Goal: Task Accomplishment & Management: Complete application form

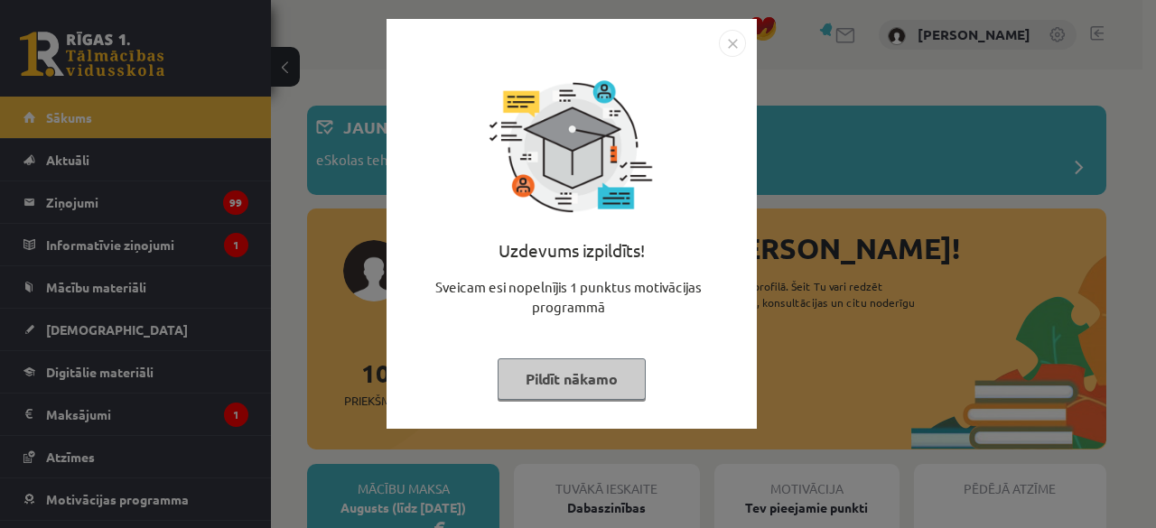
click at [573, 366] on button "Pildīt nākamo" at bounding box center [571, 379] width 148 height 42
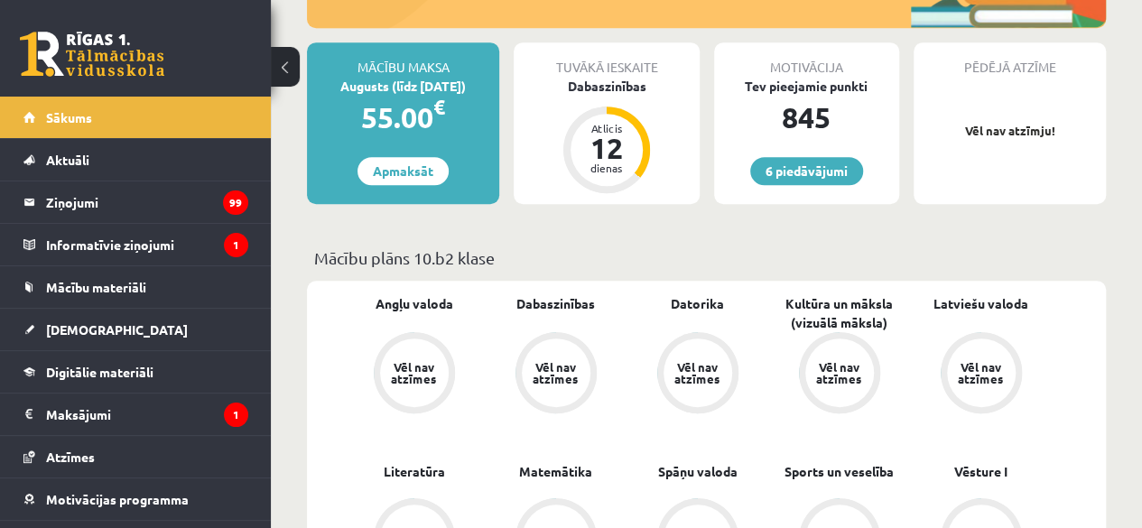
scroll to position [423, 0]
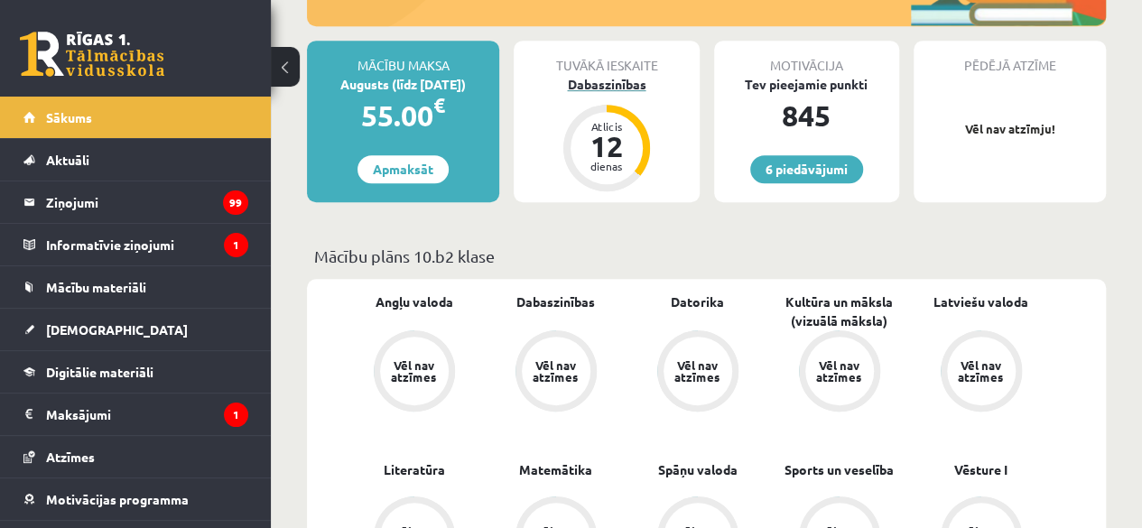
click at [619, 87] on div "Dabaszinības" at bounding box center [606, 84] width 185 height 19
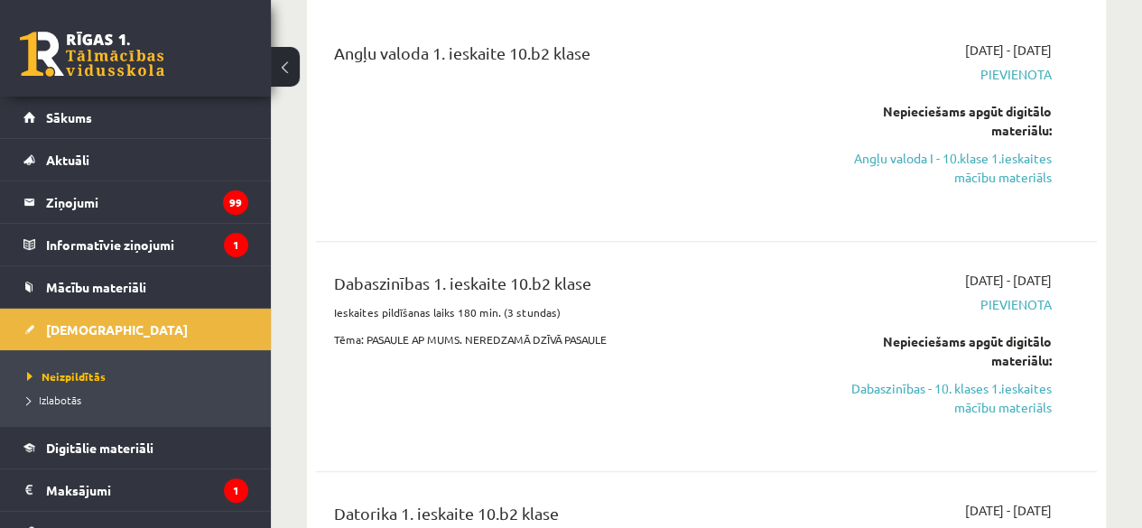
scroll to position [221, 0]
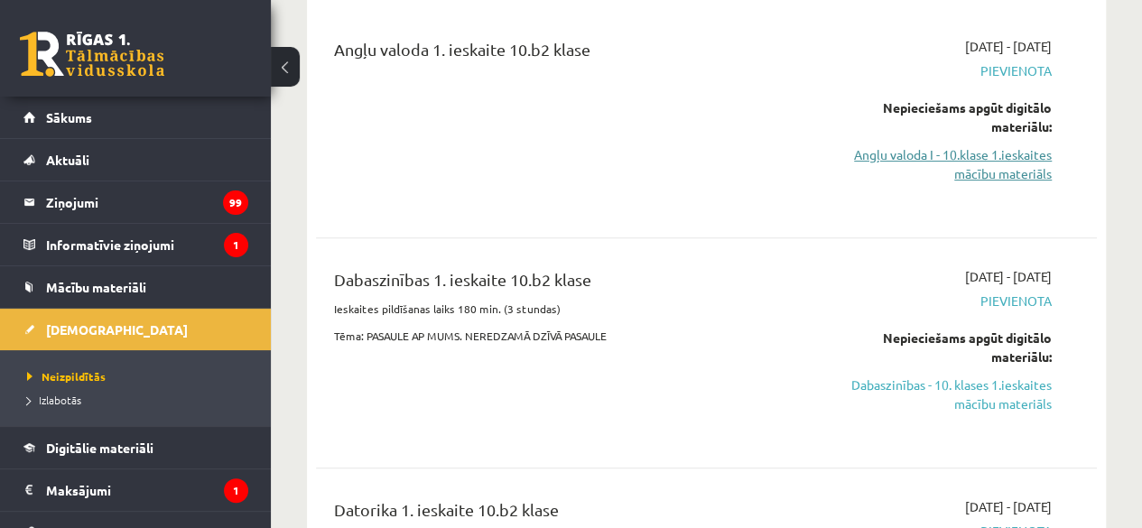
click at [885, 164] on link "Angļu valoda I - 10.klase 1.ieskaites mācību materiāls" at bounding box center [941, 164] width 221 height 38
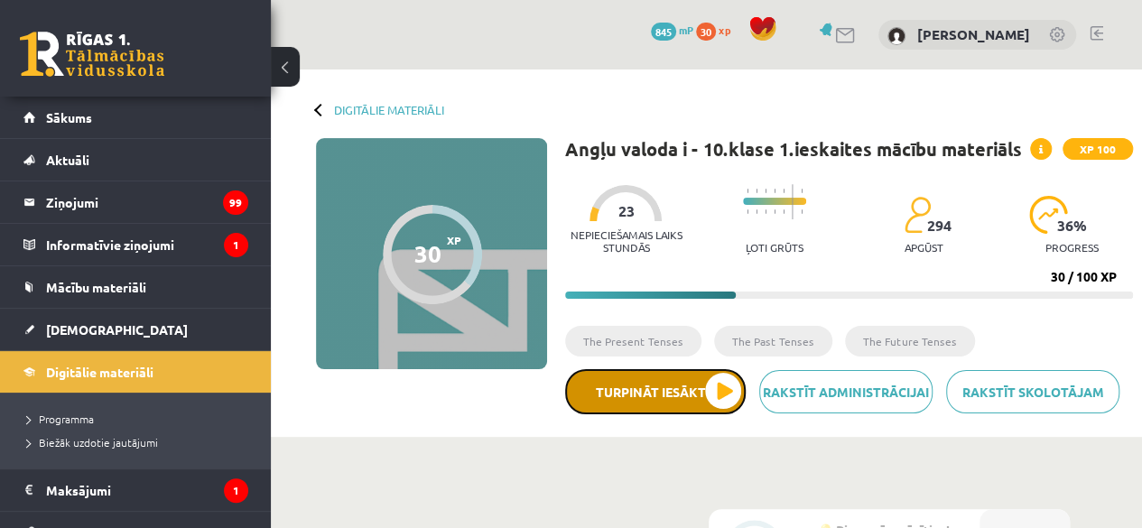
click at [646, 404] on button "Turpināt iesākto" at bounding box center [655, 391] width 181 height 45
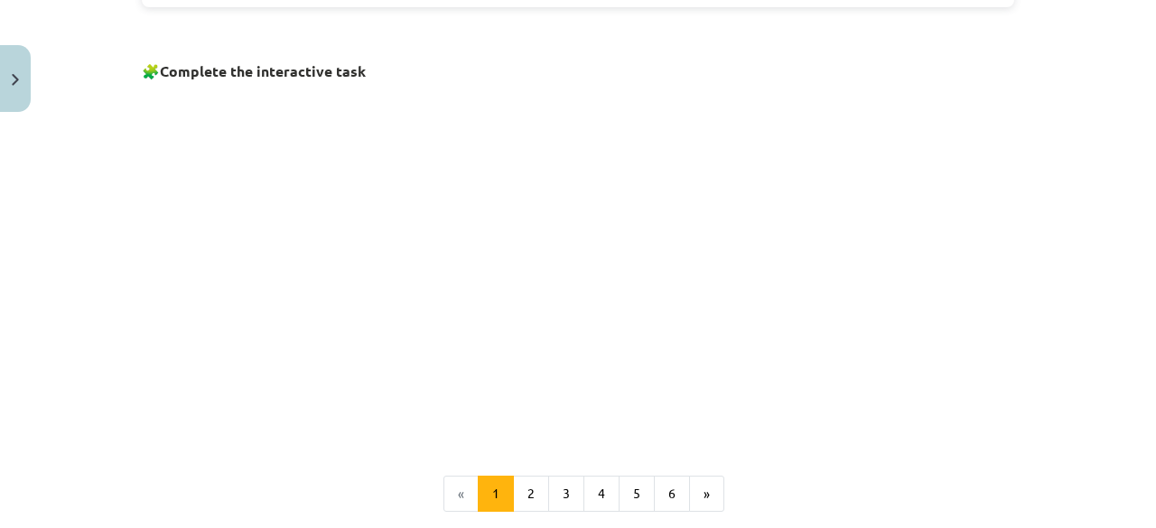
scroll to position [1175, 0]
click at [529, 494] on button "2" at bounding box center [531, 493] width 36 height 36
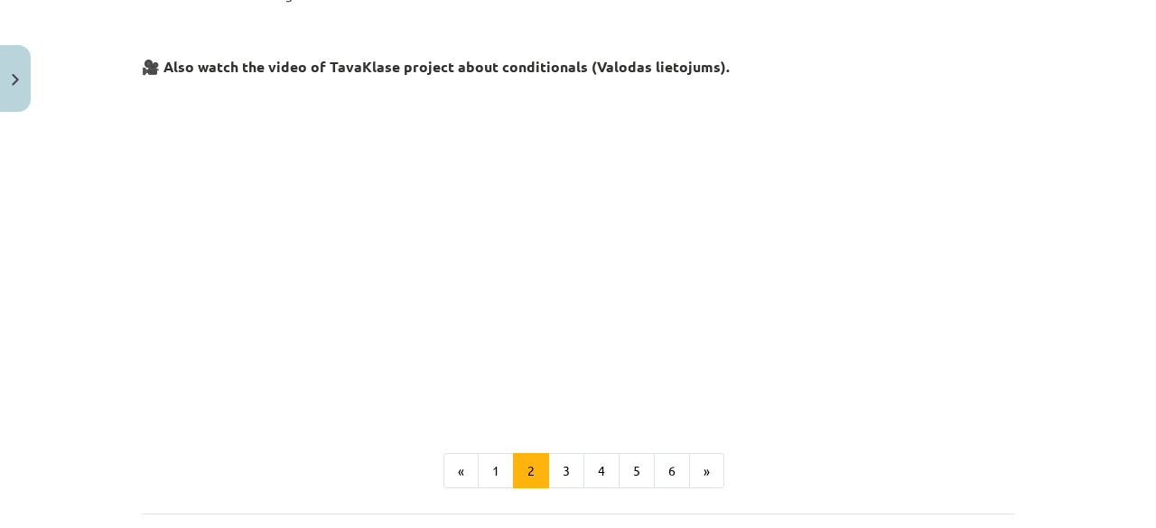
scroll to position [766, 0]
click at [554, 474] on button "3" at bounding box center [566, 473] width 36 height 36
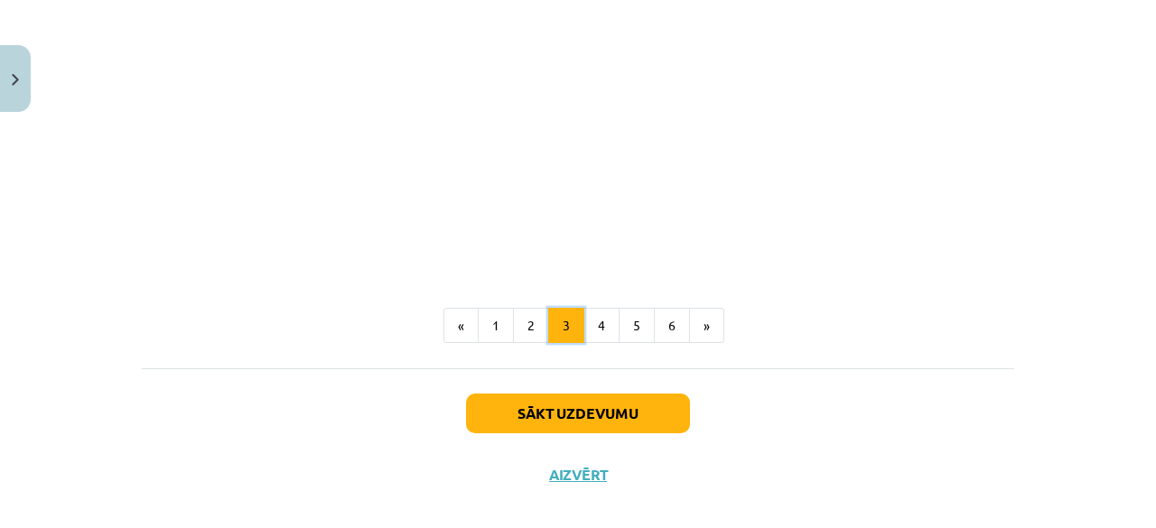
scroll to position [943, 0]
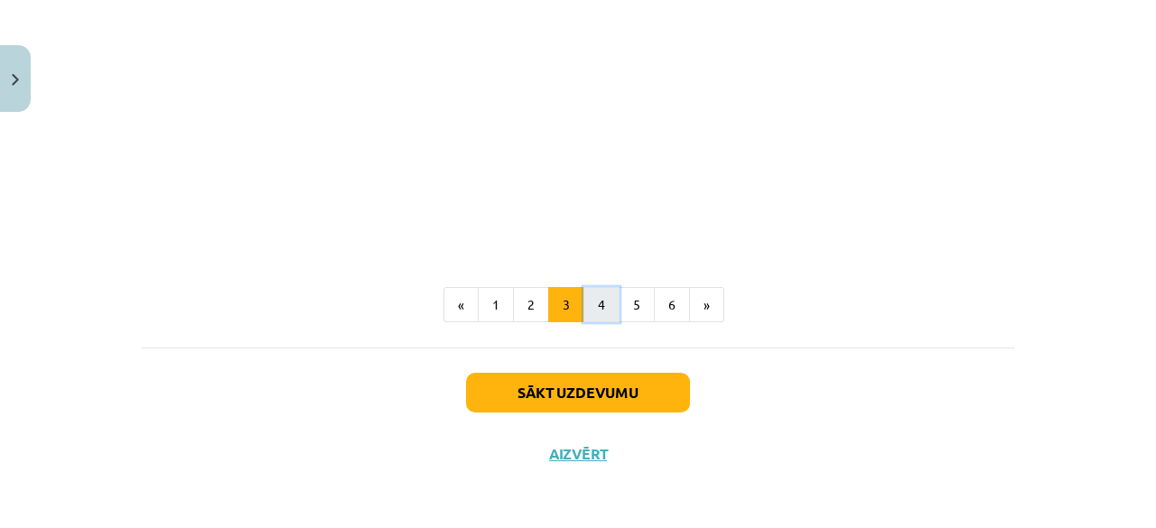
click at [597, 294] on button "4" at bounding box center [601, 305] width 36 height 36
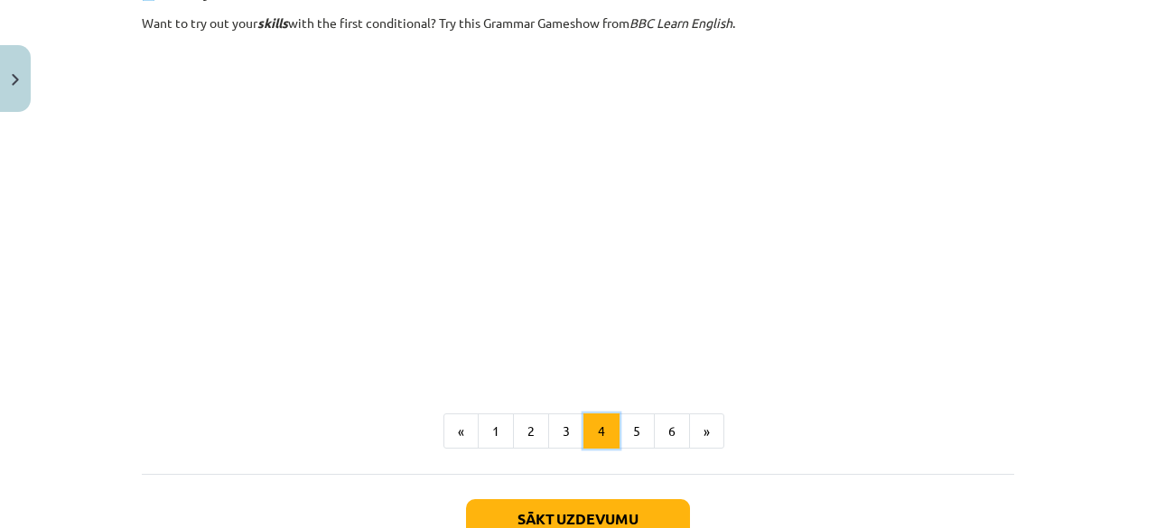
scroll to position [1214, 0]
click at [625, 439] on button "5" at bounding box center [636, 432] width 36 height 36
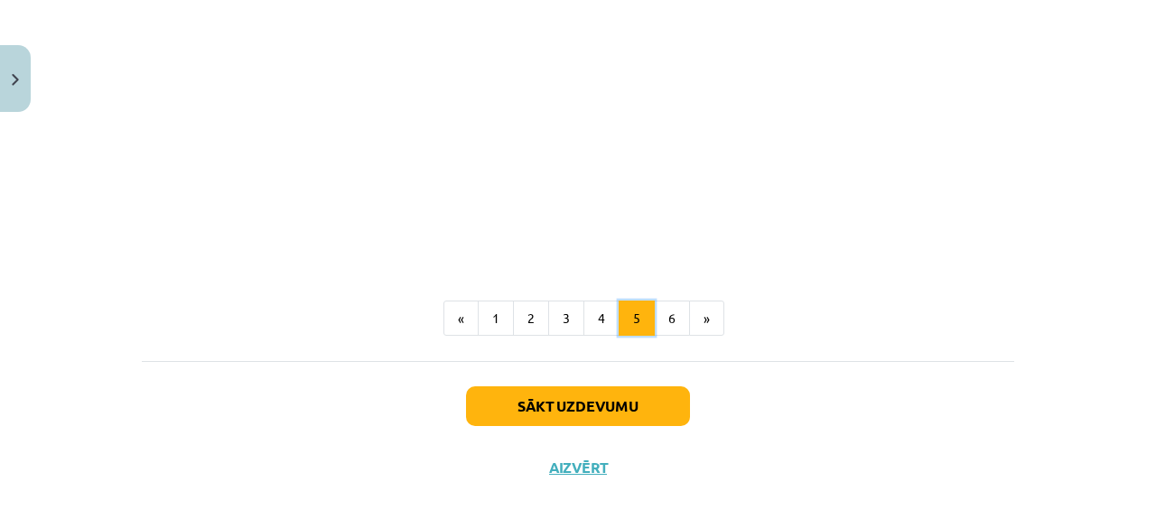
scroll to position [1127, 0]
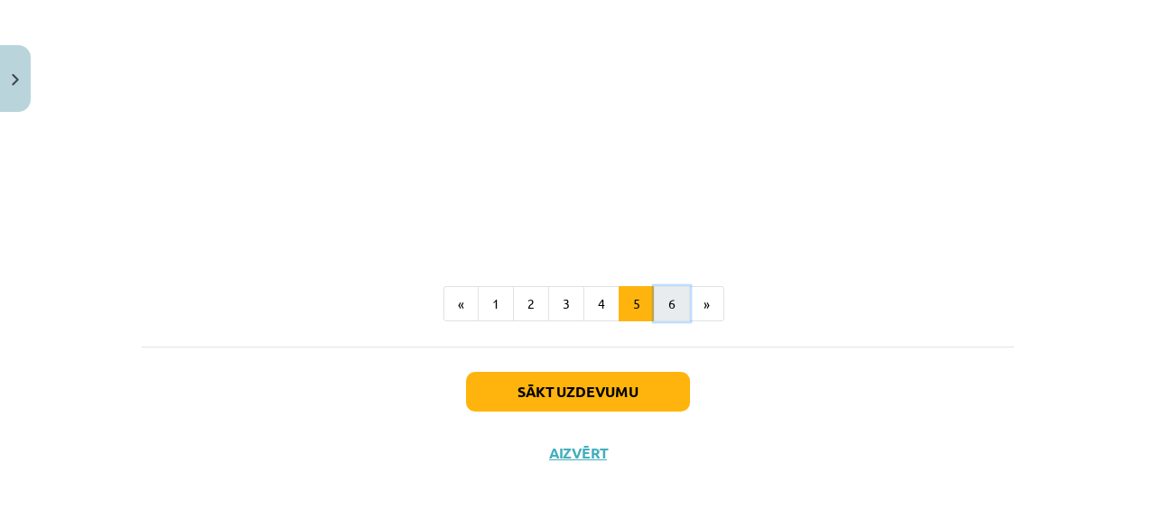
click at [664, 305] on button "6" at bounding box center [672, 304] width 36 height 36
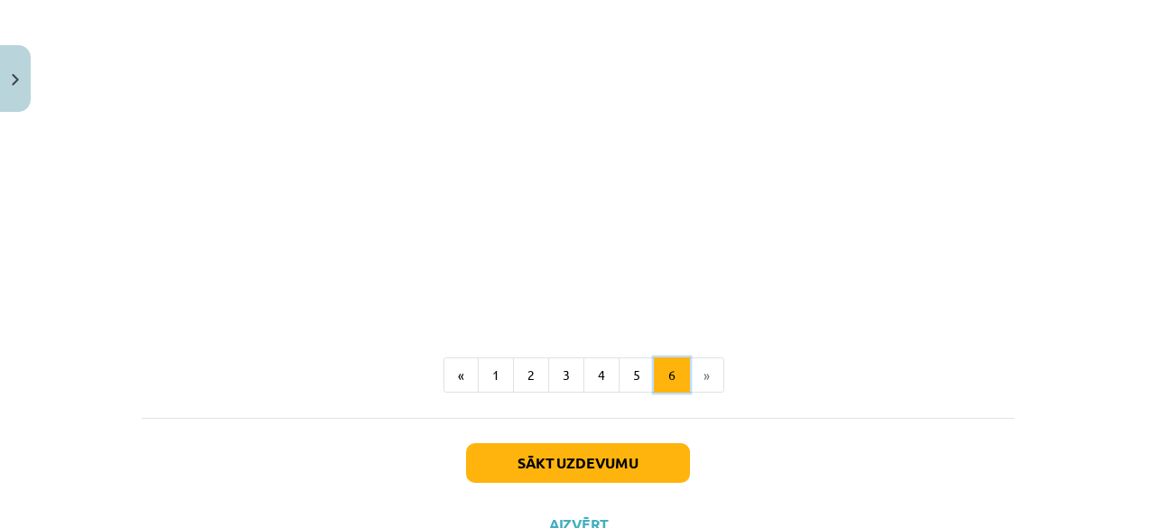
scroll to position [883, 0]
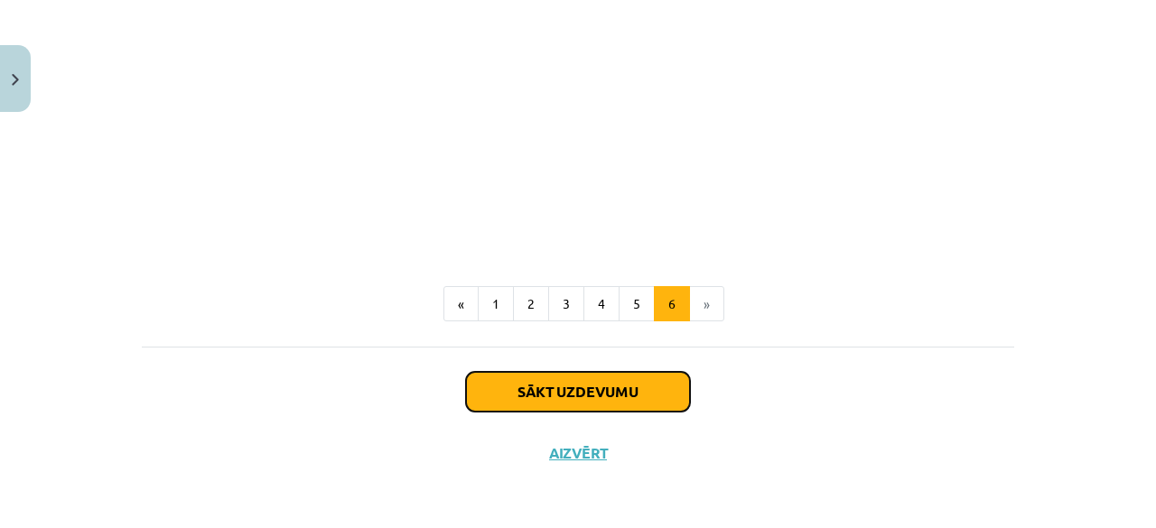
click at [647, 391] on button "Sākt uzdevumu" at bounding box center [578, 392] width 224 height 40
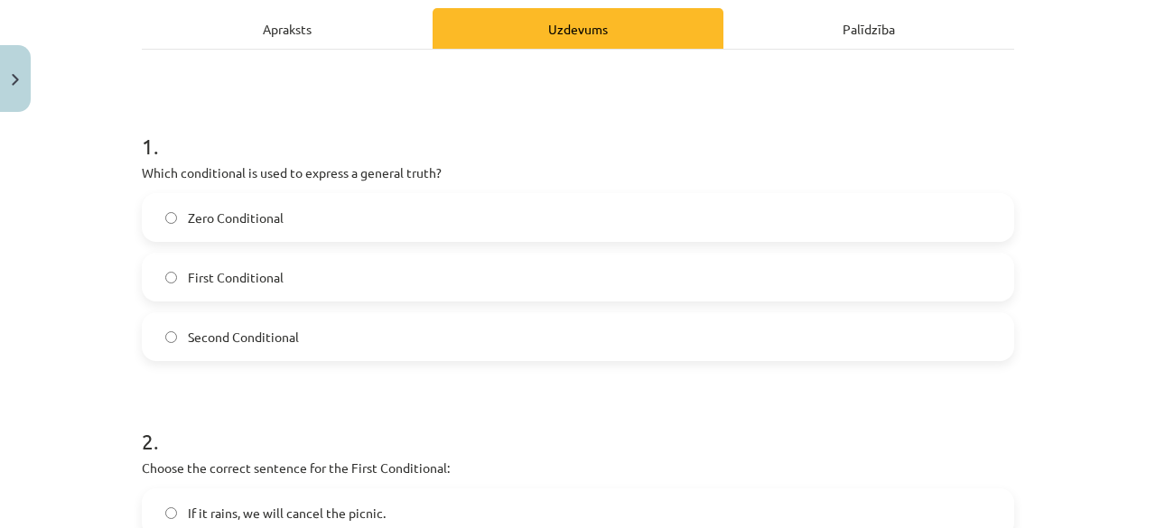
scroll to position [260, 0]
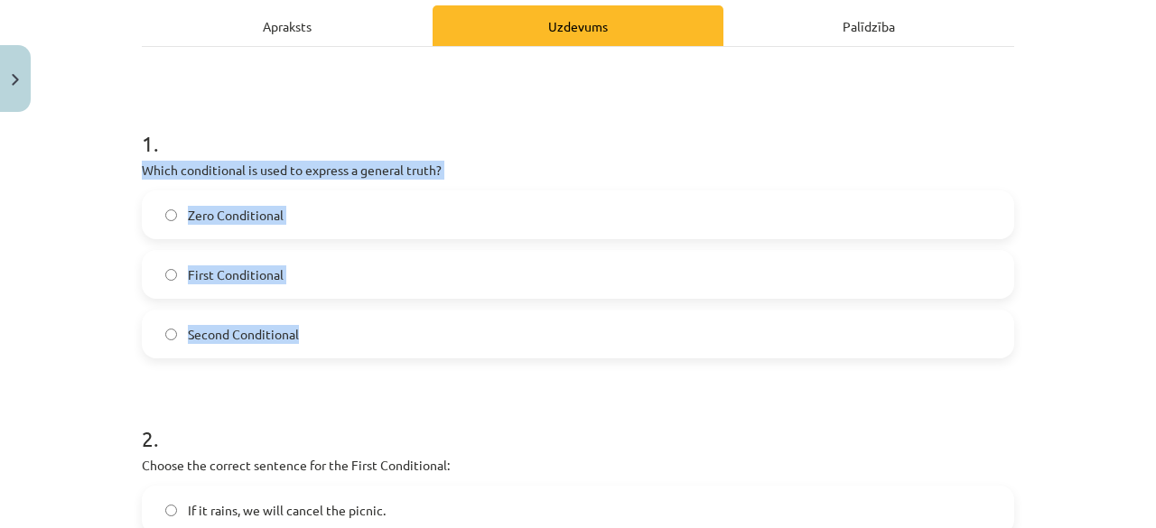
drag, startPoint x: 130, startPoint y: 167, endPoint x: 298, endPoint y: 321, distance: 228.1
copy div "Which conditional is used to express a general truth? Zero Conditional First Co…"
click at [316, 277] on label "First Conditional" at bounding box center [578, 274] width 869 height 45
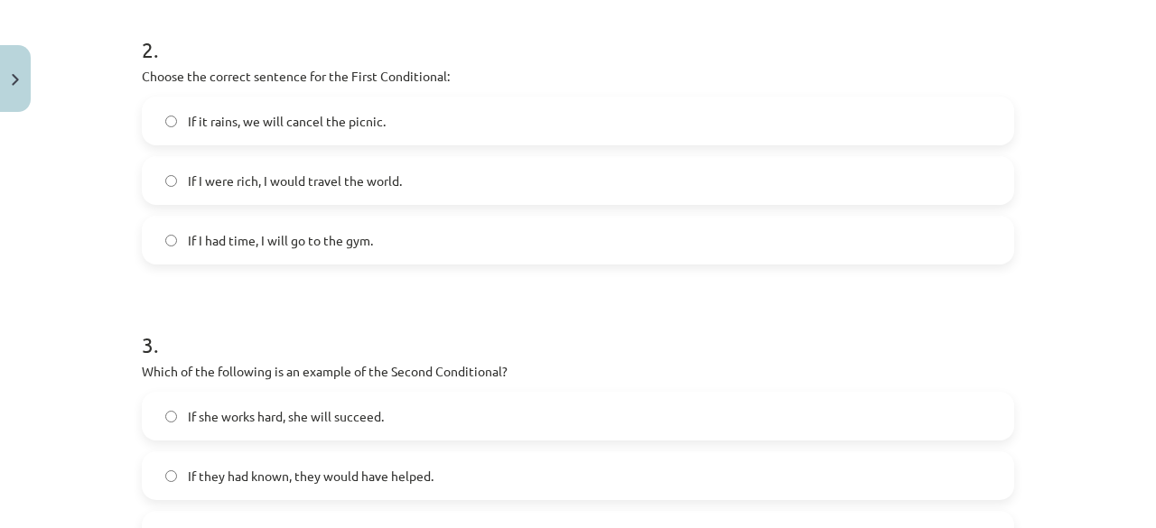
scroll to position [650, 0]
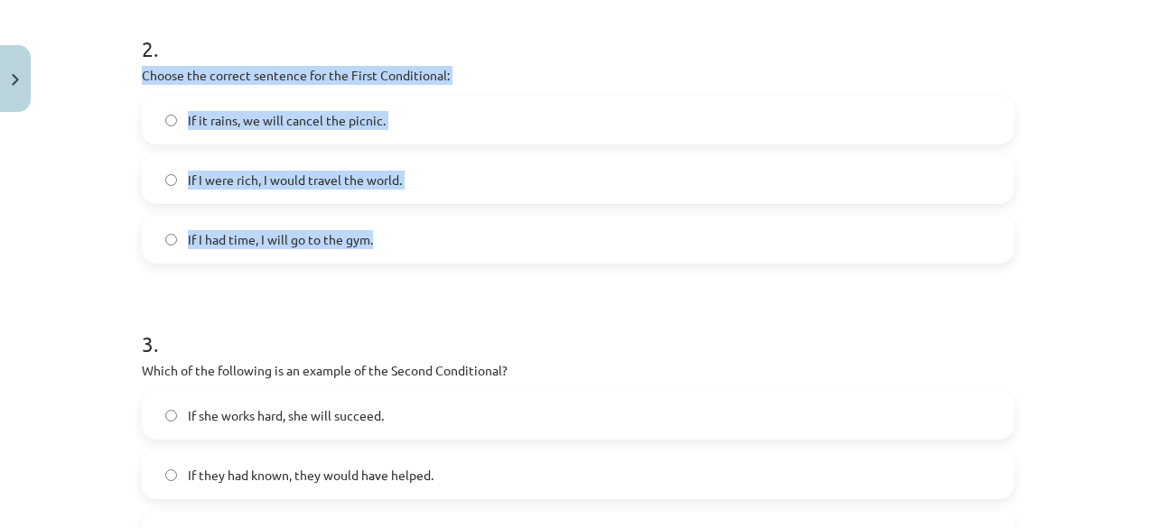
drag, startPoint x: 120, startPoint y: 73, endPoint x: 394, endPoint y: 248, distance: 324.8
click at [394, 248] on div "Mācību tēma: Angļu valoda i - 10.klase 1.ieskaites mācību materiāls #6 📝 Topic …" at bounding box center [578, 264] width 1156 height 528
copy div "Choose the correct sentence for the First Conditional: If it rains, we will can…"
click at [347, 183] on span "If I were rich, I would travel the world." at bounding box center [295, 180] width 214 height 19
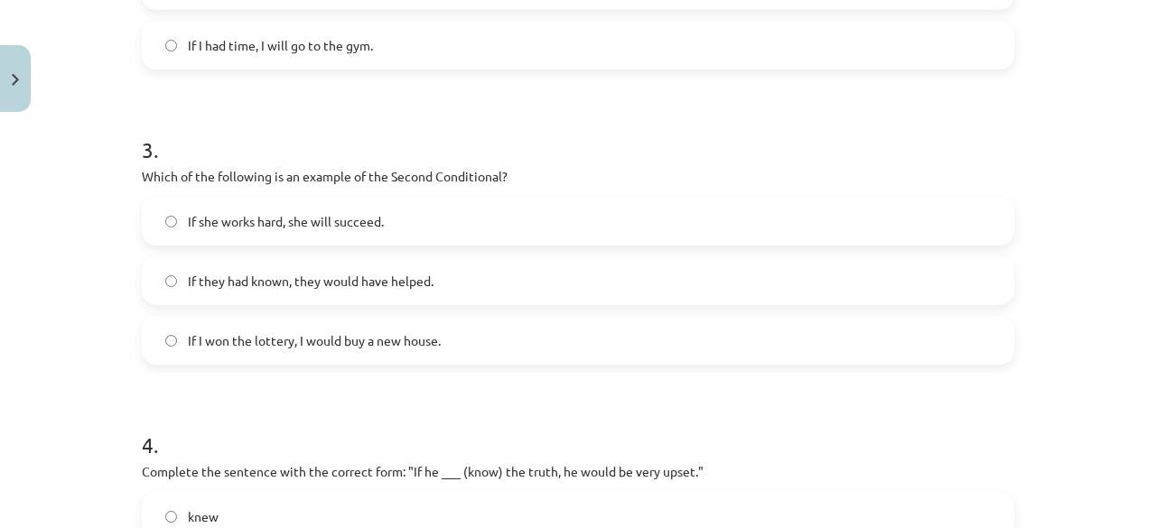
scroll to position [845, 0]
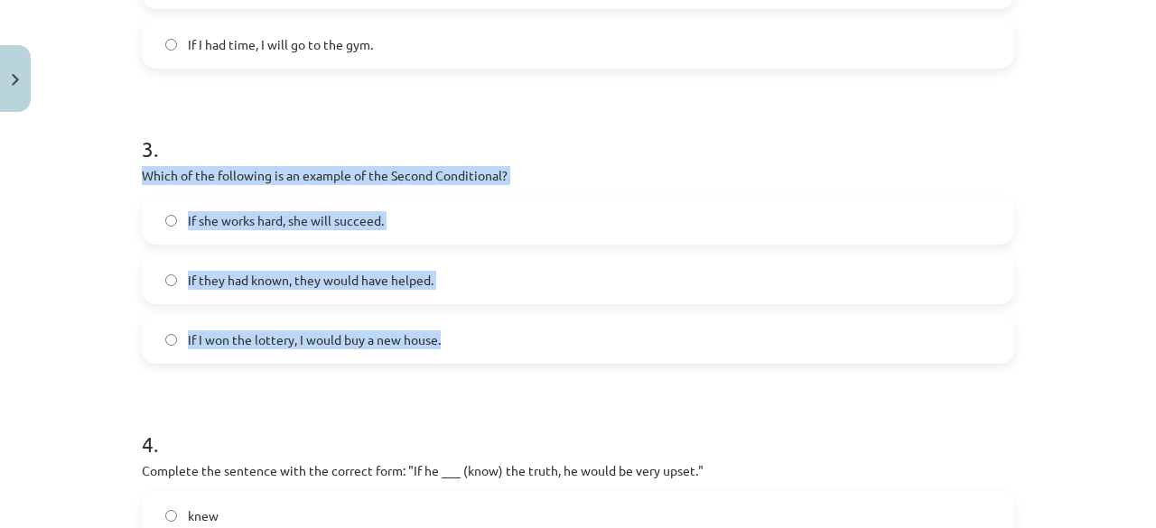
drag, startPoint x: 125, startPoint y: 173, endPoint x: 441, endPoint y: 324, distance: 350.9
click at [441, 324] on div "8 XP Saņemsi Viegls 294 pilda Apraksts Uzdevums Palīdzība 1 . Which conditional…" at bounding box center [578, 49] width 894 height 1548
copy div "Which of the following is an example of the Second Conditional? If she works ha…"
click at [406, 339] on span "If I won the lottery, I would buy a new house." at bounding box center [314, 339] width 253 height 19
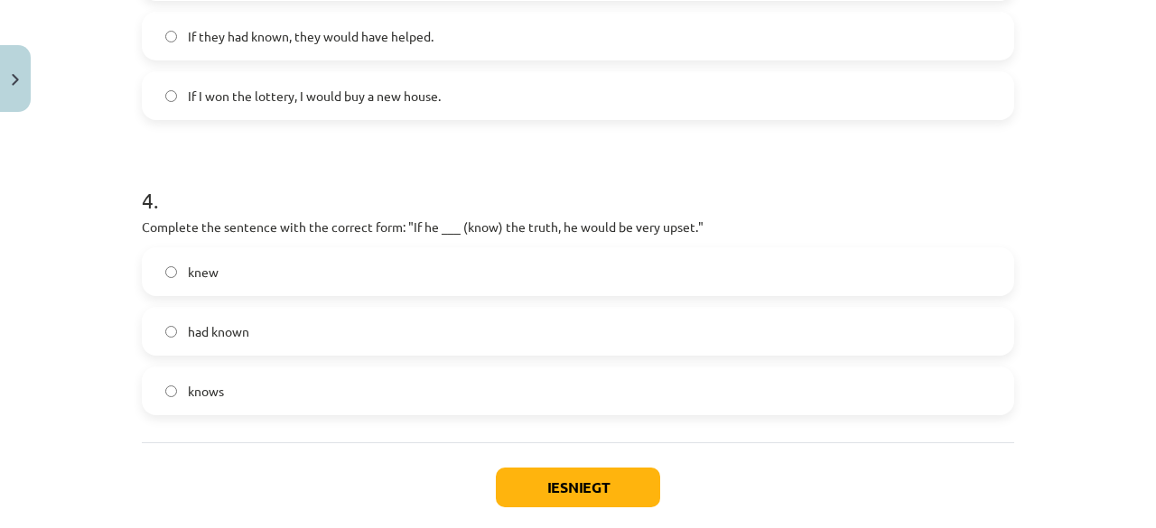
scroll to position [1092, 0]
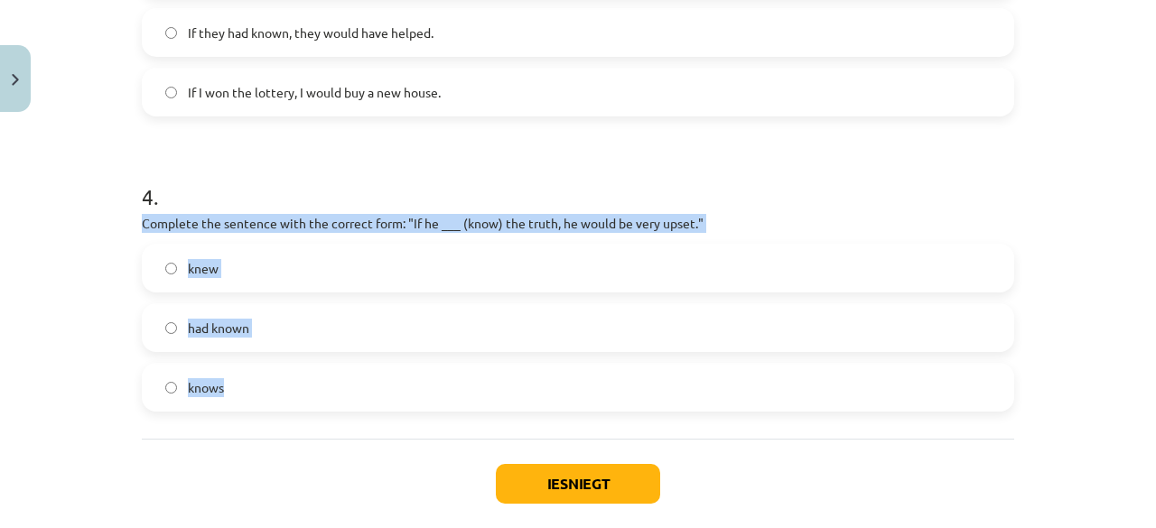
drag, startPoint x: 126, startPoint y: 223, endPoint x: 233, endPoint y: 378, distance: 188.3
copy div "Complete the sentence with the correct form: "If he ___ (know) the truth, he wo…"
click at [291, 386] on label "knows" at bounding box center [578, 387] width 869 height 45
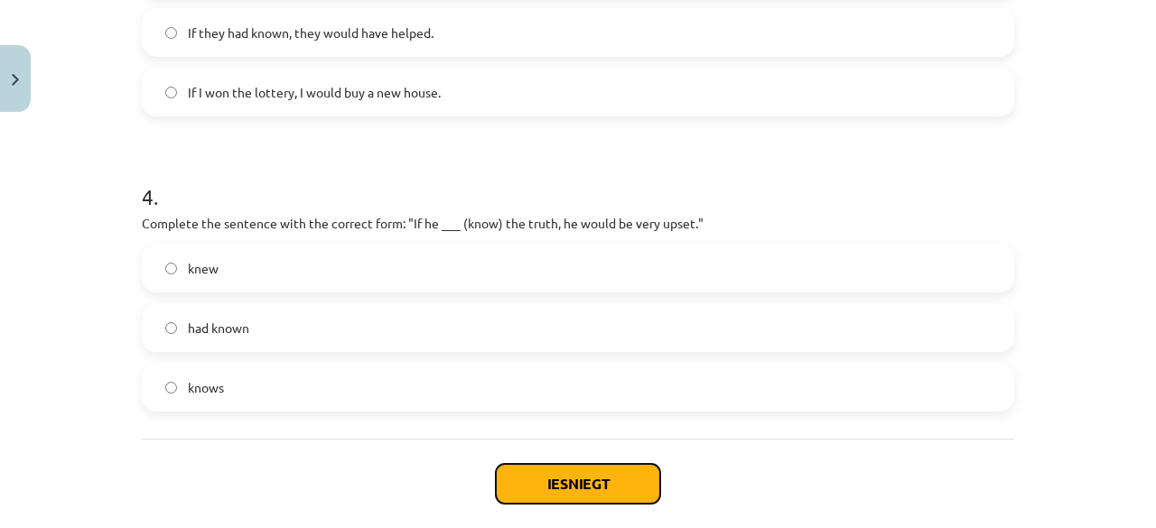
click at [614, 488] on button "Iesniegt" at bounding box center [578, 484] width 164 height 40
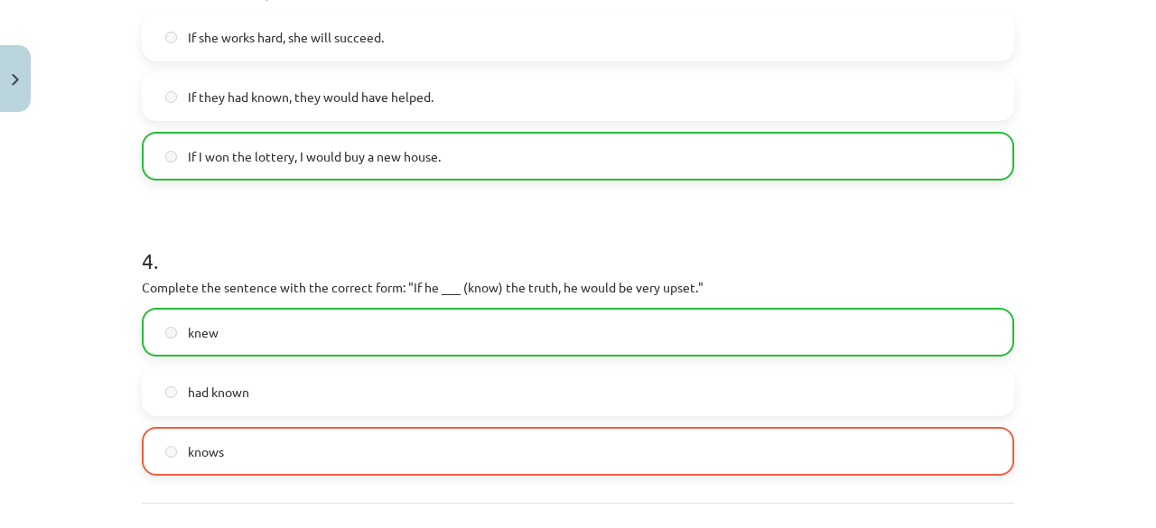
scroll to position [1241, 0]
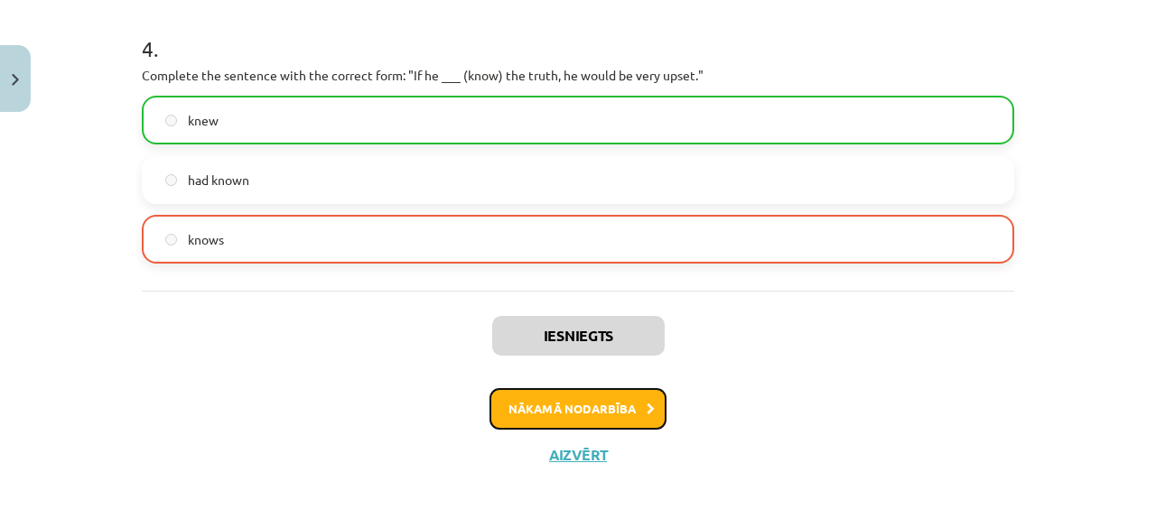
click at [612, 401] on button "Nākamā nodarbība" at bounding box center [577, 409] width 177 height 42
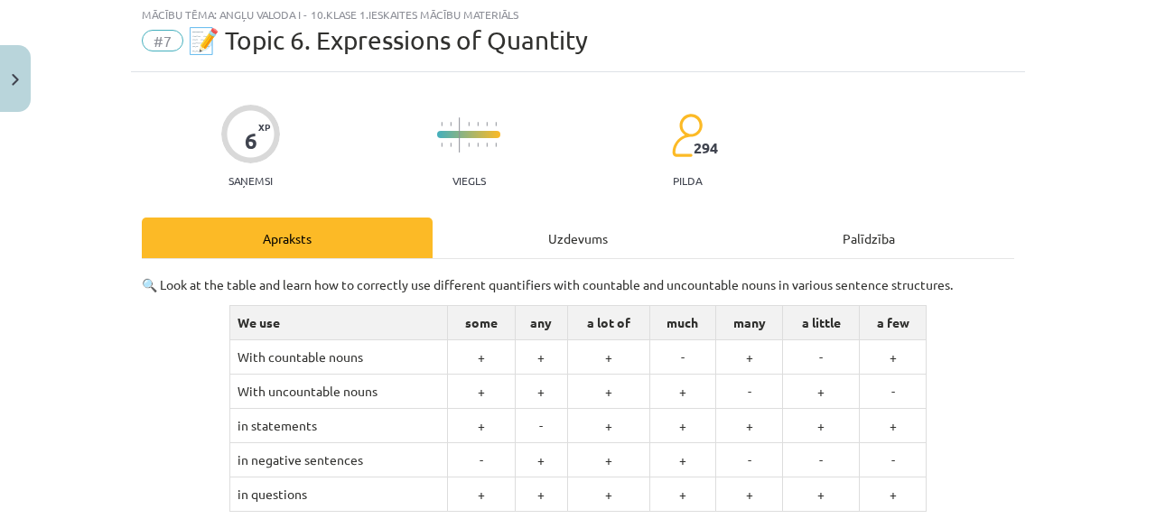
scroll to position [45, 0]
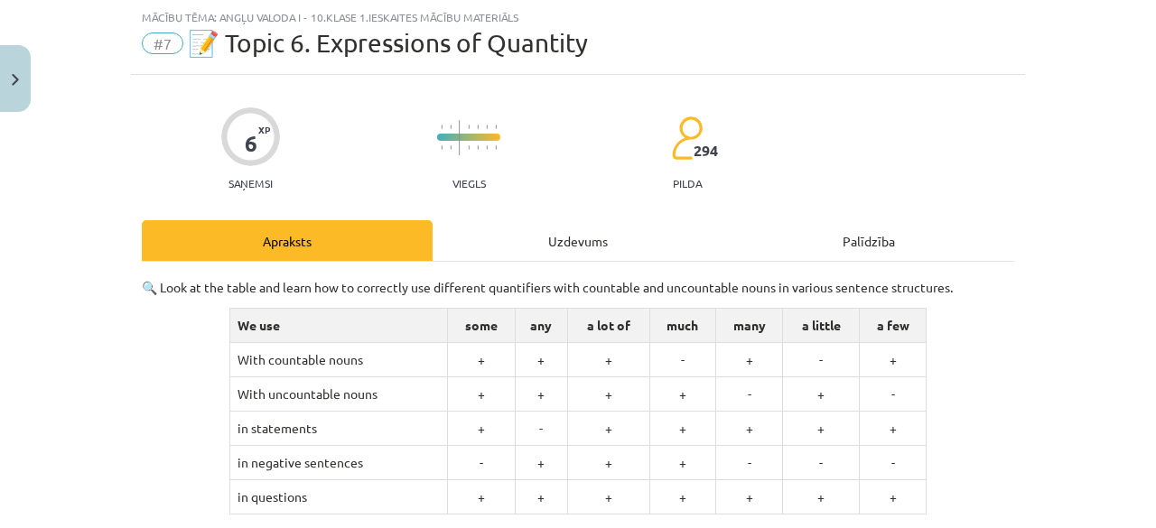
click at [539, 245] on div "Uzdevums" at bounding box center [577, 240] width 291 height 41
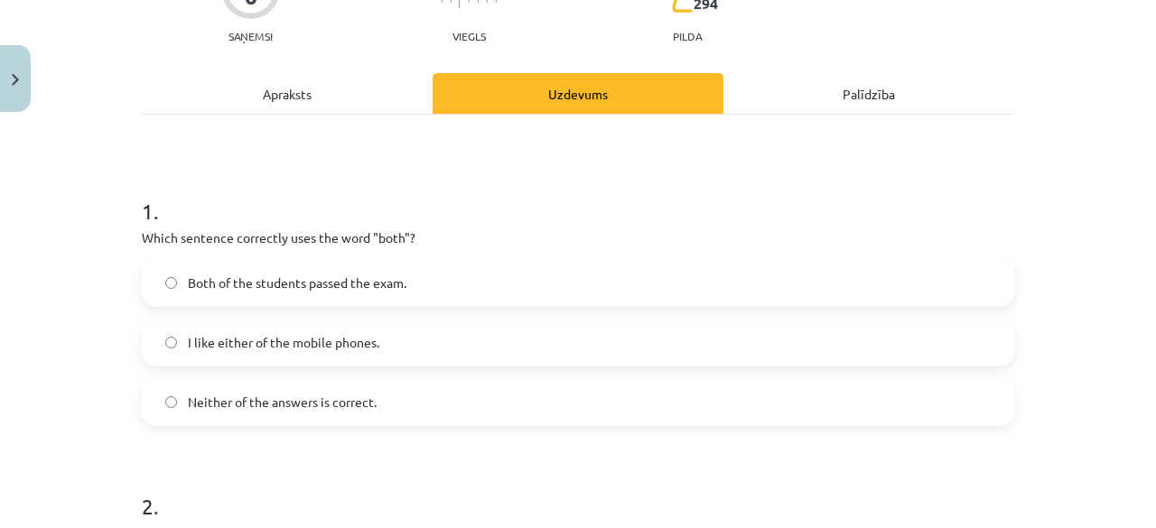
scroll to position [258, 0]
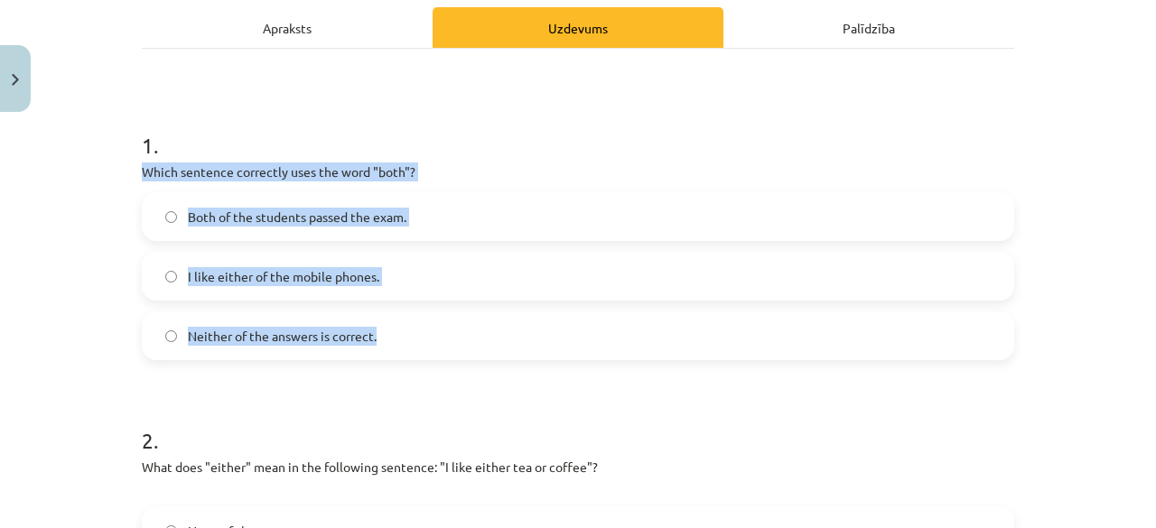
drag, startPoint x: 132, startPoint y: 171, endPoint x: 379, endPoint y: 337, distance: 298.0
click at [379, 337] on div "6 XP Saņemsi Viegls 294 pilda Apraksts Uzdevums Palīdzība 1 . Which sentence co…" at bounding box center [578, 498] width 894 height 1272
copy div "Which sentence correctly uses the word "both"? Both of the students passed the …"
click at [311, 214] on span "Both of the students passed the exam." at bounding box center [297, 217] width 218 height 19
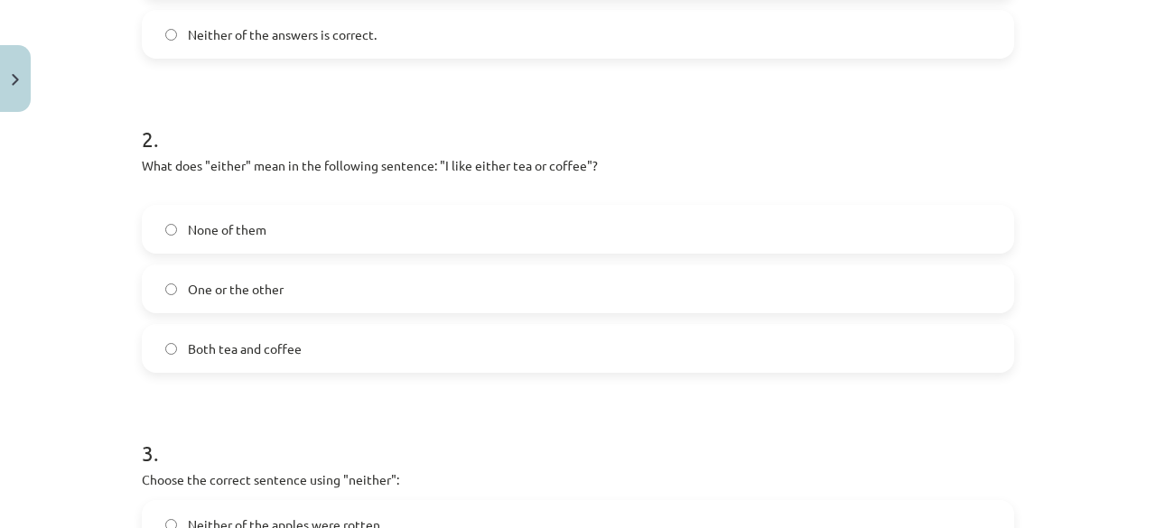
scroll to position [578, 0]
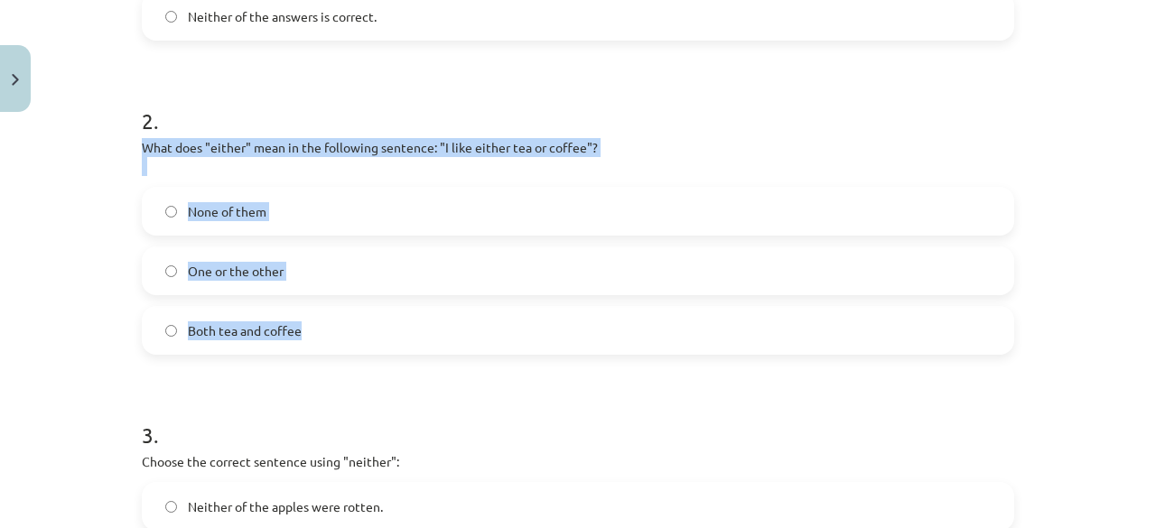
drag, startPoint x: 125, startPoint y: 151, endPoint x: 302, endPoint y: 312, distance: 239.7
click at [302, 312] on div "6 XP Saņemsi Viegls 294 pilda Apraksts Uzdevums Palīdzība 1 . Which sentence co…" at bounding box center [578, 178] width 894 height 1272
copy div "What does "either" mean in the following sentence: "I like either tea or coffee…"
click at [311, 270] on label "One or the other" at bounding box center [578, 270] width 869 height 45
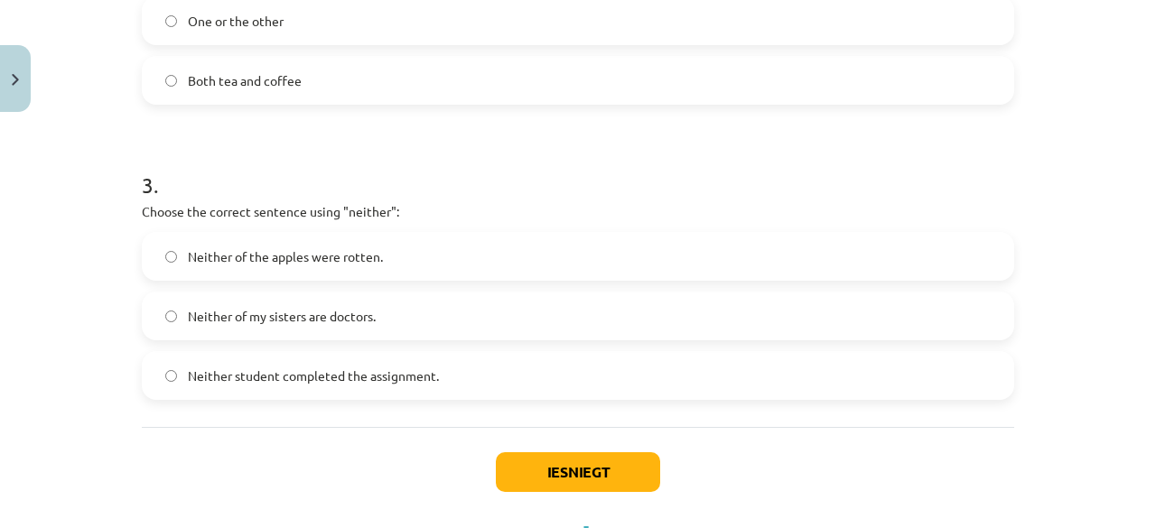
scroll to position [863, 0]
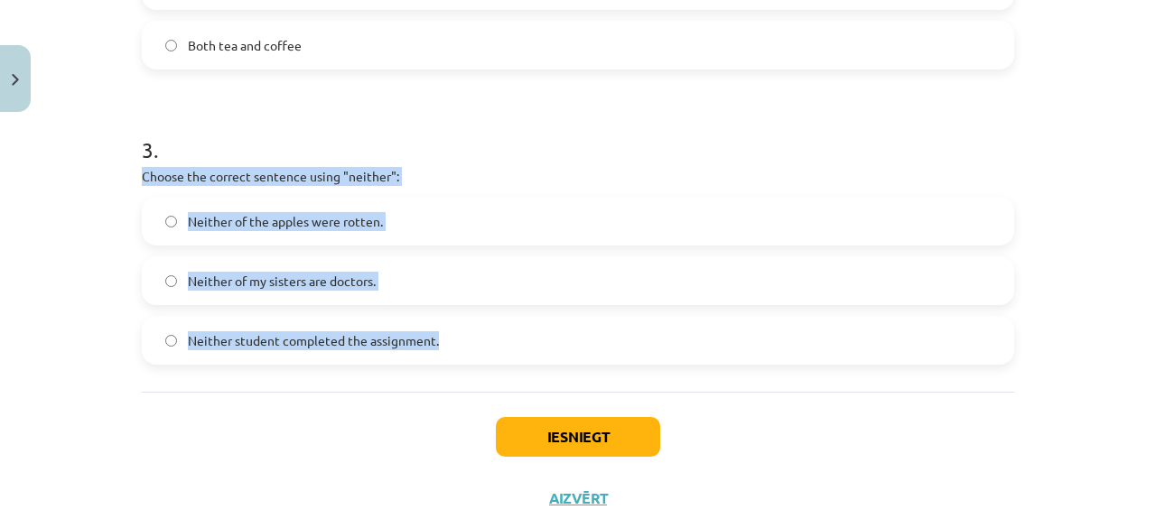
drag, startPoint x: 121, startPoint y: 174, endPoint x: 450, endPoint y: 331, distance: 364.3
click at [450, 331] on div "Mācību tēma: Angļu valoda i - 10.klase 1.ieskaites mācību materiāls #7 📝 Topic …" at bounding box center [578, 264] width 1156 height 528
copy div "Choose the correct sentence using "neither": Neither of the apples were rotten.…"
click at [447, 336] on label "Neither student completed the assignment." at bounding box center [578, 340] width 869 height 45
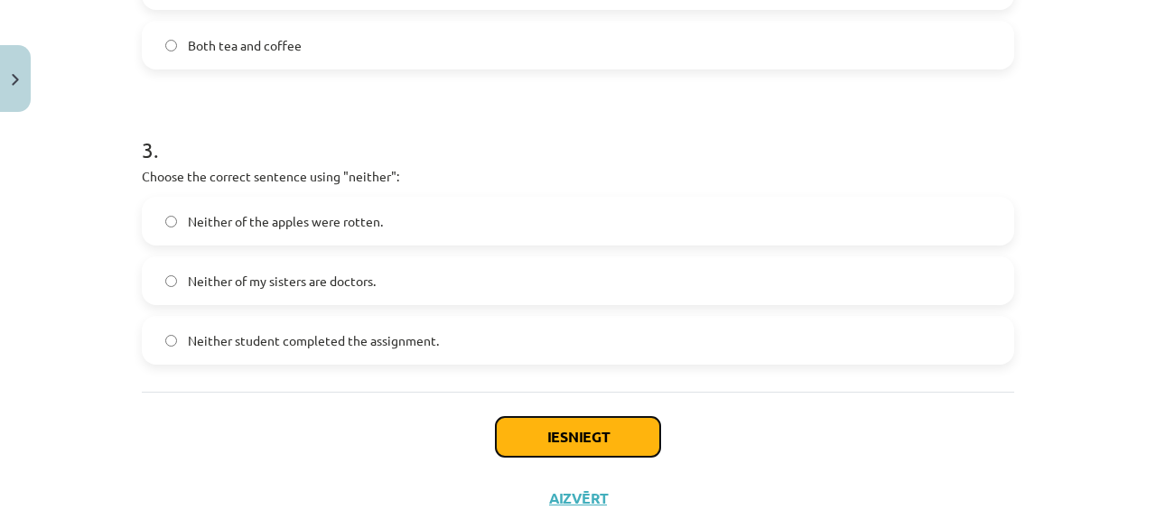
click at [616, 447] on button "Iesniegt" at bounding box center [578, 437] width 164 height 40
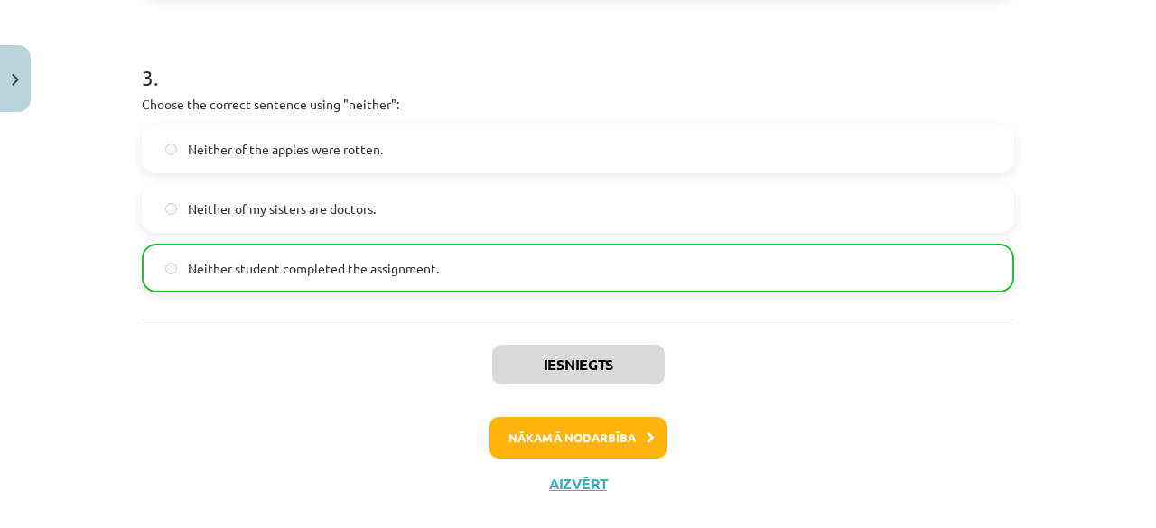
scroll to position [956, 0]
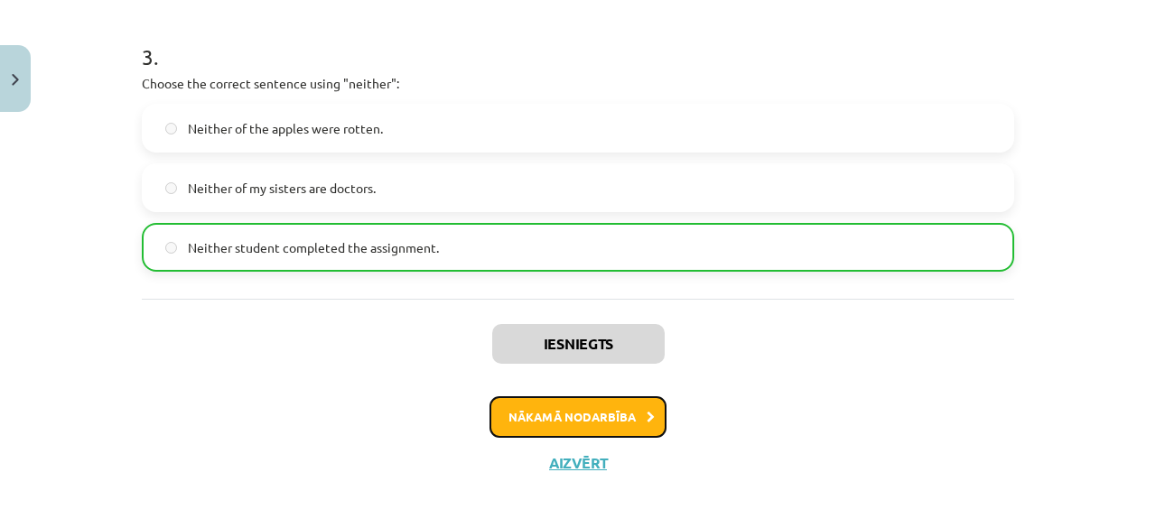
click at [618, 405] on button "Nākamā nodarbība" at bounding box center [577, 417] width 177 height 42
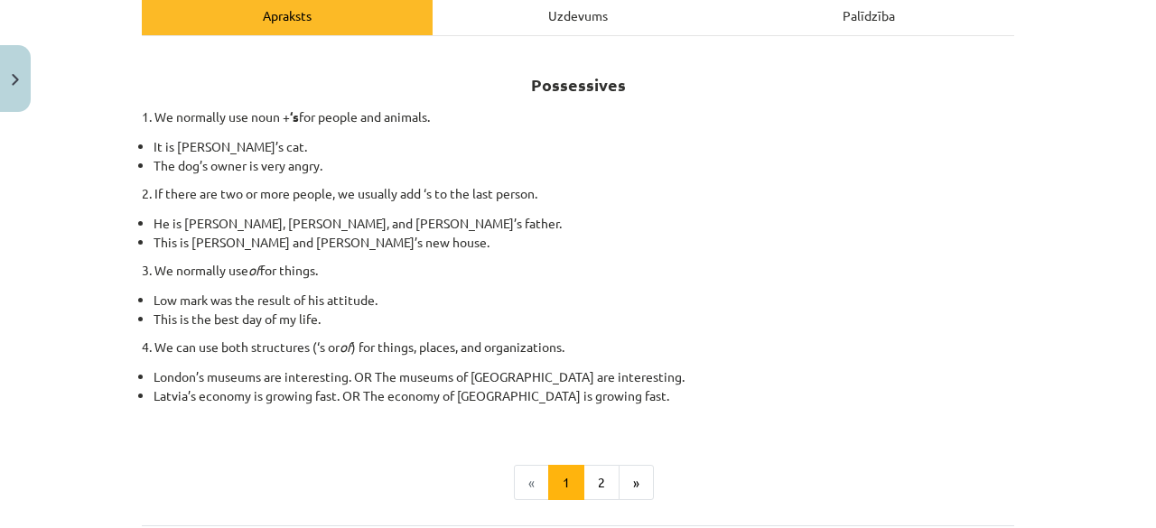
scroll to position [449, 0]
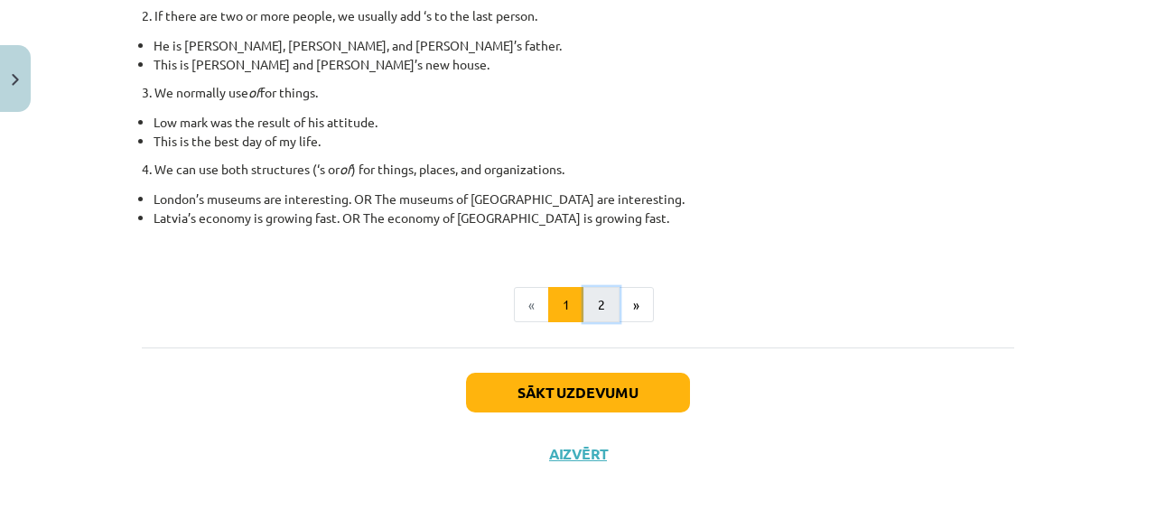
click at [592, 301] on button "2" at bounding box center [601, 305] width 36 height 36
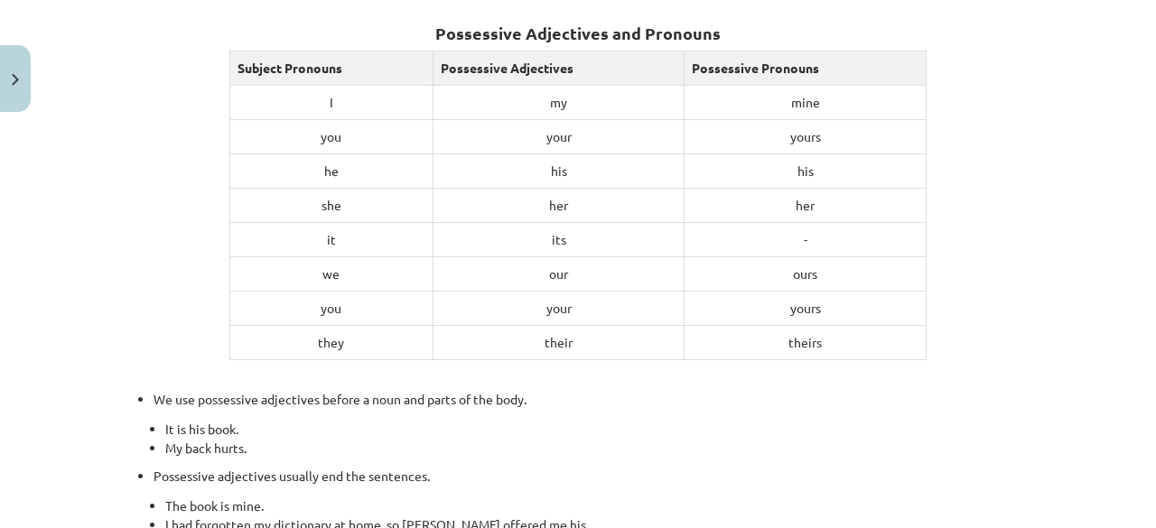
scroll to position [849, 0]
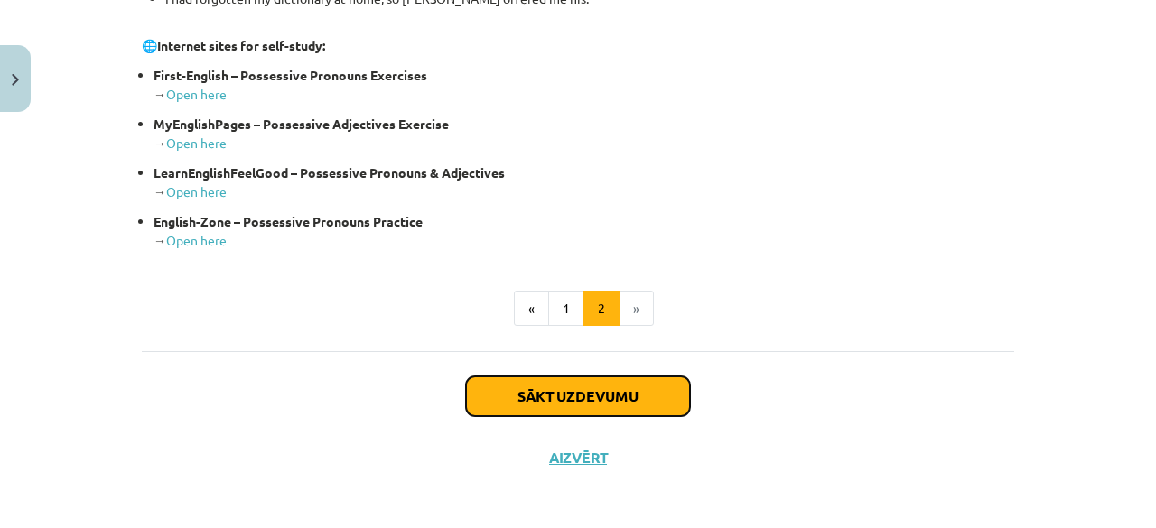
click at [606, 390] on button "Sākt uzdevumu" at bounding box center [578, 396] width 224 height 40
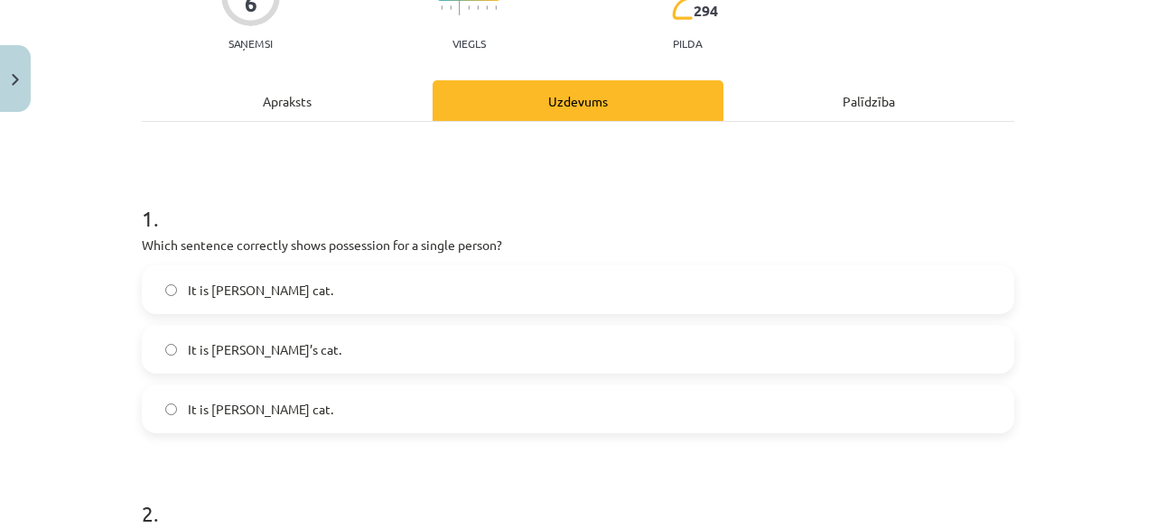
scroll to position [223, 0]
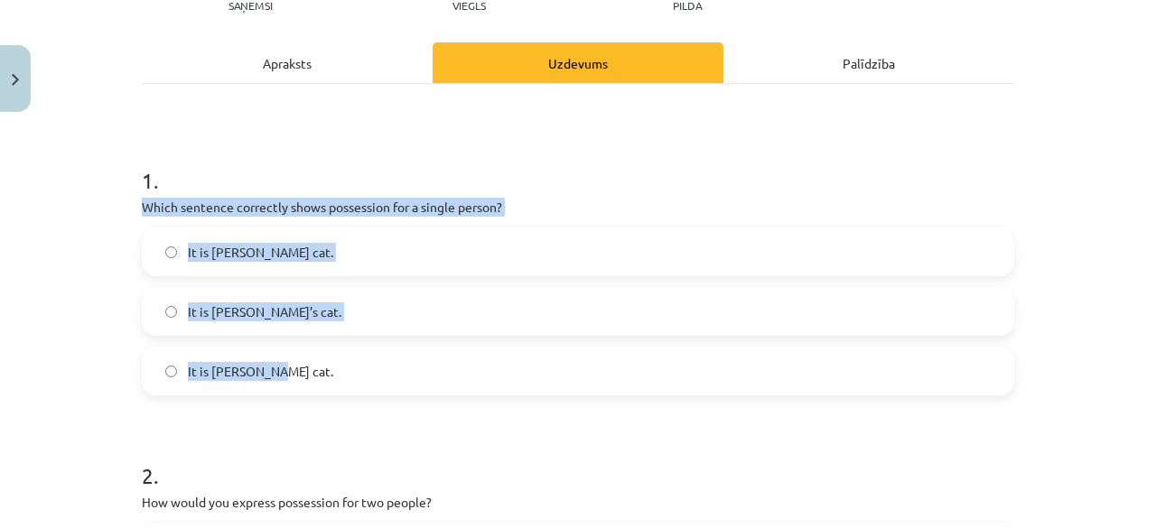
drag, startPoint x: 130, startPoint y: 203, endPoint x: 282, endPoint y: 354, distance: 213.9
click at [282, 354] on div "6 XP Saņemsi Viegls 294 pilda Apraksts Uzdevums Palīdzība 1 . Which sentence co…" at bounding box center [578, 523] width 894 height 1253
copy div "Which sentence correctly shows possession for a single person? It is Janes’s ca…"
click at [326, 256] on label "It is Janes’s cat." at bounding box center [578, 251] width 869 height 45
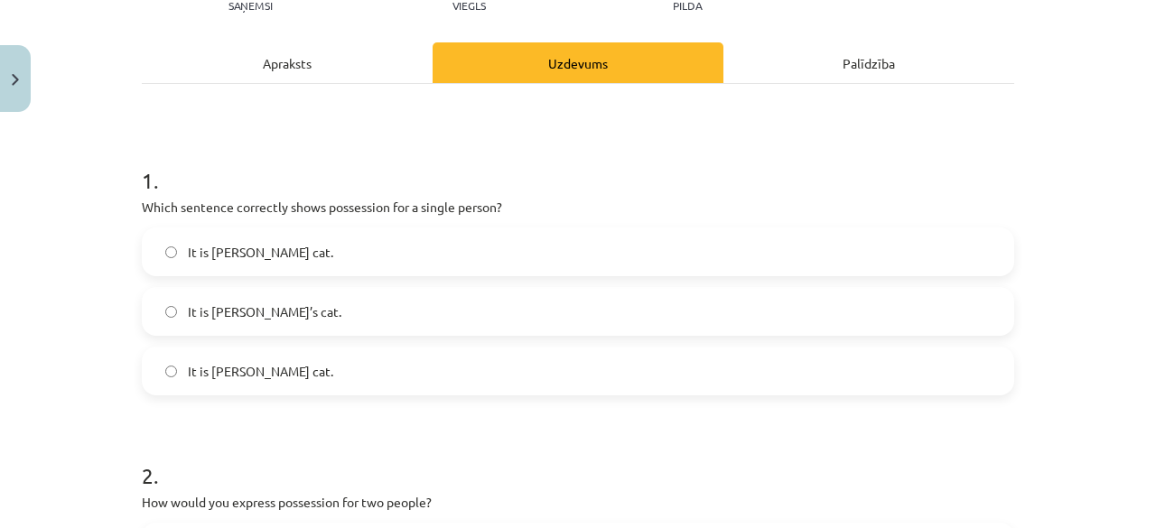
click at [265, 315] on label "It is Jane’s cat." at bounding box center [578, 311] width 869 height 45
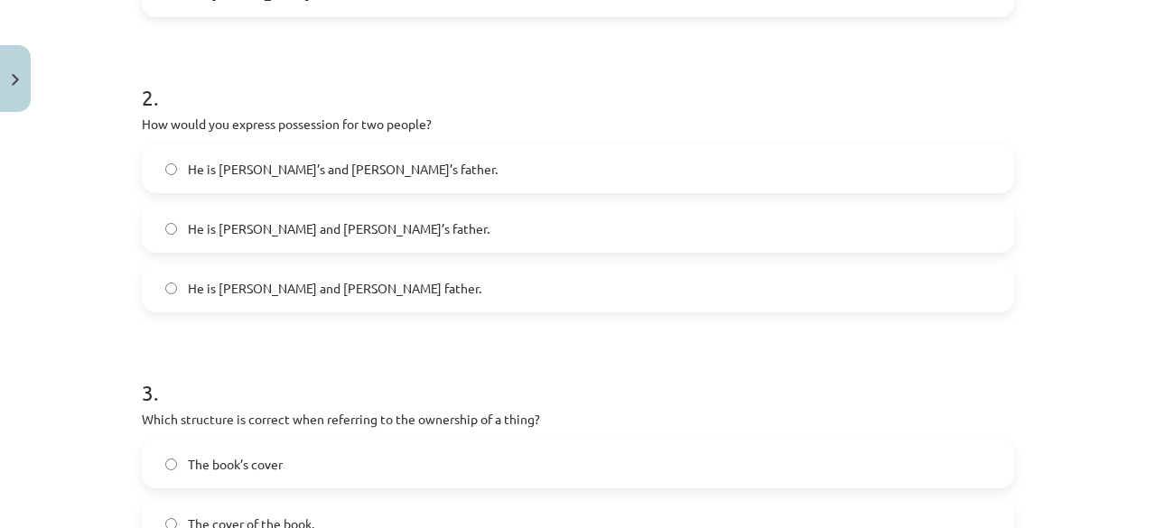
scroll to position [604, 0]
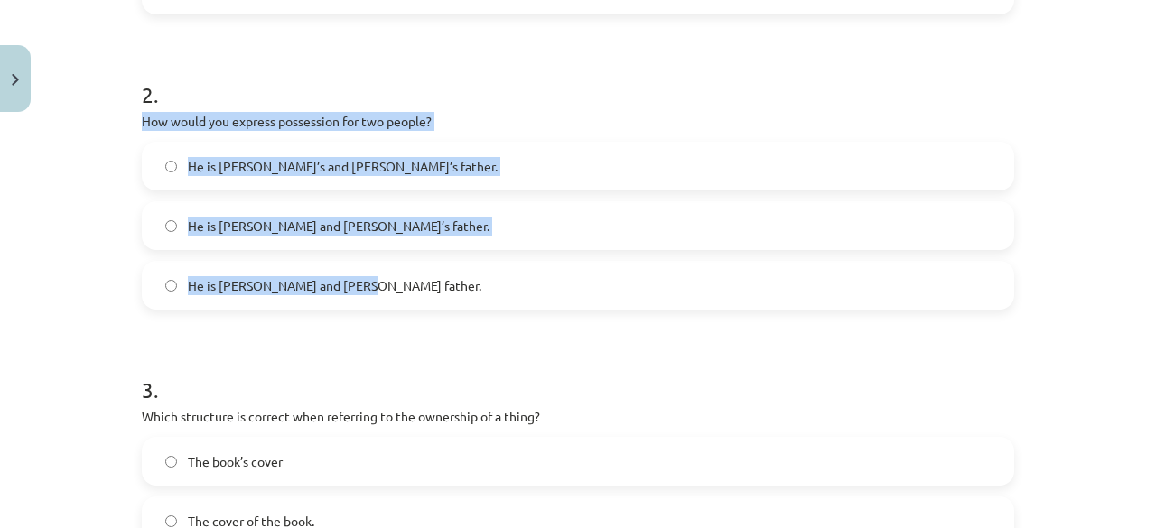
drag, startPoint x: 128, startPoint y: 122, endPoint x: 352, endPoint y: 288, distance: 278.8
click at [352, 288] on div "6 XP Saņemsi Viegls 294 pilda Apraksts Uzdevums Palīdzība 1 . Which sentence co…" at bounding box center [578, 142] width 894 height 1253
copy div "How would you express possession for two people? He is Alice’s and James’s fath…"
click at [339, 236] on label "He is Alice and James’s father." at bounding box center [578, 225] width 869 height 45
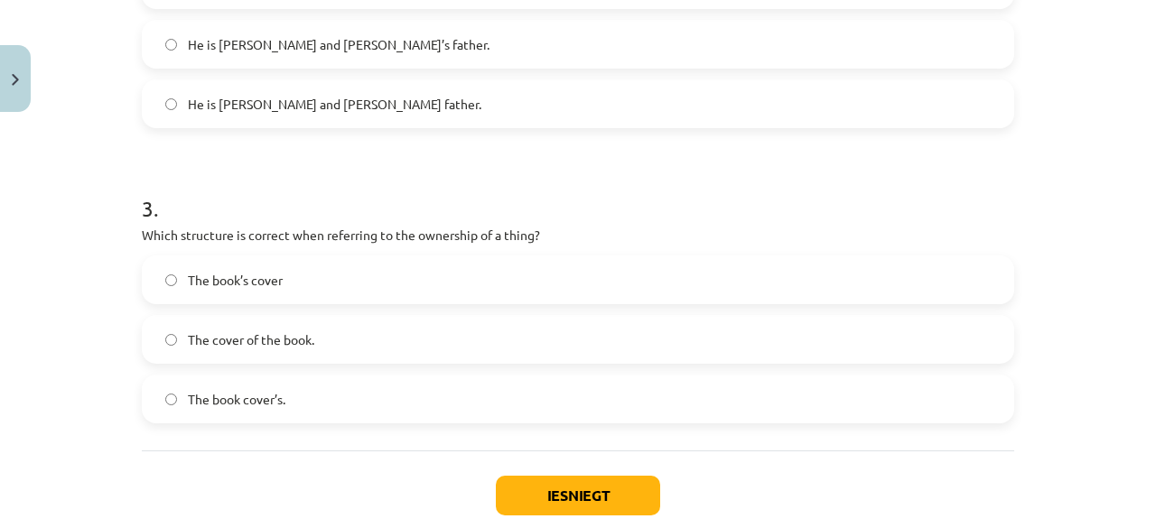
scroll to position [888, 0]
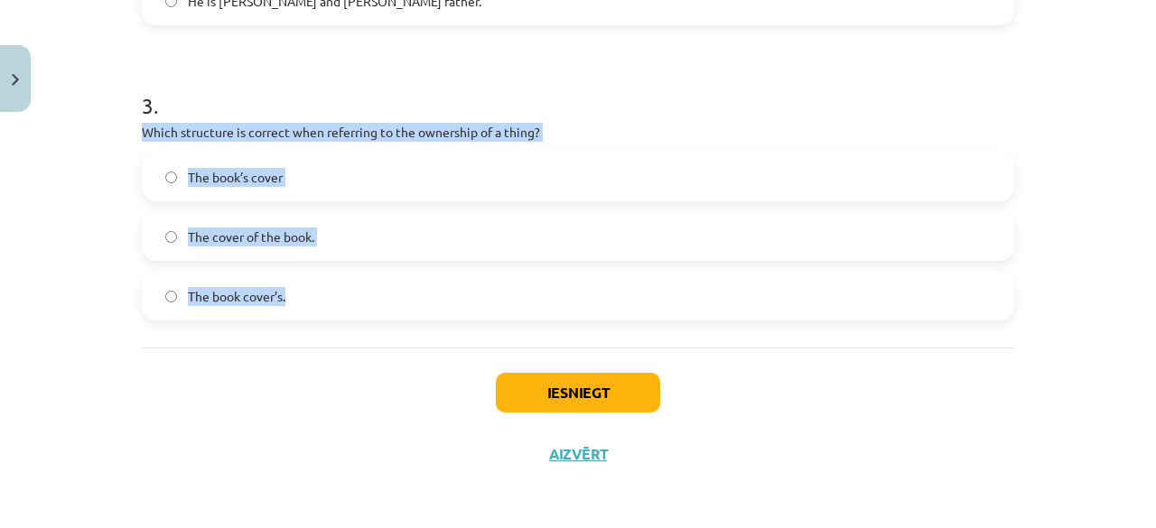
drag, startPoint x: 121, startPoint y: 133, endPoint x: 291, endPoint y: 274, distance: 220.6
click at [291, 274] on div "Mācību tēma: Angļu valoda i - 10.klase 1.ieskaites mācību materiāls #8 📝 Topic …" at bounding box center [578, 264] width 1156 height 528
copy div "Which structure is correct when referring to the ownership of a thing? The book…"
click at [250, 185] on span "The book’s cover" at bounding box center [235, 177] width 95 height 19
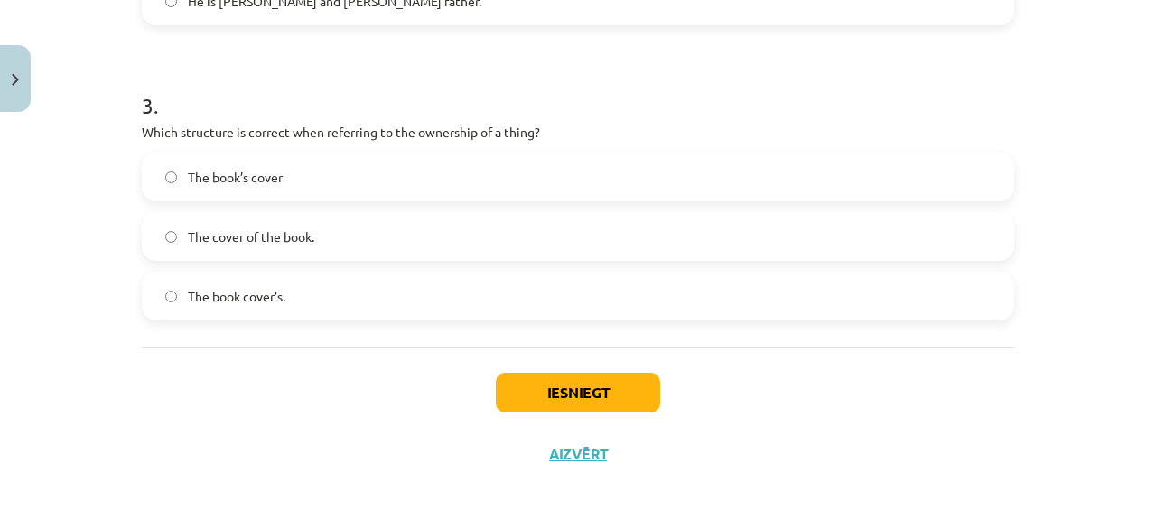
click at [256, 246] on label "The cover of the book." at bounding box center [578, 236] width 869 height 45
click at [274, 187] on label "The book’s cover" at bounding box center [578, 176] width 869 height 45
click at [364, 236] on label "The cover of the book." at bounding box center [578, 236] width 869 height 45
click at [528, 382] on button "Iesniegt" at bounding box center [578, 393] width 164 height 40
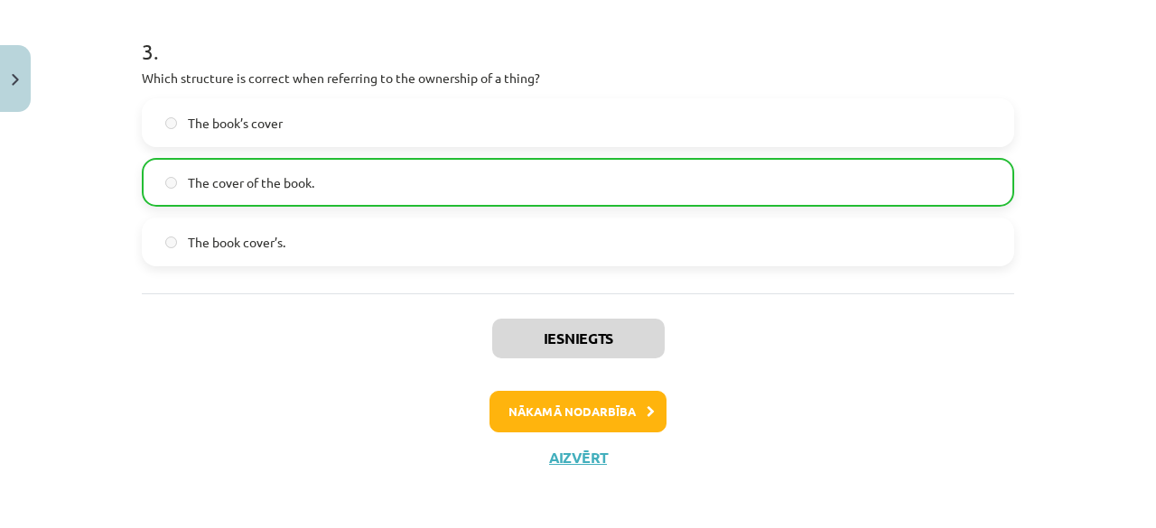
scroll to position [945, 0]
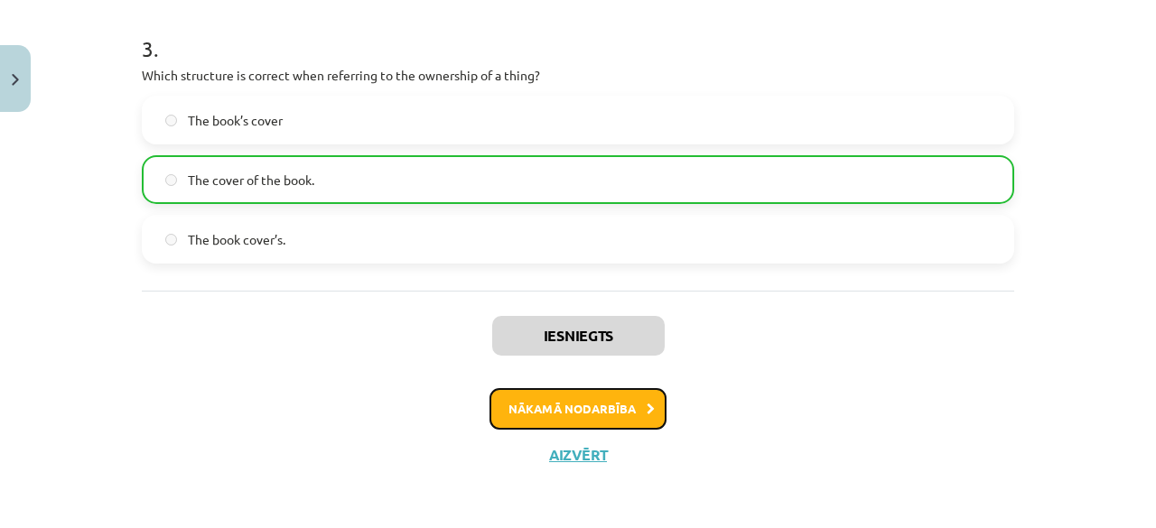
click at [591, 416] on button "Nākamā nodarbība" at bounding box center [577, 409] width 177 height 42
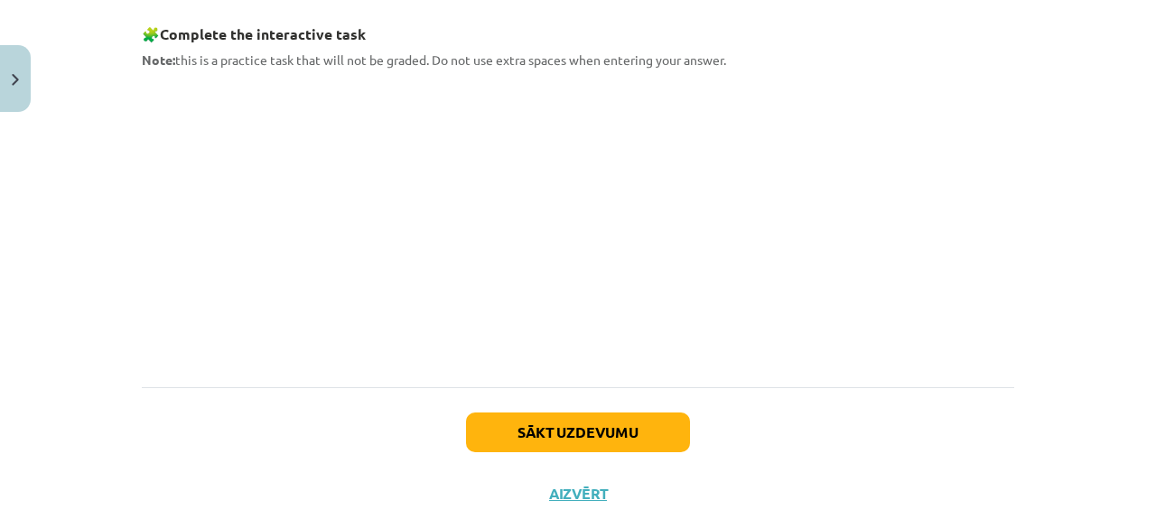
scroll to position [966, 0]
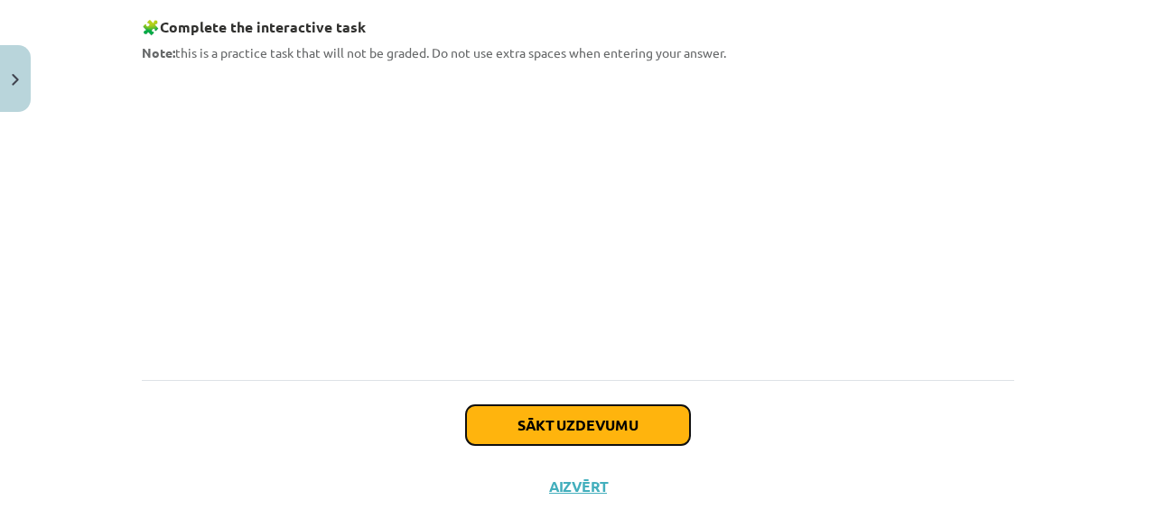
click at [594, 420] on button "Sākt uzdevumu" at bounding box center [578, 425] width 224 height 40
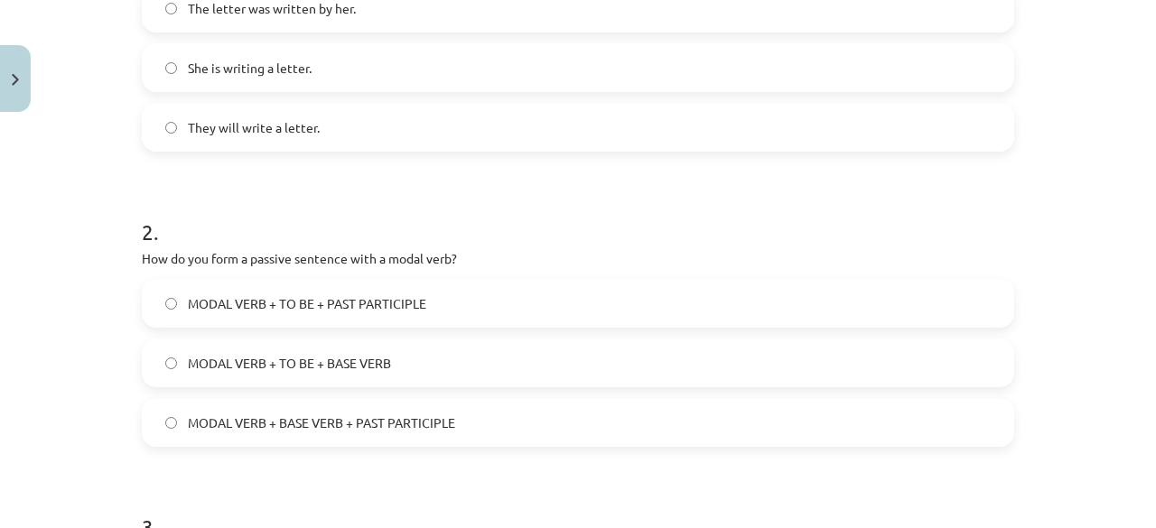
scroll to position [888, 0]
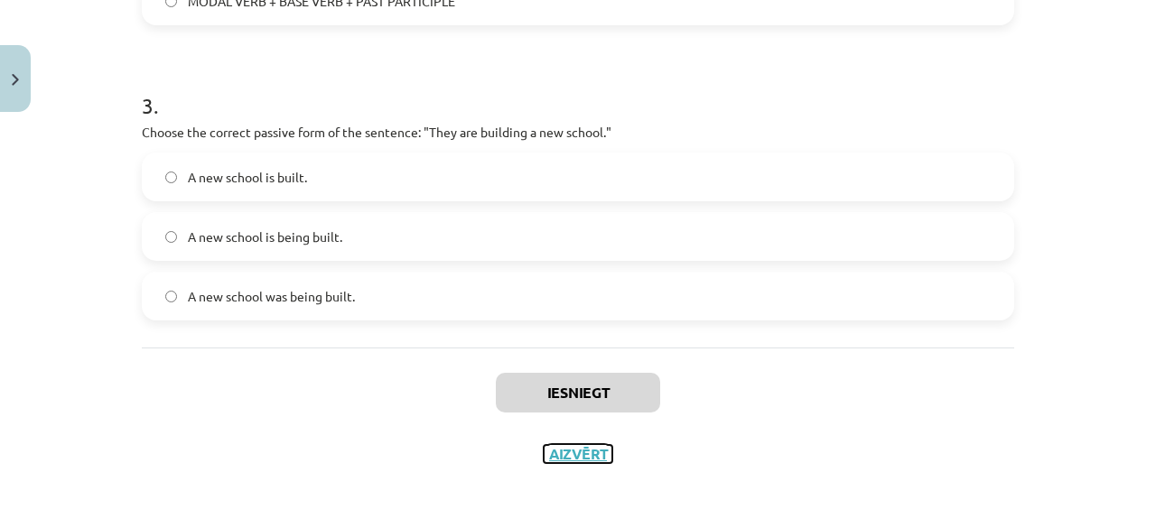
click at [591, 451] on button "Aizvērt" at bounding box center [578, 454] width 69 height 18
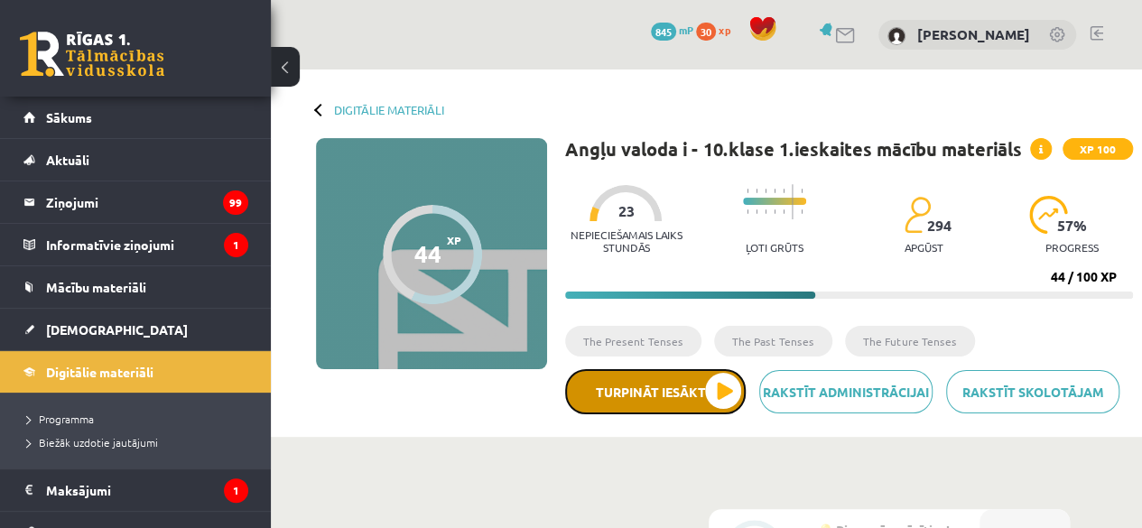
click at [646, 391] on button "Turpināt iesākto" at bounding box center [655, 391] width 181 height 45
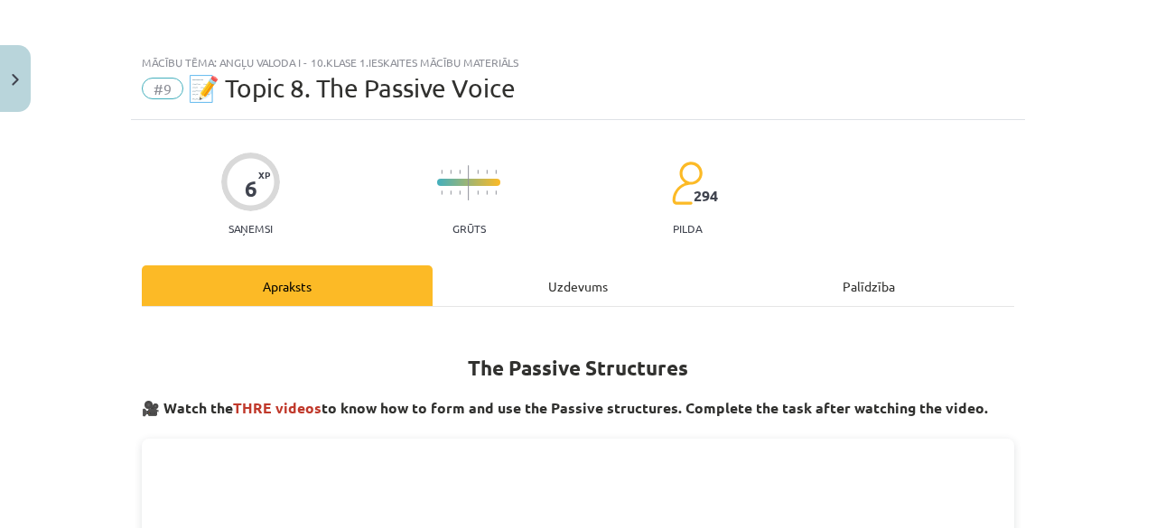
click at [562, 286] on div "Uzdevums" at bounding box center [577, 285] width 291 height 41
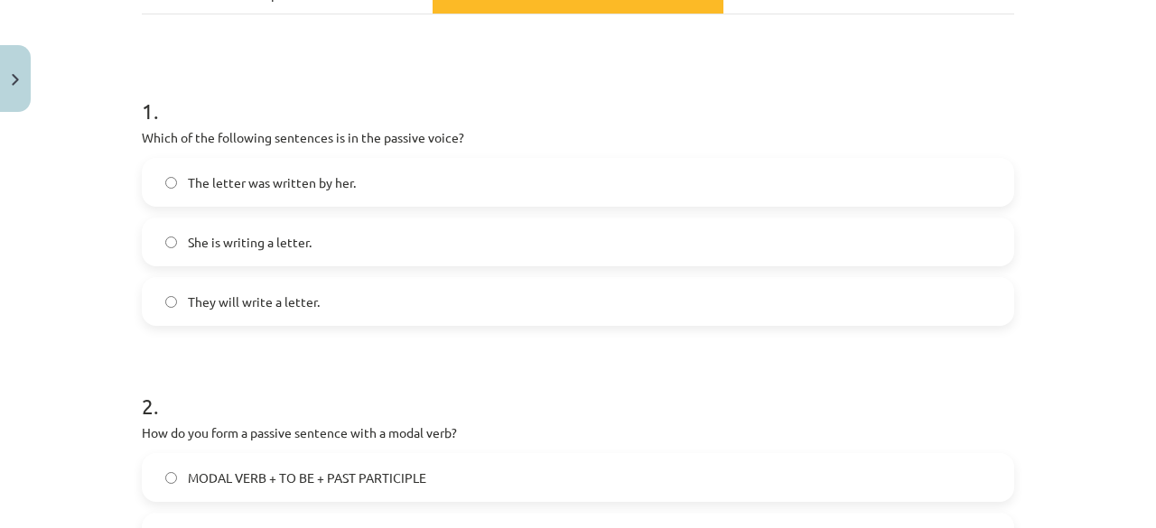
scroll to position [313, 0]
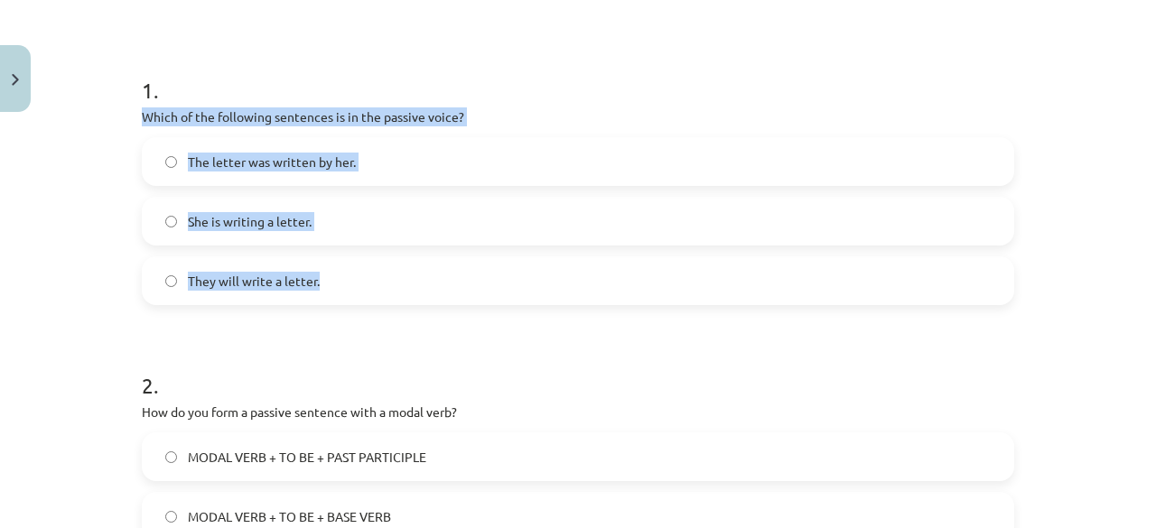
drag, startPoint x: 132, startPoint y: 115, endPoint x: 317, endPoint y: 279, distance: 247.5
click at [317, 279] on div "6 XP Saņemsi Grūts 294 pilda Apraksts Uzdevums Palīdzība 1 . Which of the follo…" at bounding box center [578, 433] width 894 height 1253
click at [306, 170] on span "The letter was written by her." at bounding box center [272, 162] width 168 height 19
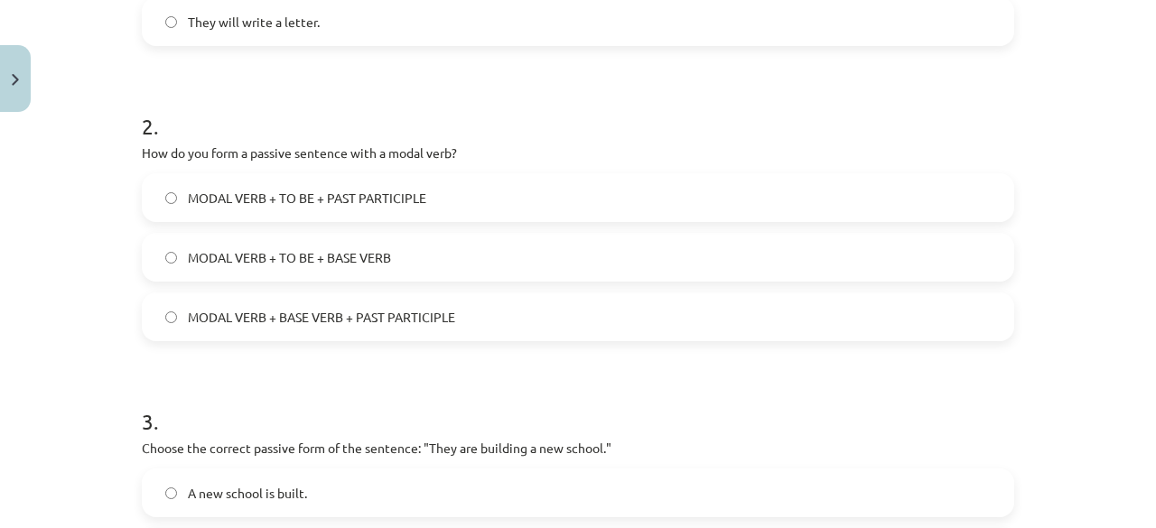
scroll to position [573, 0]
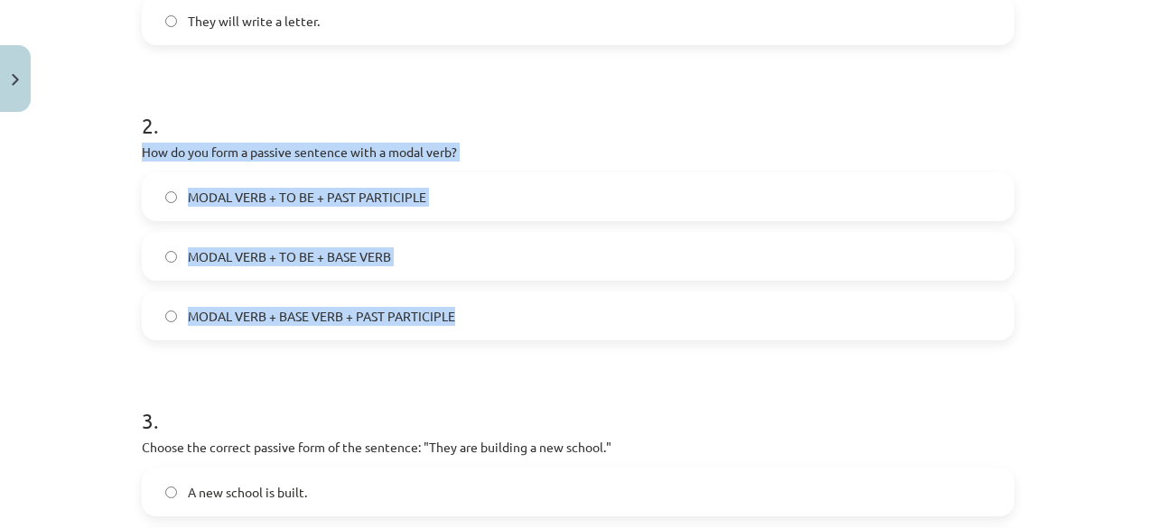
drag, startPoint x: 130, startPoint y: 154, endPoint x: 456, endPoint y: 311, distance: 361.8
click at [456, 311] on div "6 XP Saņemsi Grūts 294 pilda Apraksts Uzdevums Palīdzība 1 . Which of the follo…" at bounding box center [578, 173] width 894 height 1253
click at [311, 251] on span "MODAL VERB + TO BE + BASE VERB" at bounding box center [289, 256] width 203 height 19
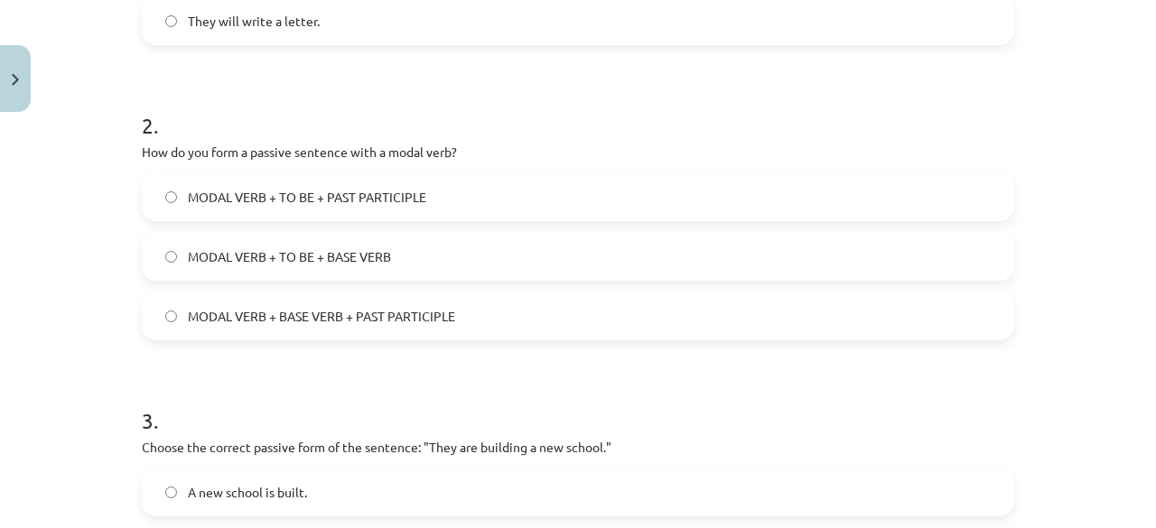
click at [341, 200] on span "MODAL VERB + TO BE + PAST PARTICIPLE" at bounding box center [307, 197] width 238 height 19
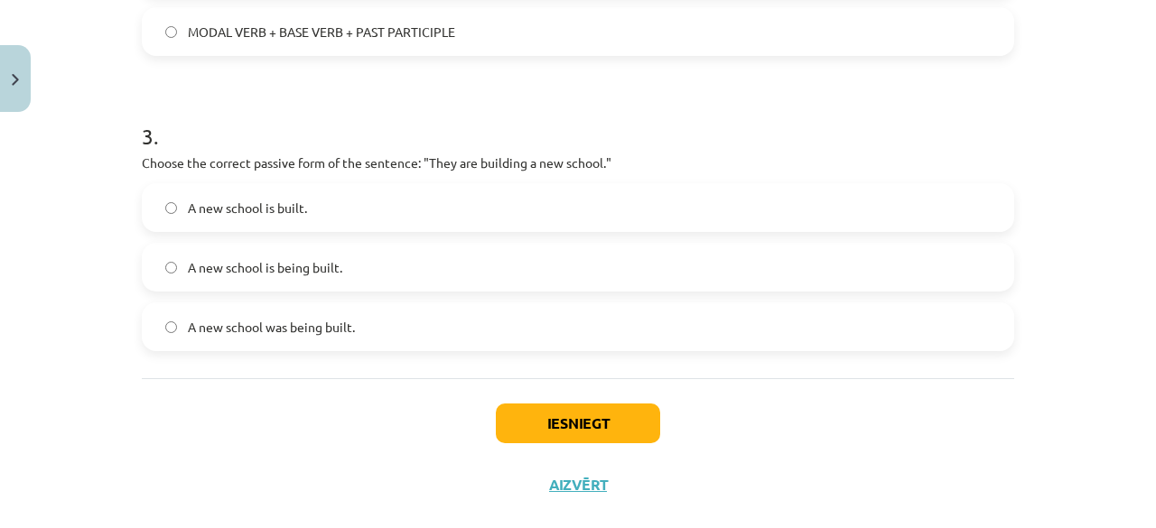
scroll to position [857, 0]
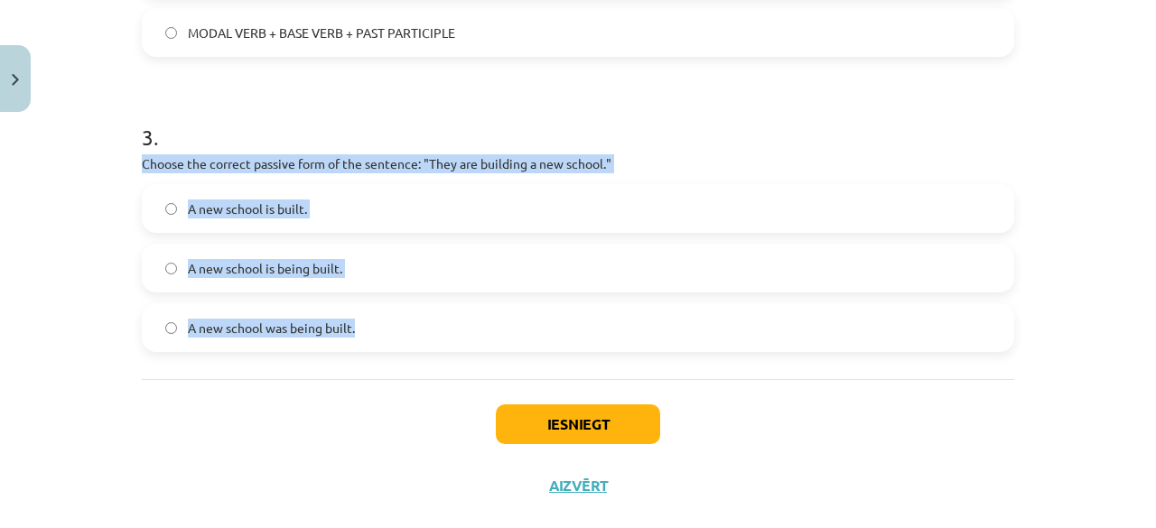
drag, startPoint x: 126, startPoint y: 163, endPoint x: 356, endPoint y: 329, distance: 282.6
click at [406, 270] on label "A new school is being built." at bounding box center [578, 268] width 869 height 45
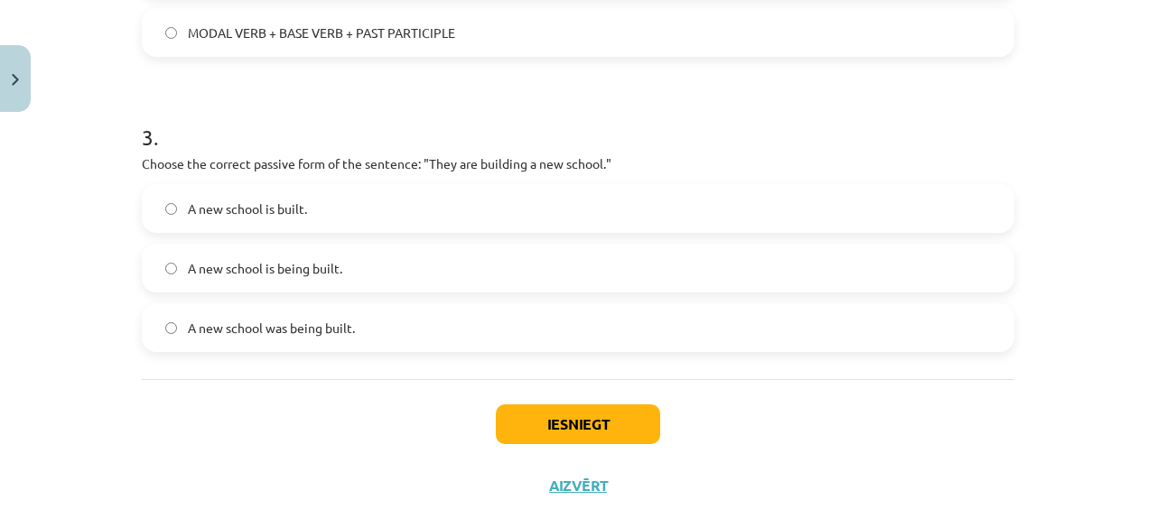
click at [349, 326] on label "A new school was being built." at bounding box center [578, 327] width 869 height 45
click at [339, 257] on label "A new school is being built." at bounding box center [578, 268] width 869 height 45
click at [553, 423] on button "Iesniegt" at bounding box center [578, 424] width 164 height 40
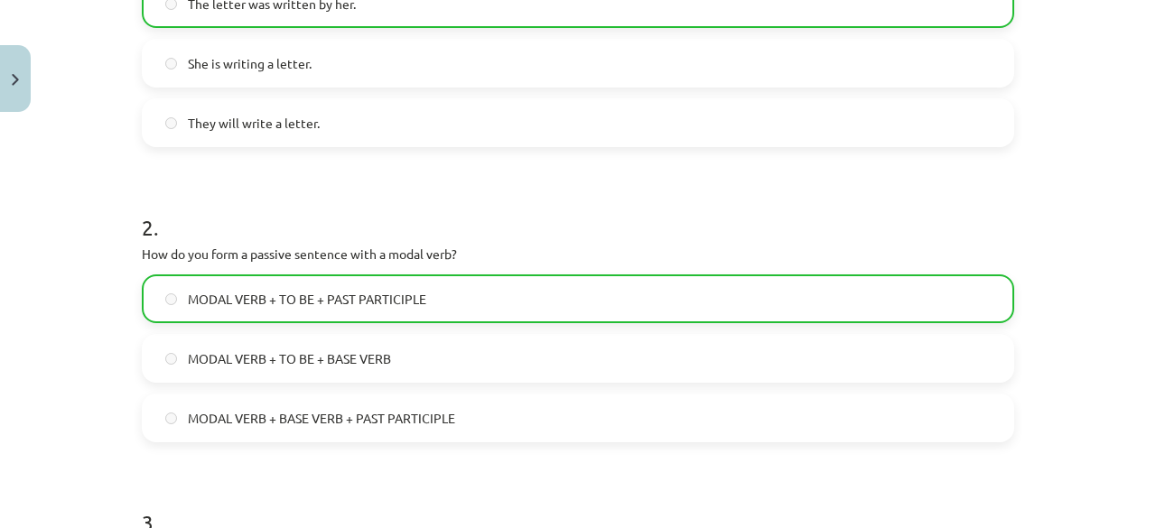
scroll to position [945, 0]
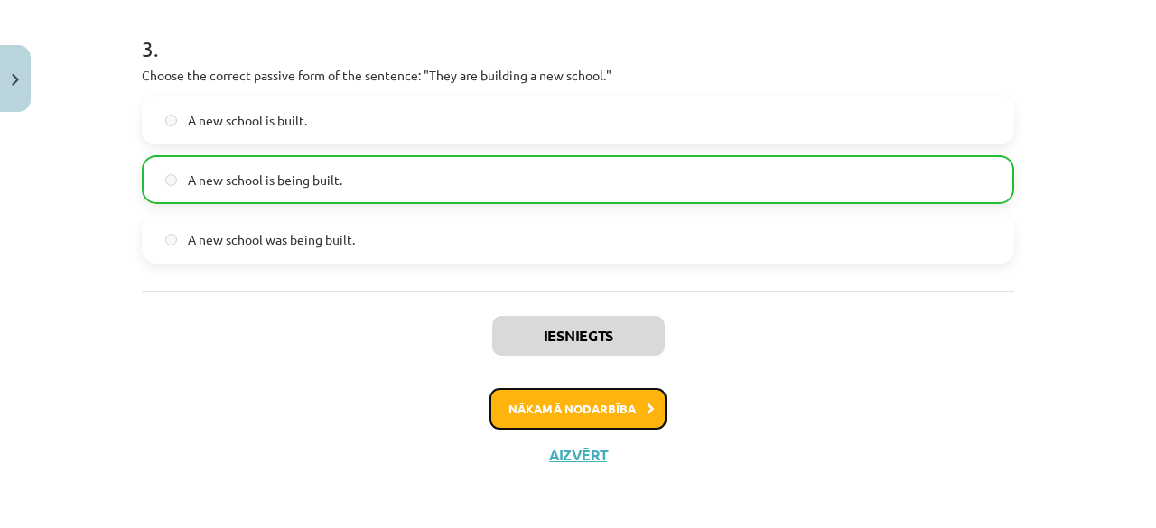
click at [569, 406] on button "Nākamā nodarbība" at bounding box center [577, 409] width 177 height 42
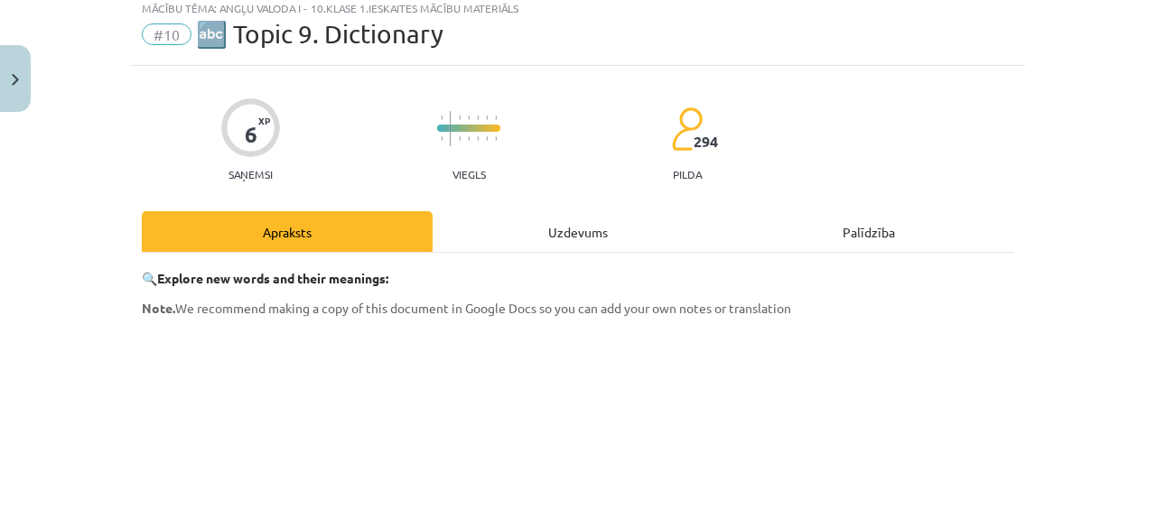
scroll to position [45, 0]
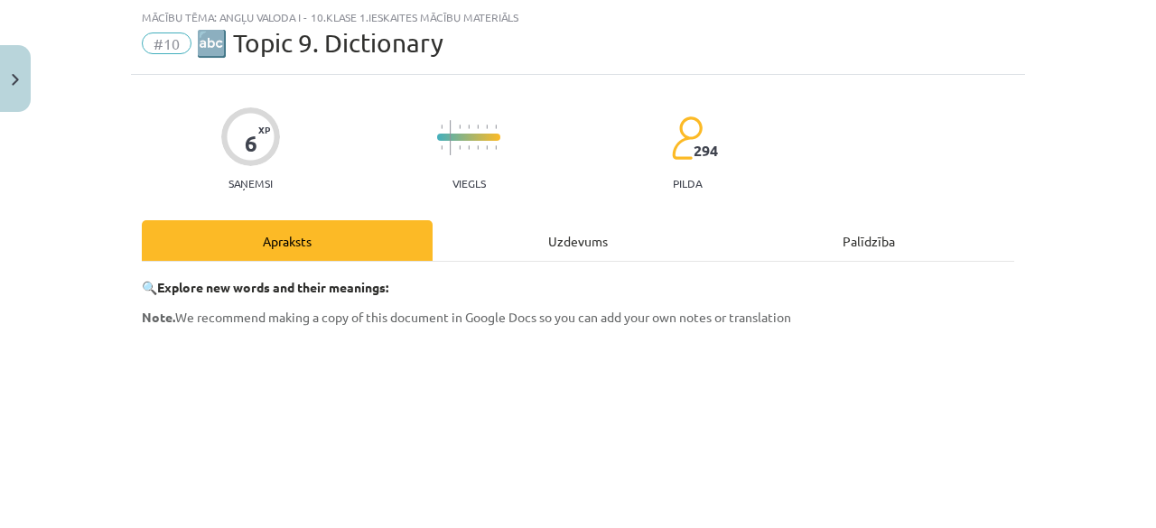
click at [590, 243] on div "Uzdevums" at bounding box center [577, 240] width 291 height 41
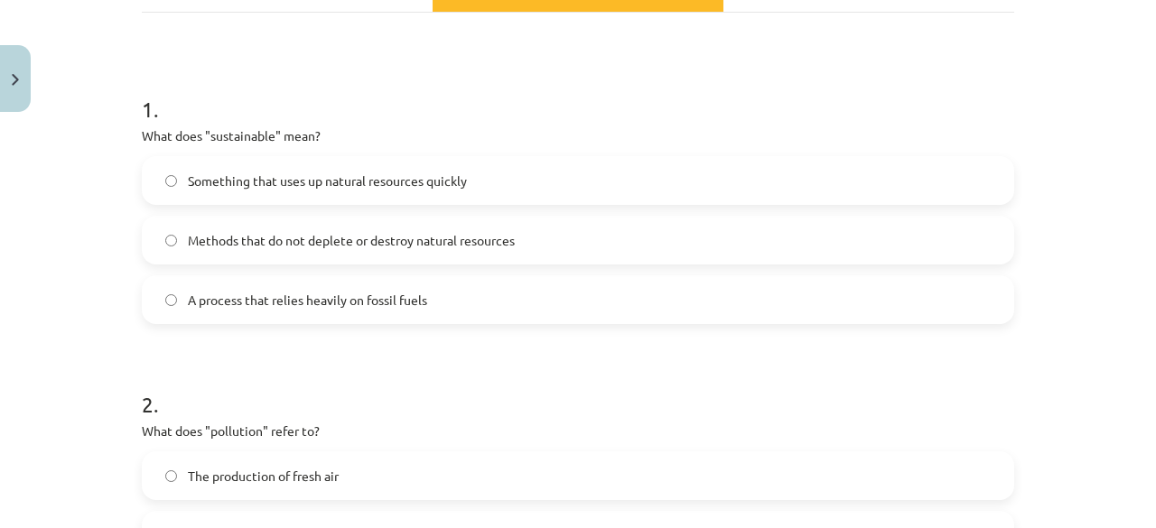
scroll to position [307, 0]
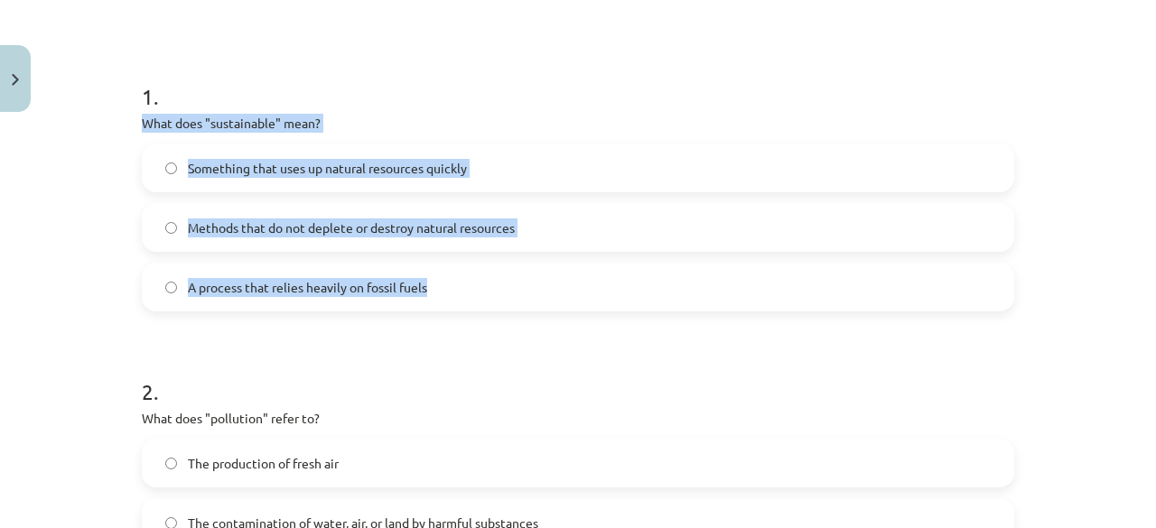
drag, startPoint x: 125, startPoint y: 120, endPoint x: 431, endPoint y: 282, distance: 346.1
click at [431, 282] on div "6 XP Saņemsi Viegls 294 pilda Apraksts Uzdevums Palīdzība 1 . What does "sustai…" at bounding box center [578, 439] width 894 height 1253
click at [367, 225] on span "Methods that do not deplete or destroy natural resources" at bounding box center [351, 227] width 327 height 19
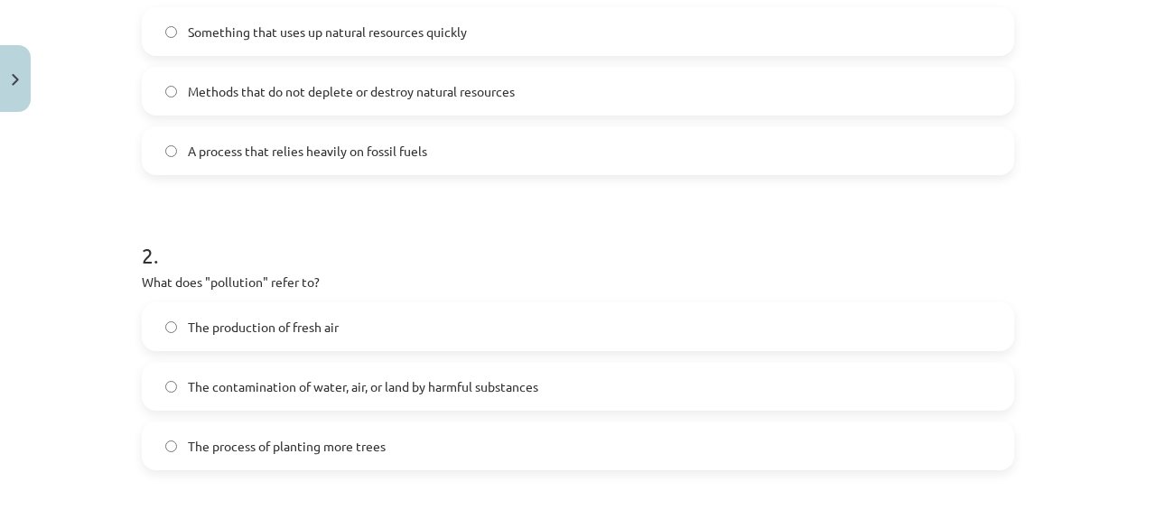
scroll to position [452, 0]
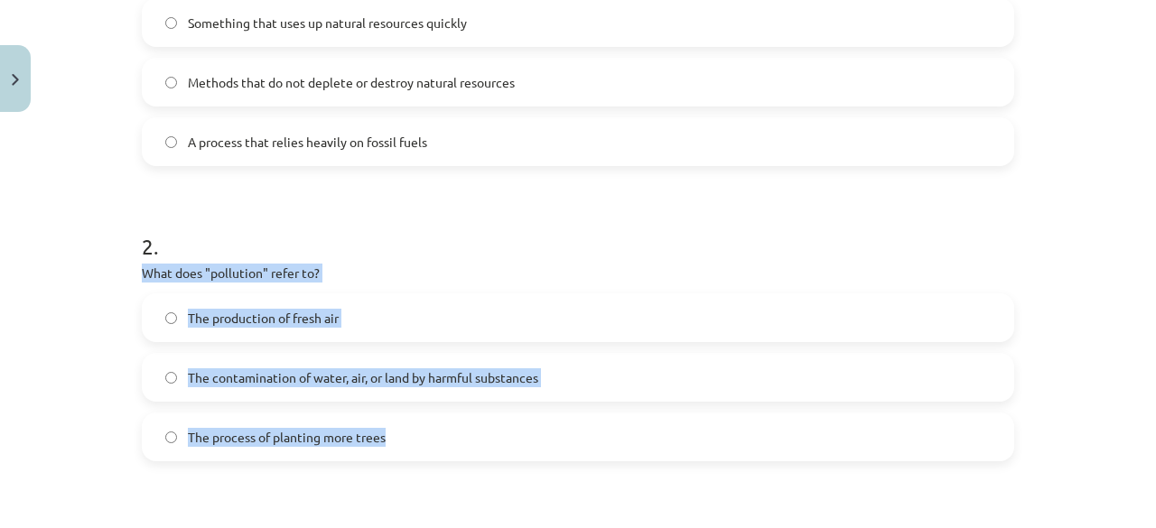
drag, startPoint x: 125, startPoint y: 275, endPoint x: 391, endPoint y: 436, distance: 311.1
click at [391, 436] on div "6 XP Saņemsi Viegls 294 pilda Apraksts Uzdevums Palīdzība 1 . What does "sustai…" at bounding box center [578, 294] width 894 height 1253
click at [341, 387] on label "The contamination of water, air, or land by harmful substances" at bounding box center [578, 377] width 869 height 45
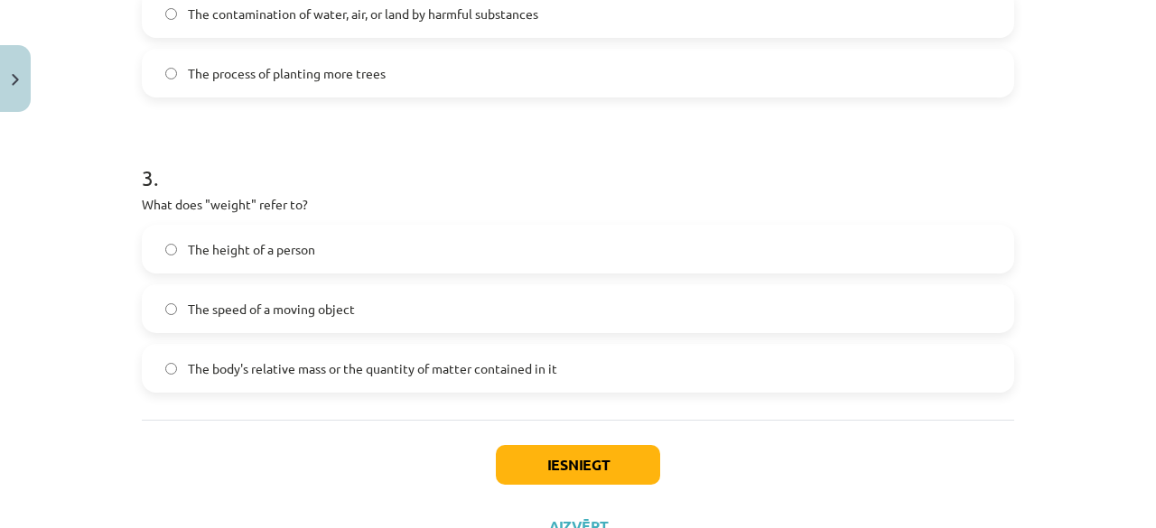
scroll to position [830, 0]
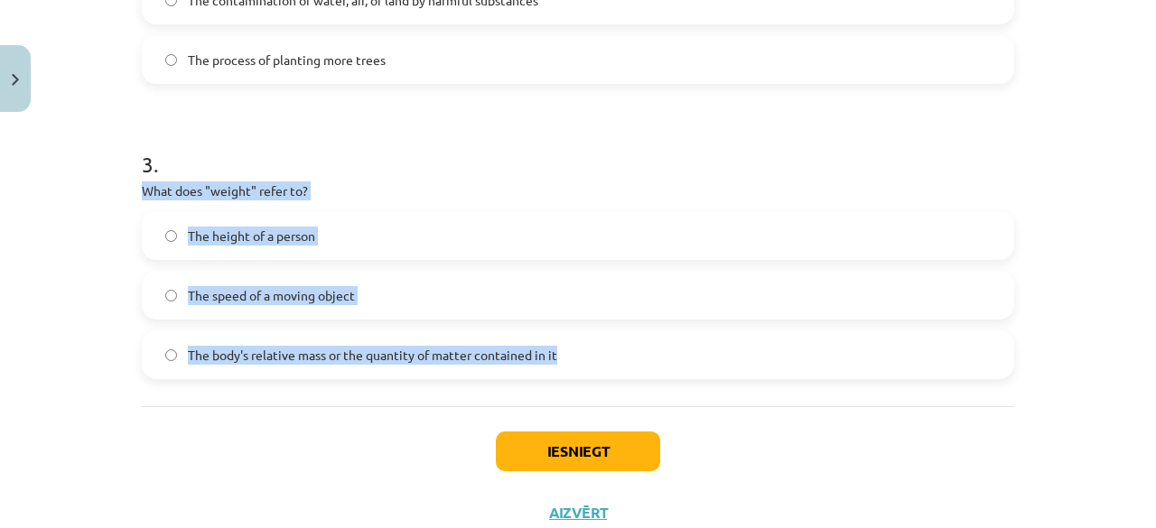
drag, startPoint x: 135, startPoint y: 187, endPoint x: 560, endPoint y: 362, distance: 459.1
click at [560, 362] on div "3 . What does "weight" refer to? The height of a person The speed of a moving o…" at bounding box center [578, 249] width 872 height 259
click at [404, 355] on span "The body's relative mass or the quantity of matter contained in it" at bounding box center [372, 355] width 369 height 19
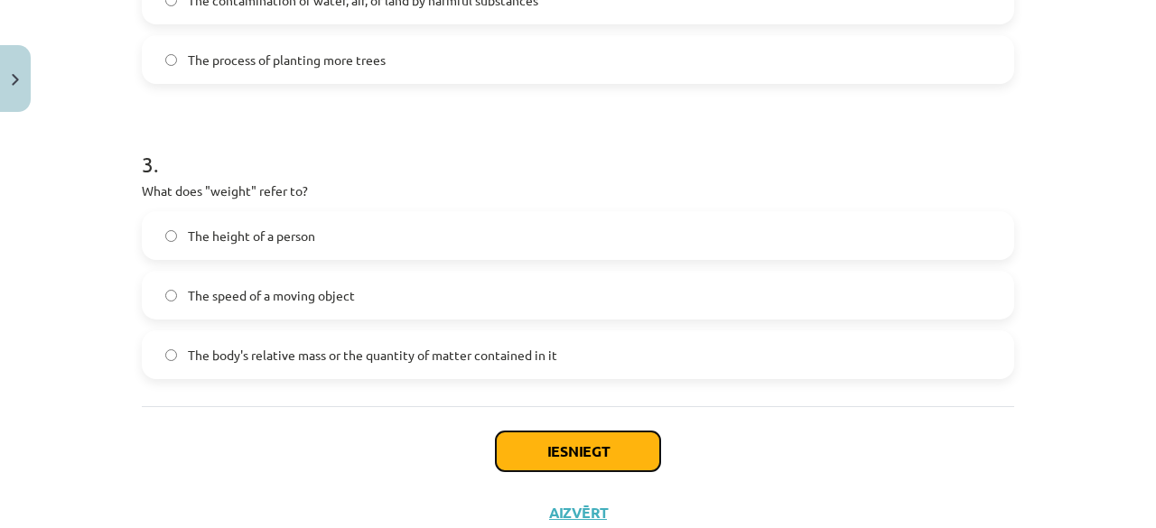
drag, startPoint x: 554, startPoint y: 443, endPoint x: 534, endPoint y: 445, distance: 19.9
click at [534, 445] on button "Iesniegt" at bounding box center [578, 452] width 164 height 40
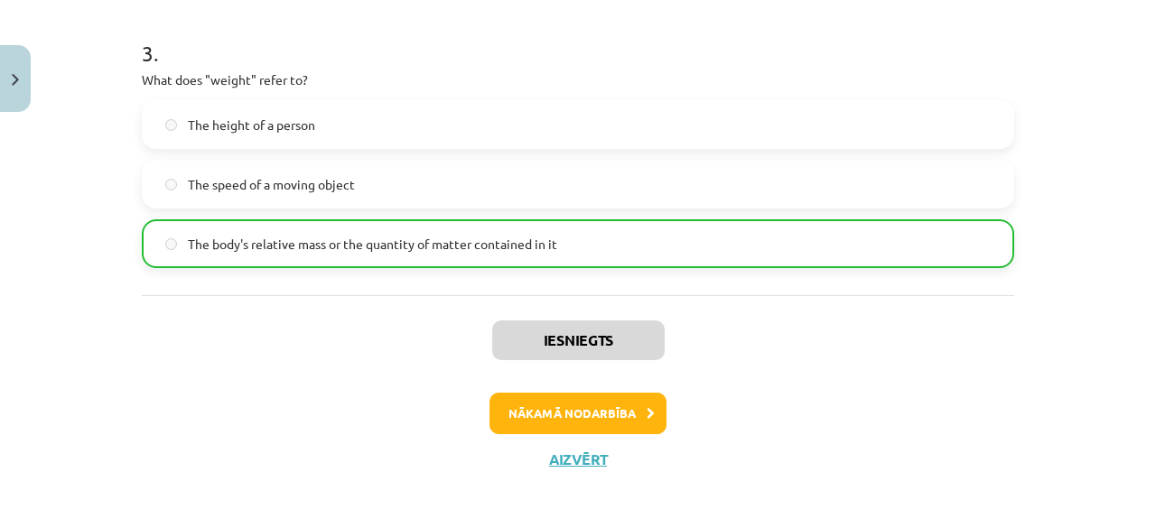
scroll to position [942, 0]
click at [569, 413] on button "Nākamā nodarbība" at bounding box center [577, 413] width 177 height 42
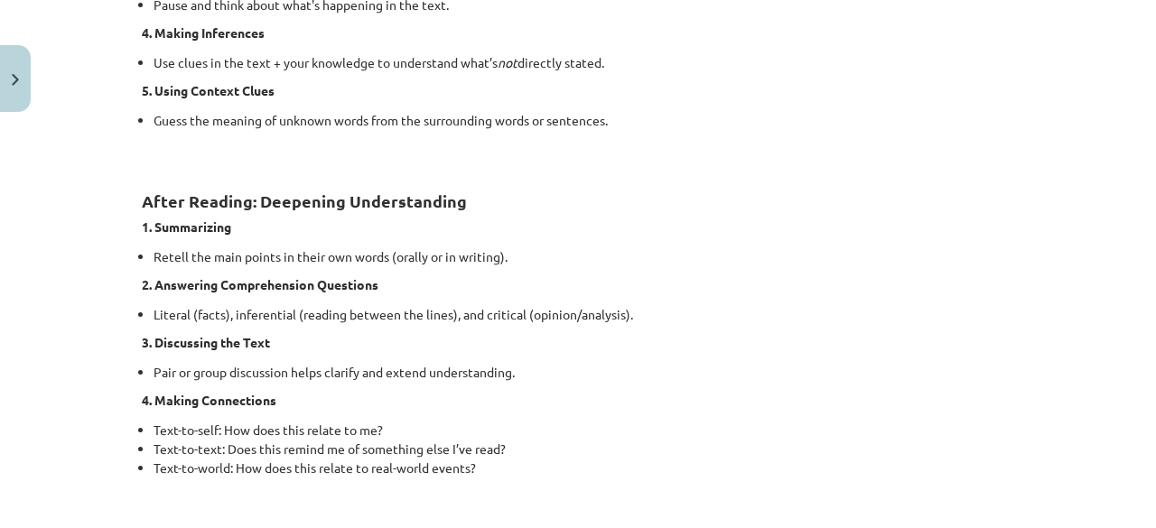
scroll to position [1556, 0]
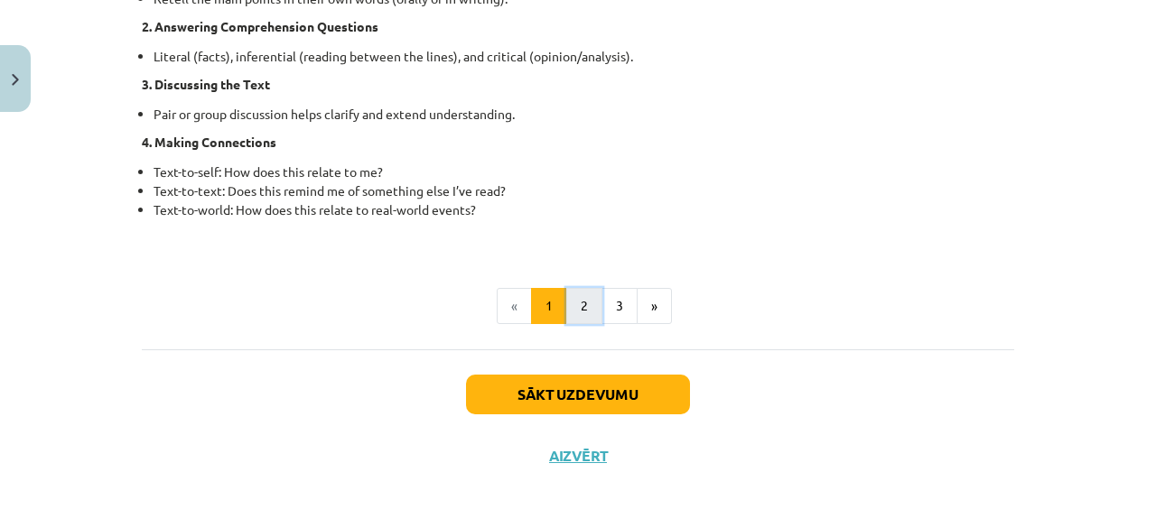
click at [582, 309] on button "2" at bounding box center [584, 306] width 36 height 36
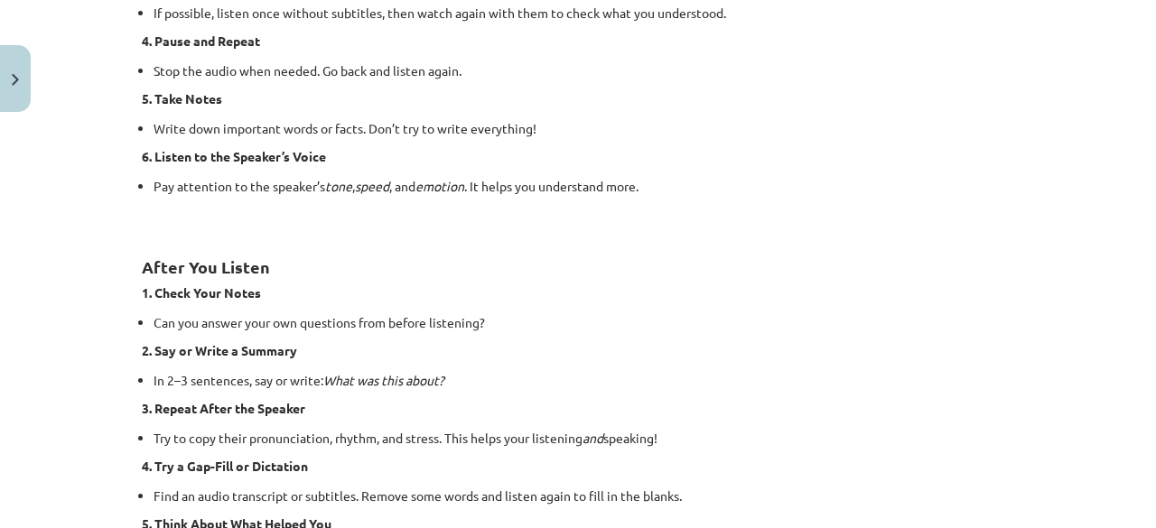
scroll to position [1414, 0]
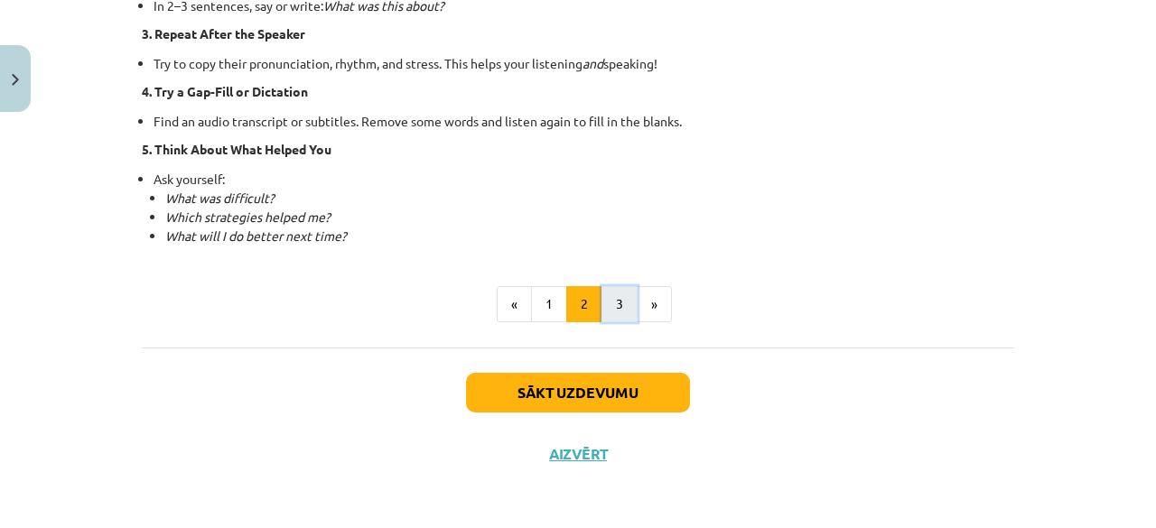
click at [612, 308] on button "3" at bounding box center [619, 304] width 36 height 36
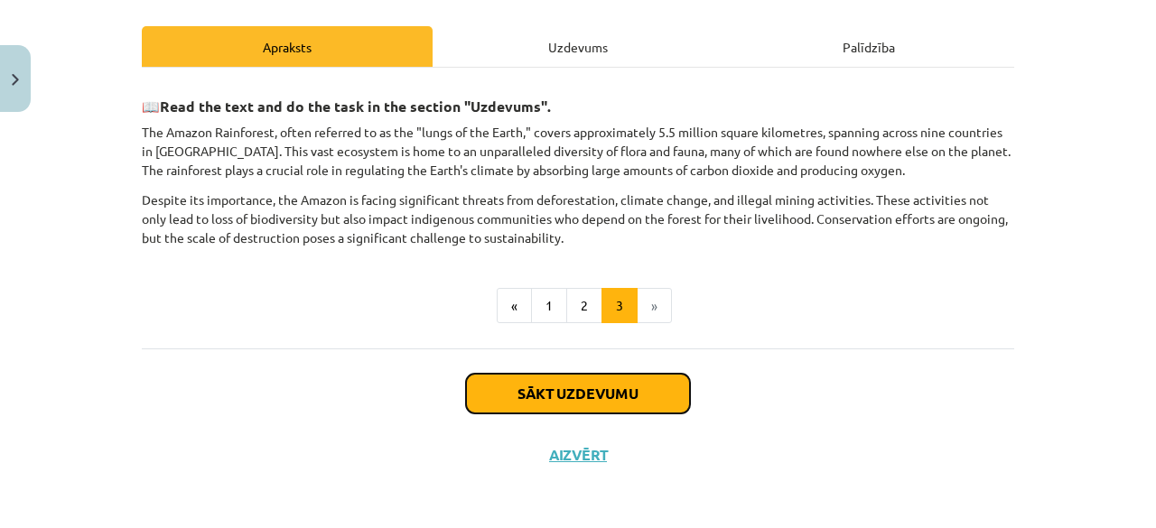
click at [623, 392] on button "Sākt uzdevumu" at bounding box center [578, 394] width 224 height 40
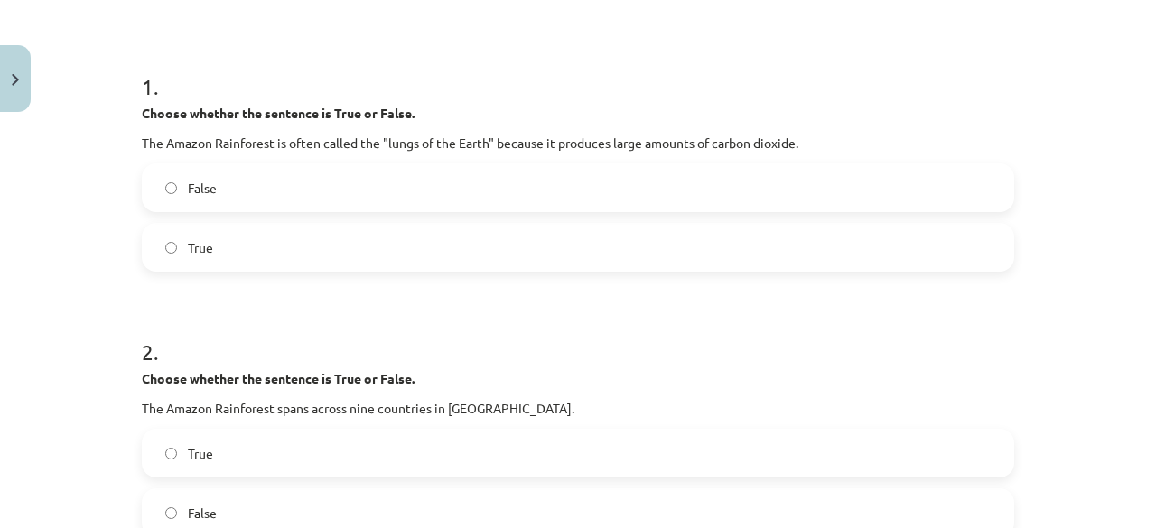
scroll to position [350, 0]
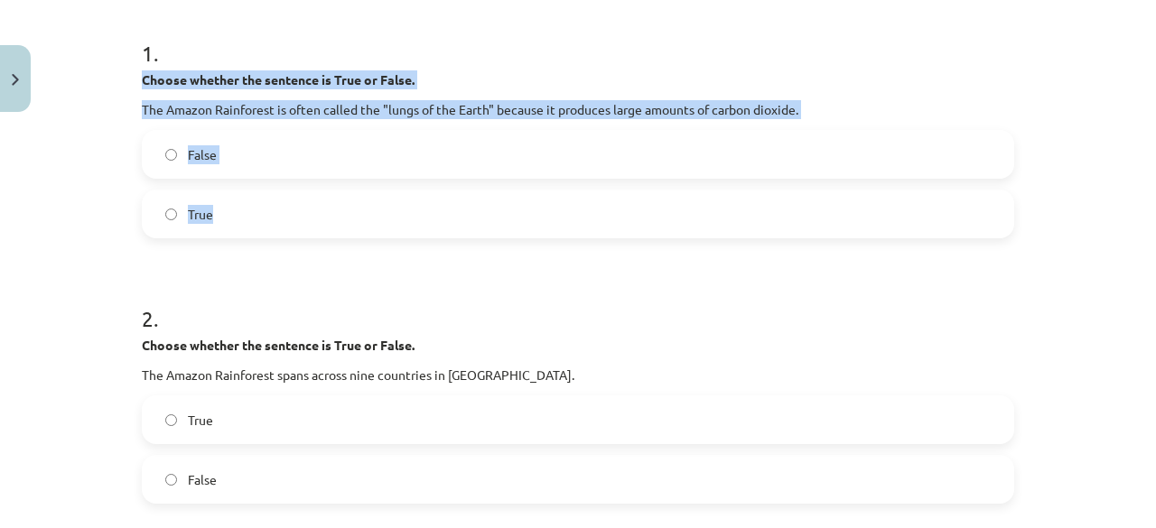
drag, startPoint x: 135, startPoint y: 77, endPoint x: 244, endPoint y: 207, distance: 169.8
click at [244, 207] on div "1 . Choose whether the sentence is True or False. The Amazon Rainforest is ofte…" at bounding box center [578, 123] width 872 height 229
click at [336, 155] on label "False" at bounding box center [578, 154] width 869 height 45
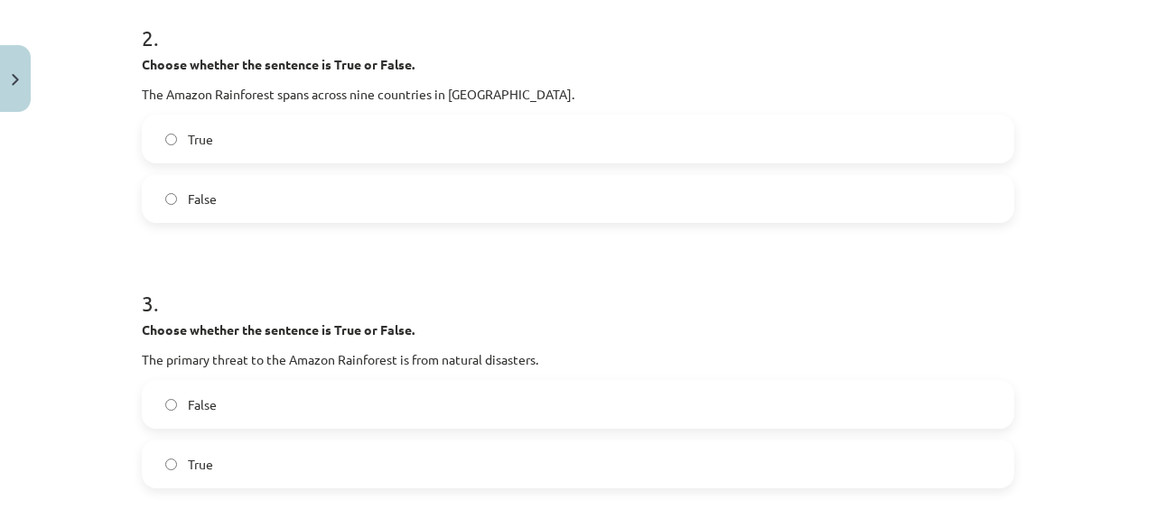
scroll to position [630, 0]
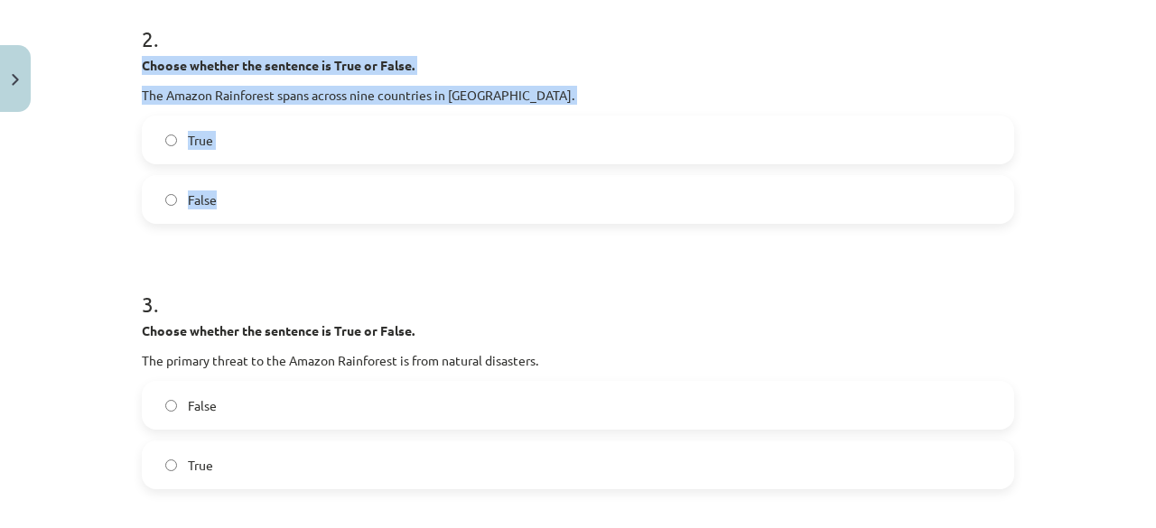
drag, startPoint x: 123, startPoint y: 66, endPoint x: 228, endPoint y: 195, distance: 166.2
click at [228, 195] on div "Mācību tēma: Angļu valoda i - 10.klase 1.ieskaites mācību materiāls #11 📖 🎧 Top…" at bounding box center [578, 264] width 1156 height 528
click at [280, 142] on label "True" at bounding box center [578, 139] width 869 height 45
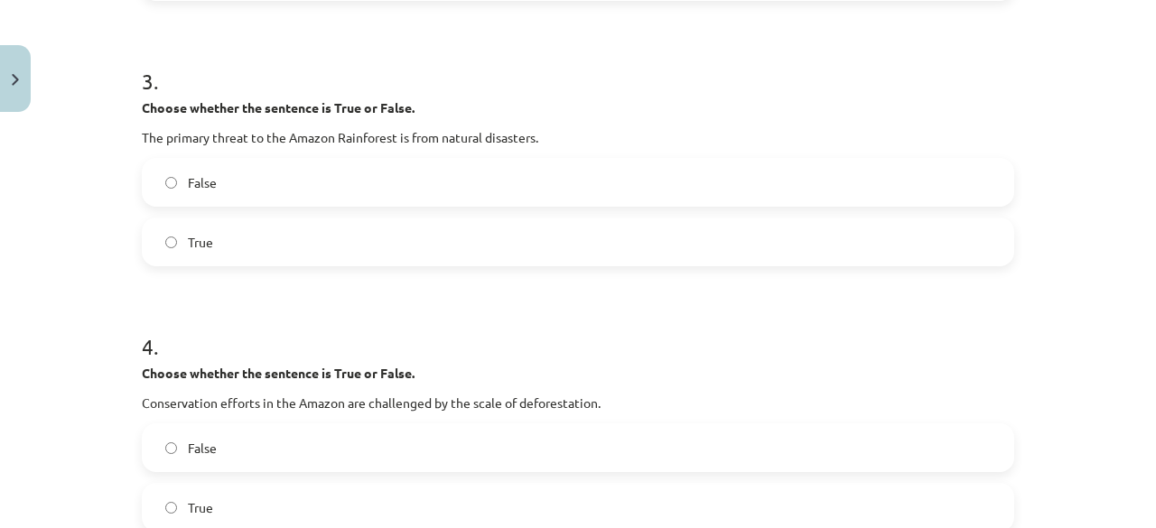
scroll to position [857, 0]
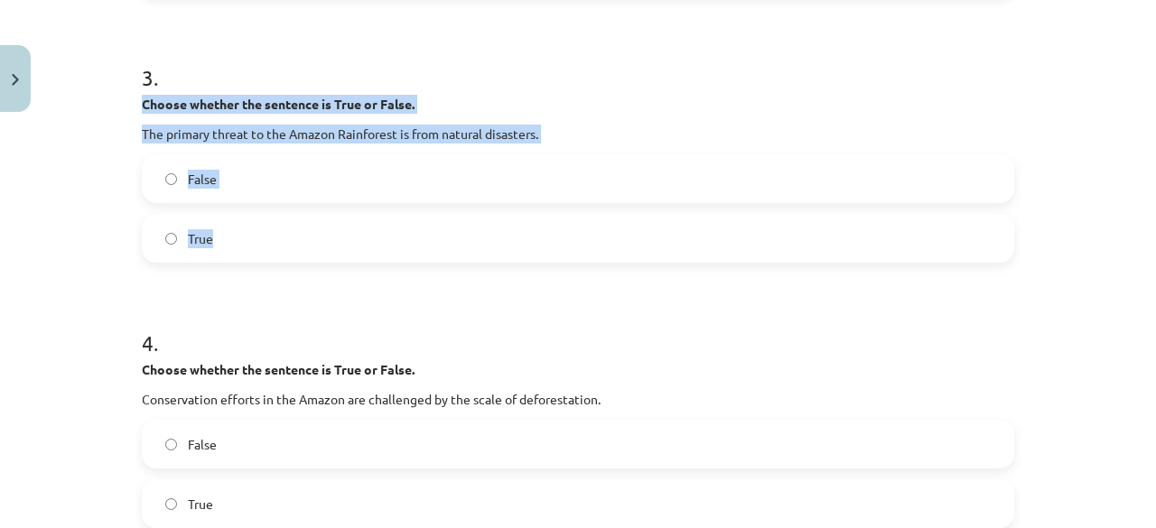
drag, startPoint x: 135, startPoint y: 107, endPoint x: 224, endPoint y: 228, distance: 149.9
click at [224, 228] on div "3 . Choose whether the sentence is True or False. The primary threat to the Ama…" at bounding box center [578, 147] width 872 height 229
click at [283, 172] on label "False" at bounding box center [578, 178] width 869 height 45
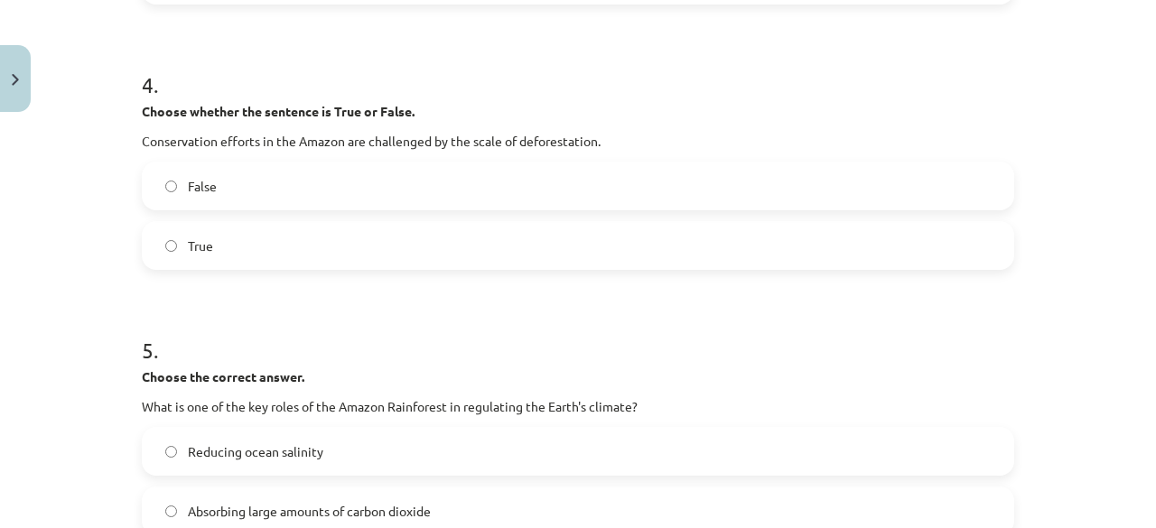
scroll to position [1122, 0]
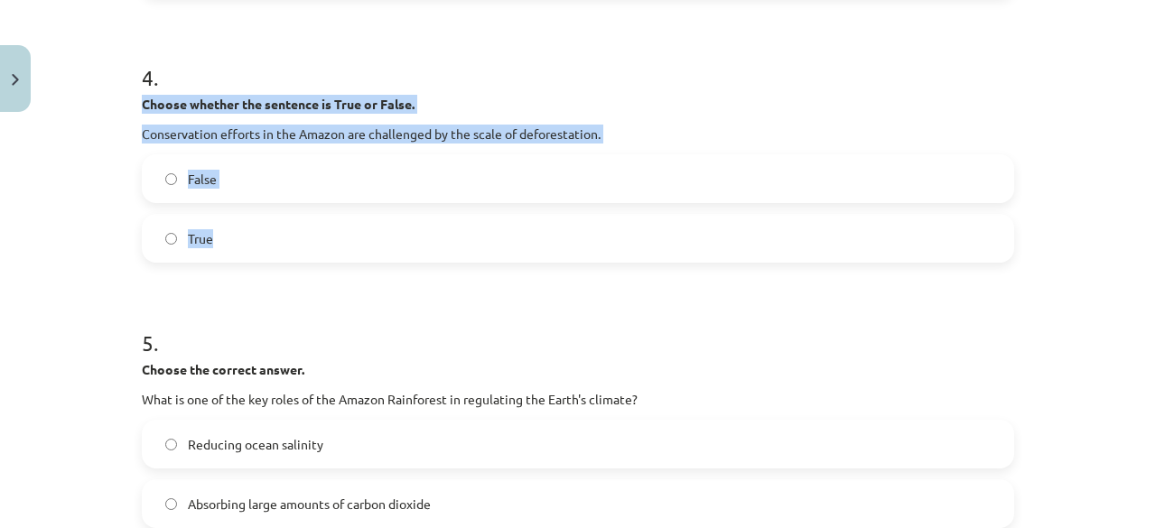
drag, startPoint x: 132, startPoint y: 102, endPoint x: 218, endPoint y: 230, distance: 154.8
click at [218, 230] on div "10 XP Saņemsi Sarežģīts 294 pilda Apraksts Uzdevums Palīdzība 1 . Choose whethe…" at bounding box center [578, 289] width 894 height 2583
click at [276, 234] on label "True" at bounding box center [578, 238] width 869 height 45
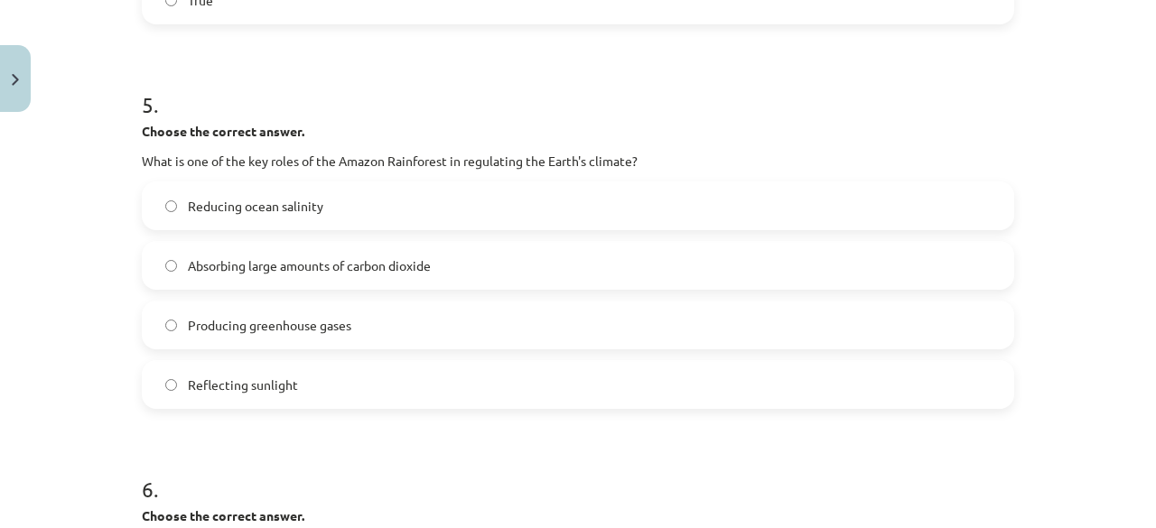
scroll to position [1374, 0]
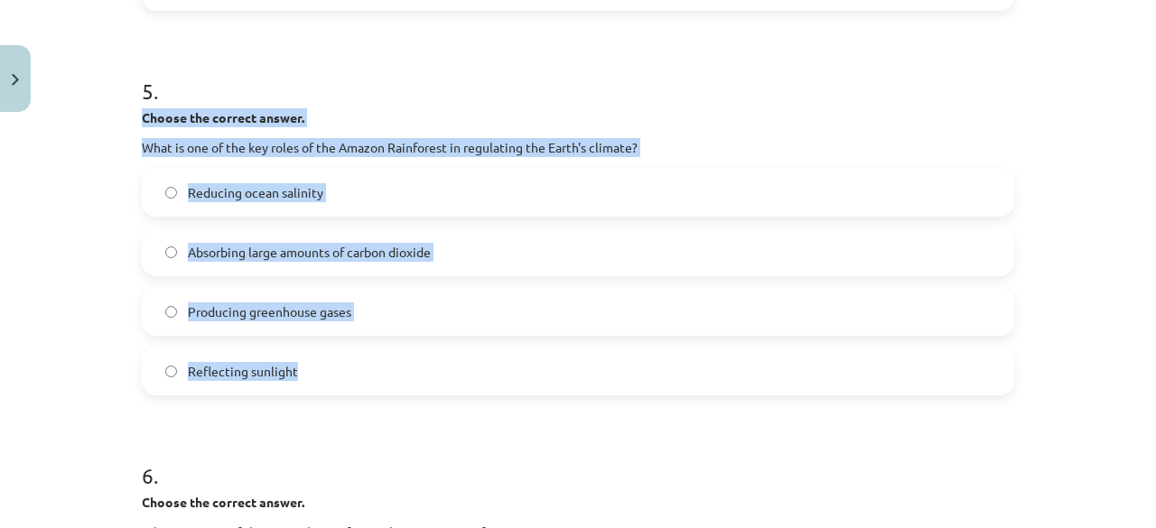
drag, startPoint x: 130, startPoint y: 116, endPoint x: 329, endPoint y: 384, distance: 333.0
click at [329, 384] on div "10 XP Saņemsi Sarežģīts 294 pilda Apraksts Uzdevums Palīdzība 1 . Choose whethe…" at bounding box center [578, 37] width 894 height 2583
click at [298, 256] on span "Absorbing large amounts of carbon dioxide" at bounding box center [309, 252] width 243 height 19
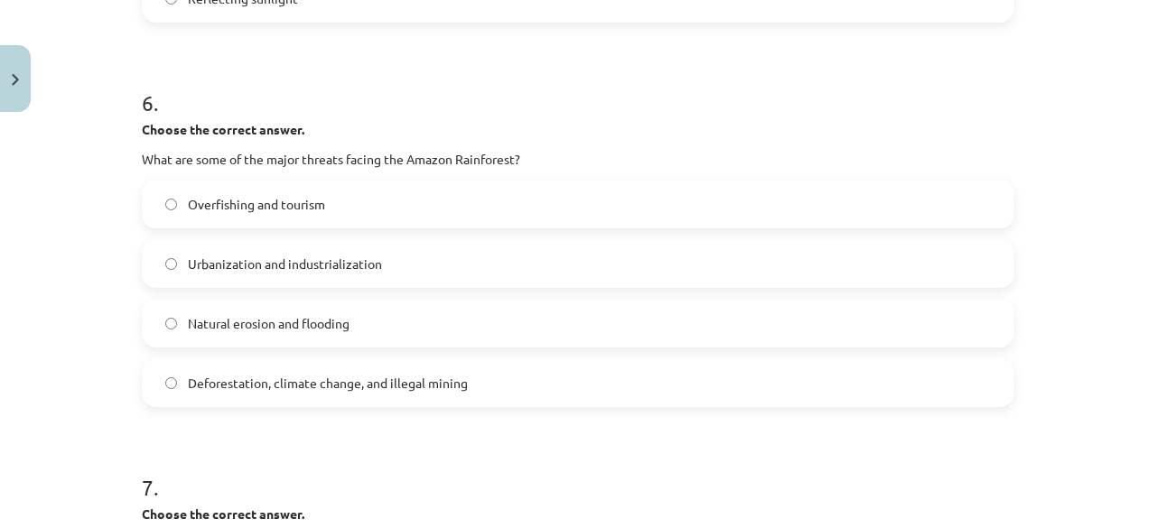
scroll to position [1750, 0]
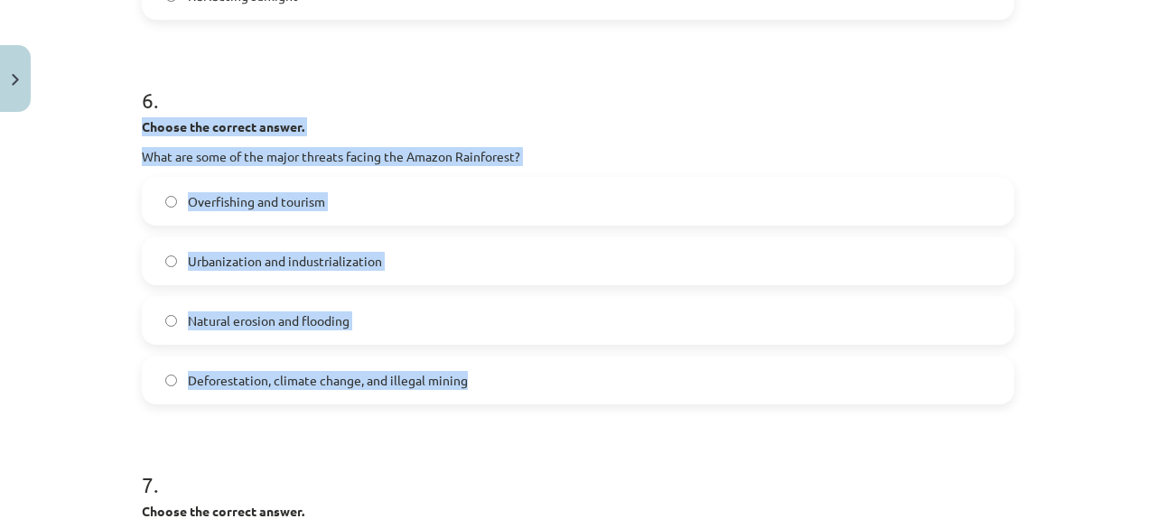
drag, startPoint x: 125, startPoint y: 123, endPoint x: 477, endPoint y: 357, distance: 421.9
click at [336, 379] on span "Deforestation, climate change, and illegal mining" at bounding box center [328, 380] width 280 height 19
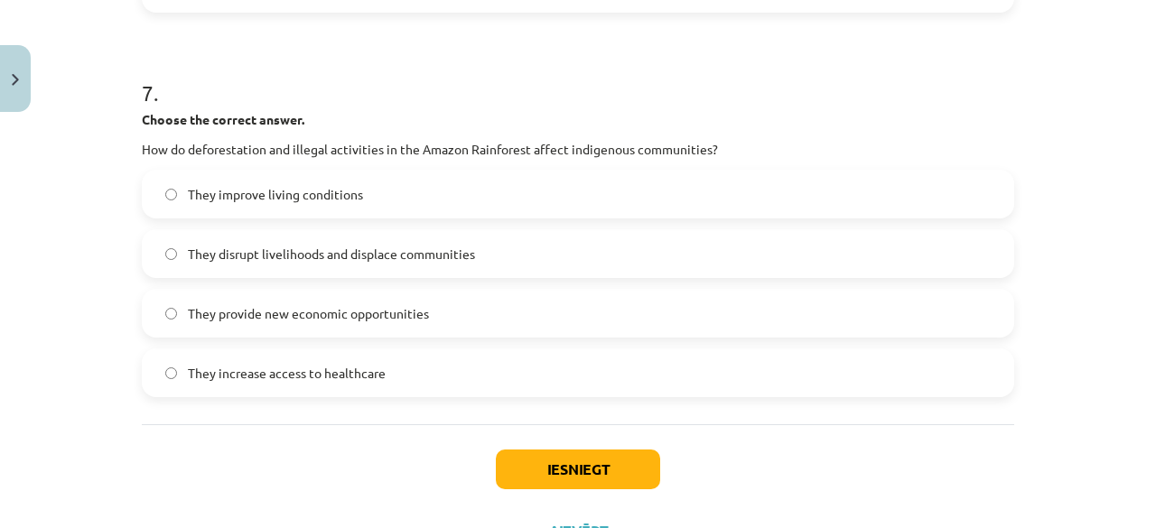
scroll to position [2142, 0]
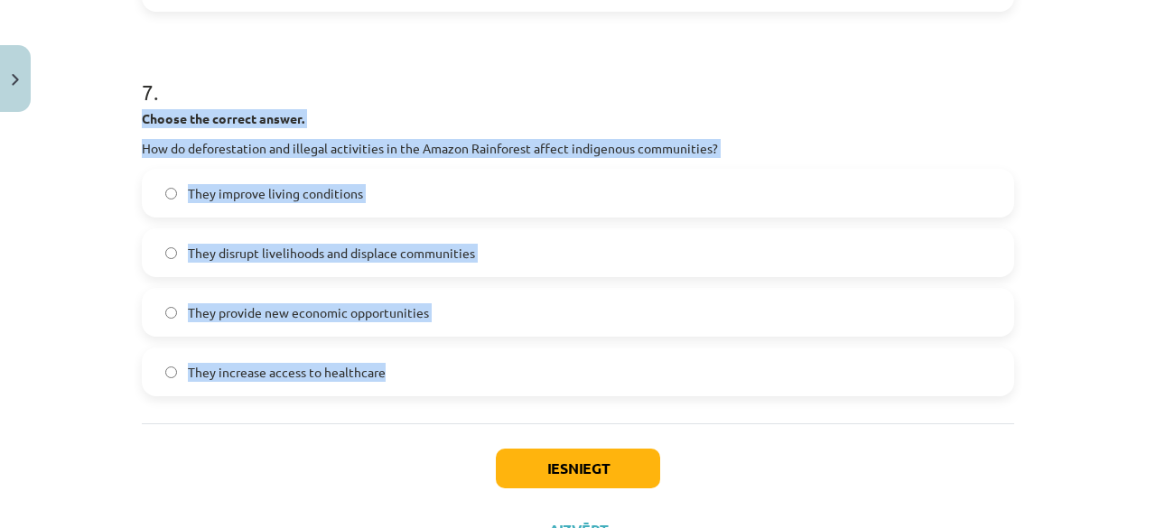
drag, startPoint x: 126, startPoint y: 116, endPoint x: 388, endPoint y: 370, distance: 365.2
click at [389, 257] on span "They disrupt livelihoods and displace communities" at bounding box center [331, 253] width 287 height 19
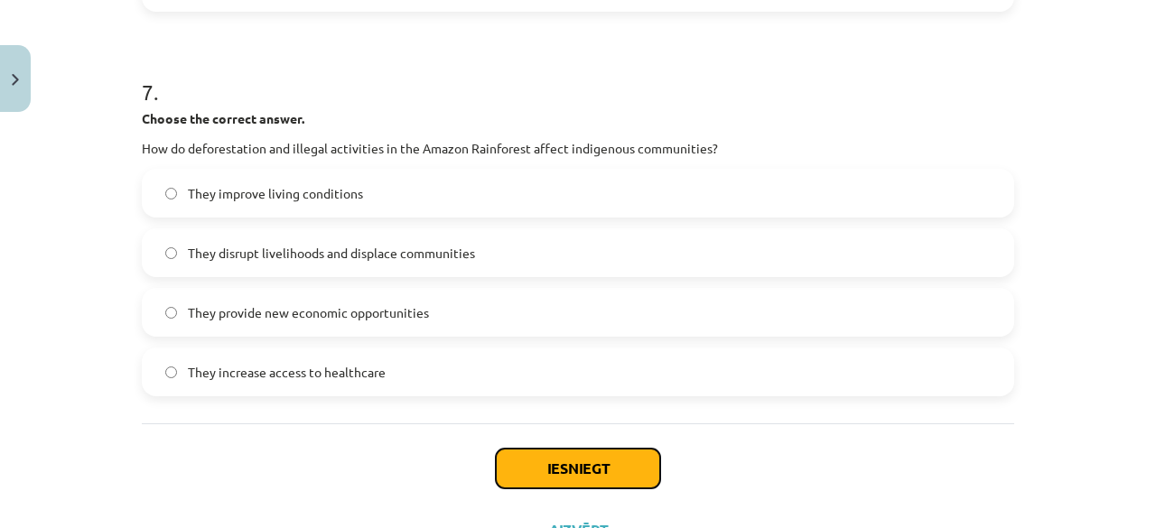
click at [578, 468] on button "Iesniegt" at bounding box center [578, 469] width 164 height 40
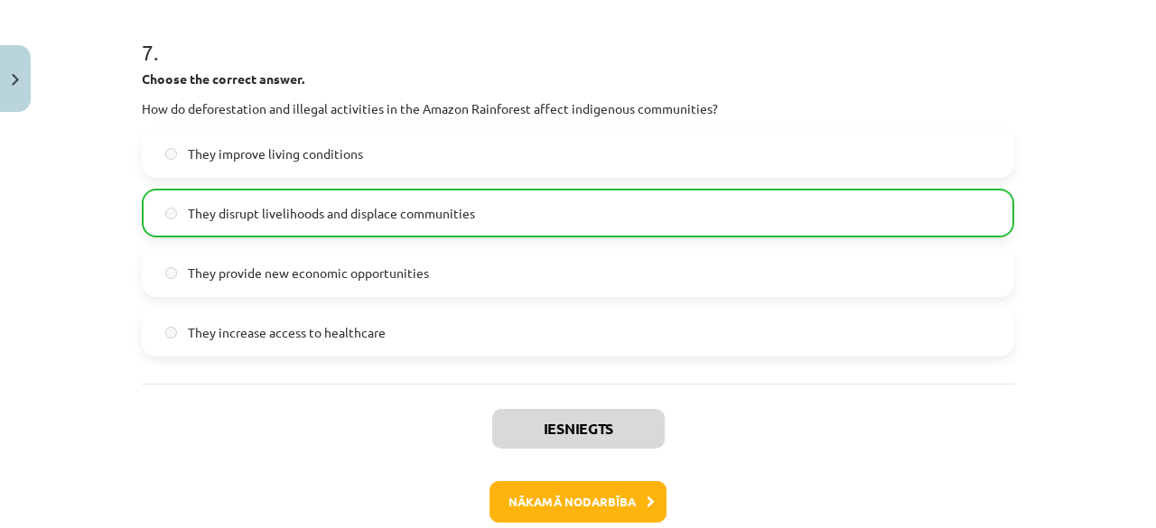
scroll to position [2275, 0]
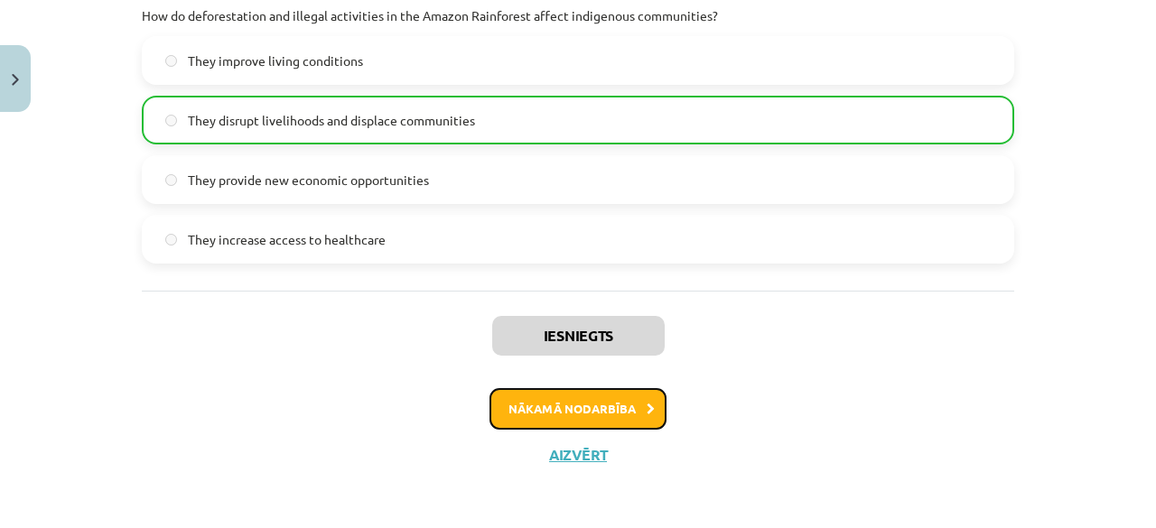
click at [575, 405] on button "Nākamā nodarbība" at bounding box center [577, 409] width 177 height 42
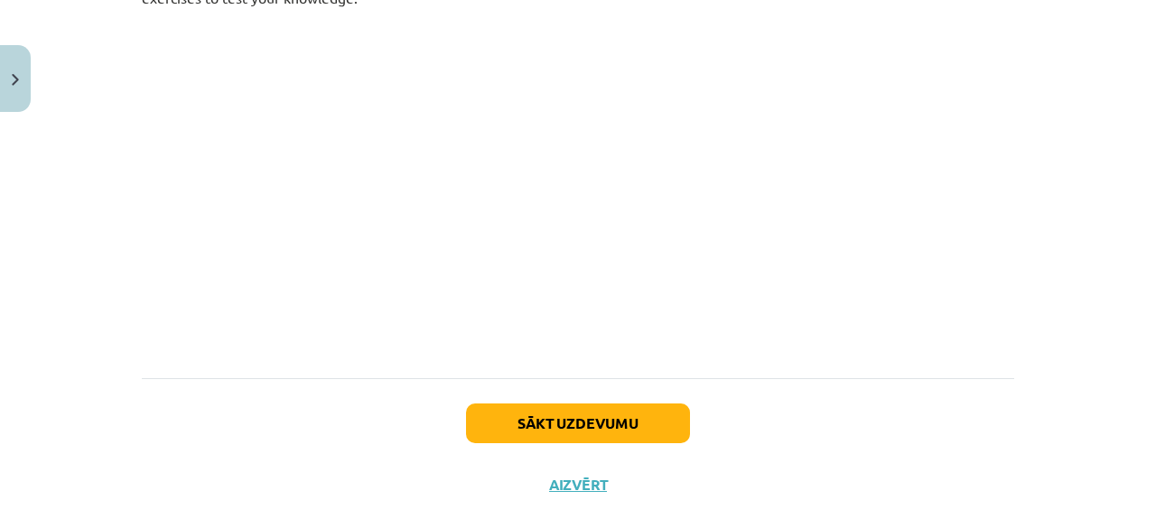
scroll to position [396, 0]
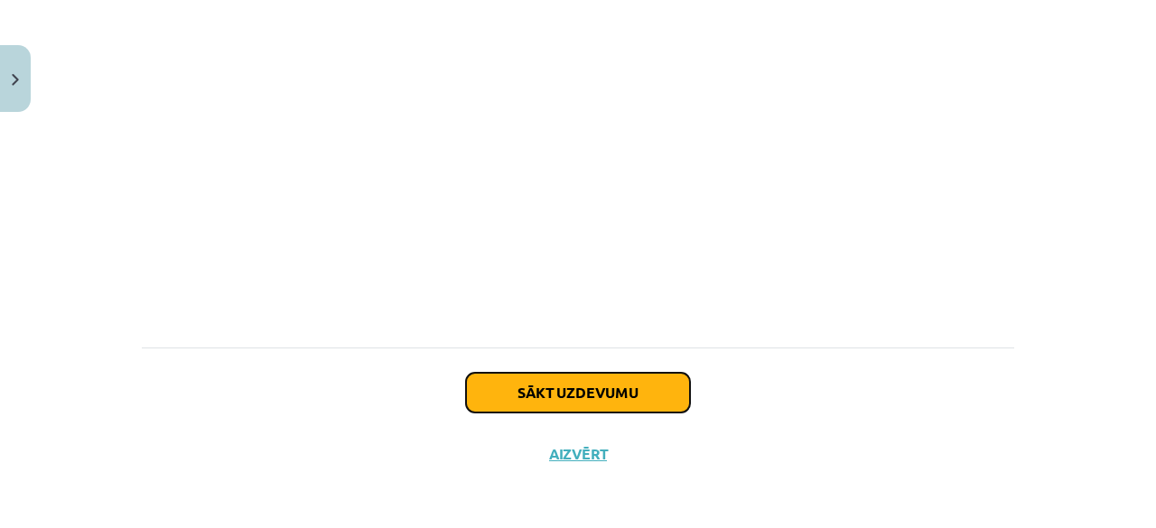
click at [580, 403] on button "Sākt uzdevumu" at bounding box center [578, 393] width 224 height 40
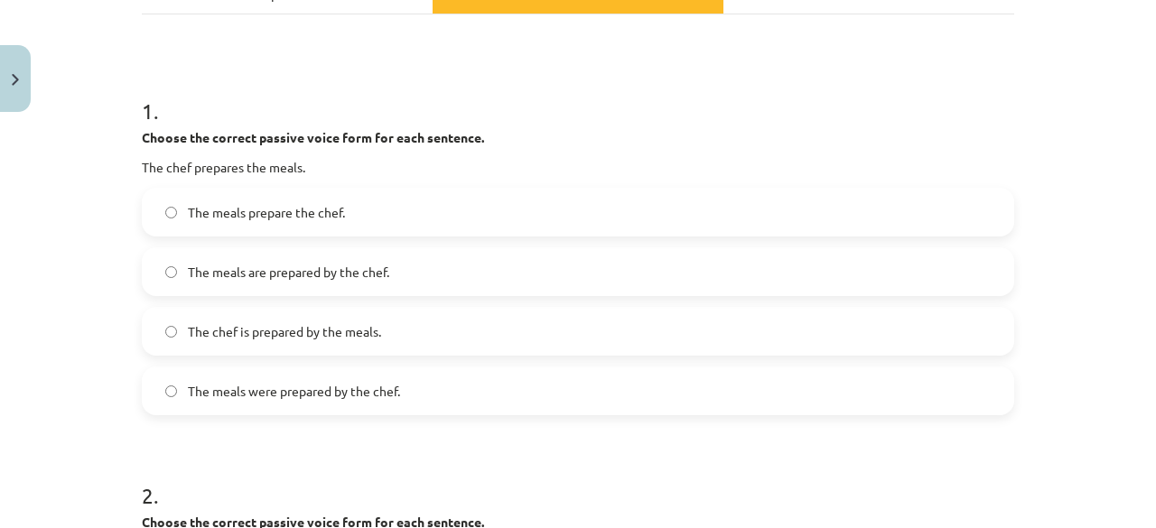
scroll to position [296, 0]
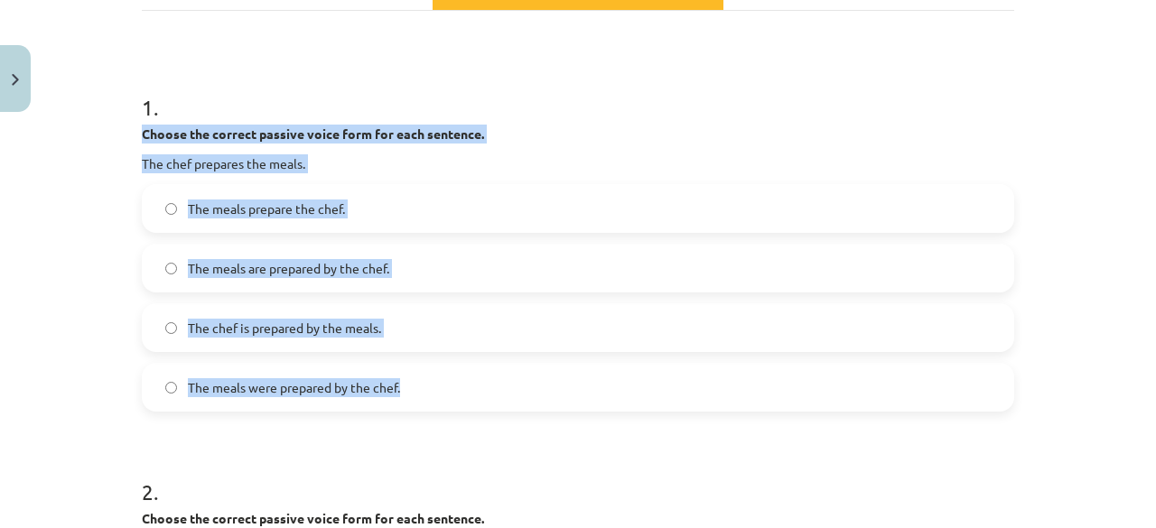
drag, startPoint x: 128, startPoint y: 131, endPoint x: 399, endPoint y: 376, distance: 365.6
click at [338, 266] on span "The meals are prepared by the chef." at bounding box center [288, 268] width 201 height 19
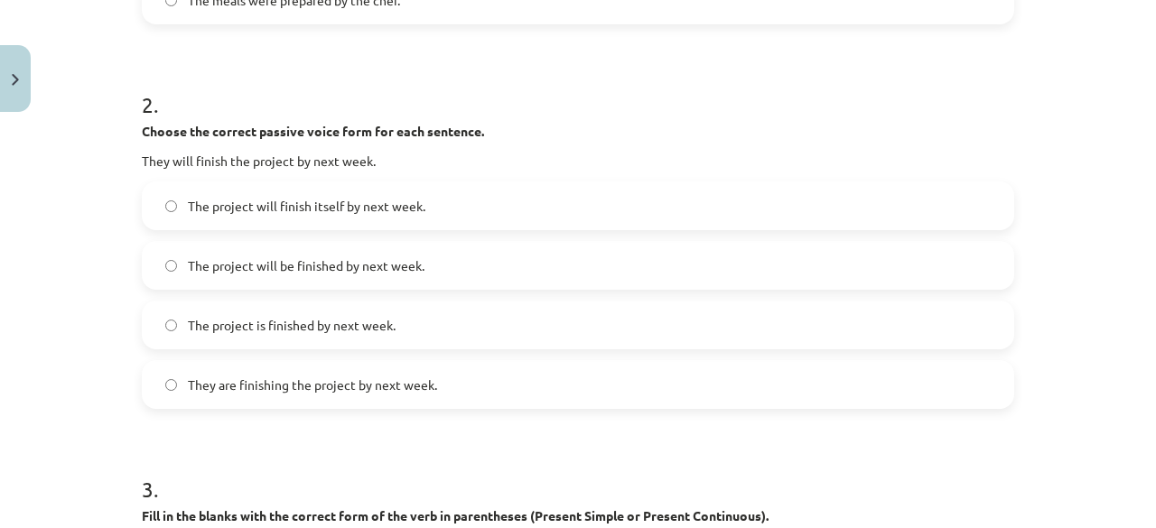
scroll to position [684, 0]
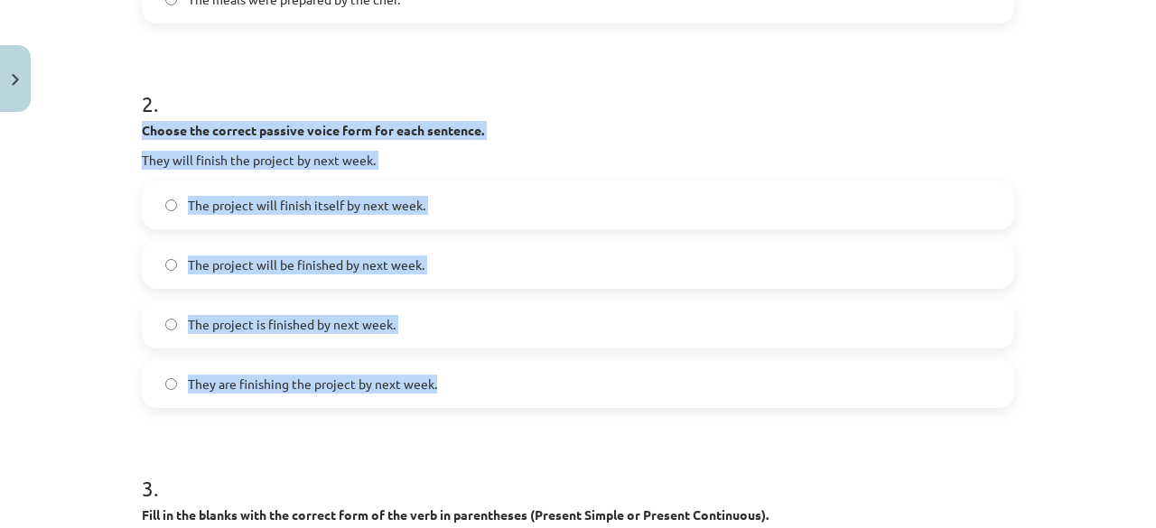
drag, startPoint x: 131, startPoint y: 127, endPoint x: 437, endPoint y: 384, distance: 399.3
click at [437, 384] on div "20 XP Saņemsi Grūts 293 pilda Apraksts Uzdevums Palīdzība 1 . Choose the correc…" at bounding box center [578, 462] width 894 height 2052
click at [349, 279] on label "The project will be finished by next week." at bounding box center [578, 264] width 869 height 45
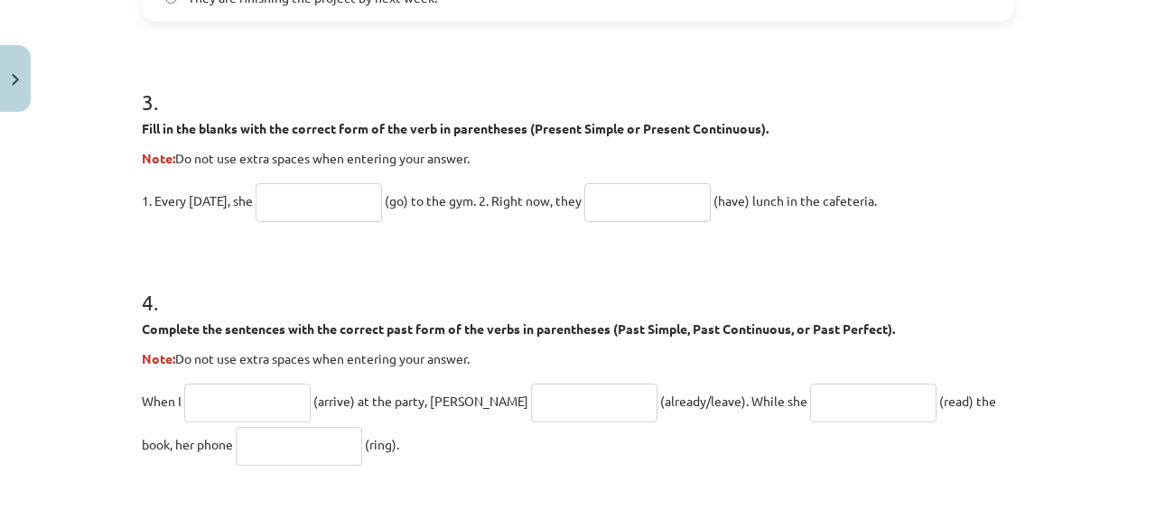
scroll to position [1092, 0]
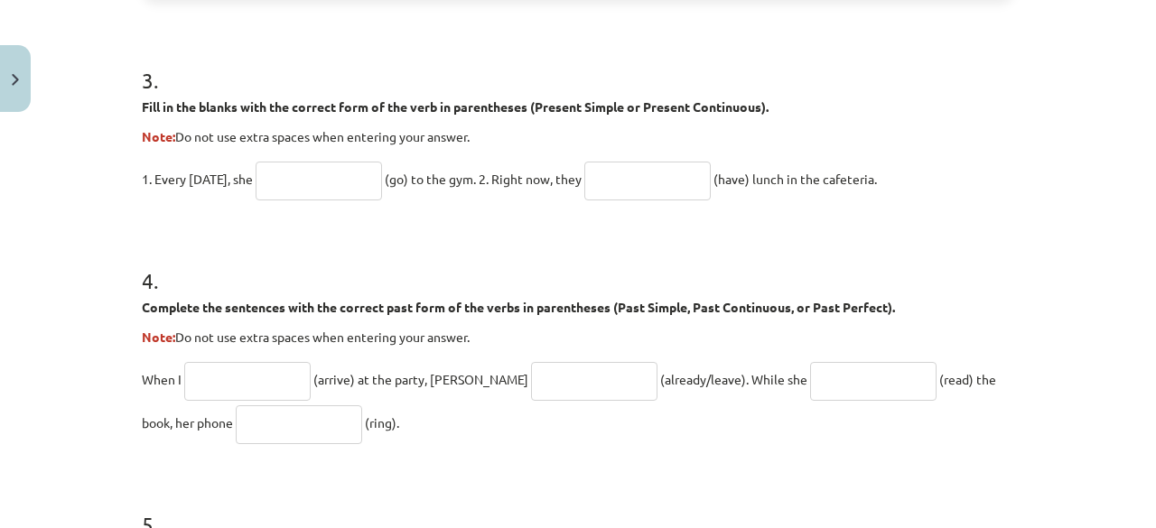
drag, startPoint x: 130, startPoint y: 103, endPoint x: 884, endPoint y: 189, distance: 758.7
click at [884, 189] on div "20 XP Saņemsi Grūts 293 pilda Apraksts Uzdevums Palīdzība 1 . Choose the correc…" at bounding box center [578, 54] width 894 height 2052
click at [316, 181] on input "text" at bounding box center [319, 181] width 126 height 39
paste input "****"
type input "****"
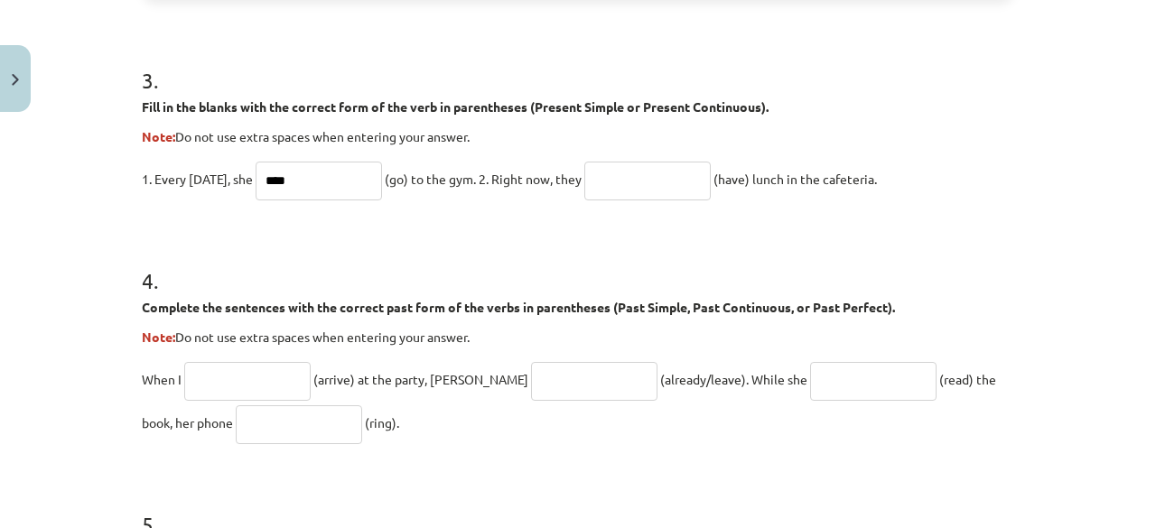
click at [616, 176] on input "text" at bounding box center [647, 181] width 126 height 39
paste input "**********"
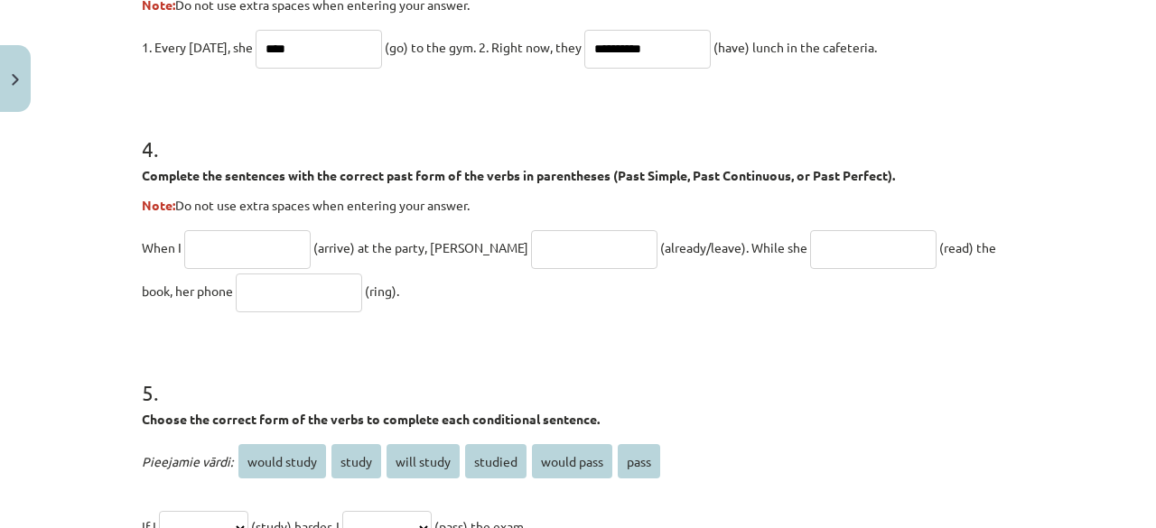
scroll to position [1225, 0]
type input "**********"
drag, startPoint x: 132, startPoint y: 175, endPoint x: 536, endPoint y: 291, distance: 420.7
click at [242, 241] on input "text" at bounding box center [247, 248] width 126 height 39
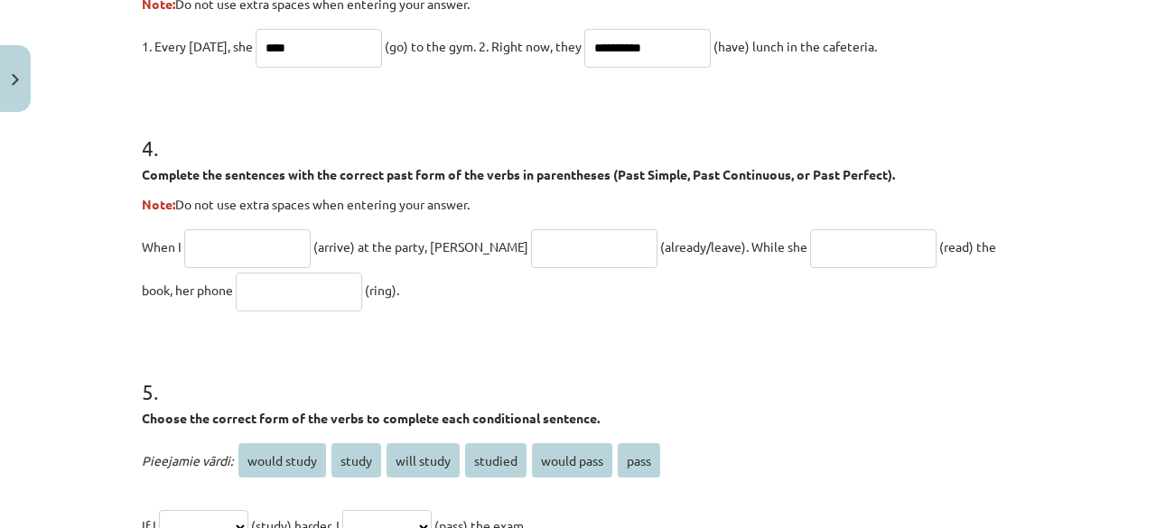
paste input "*******"
type input "*******"
click at [539, 244] on input "text" at bounding box center [594, 248] width 126 height 39
paste input "**********"
type input "**********"
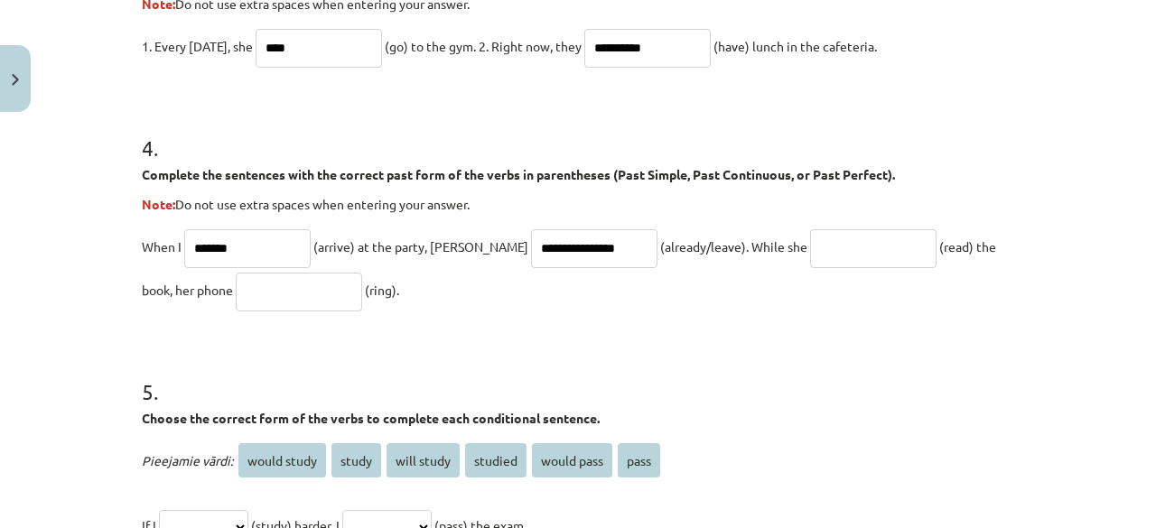
click at [810, 253] on input "text" at bounding box center [873, 248] width 126 height 39
paste input "**********"
type input "**********"
click at [236, 285] on input "text" at bounding box center [299, 292] width 126 height 39
paste input "****"
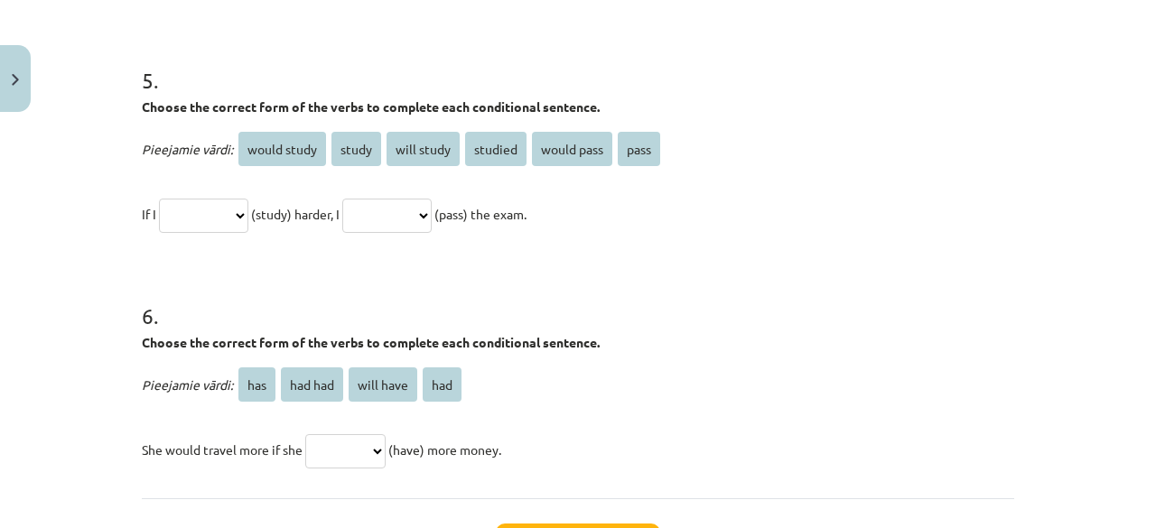
scroll to position [1538, 0]
type input "****"
drag, startPoint x: 135, startPoint y: 106, endPoint x: 581, endPoint y: 223, distance: 461.2
click at [581, 223] on div "**********" at bounding box center [578, 135] width 872 height 200
click at [235, 211] on select "**********" at bounding box center [203, 215] width 89 height 34
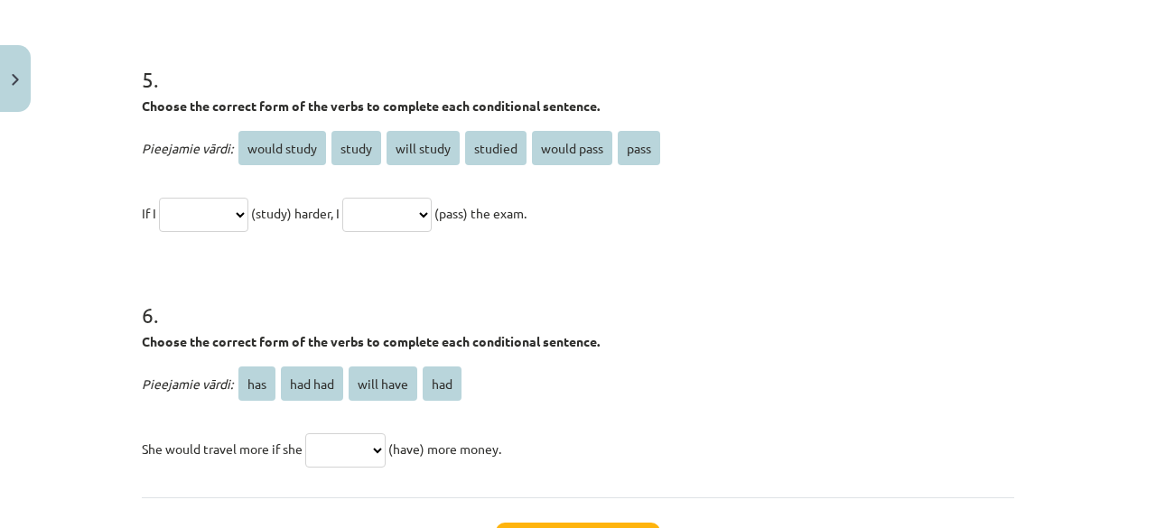
click at [226, 206] on select "**********" at bounding box center [203, 215] width 89 height 34
select select "*******"
click at [159, 198] on select "**********" at bounding box center [203, 215] width 89 height 34
click at [419, 203] on select "**********" at bounding box center [386, 215] width 89 height 34
click at [419, 208] on select "**********" at bounding box center [386, 215] width 89 height 34
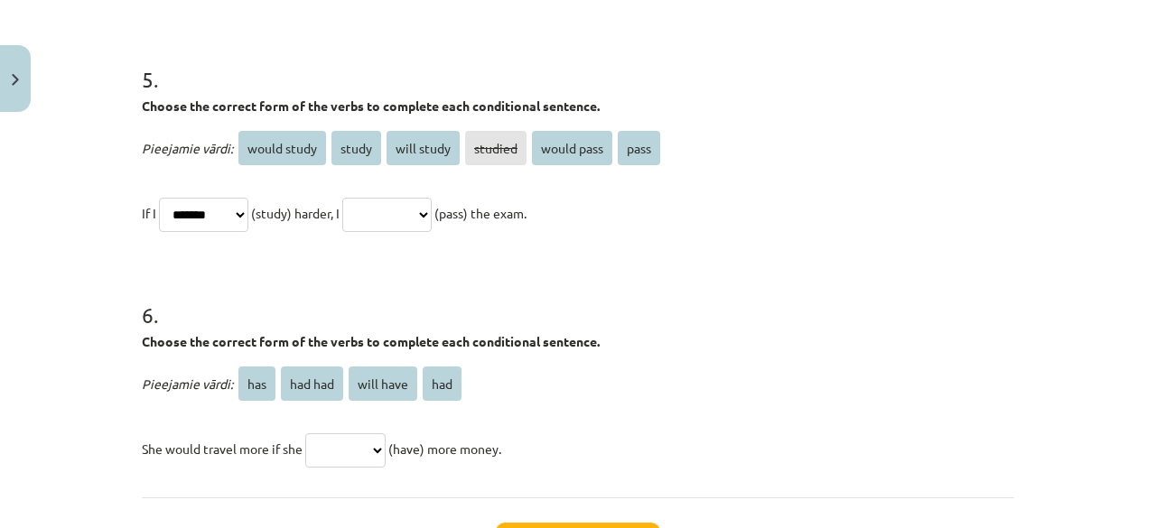
select select "****"
click at [363, 198] on select "**********" at bounding box center [386, 215] width 89 height 34
click at [488, 308] on h1 "6 ." at bounding box center [578, 299] width 872 height 56
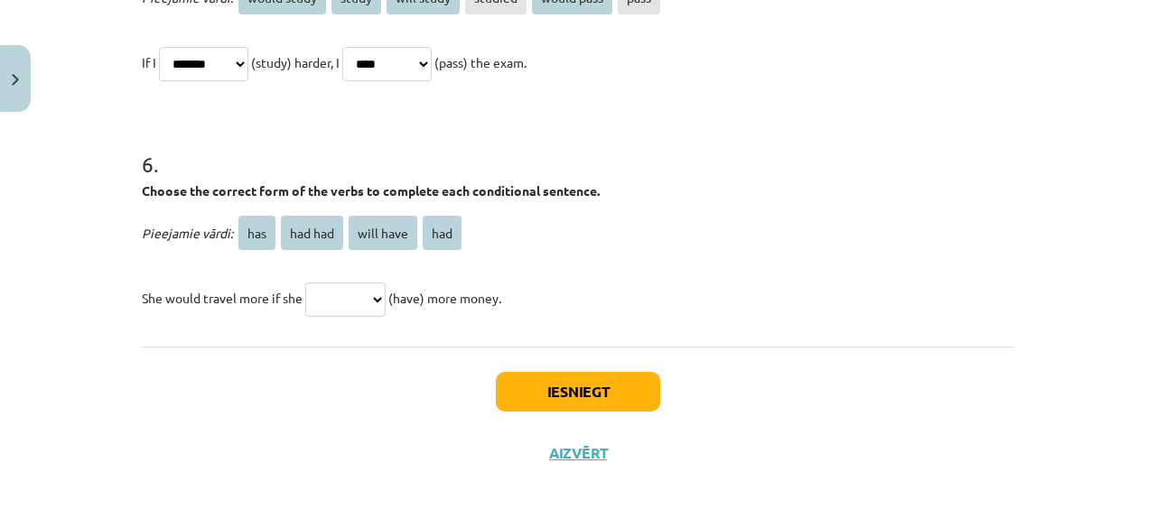
drag, startPoint x: 134, startPoint y: 191, endPoint x: 525, endPoint y: 293, distance: 404.0
click at [347, 290] on select "*** ******* ********* ***" at bounding box center [345, 300] width 80 height 34
select select "***"
click at [305, 283] on select "*** ******* ********* ***" at bounding box center [345, 300] width 80 height 34
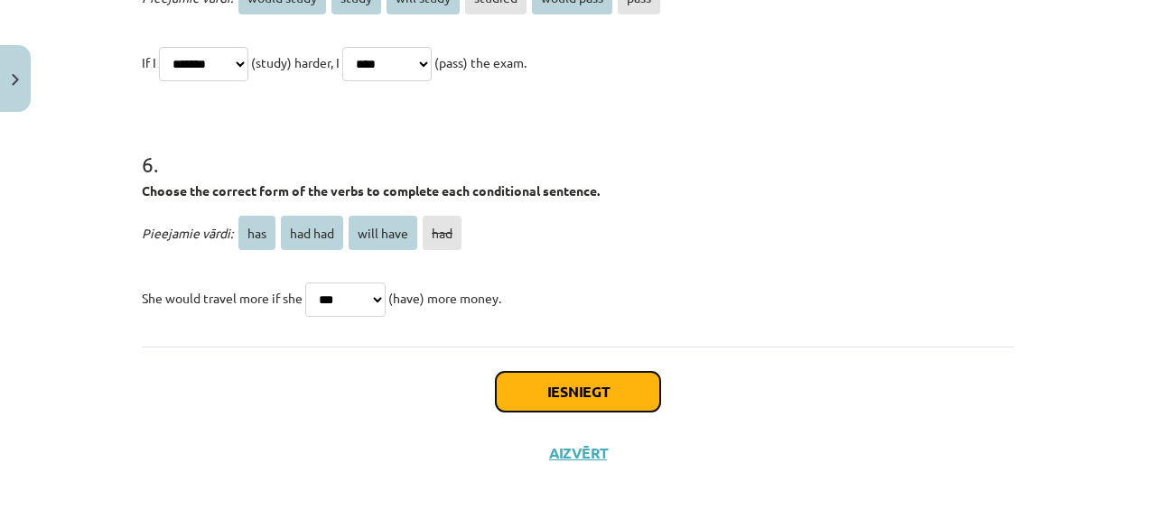
click at [601, 397] on button "Iesniegt" at bounding box center [578, 392] width 164 height 40
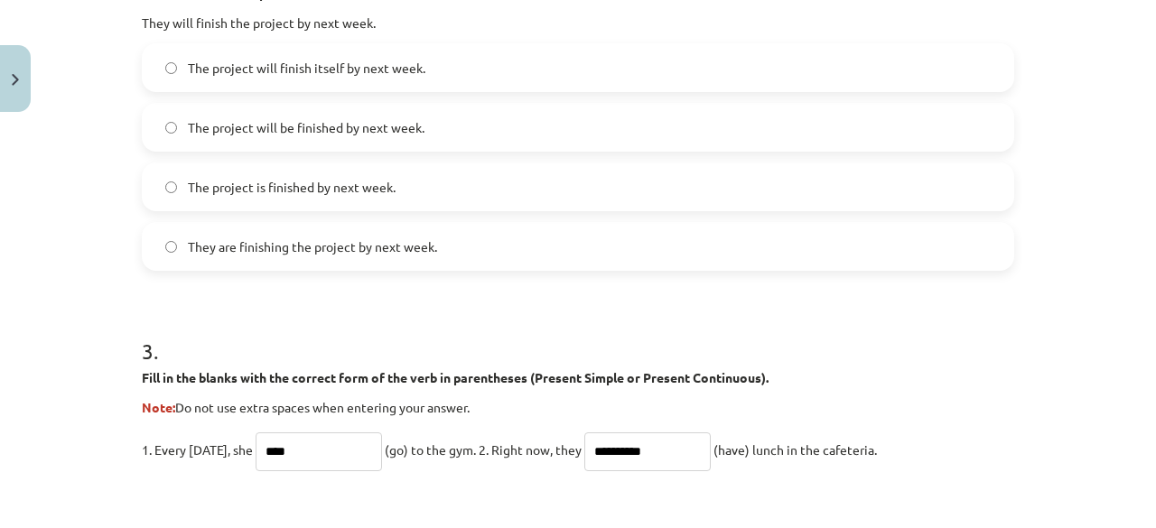
click at [670, 330] on h1 "3 ." at bounding box center [578, 335] width 872 height 56
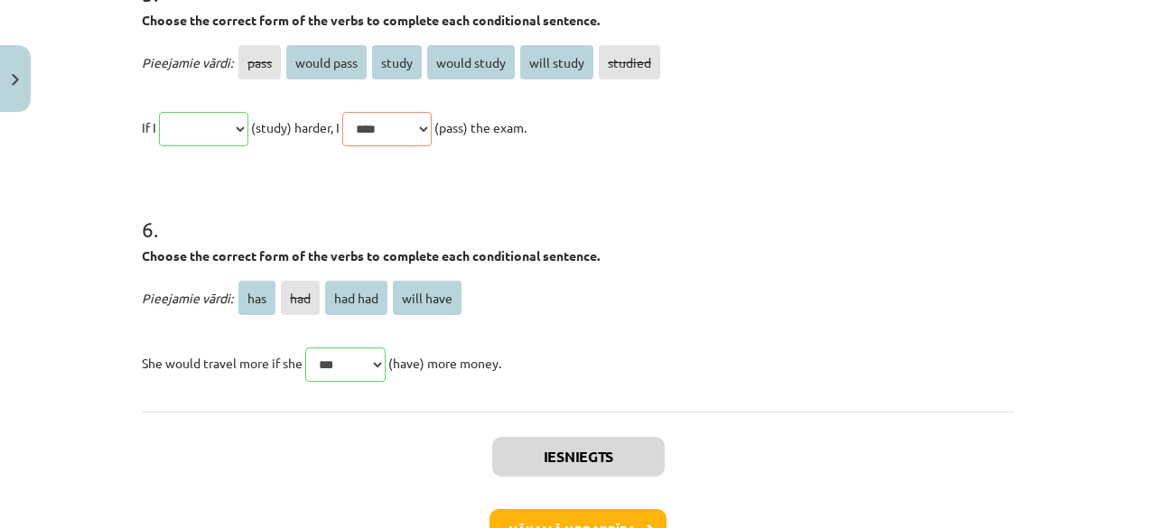
scroll to position [2010, 0]
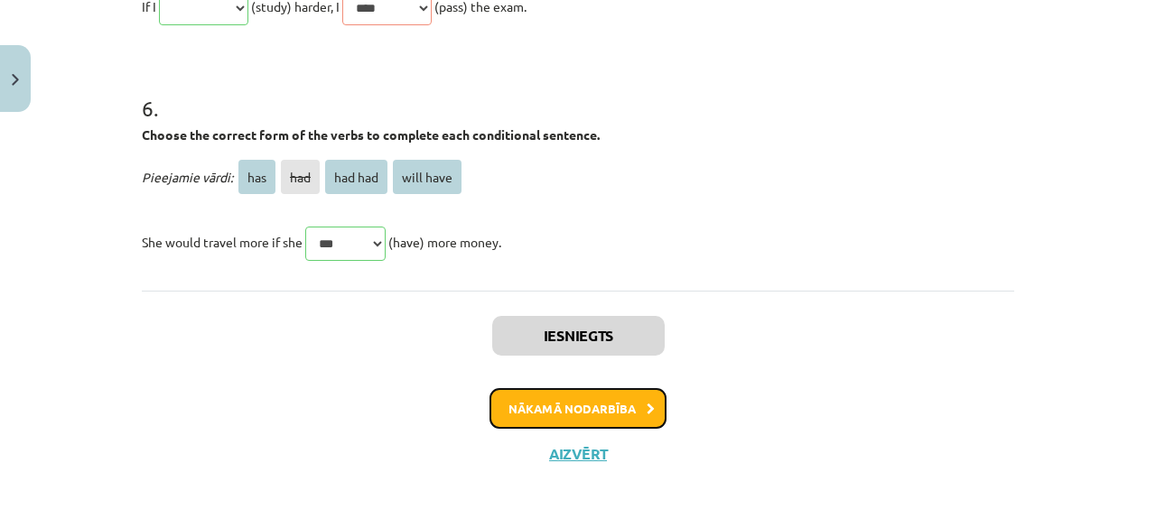
click at [537, 400] on button "Nākamā nodarbība" at bounding box center [577, 409] width 177 height 42
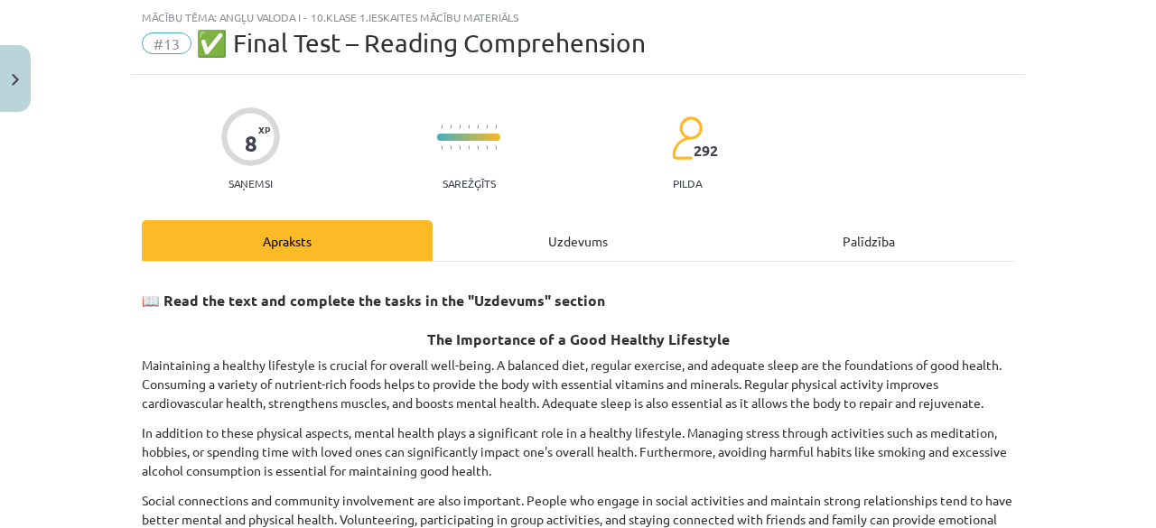
scroll to position [320, 0]
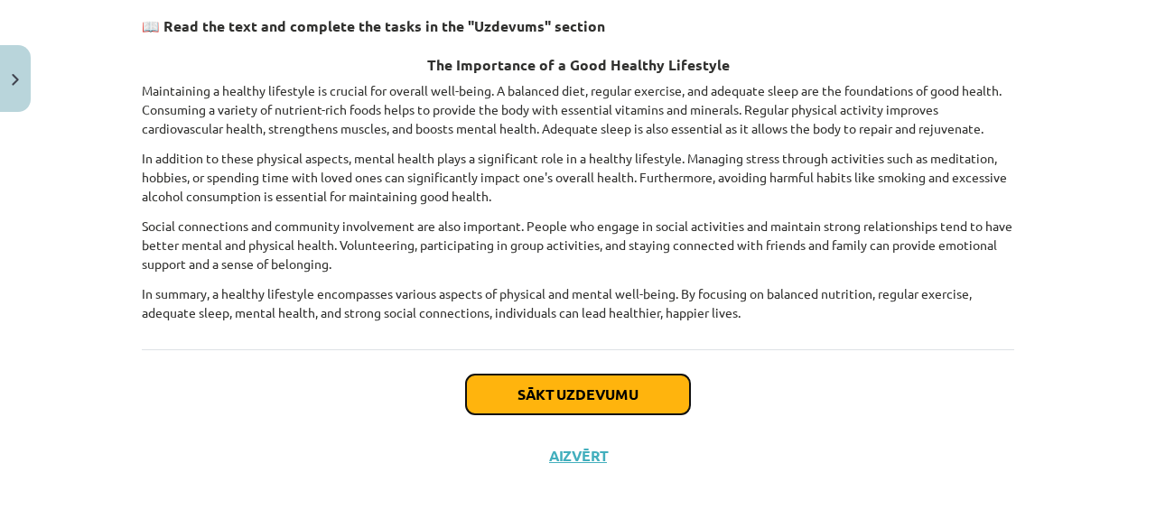
click at [610, 391] on button "Sākt uzdevumu" at bounding box center [578, 395] width 224 height 40
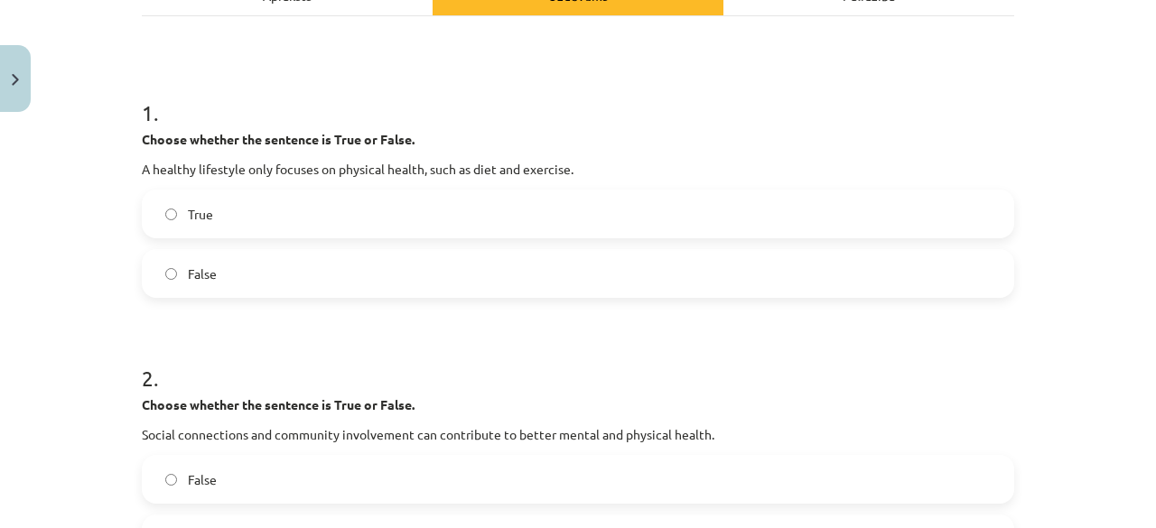
scroll to position [314, 0]
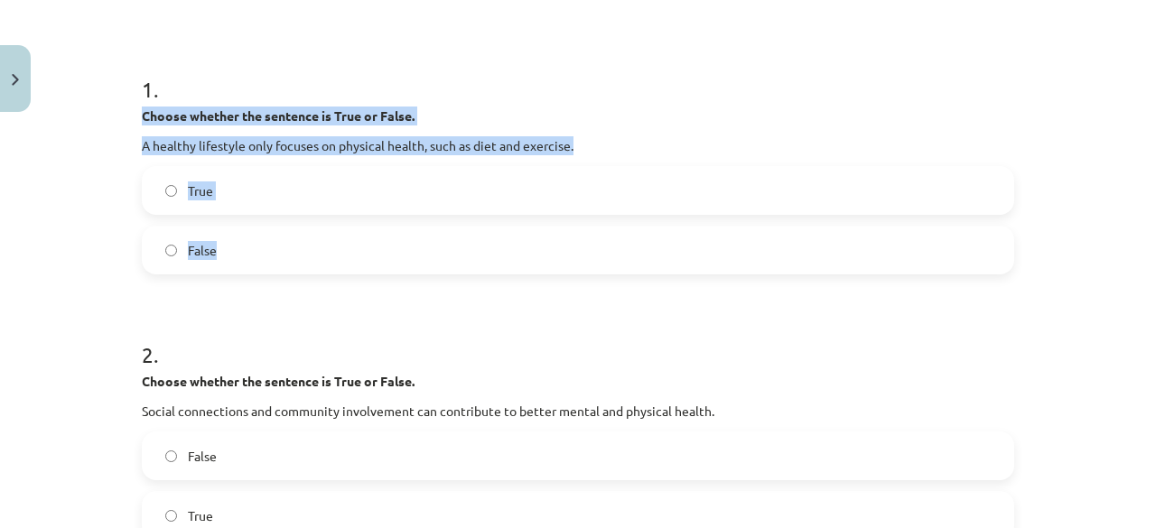
drag, startPoint x: 134, startPoint y: 113, endPoint x: 225, endPoint y: 245, distance: 160.3
click at [240, 250] on label "False" at bounding box center [578, 250] width 869 height 45
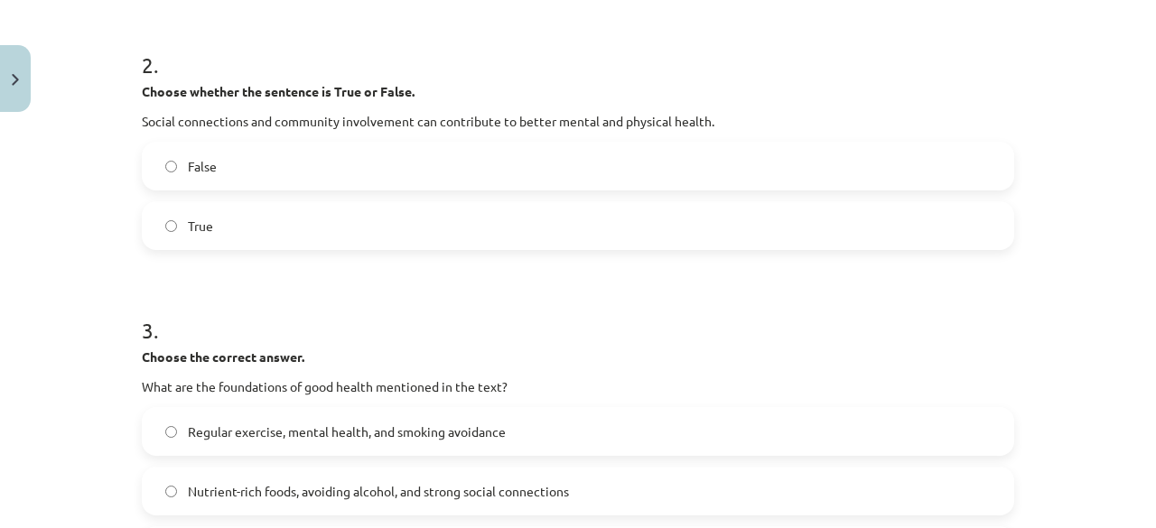
scroll to position [674, 0]
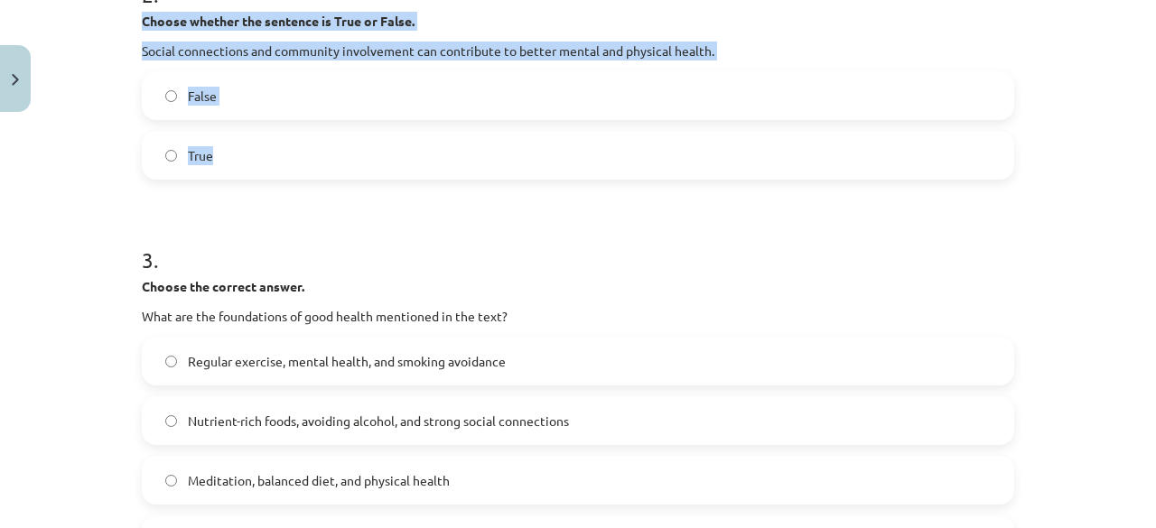
drag, startPoint x: 130, startPoint y: 21, endPoint x: 246, endPoint y: 153, distance: 175.3
click at [246, 153] on div "8 XP Saņemsi Sarežģīts 292 pilda Apraksts Uzdevums Palīdzība 1 . Choose whether…" at bounding box center [578, 280] width 894 height 1668
click at [280, 141] on label "True" at bounding box center [578, 155] width 869 height 45
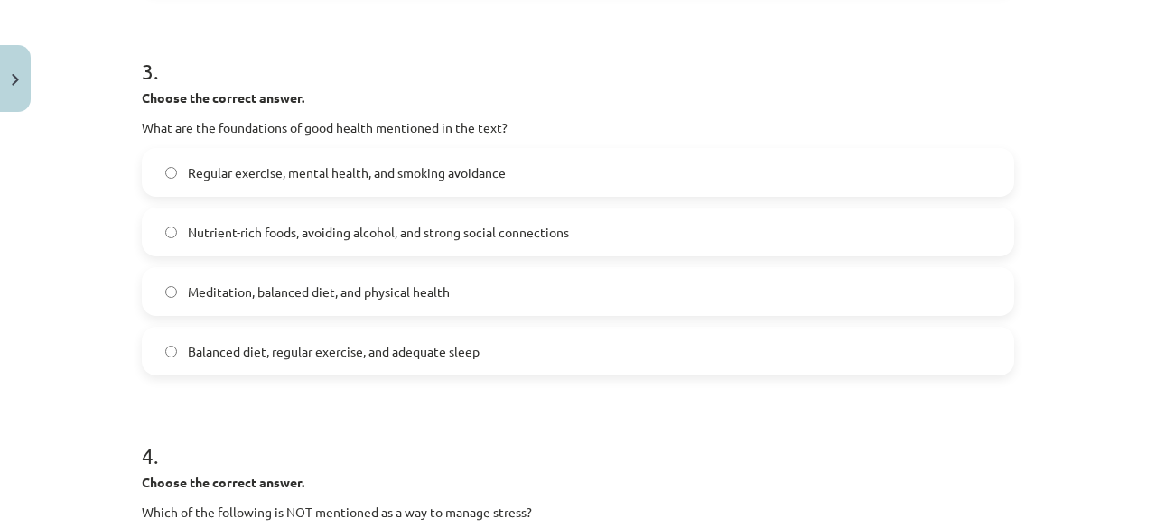
scroll to position [864, 0]
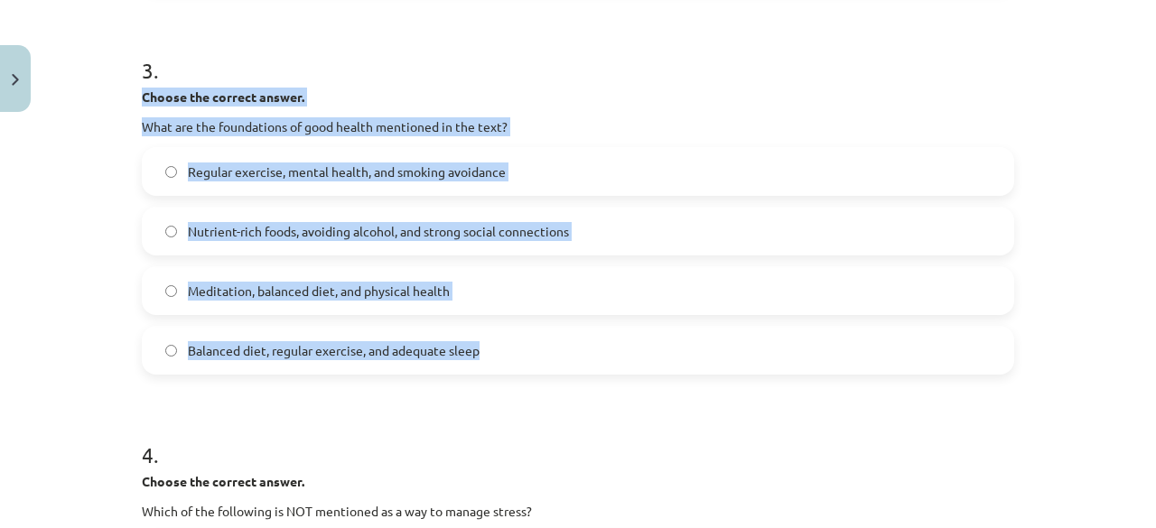
drag, startPoint x: 128, startPoint y: 97, endPoint x: 477, endPoint y: 355, distance: 433.7
click at [477, 355] on div "8 XP Saņemsi Sarežģīts 292 pilda Apraksts Uzdevums Palīdzība 1 . Choose whether…" at bounding box center [578, 90] width 894 height 1668
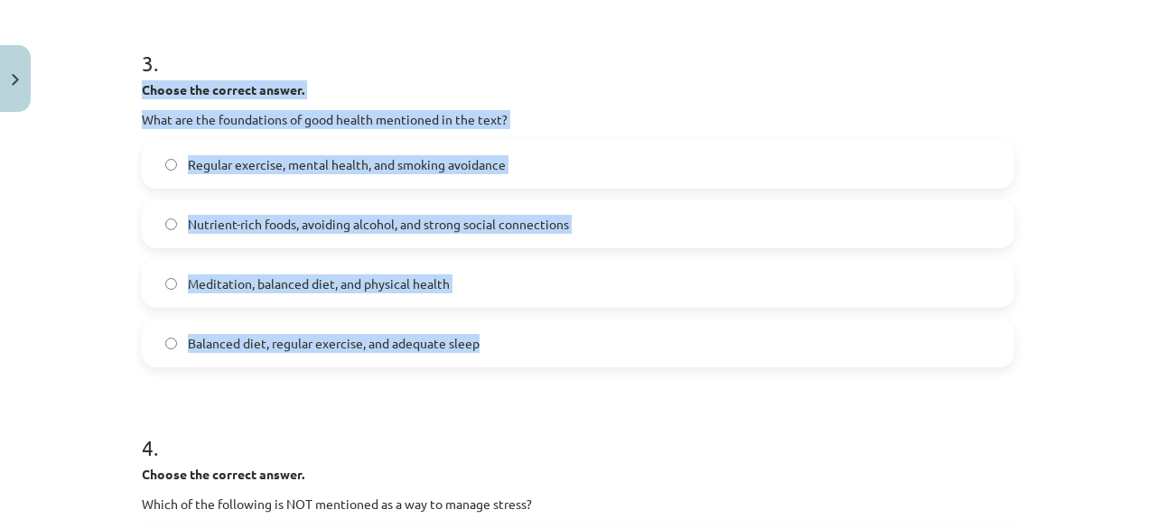
scroll to position [872, 0]
click at [251, 348] on span "Balanced diet, regular exercise, and adequate sleep" at bounding box center [334, 342] width 292 height 19
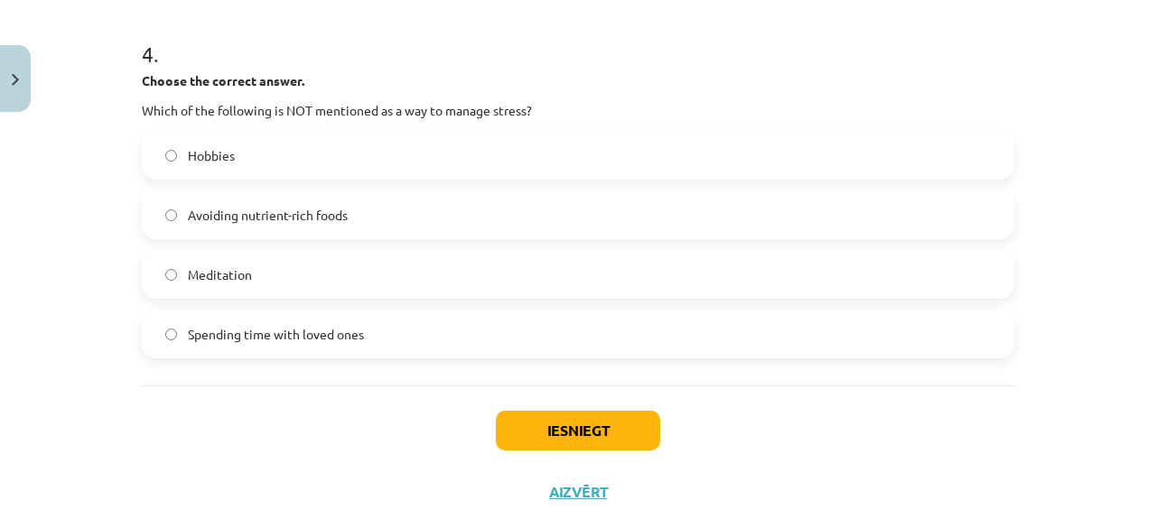
scroll to position [1266, 0]
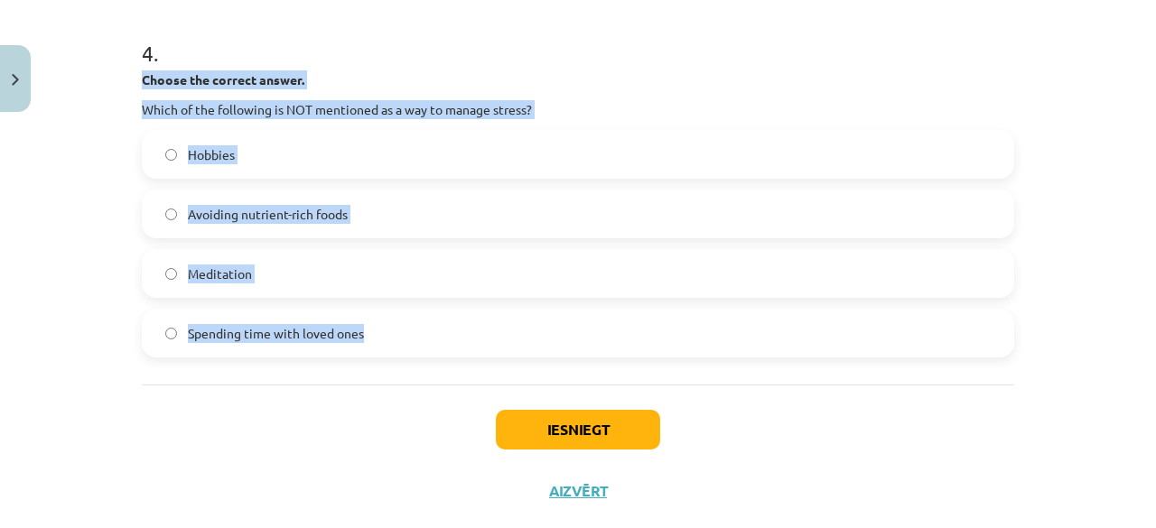
drag, startPoint x: 134, startPoint y: 77, endPoint x: 367, endPoint y: 346, distance: 355.9
click at [283, 216] on span "Avoiding nutrient-rich foods" at bounding box center [268, 214] width 160 height 19
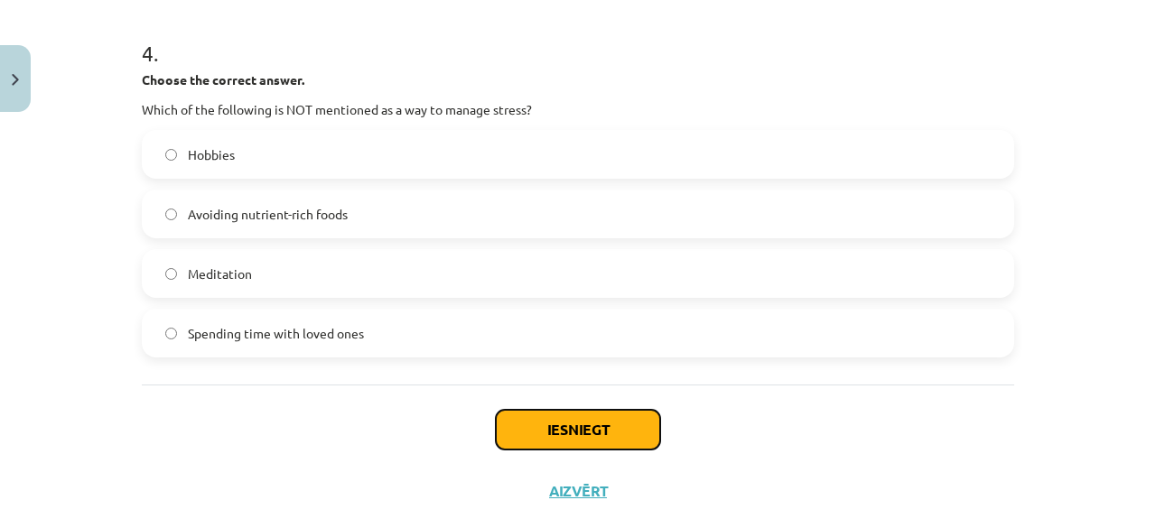
click at [596, 425] on button "Iesniegt" at bounding box center [578, 430] width 164 height 40
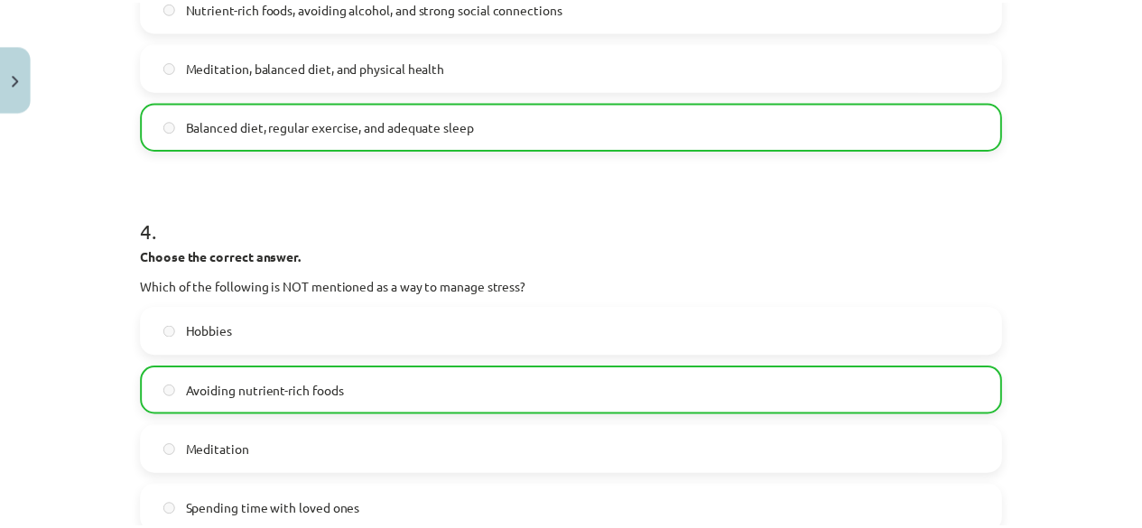
scroll to position [1360, 0]
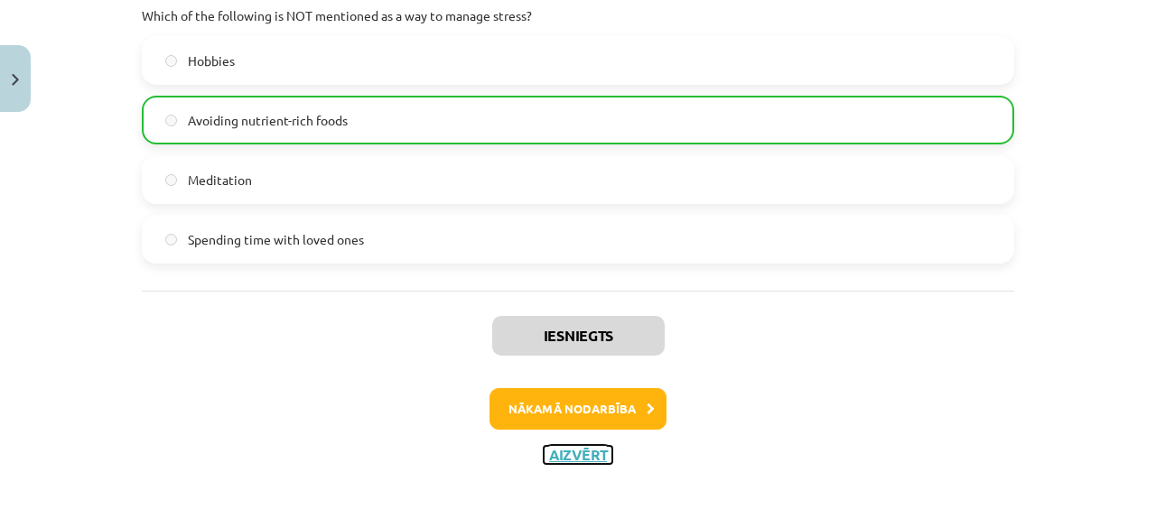
click at [564, 452] on button "Aizvērt" at bounding box center [578, 455] width 69 height 18
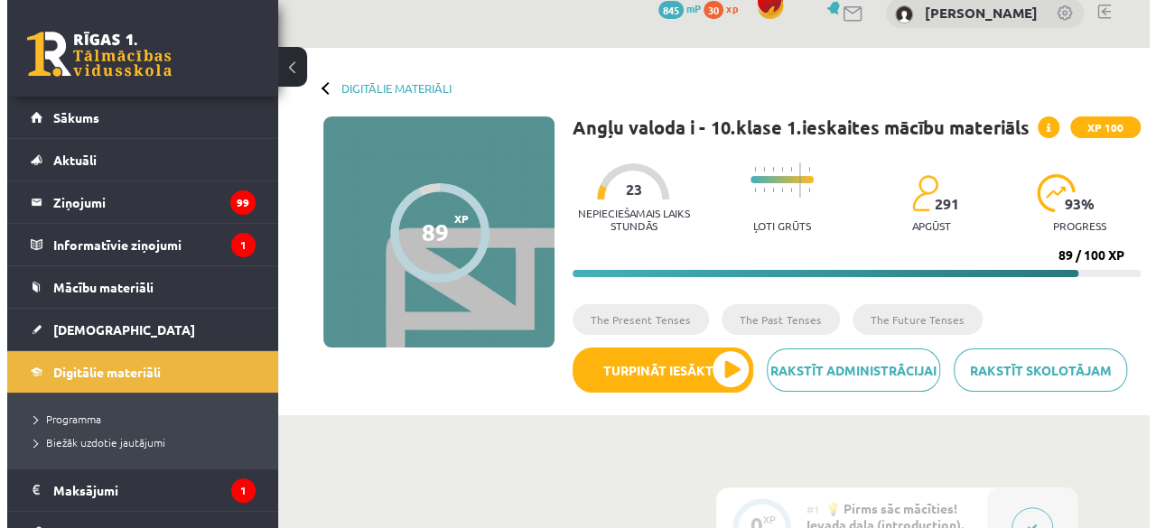
scroll to position [24, 0]
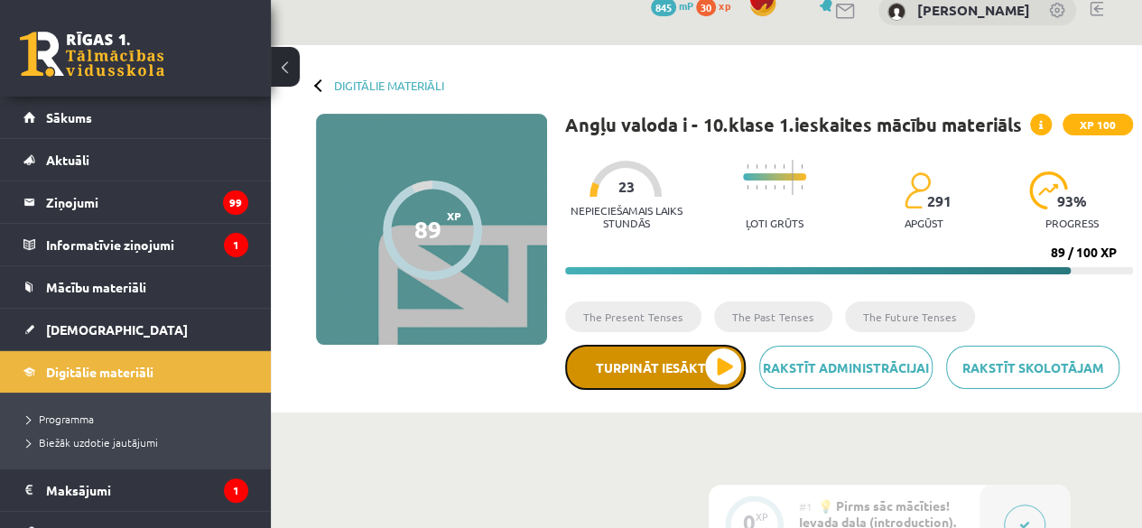
click at [632, 364] on button "Turpināt iesākto" at bounding box center [655, 367] width 181 height 45
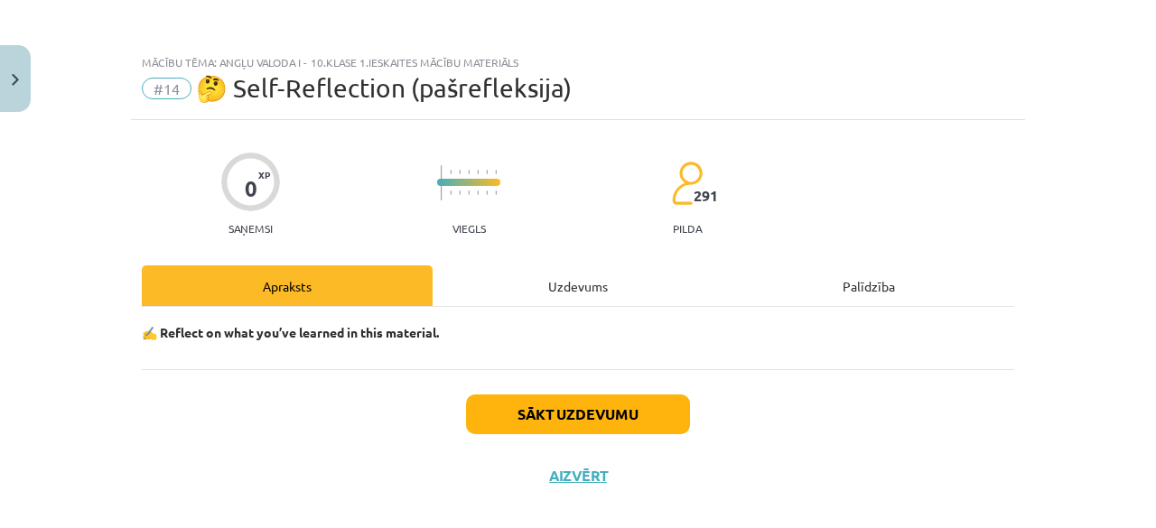
click at [583, 278] on div "Uzdevums" at bounding box center [577, 285] width 291 height 41
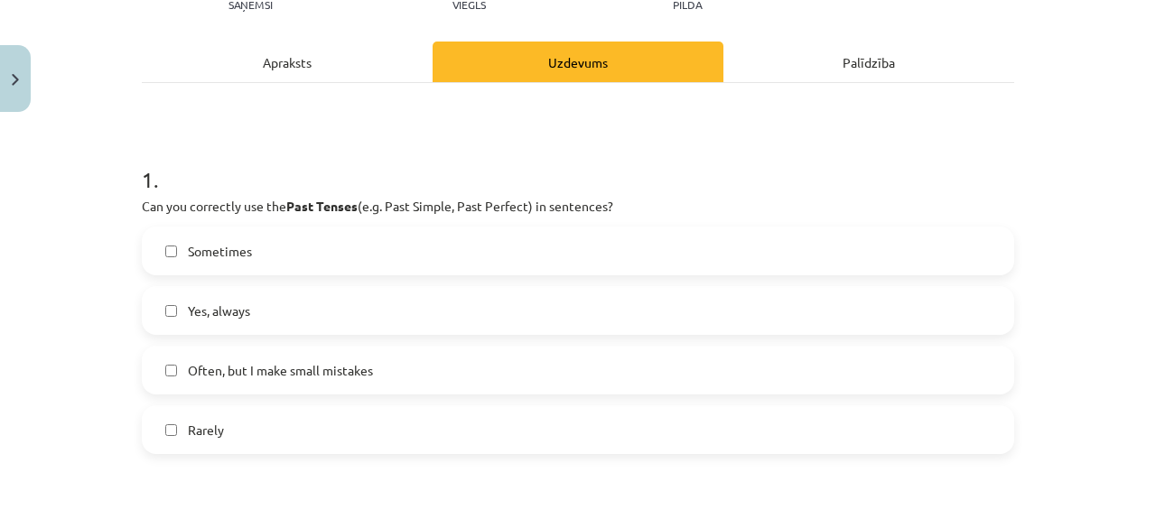
scroll to position [244, 0]
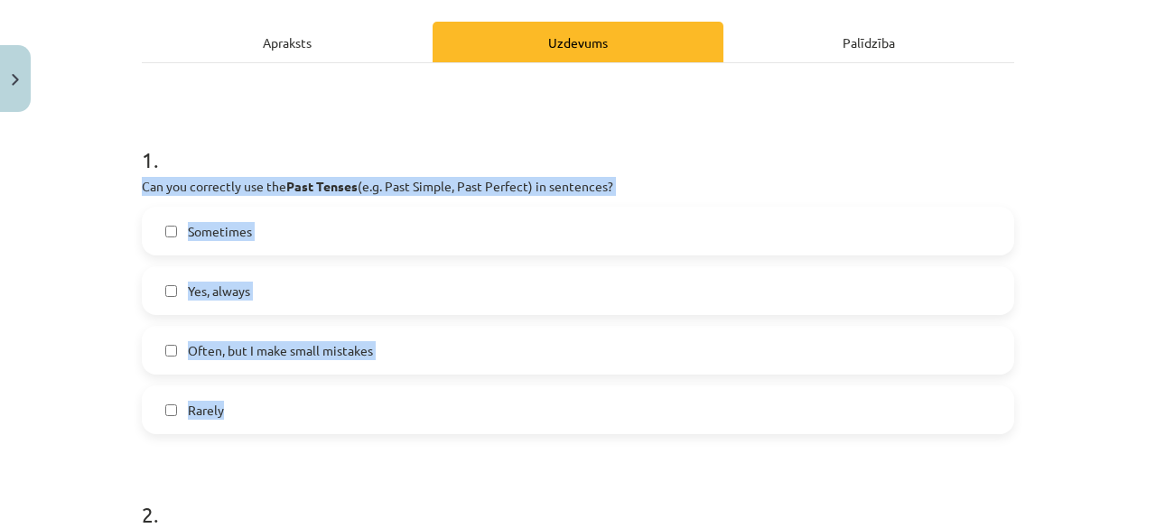
drag, startPoint x: 128, startPoint y: 181, endPoint x: 298, endPoint y: 395, distance: 273.1
click at [282, 342] on span "Often, but I make small mistakes" at bounding box center [280, 350] width 185 height 19
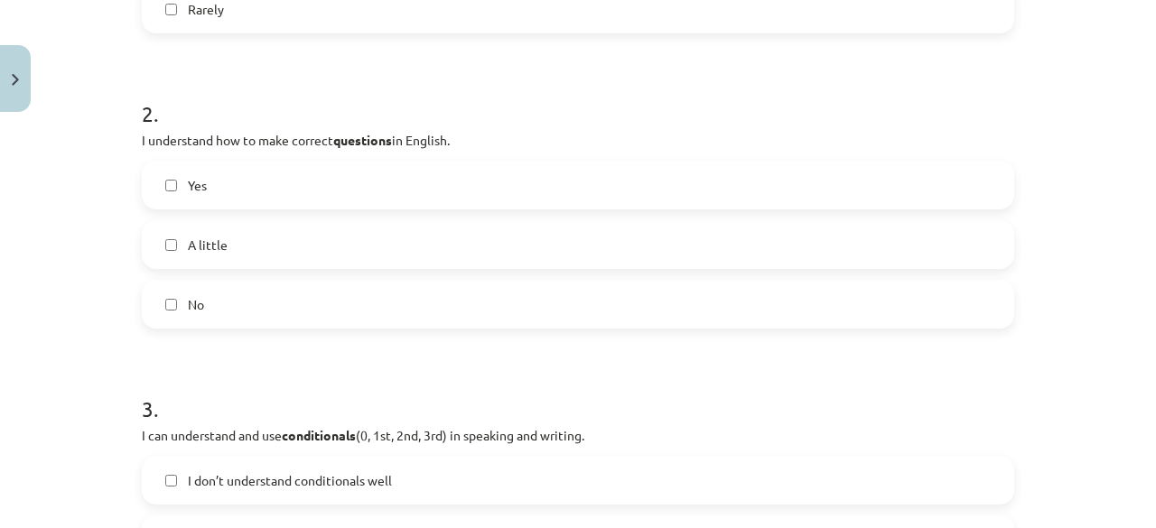
scroll to position [646, 0]
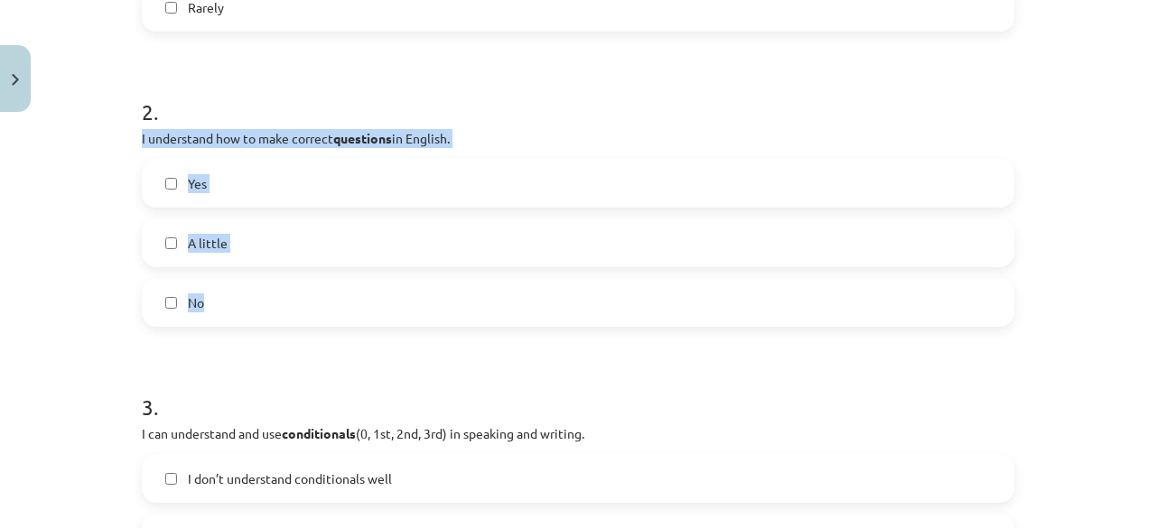
drag, startPoint x: 125, startPoint y: 130, endPoint x: 220, endPoint y: 305, distance: 199.6
click at [282, 237] on label "A little" at bounding box center [578, 242] width 869 height 45
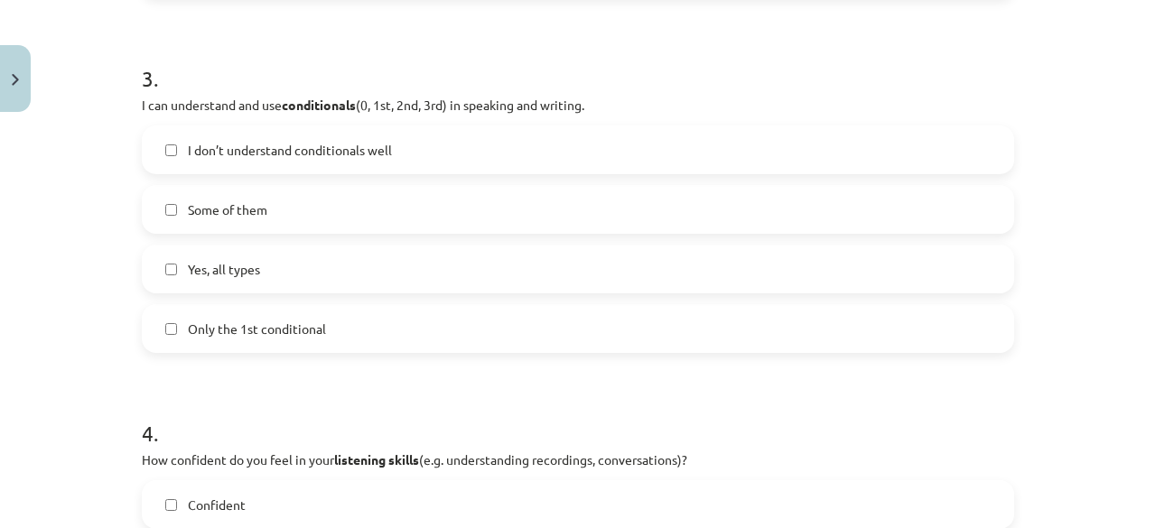
scroll to position [984, 0]
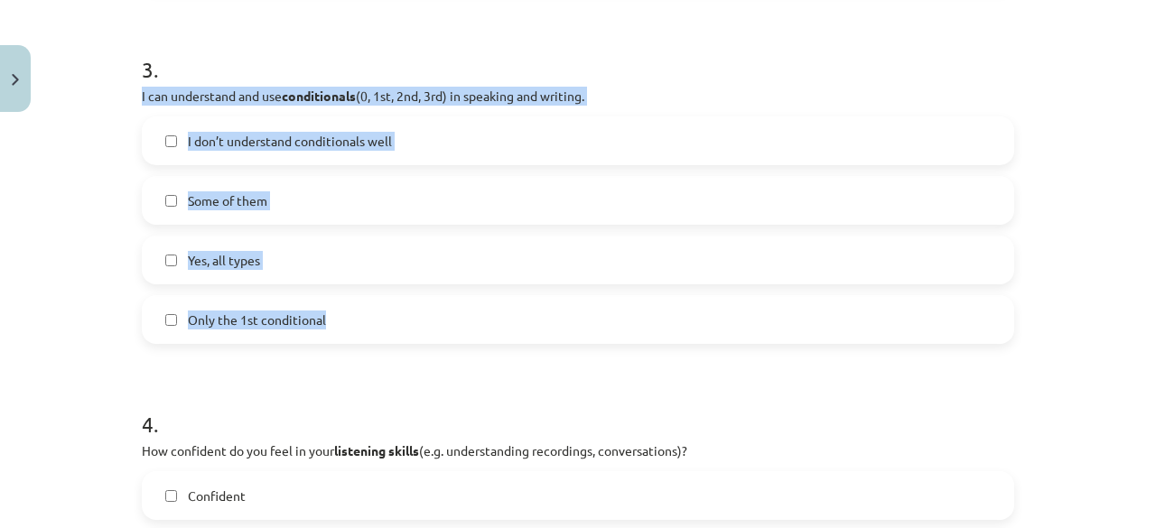
drag, startPoint x: 128, startPoint y: 94, endPoint x: 331, endPoint y: 316, distance: 301.0
click at [331, 316] on div "0 XP Saņemsi Viegls 291 pilda Apraksts Uzdevums Palīdzība 1 . Can you correctly…" at bounding box center [578, 354] width 894 height 2437
click at [286, 209] on label "Some of them" at bounding box center [578, 200] width 869 height 45
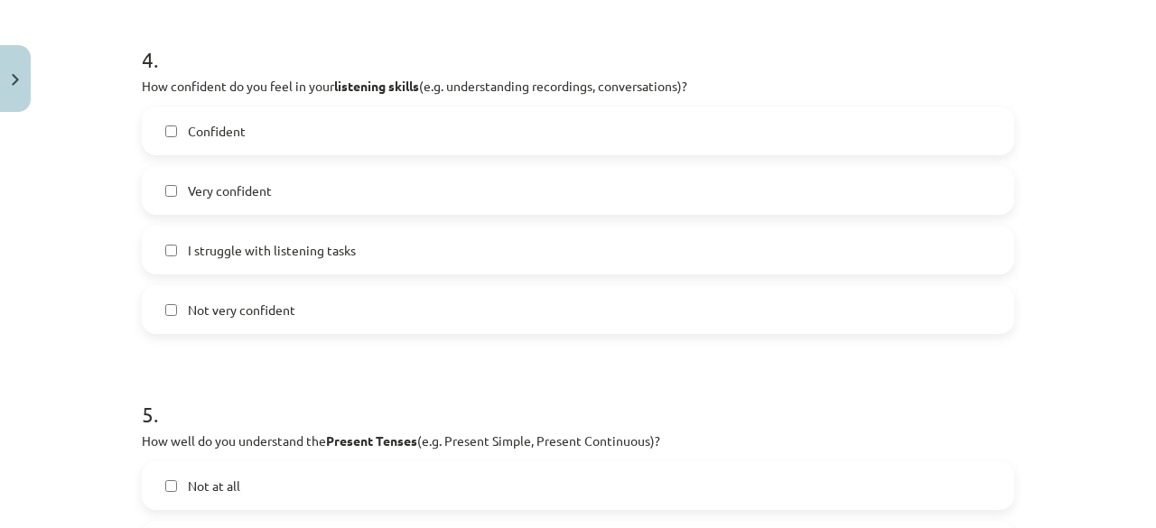
scroll to position [1349, 0]
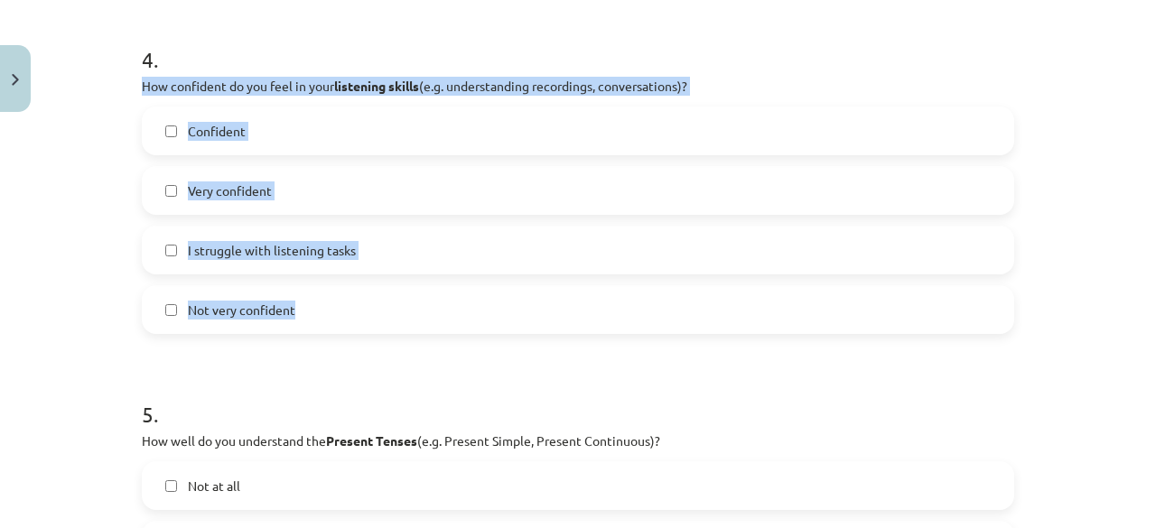
drag, startPoint x: 125, startPoint y: 83, endPoint x: 296, endPoint y: 284, distance: 263.9
click at [286, 250] on span "I struggle with listening tasks" at bounding box center [272, 250] width 168 height 19
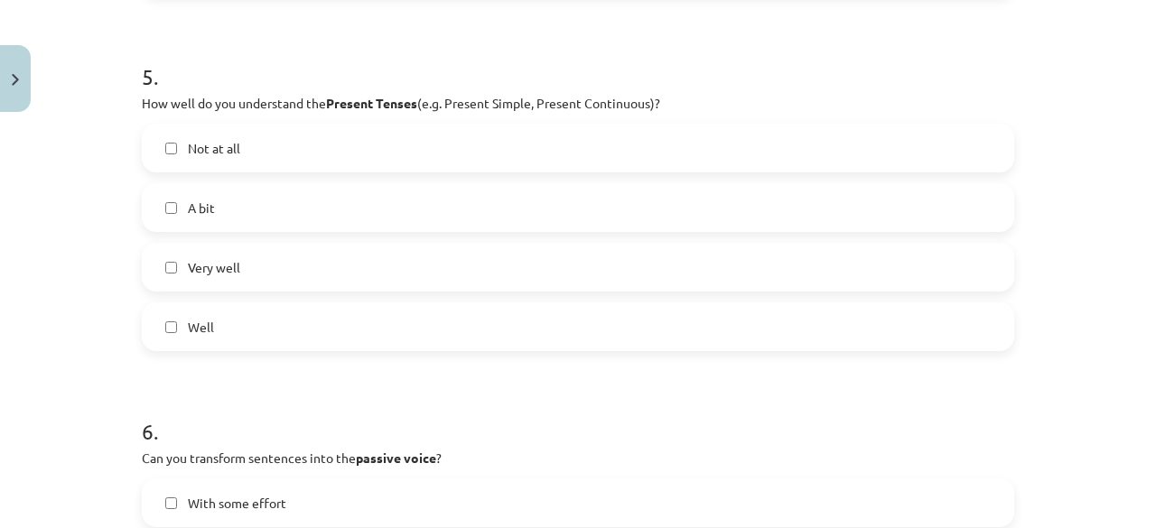
scroll to position [1685, 0]
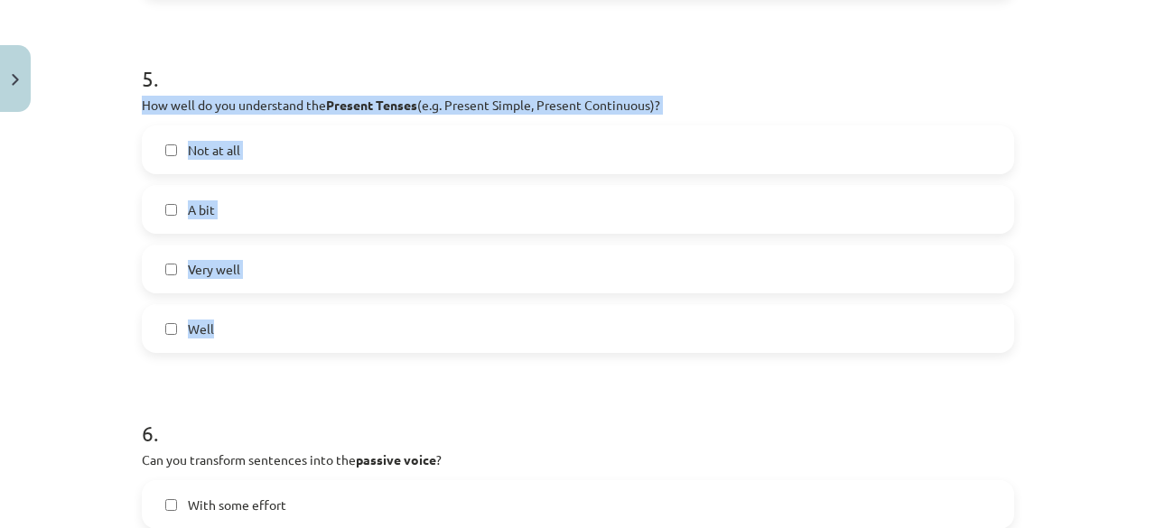
drag, startPoint x: 128, startPoint y: 106, endPoint x: 253, endPoint y: 317, distance: 245.3
click at [332, 339] on label "Well" at bounding box center [578, 328] width 869 height 45
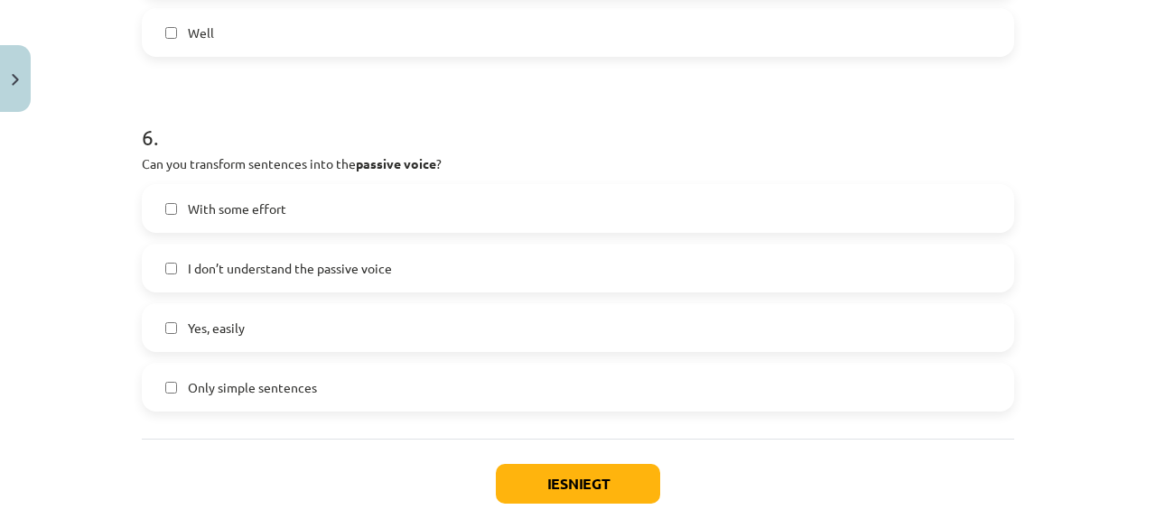
scroll to position [2026, 0]
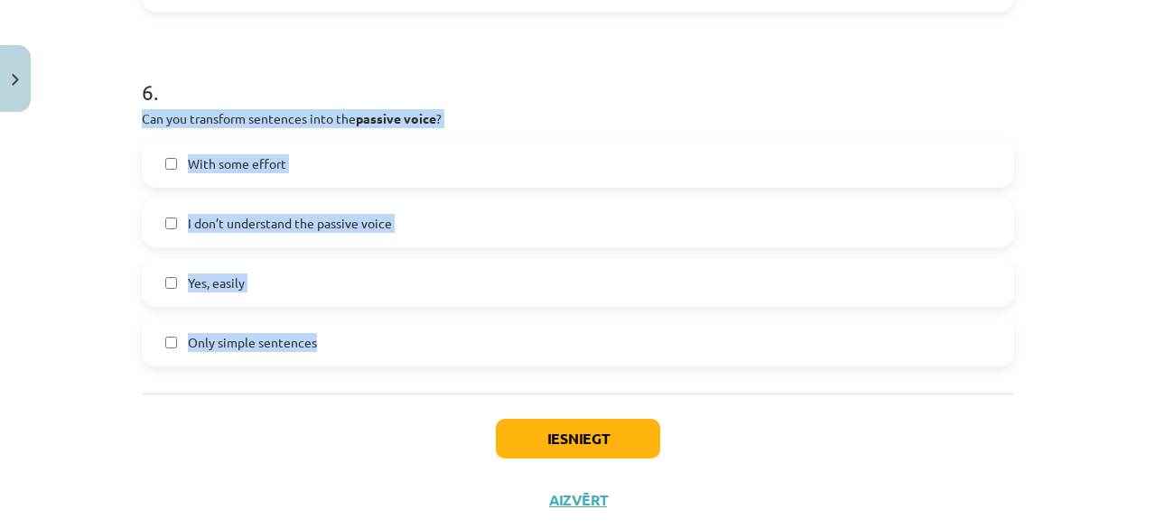
drag, startPoint x: 129, startPoint y: 116, endPoint x: 308, endPoint y: 341, distance: 287.2
click at [284, 153] on label "With some effort" at bounding box center [578, 163] width 869 height 45
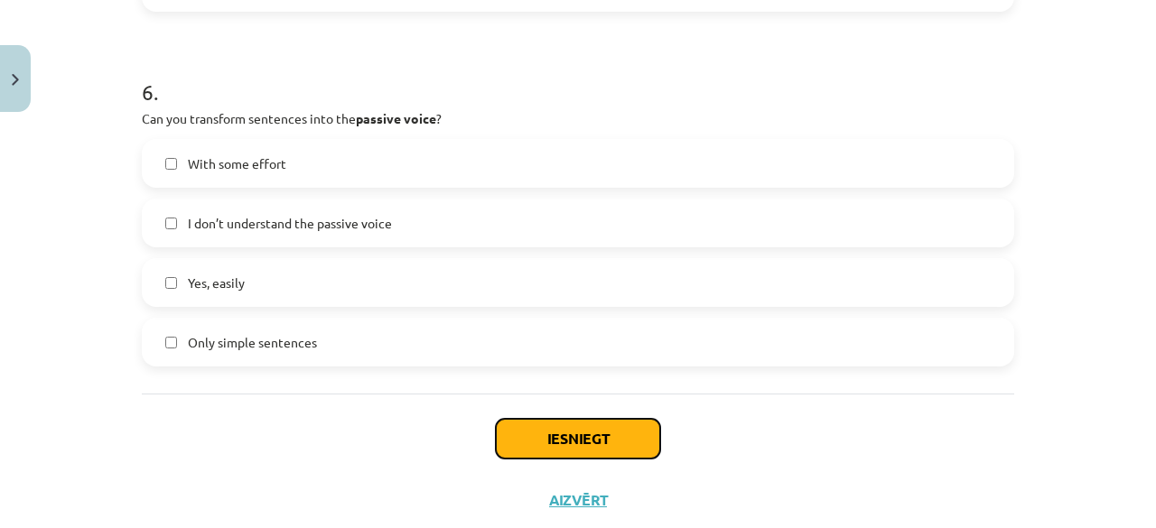
click at [571, 449] on button "Iesniegt" at bounding box center [578, 439] width 164 height 40
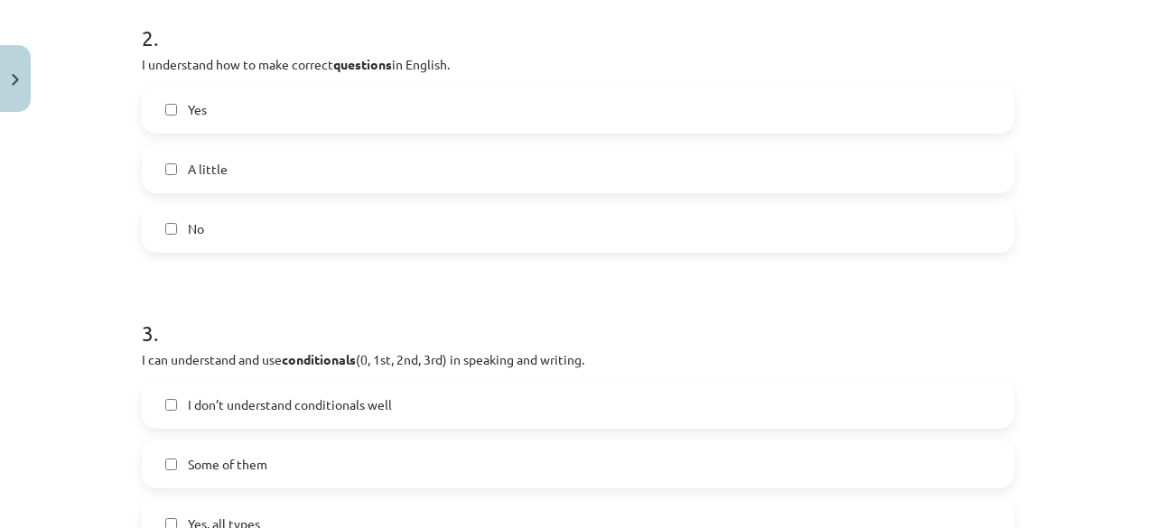
scroll to position [0, 0]
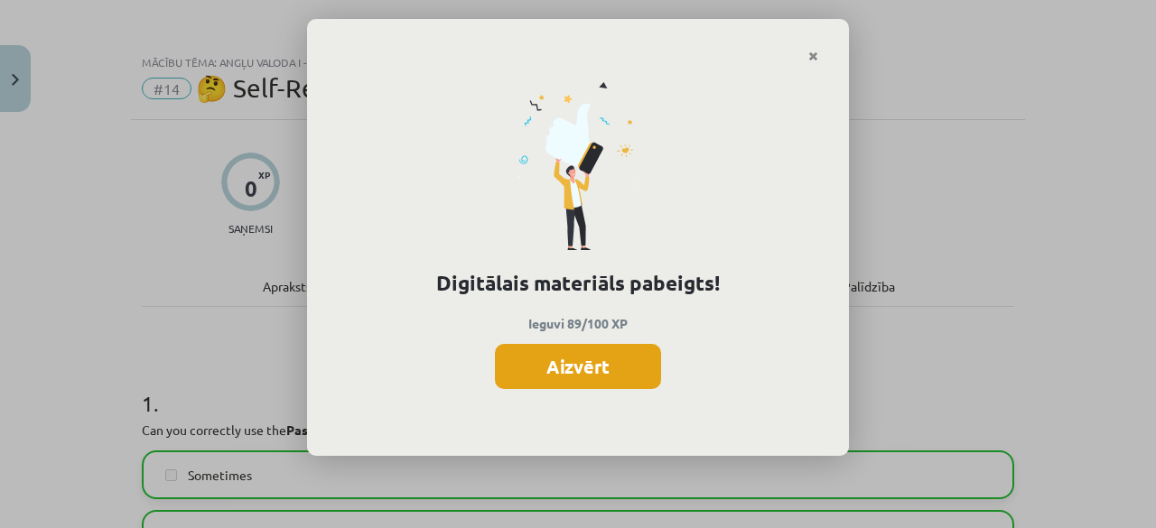
click at [583, 373] on button "Aizvērt" at bounding box center [578, 366] width 166 height 45
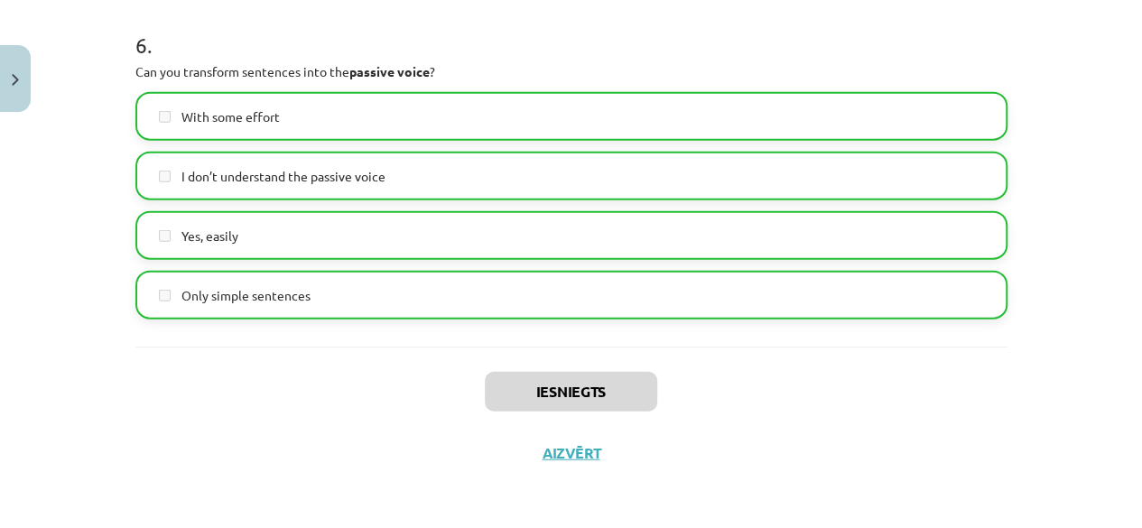
scroll to position [173, 0]
click at [569, 458] on button "Aizvērt" at bounding box center [571, 453] width 69 height 18
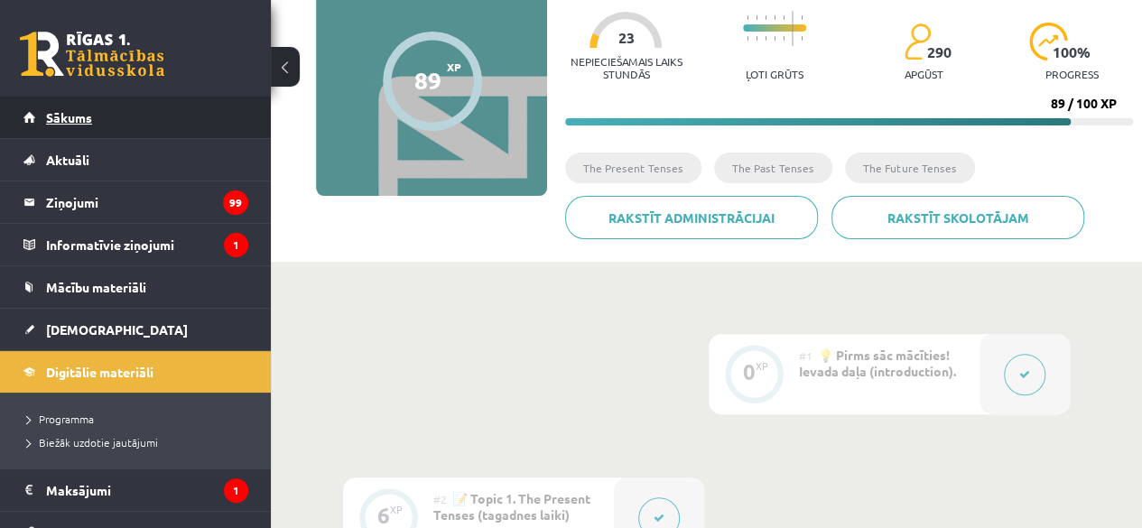
click at [110, 113] on link "Sākums" at bounding box center [135, 118] width 225 height 42
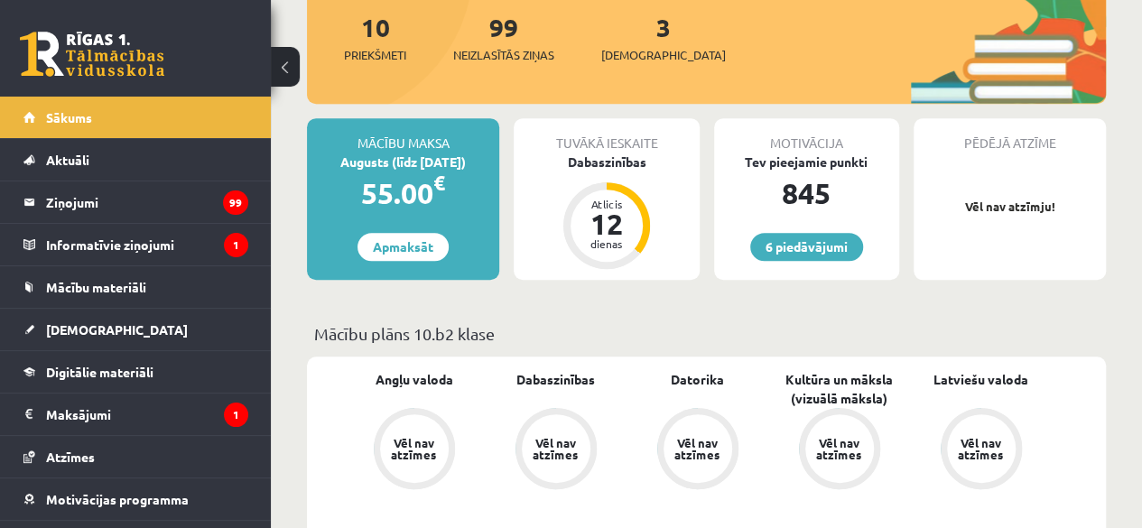
scroll to position [345, 0]
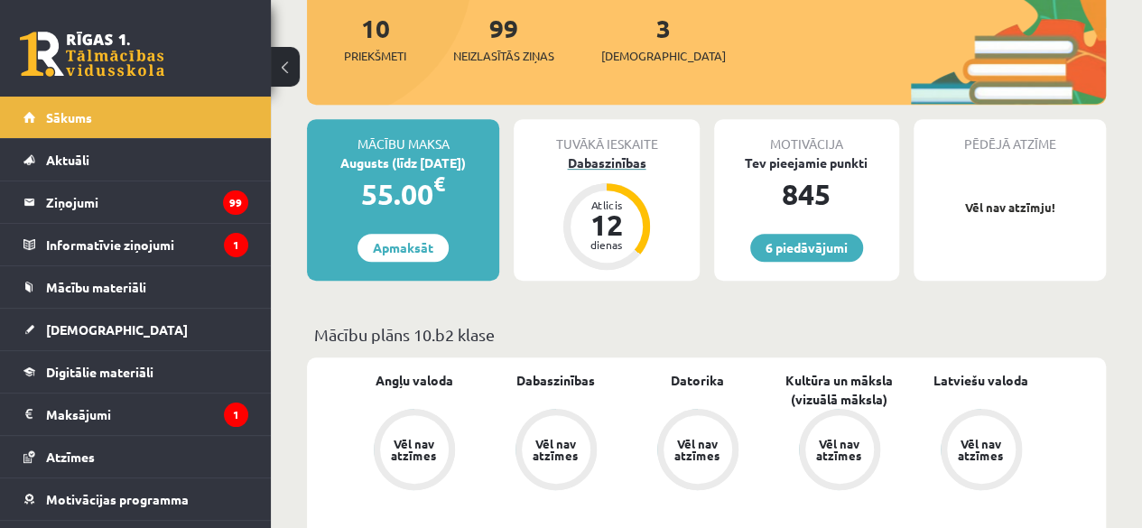
click at [618, 169] on div "Dabaszinības" at bounding box center [606, 162] width 185 height 19
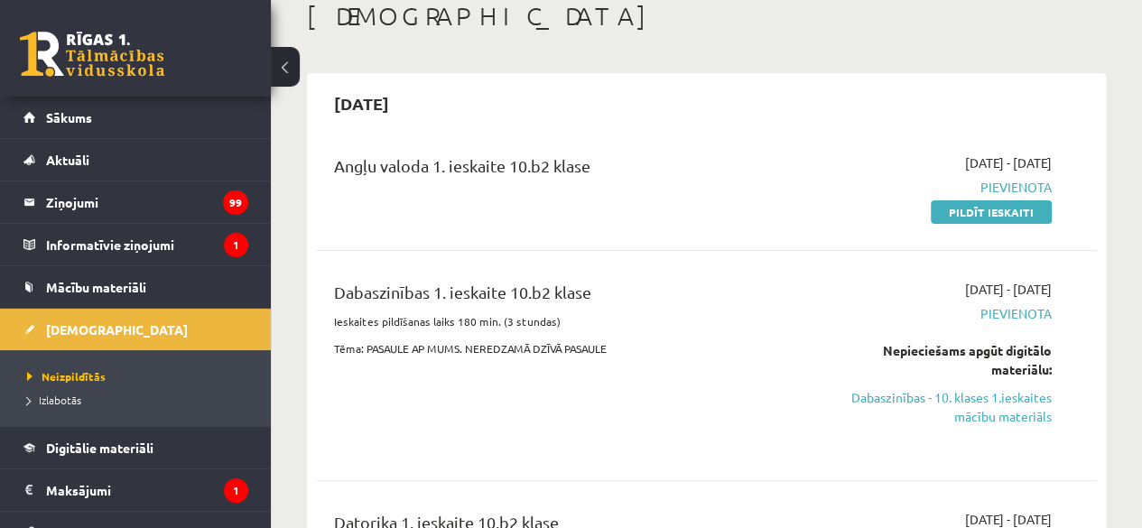
scroll to position [118, 0]
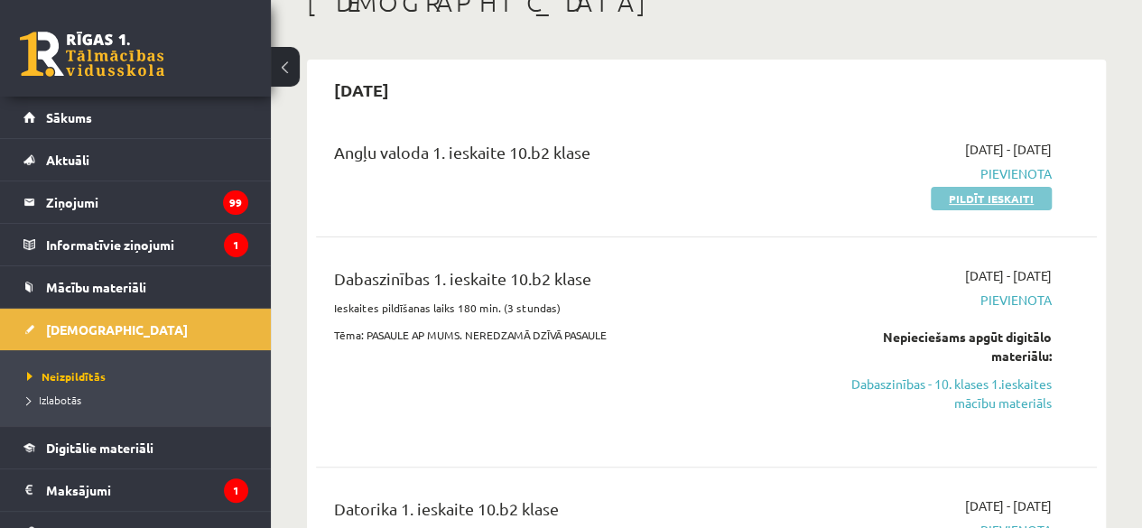
click at [1007, 198] on link "Pildīt ieskaiti" at bounding box center [991, 198] width 121 height 23
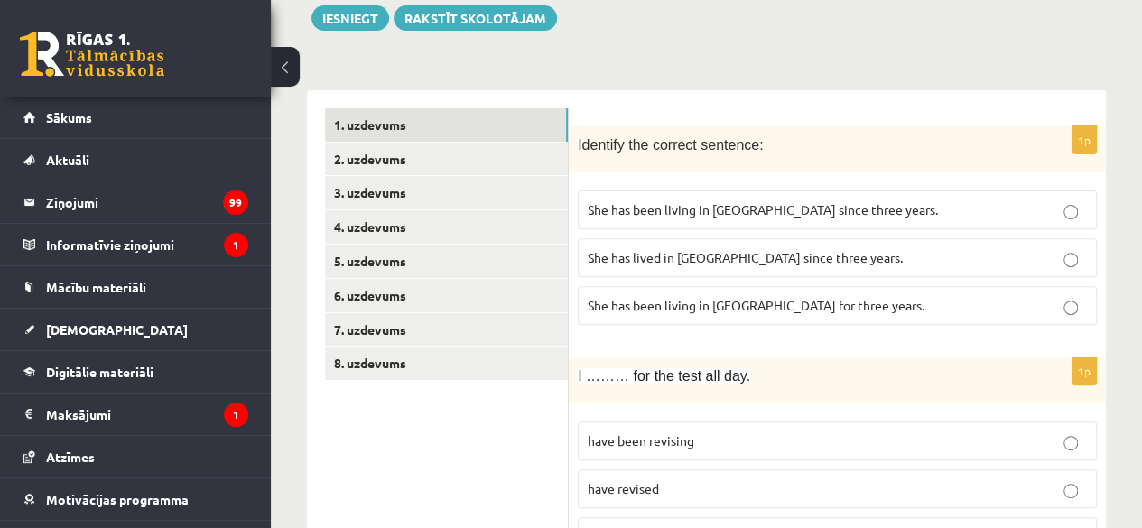
scroll to position [255, 0]
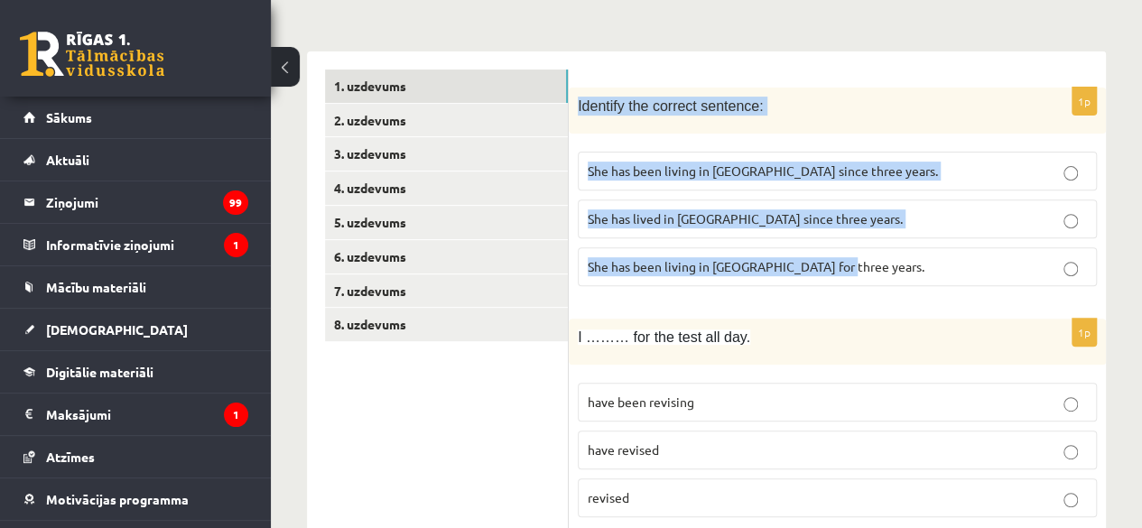
drag, startPoint x: 578, startPoint y: 105, endPoint x: 864, endPoint y: 263, distance: 326.9
click at [864, 263] on div "1p Identify the correct sentence: She has been living in [GEOGRAPHIC_DATA] sinc…" at bounding box center [837, 194] width 537 height 213
copy div "Identify the correct sentence: She has been living in Paris since three years. …"
click at [753, 262] on span "She has been living in Paris for three years." at bounding box center [756, 266] width 337 height 16
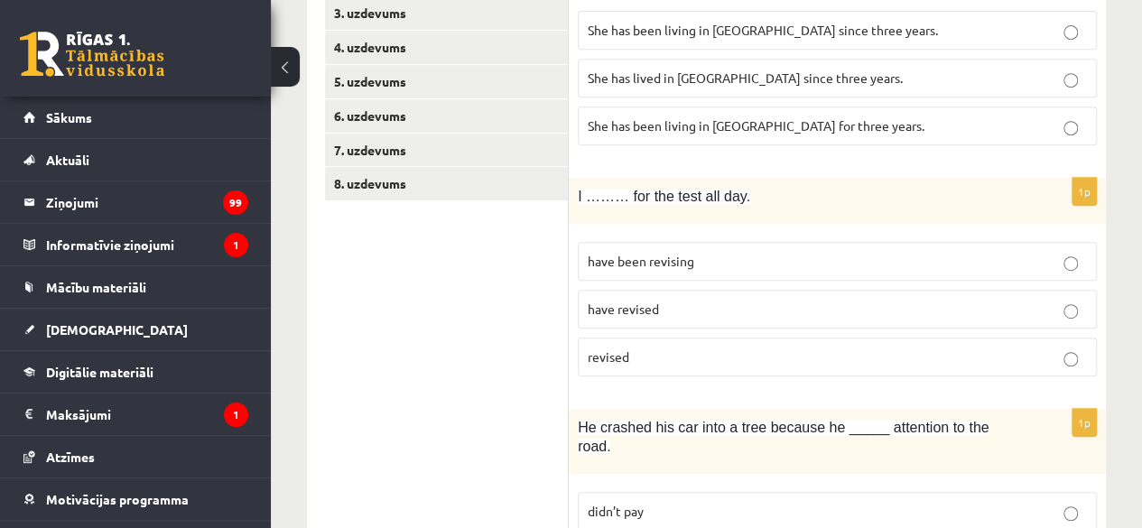
scroll to position [482, 0]
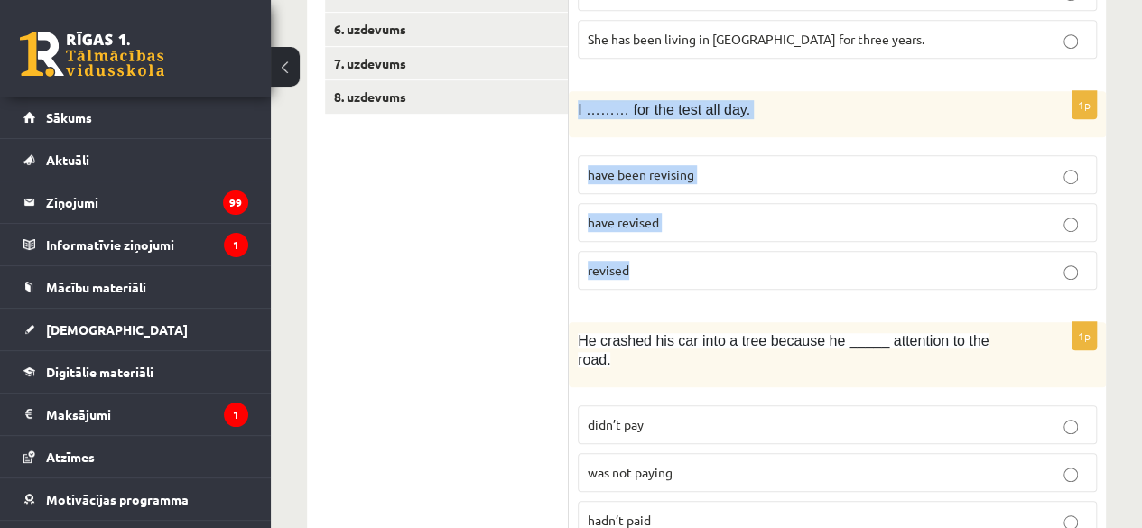
drag, startPoint x: 574, startPoint y: 107, endPoint x: 686, endPoint y: 256, distance: 185.6
click at [686, 256] on div "1p I ……… for the test all day. have been revising have revised revised" at bounding box center [837, 197] width 537 height 213
copy div "I ……… for the test all day. have been revising have revised revised"
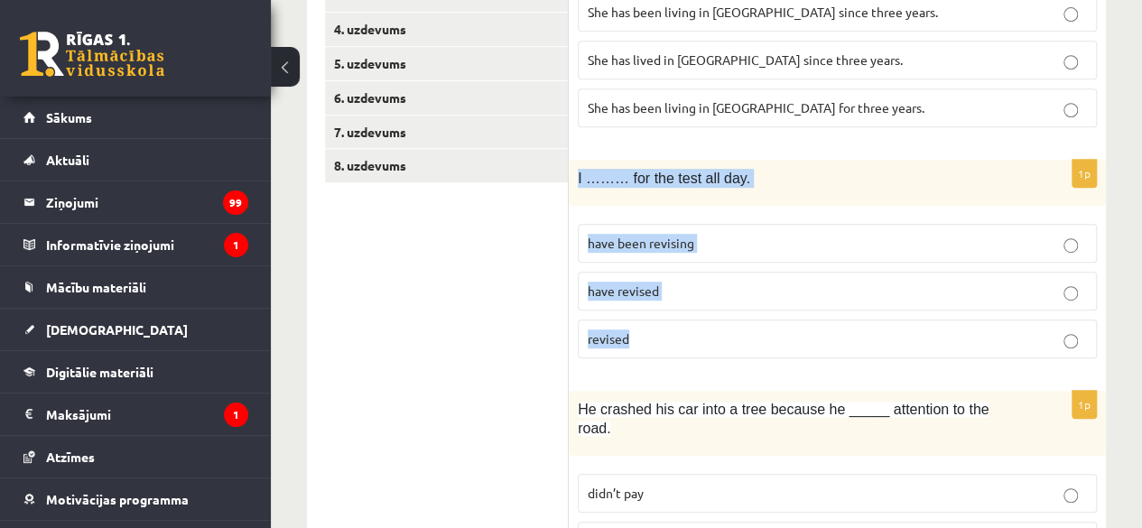
scroll to position [415, 0]
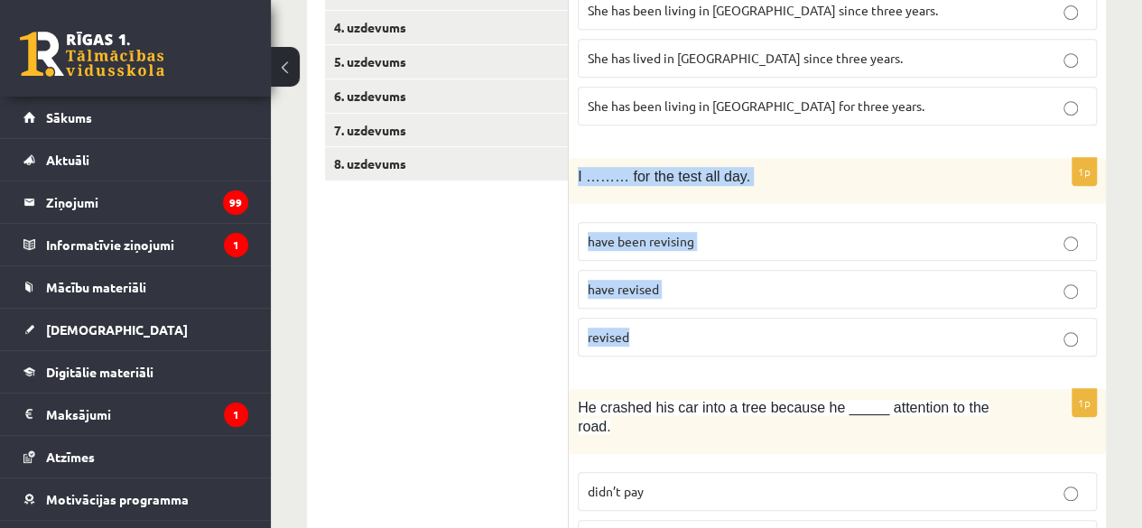
click at [750, 232] on p "have been revising" at bounding box center [837, 241] width 499 height 19
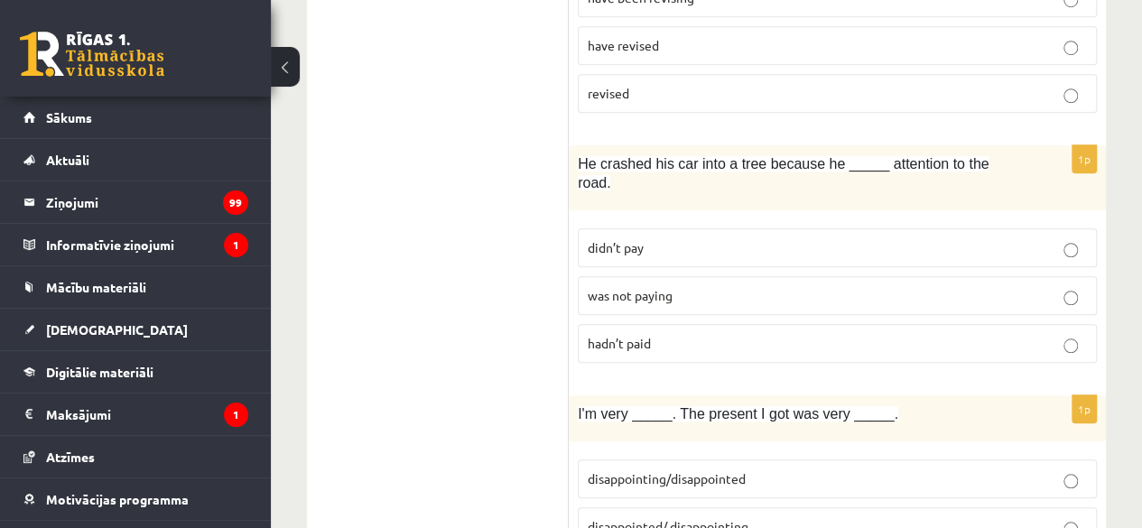
scroll to position [674, 0]
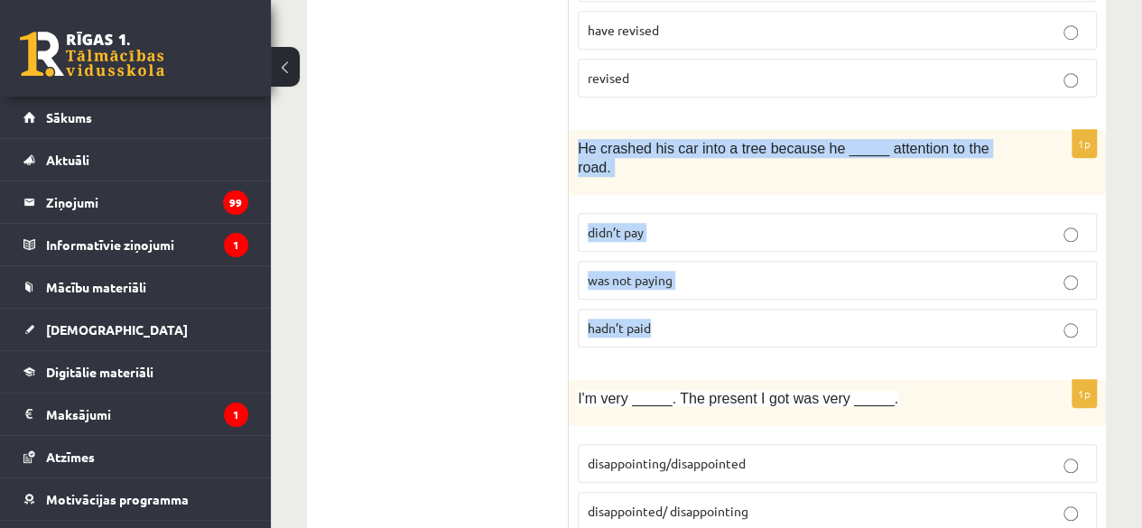
drag, startPoint x: 574, startPoint y: 147, endPoint x: 702, endPoint y: 293, distance: 194.5
click at [702, 293] on div "1p He crashed his car into a tree because he _____ attention to the road. didn’…" at bounding box center [837, 246] width 537 height 232
copy div "He crashed his car into a tree because he _____ attention to the road. didn’t p…"
click at [678, 271] on p "was not paying" at bounding box center [837, 280] width 499 height 19
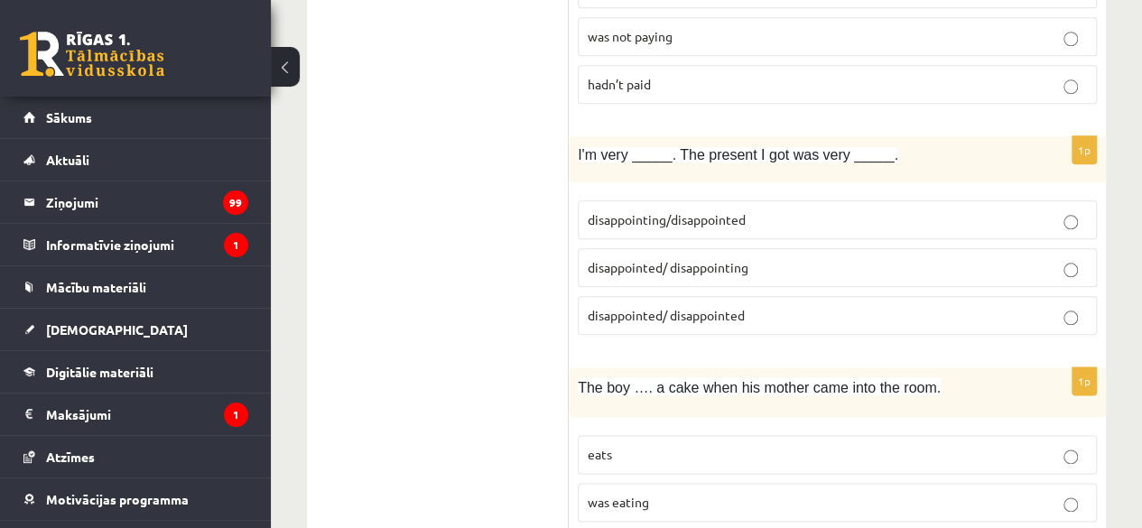
scroll to position [919, 0]
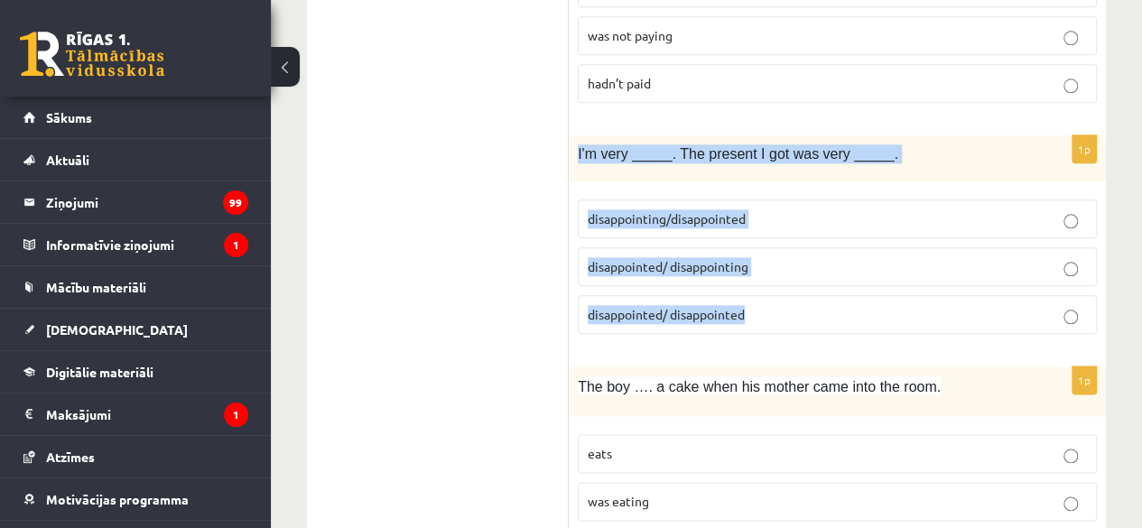
drag, startPoint x: 576, startPoint y: 130, endPoint x: 769, endPoint y: 277, distance: 242.9
click at [769, 277] on div "1p I'm very _____. The present I got was very _____. disappointing/disappointed…" at bounding box center [837, 241] width 537 height 213
copy div "I'm very _____. The present I got was very _____. disappointing/disappointed di…"
click at [774, 257] on p "disappointed/ disappointing" at bounding box center [837, 266] width 499 height 19
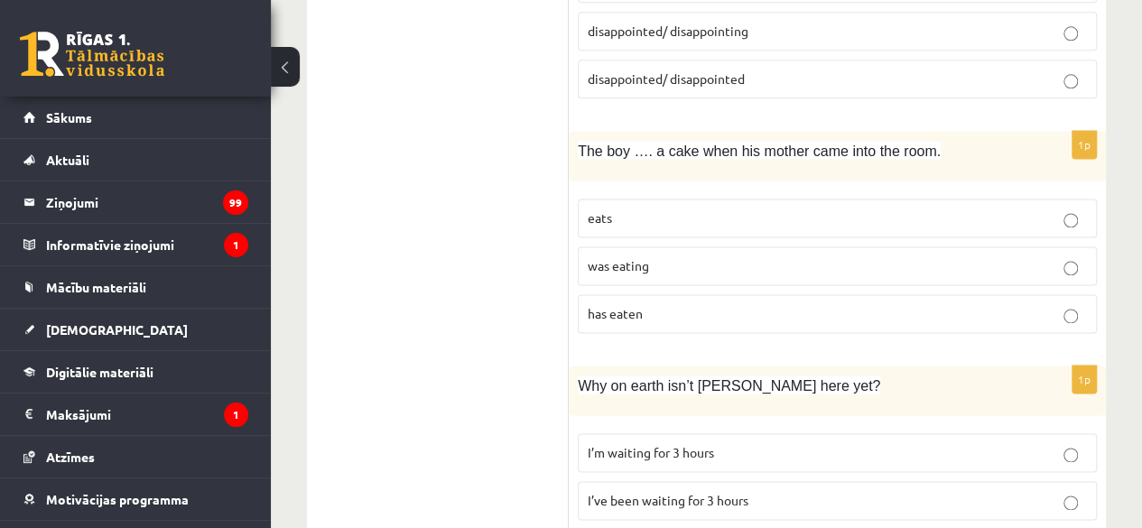
scroll to position [1161, 0]
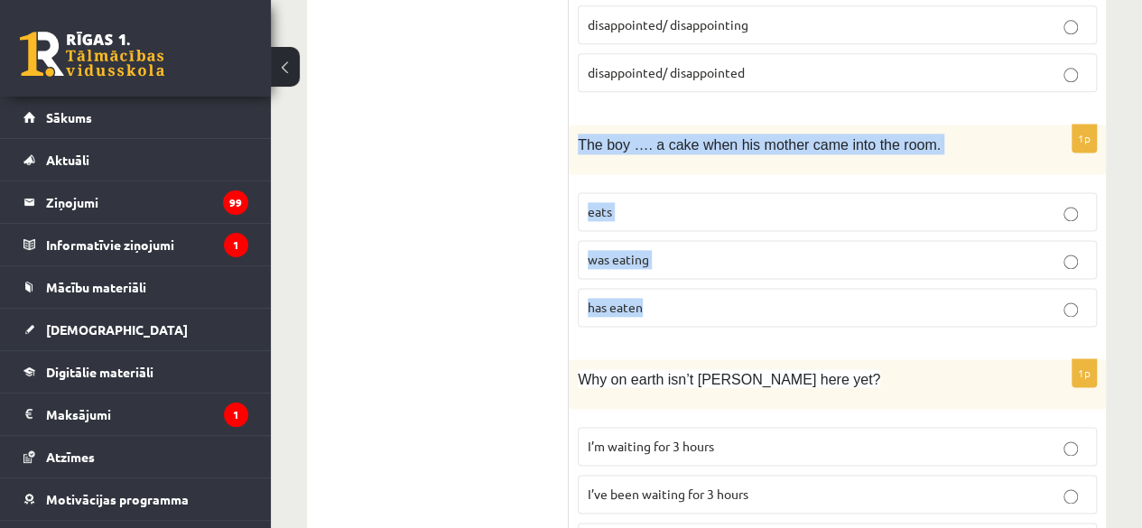
drag, startPoint x: 574, startPoint y: 116, endPoint x: 671, endPoint y: 265, distance: 177.6
click at [671, 265] on div "1p The boy …. a cake when his mother came into the room. eats was eating has ea…" at bounding box center [837, 233] width 537 height 217
copy div "The boy …. a cake when his mother came into the room. eats was eating has eaten"
click at [688, 243] on label "was eating" at bounding box center [837, 259] width 519 height 39
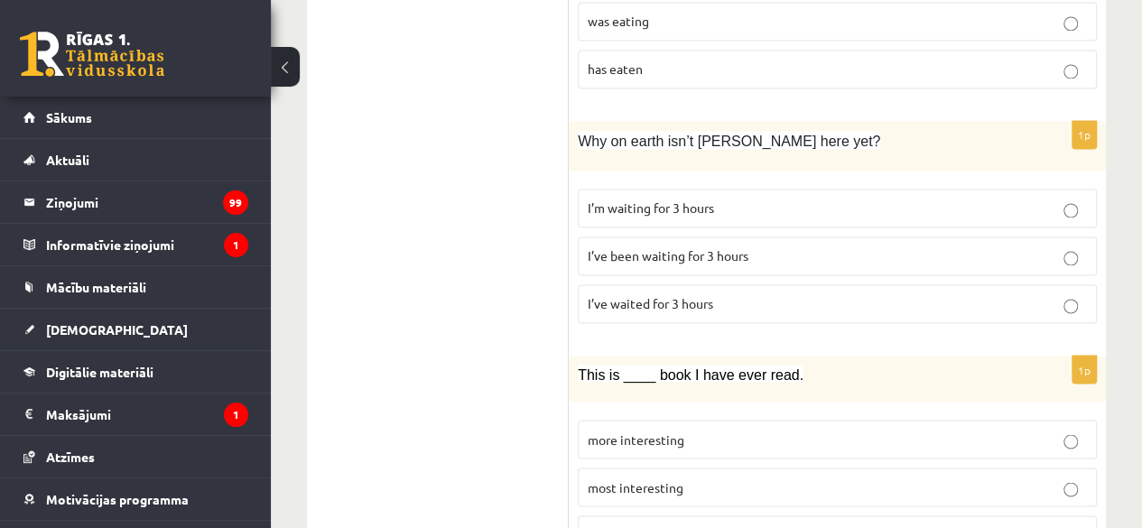
scroll to position [1401, 0]
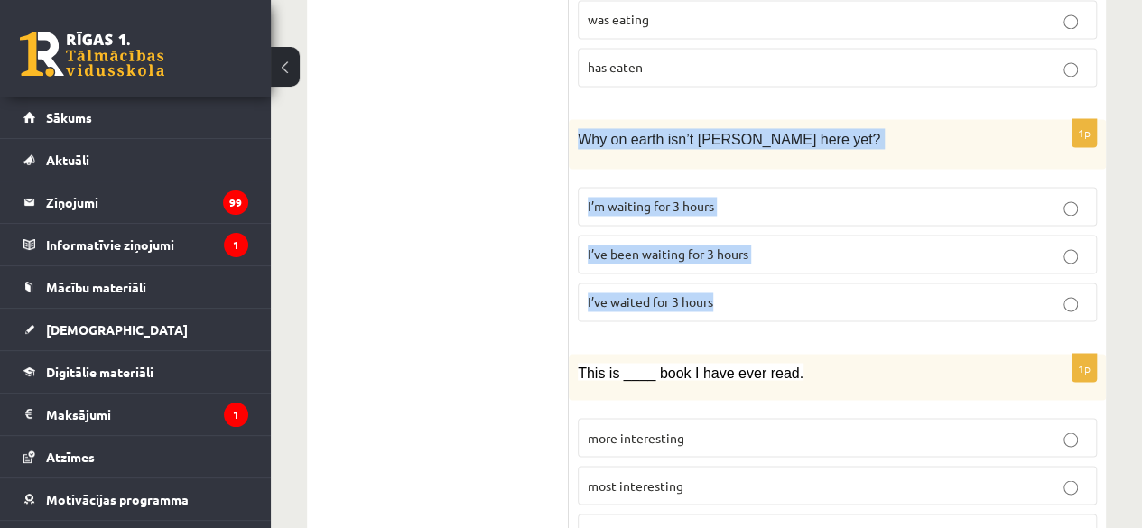
drag, startPoint x: 572, startPoint y: 116, endPoint x: 721, endPoint y: 277, distance: 219.8
click at [721, 277] on div "1p Why on earth isn’t Josh here yet? I’m waiting for 3 hours I’ve been waiting …" at bounding box center [837, 227] width 537 height 217
copy div "Why on earth isn’t Josh here yet? I’m waiting for 3 hours I’ve been waiting for…"
click at [749, 245] on p "I’ve been waiting for 3 hours" at bounding box center [837, 254] width 499 height 19
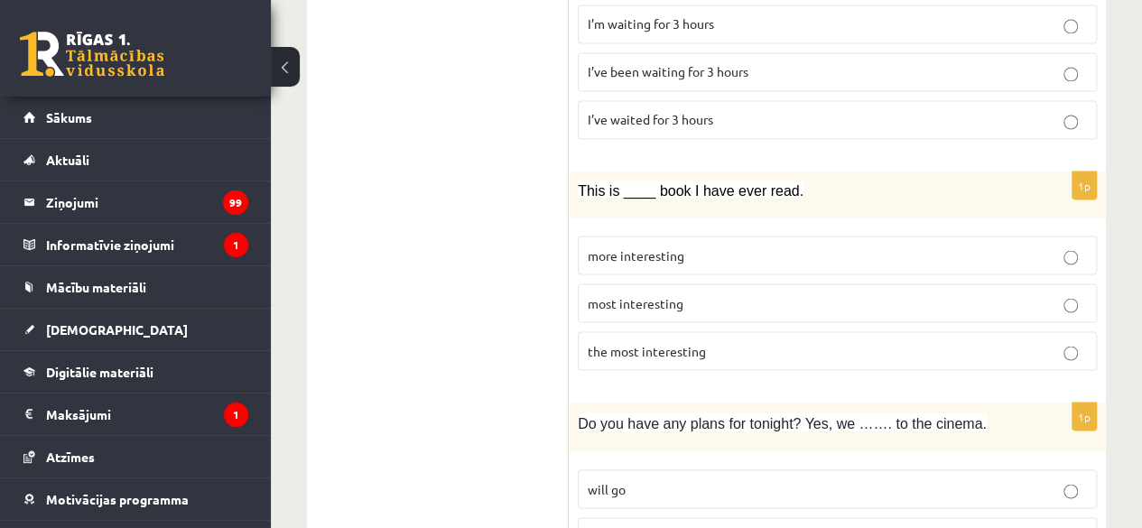
scroll to position [1600, 0]
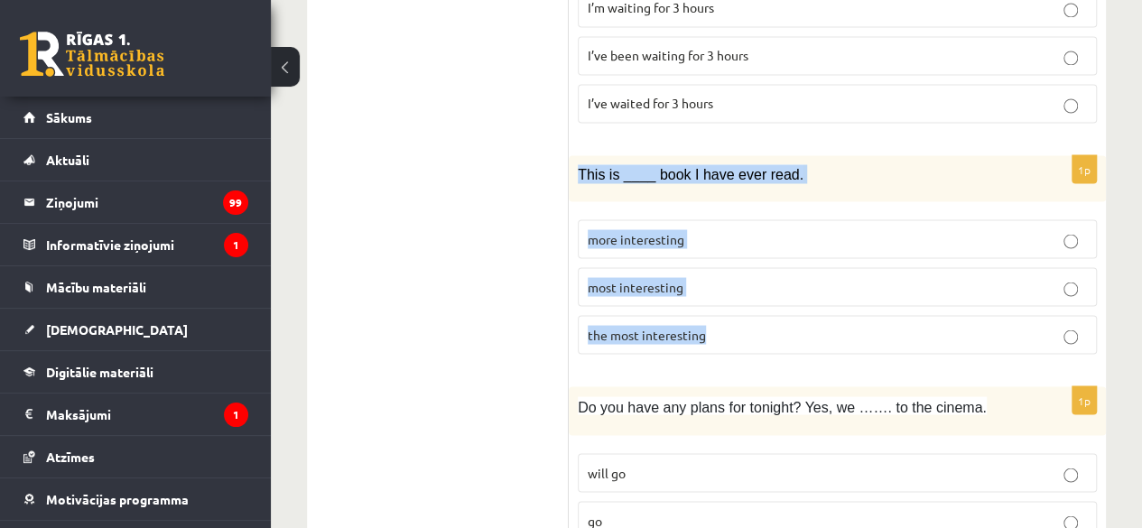
drag, startPoint x: 572, startPoint y: 146, endPoint x: 718, endPoint y: 290, distance: 204.3
click at [718, 290] on div "1p This is ____ book I have ever read. more interesting most interesting the mo…" at bounding box center [837, 261] width 537 height 213
copy div "This is ____ book I have ever read. more interesting most interesting the most …"
click at [735, 325] on p "the most interesting" at bounding box center [837, 334] width 499 height 19
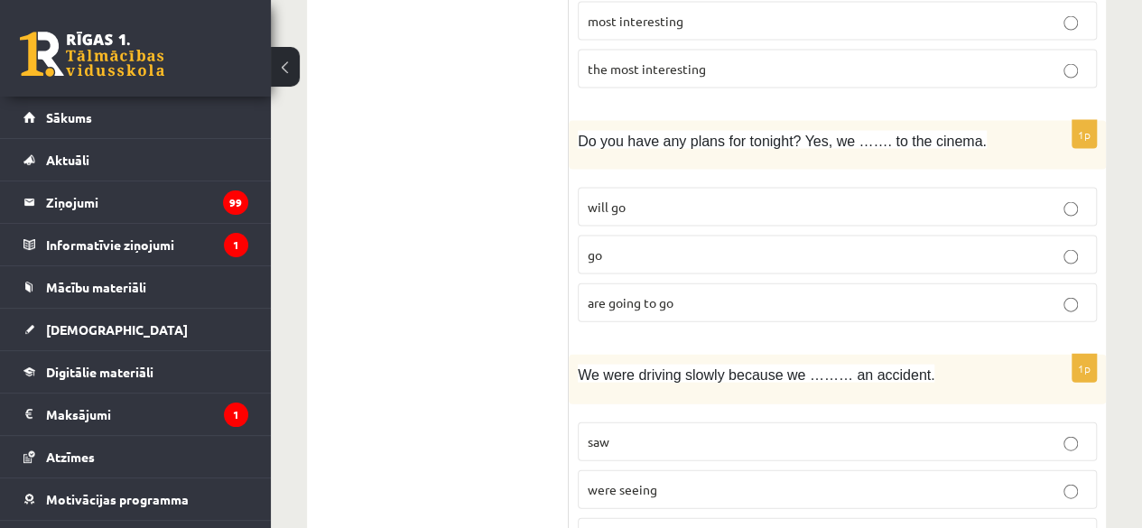
scroll to position [1864, 0]
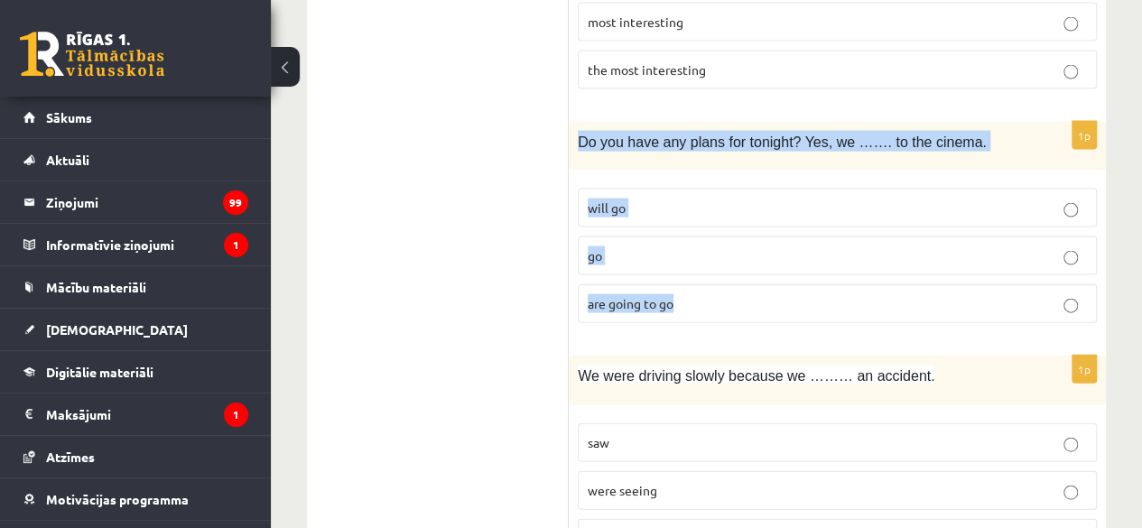
drag, startPoint x: 581, startPoint y: 106, endPoint x: 686, endPoint y: 266, distance: 191.8
click at [686, 266] on div "1p Do you have any plans for tonight? Yes, we ……. to the cinema. will go go are…" at bounding box center [837, 230] width 537 height 217
copy div "Do you have any plans for tonight? Yes, we ……. to the cinema. will go go are go…"
click at [714, 284] on label "are going to go" at bounding box center [837, 303] width 519 height 39
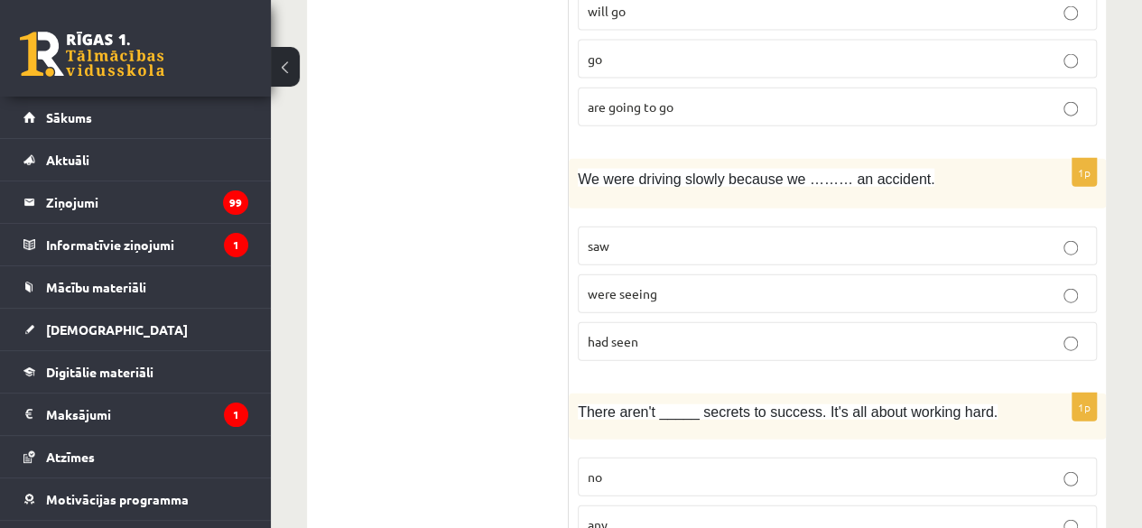
scroll to position [2077, 0]
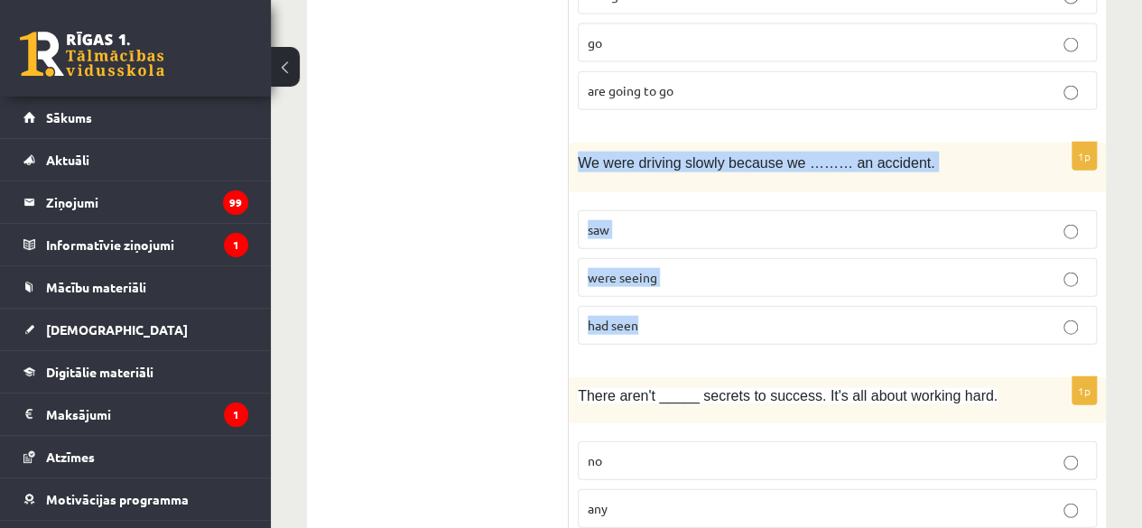
drag, startPoint x: 581, startPoint y: 131, endPoint x: 645, endPoint y: 279, distance: 161.0
click at [645, 279] on div "1p We were driving slowly because we ……… an accident. saw were seeing had seen" at bounding box center [837, 251] width 537 height 217
copy div "We were driving slowly because we ……… an accident. saw were seeing had seen"
click at [684, 316] on p "had seen" at bounding box center [837, 325] width 499 height 19
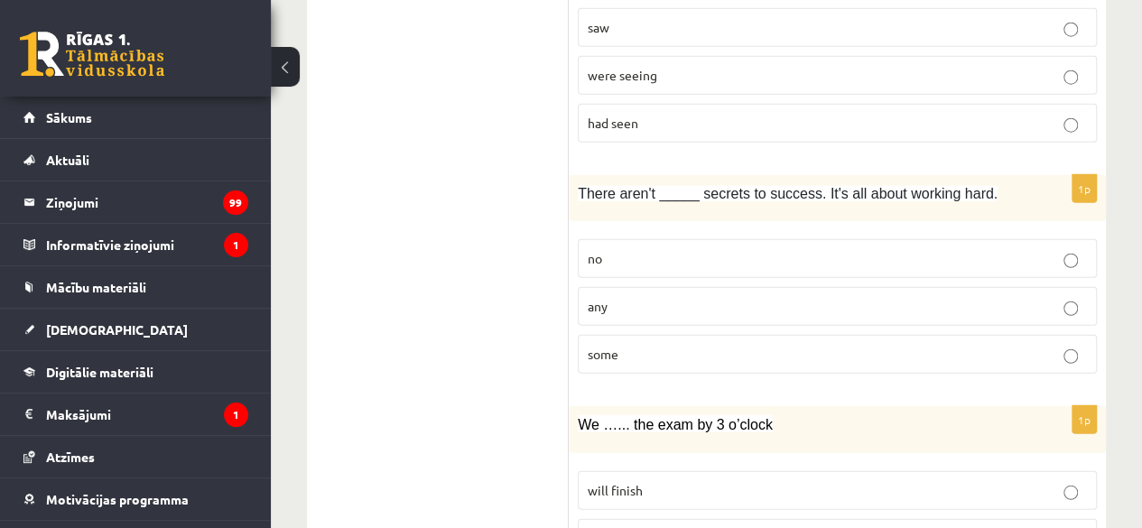
scroll to position [2296, 0]
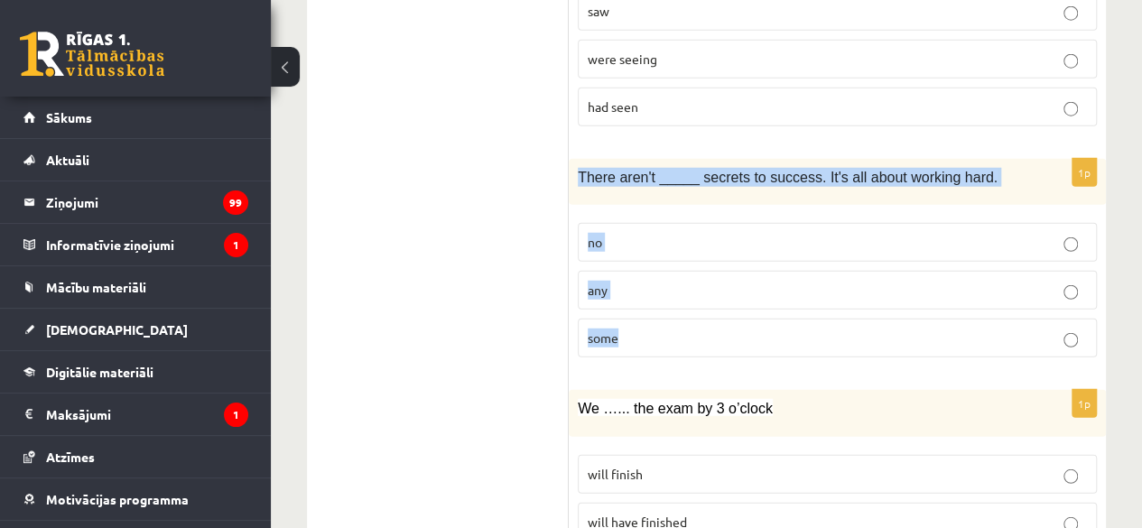
drag, startPoint x: 572, startPoint y: 135, endPoint x: 641, endPoint y: 283, distance: 164.0
click at [641, 283] on div "1p There aren't _____ secrets to success. It's all about working hard. no any s…" at bounding box center [837, 265] width 537 height 213
copy div "There aren't _____ secrets to success. It's all about working hard. no any some"
click at [652, 281] on p "any" at bounding box center [837, 290] width 499 height 19
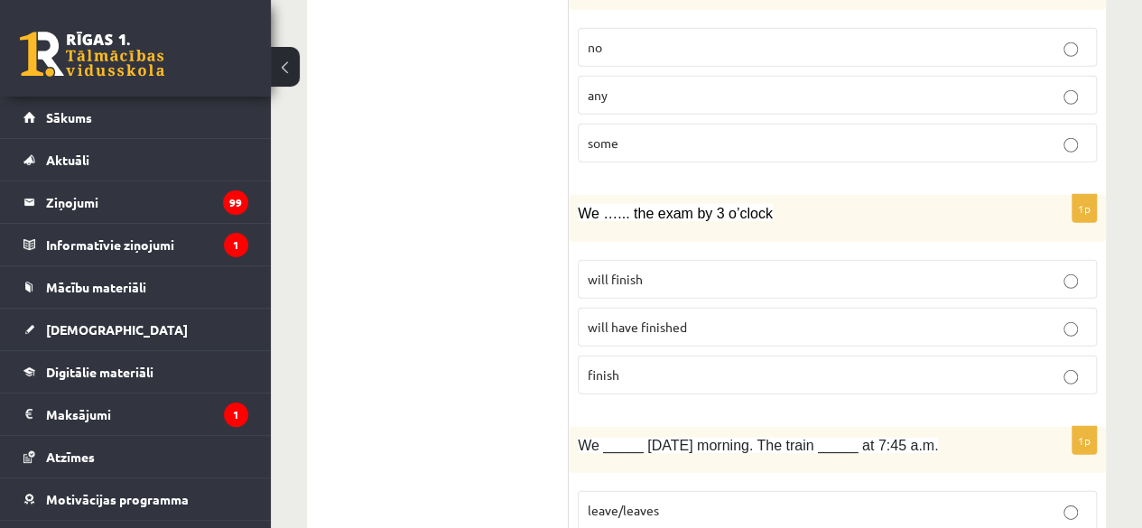
scroll to position [2490, 0]
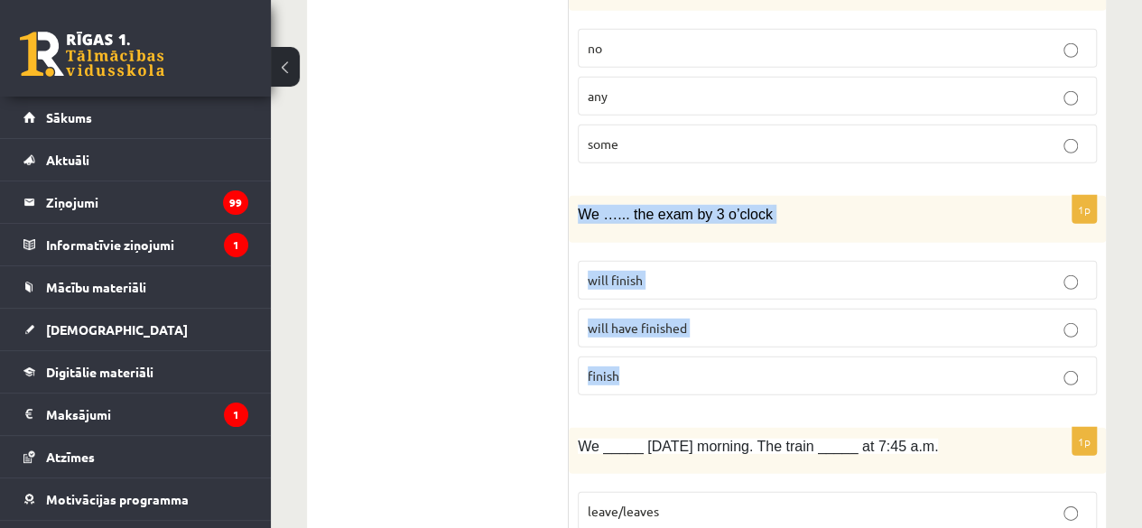
drag, startPoint x: 572, startPoint y: 171, endPoint x: 669, endPoint y: 328, distance: 184.4
click at [669, 328] on div "1p We …... the exam by 3 o’clock will finish will have finished finish" at bounding box center [837, 302] width 537 height 213
click at [703, 319] on p "will have finished" at bounding box center [837, 328] width 499 height 19
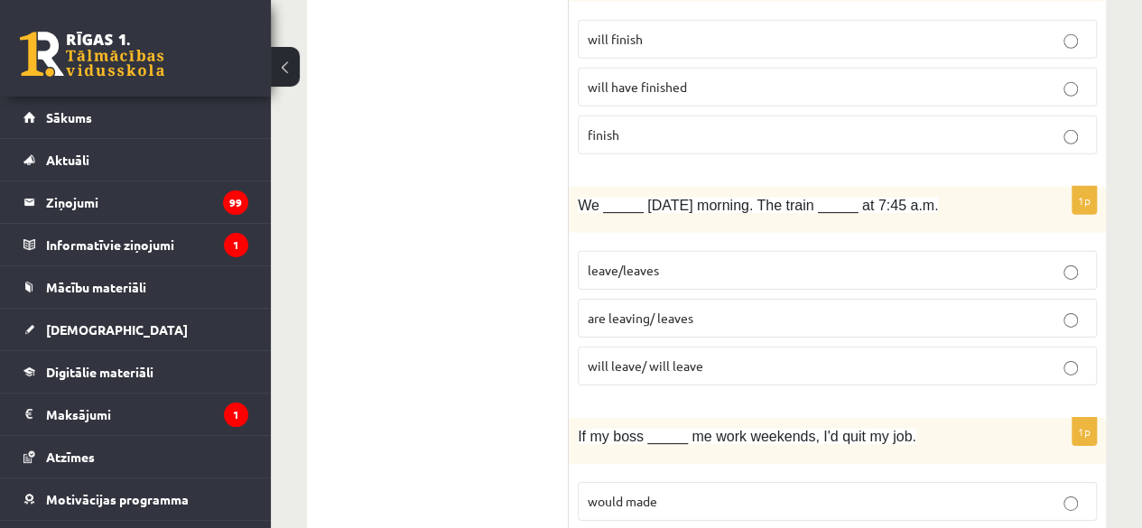
scroll to position [2747, 0]
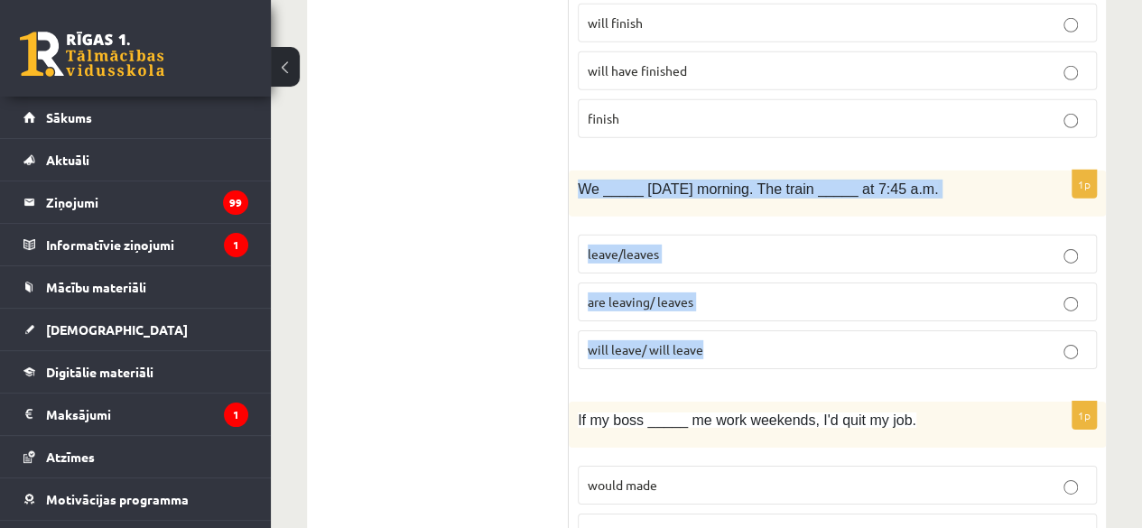
drag, startPoint x: 569, startPoint y: 143, endPoint x: 710, endPoint y: 293, distance: 206.3
click at [710, 293] on div "1p We _____ tomorrow morning. The train _____ at 7:45 a.m. leave/leaves are lea…" at bounding box center [837, 277] width 537 height 213
click at [717, 293] on p "are leaving/ leaves" at bounding box center [837, 302] width 499 height 19
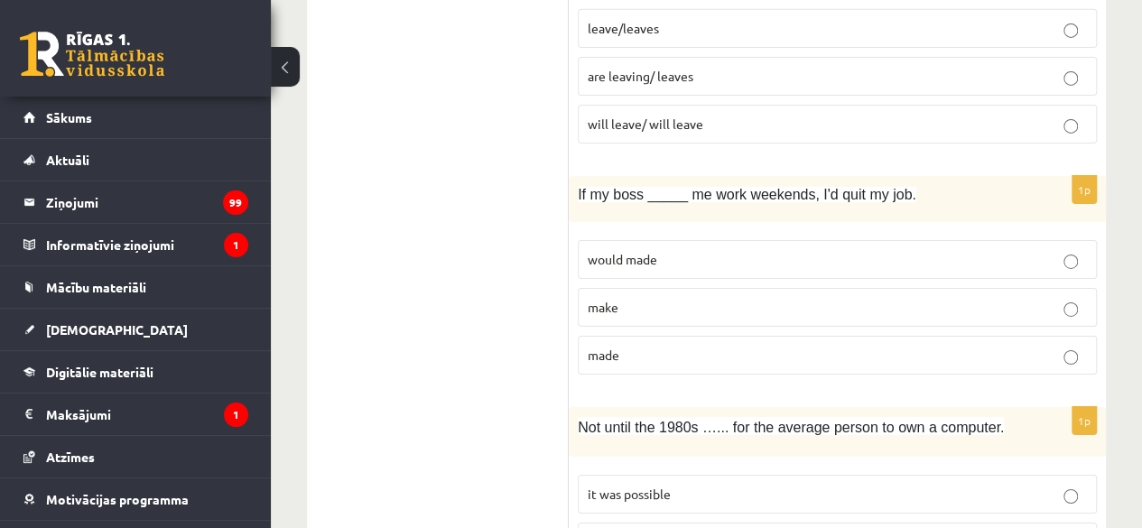
scroll to position [2998, 0]
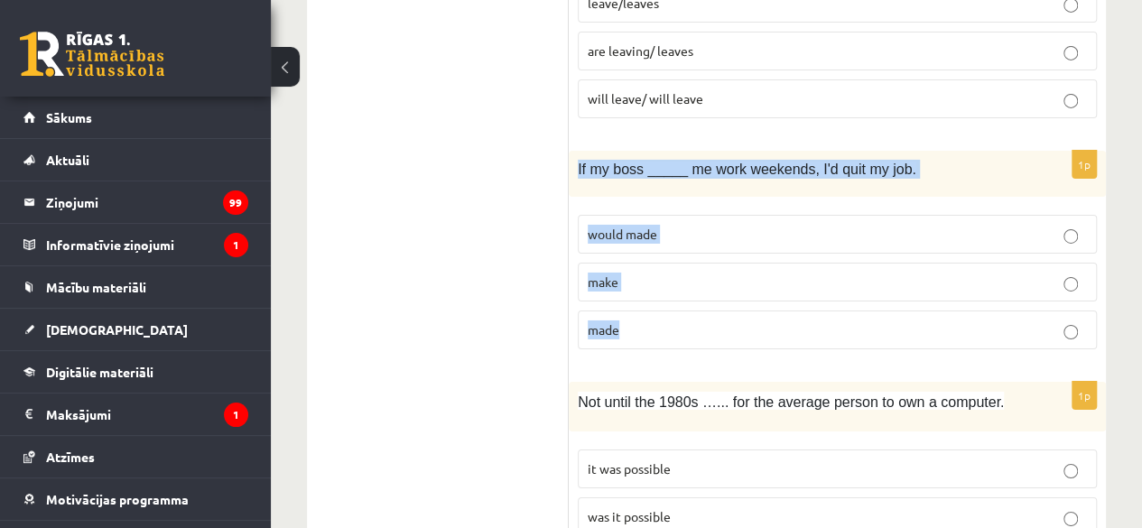
drag, startPoint x: 577, startPoint y: 127, endPoint x: 652, endPoint y: 270, distance: 161.1
click at [652, 270] on div "1p If my boss _____ me work weekends, I'd quit my job. would made make made" at bounding box center [837, 257] width 537 height 213
click at [659, 321] on p "made" at bounding box center [837, 330] width 499 height 19
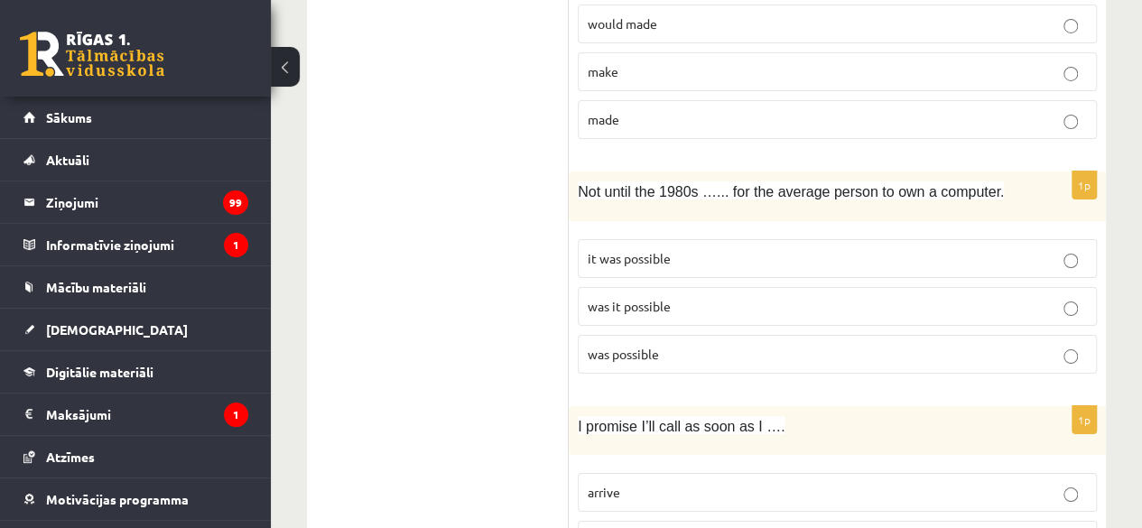
scroll to position [3210, 0]
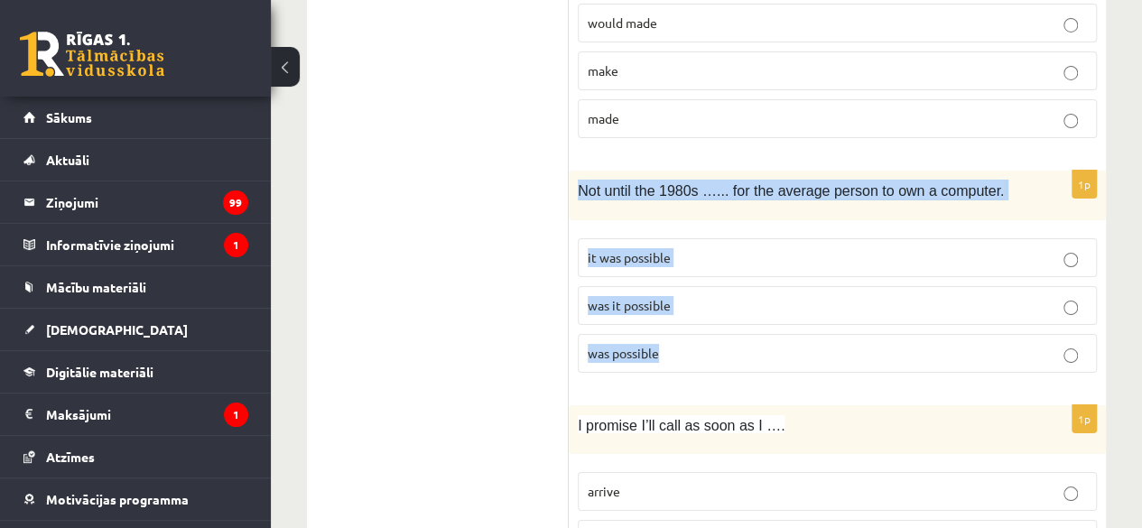
drag, startPoint x: 572, startPoint y: 147, endPoint x: 666, endPoint y: 308, distance: 186.6
click at [666, 308] on div "1p Not until the 1980s …... for the average person to own a computer. it was po…" at bounding box center [837, 279] width 537 height 217
click at [681, 296] on p "was it possible" at bounding box center [837, 305] width 499 height 19
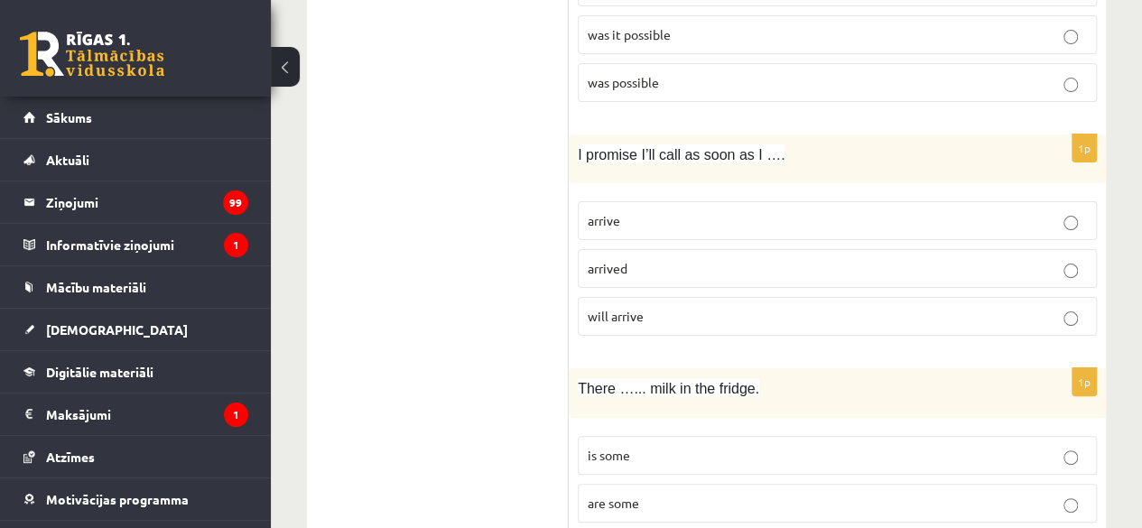
scroll to position [3482, 0]
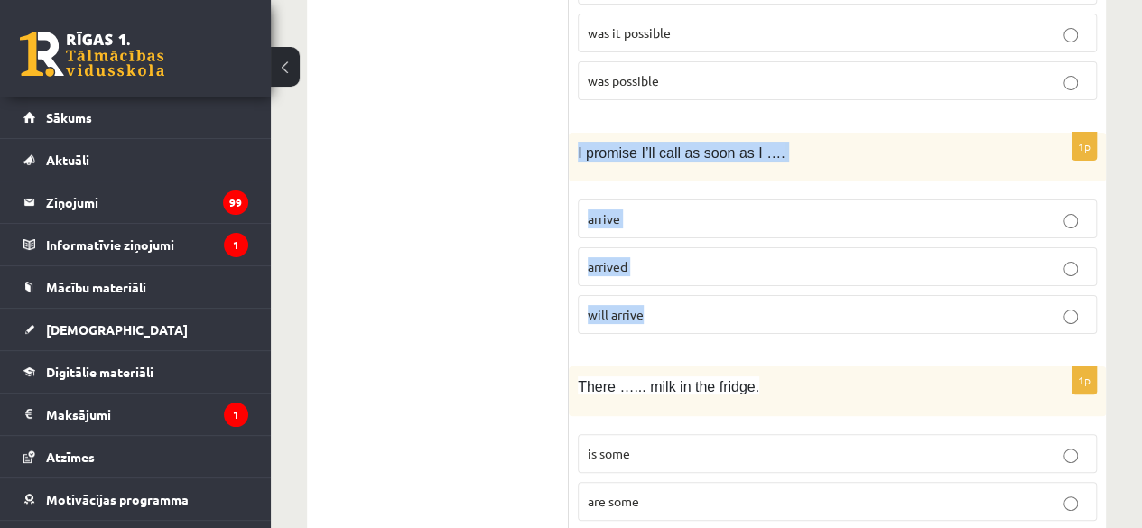
drag, startPoint x: 571, startPoint y: 103, endPoint x: 647, endPoint y: 265, distance: 178.9
click at [647, 265] on div "1p I promise I’ll call as soon as I …. arrive arrived will arrive" at bounding box center [837, 241] width 537 height 217
click at [653, 209] on p "arrive" at bounding box center [837, 218] width 499 height 19
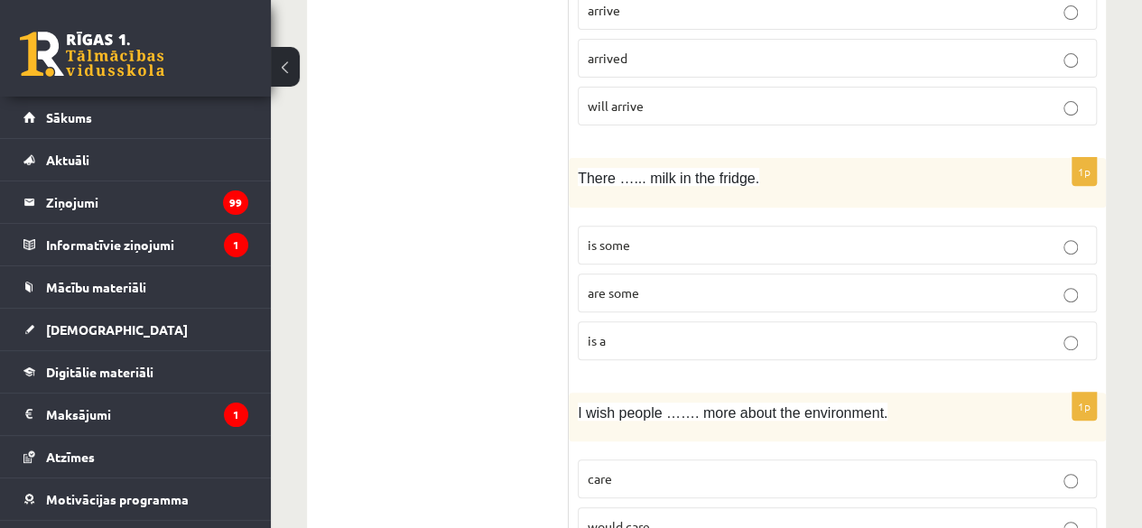
scroll to position [3694, 0]
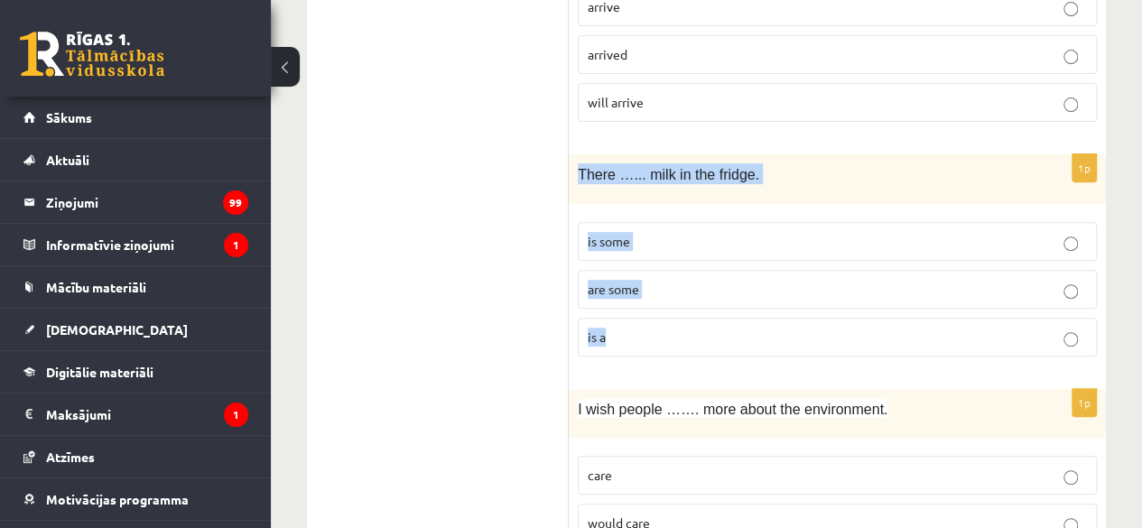
drag, startPoint x: 570, startPoint y: 126, endPoint x: 645, endPoint y: 269, distance: 161.1
click at [645, 269] on div "1p There …... milk in the fridge. is some are some is a" at bounding box center [837, 262] width 537 height 217
click at [676, 232] on p "is some" at bounding box center [837, 241] width 499 height 19
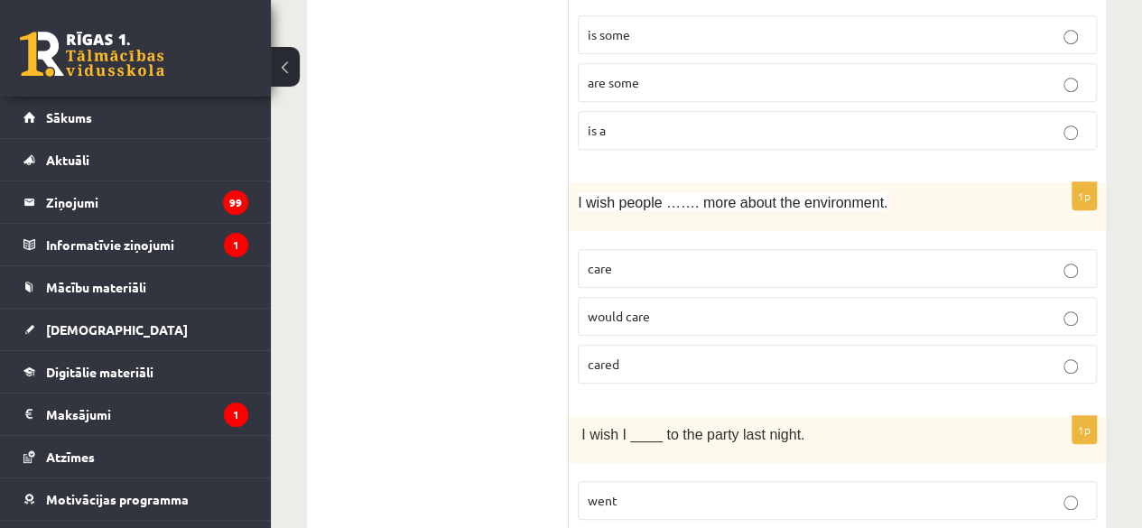
scroll to position [3908, 0]
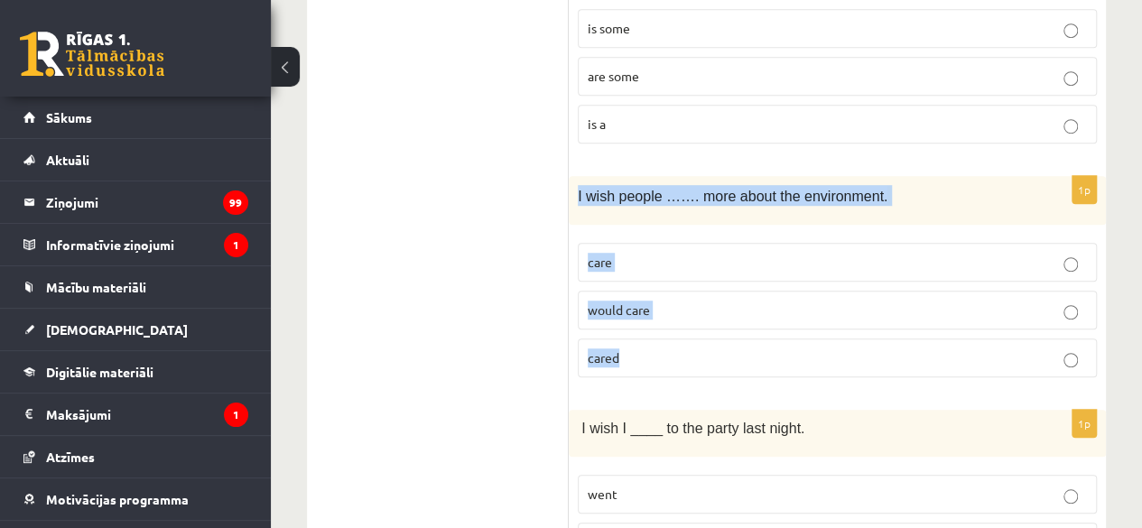
drag, startPoint x: 572, startPoint y: 148, endPoint x: 636, endPoint y: 290, distance: 155.6
click at [636, 290] on div "1p I wish people ……. more about the environment. care would care cared" at bounding box center [837, 284] width 537 height 217
click at [690, 301] on p "would care" at bounding box center [837, 310] width 499 height 19
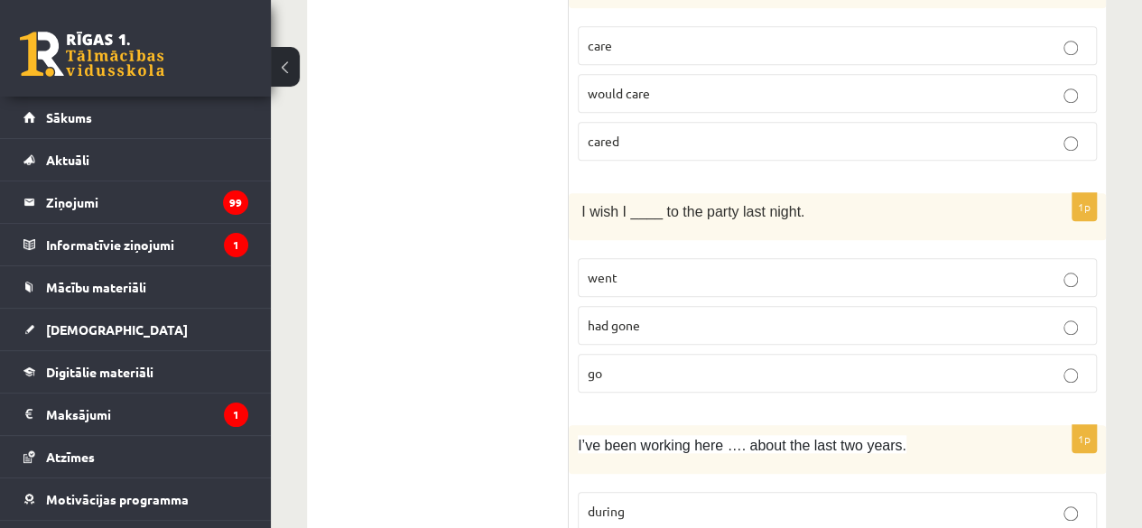
scroll to position [4133, 0]
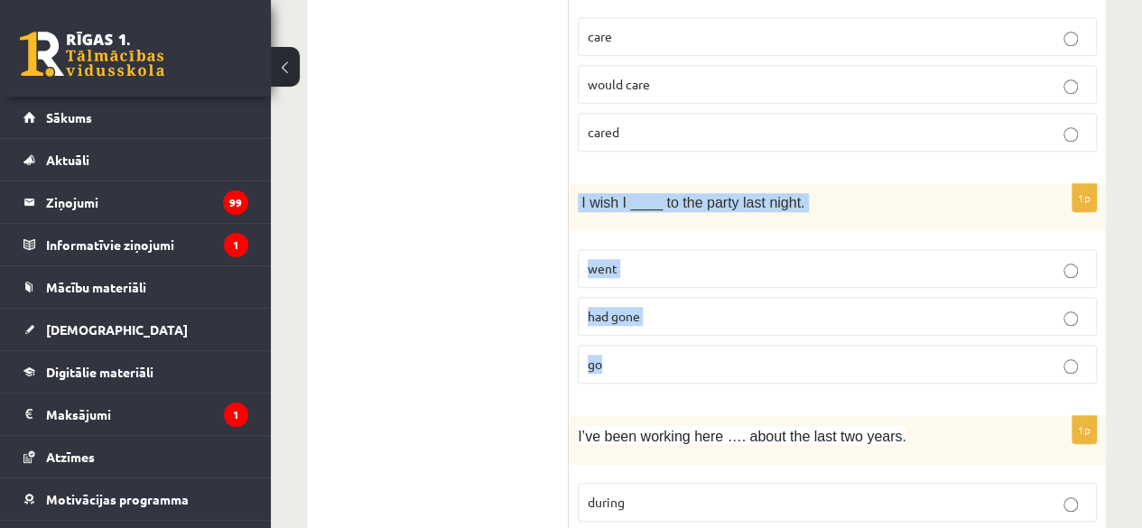
drag, startPoint x: 574, startPoint y: 154, endPoint x: 642, endPoint y: 290, distance: 151.4
click at [642, 290] on div "1p I wish I ____ to the party last night. went had gone go" at bounding box center [837, 290] width 537 height 213
click at [675, 307] on p "had gone" at bounding box center [837, 316] width 499 height 19
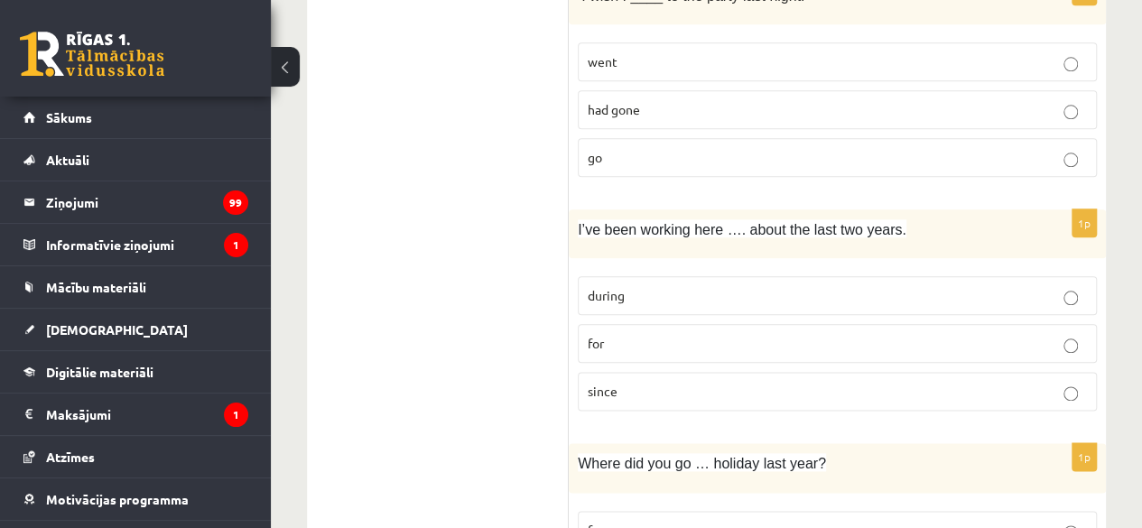
scroll to position [4351, 0]
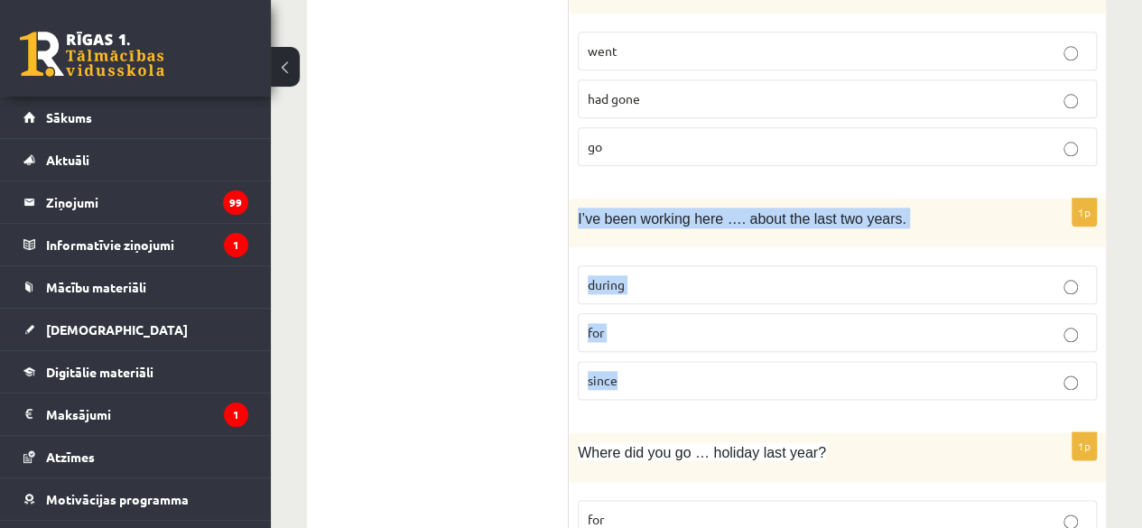
drag, startPoint x: 573, startPoint y: 167, endPoint x: 683, endPoint y: 318, distance: 186.2
click at [683, 318] on div "1p I’ve been working here …. about the last two years. during for since" at bounding box center [837, 307] width 537 height 217
click at [675, 323] on p "for" at bounding box center [837, 332] width 499 height 19
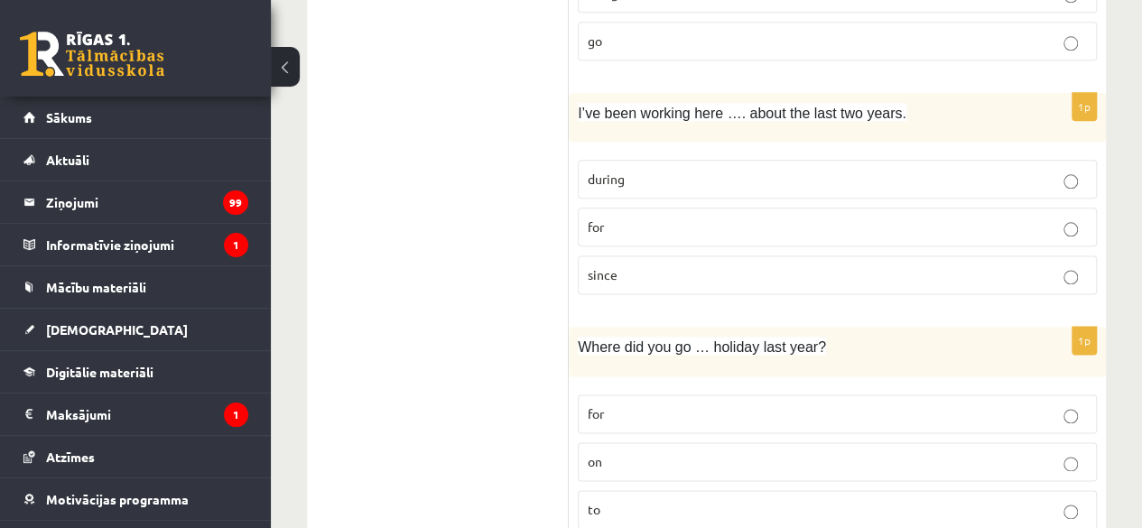
scroll to position [4468, 0]
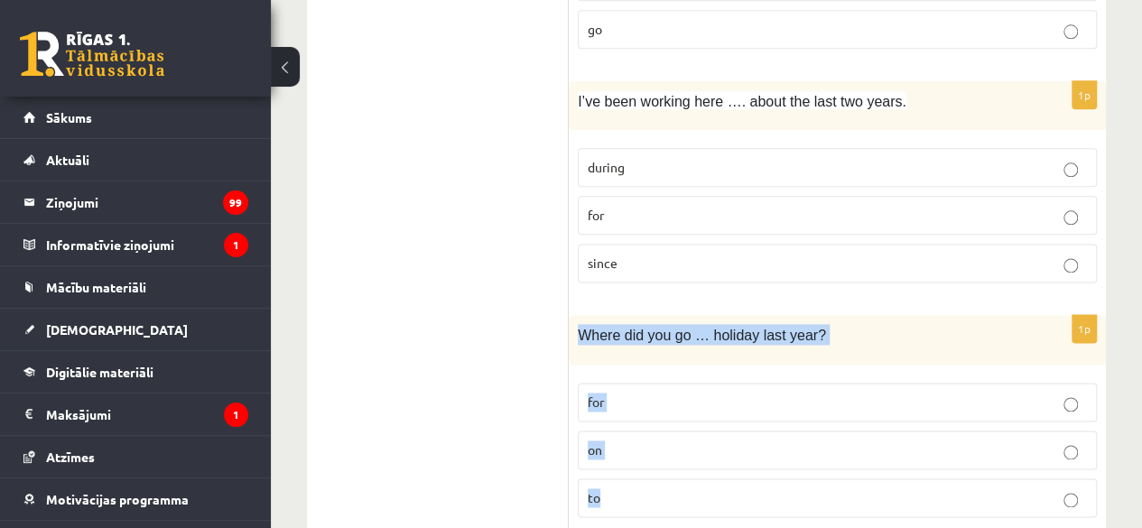
drag, startPoint x: 572, startPoint y: 283, endPoint x: 616, endPoint y: 440, distance: 162.1
click at [616, 440] on div "1p Where did you go … holiday last year? for on to" at bounding box center [837, 423] width 537 height 217
click at [647, 441] on p "on" at bounding box center [837, 450] width 499 height 19
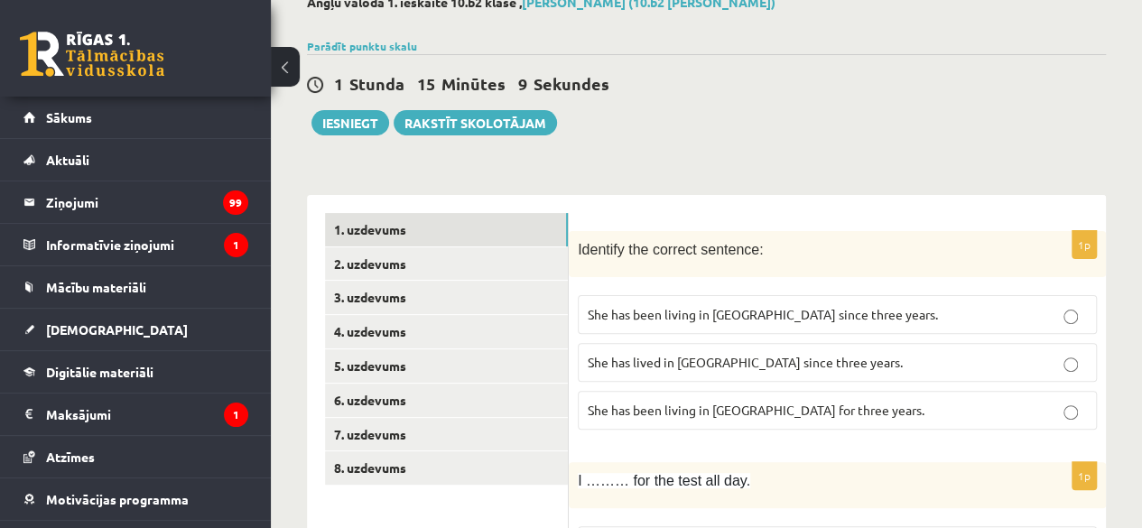
scroll to position [112, 0]
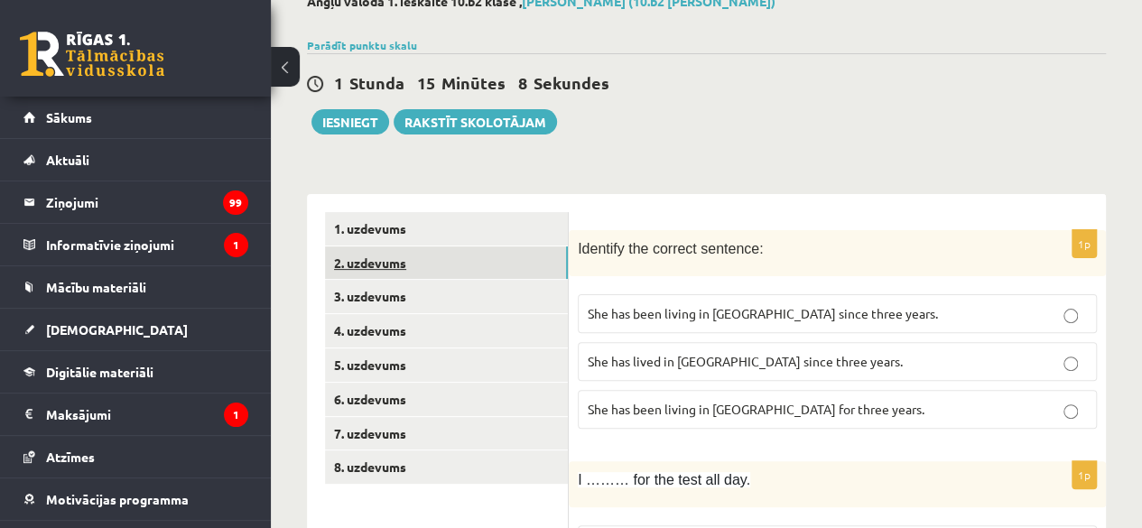
click at [473, 263] on link "2. uzdevums" at bounding box center [446, 262] width 243 height 33
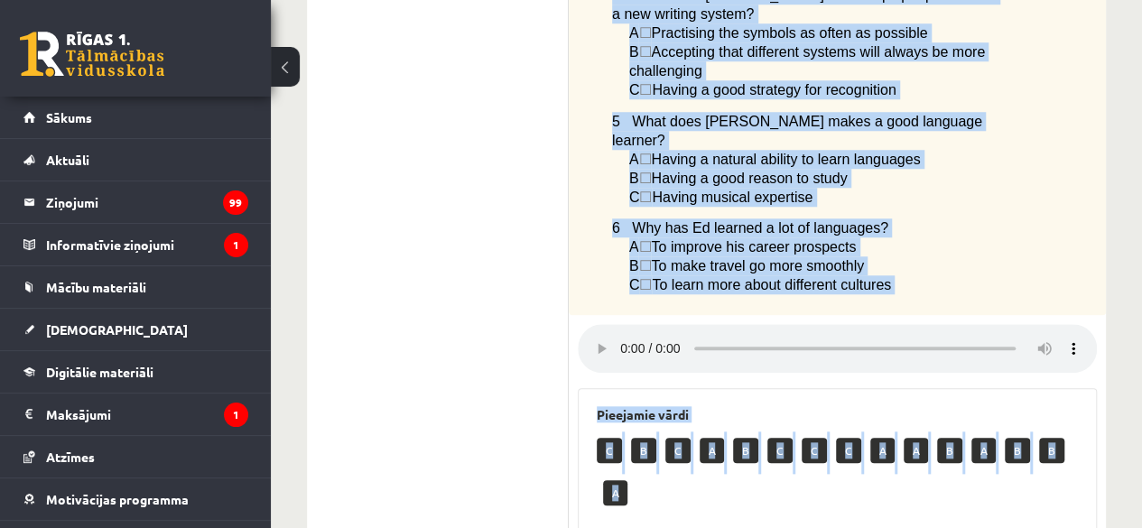
scroll to position [1005, 0]
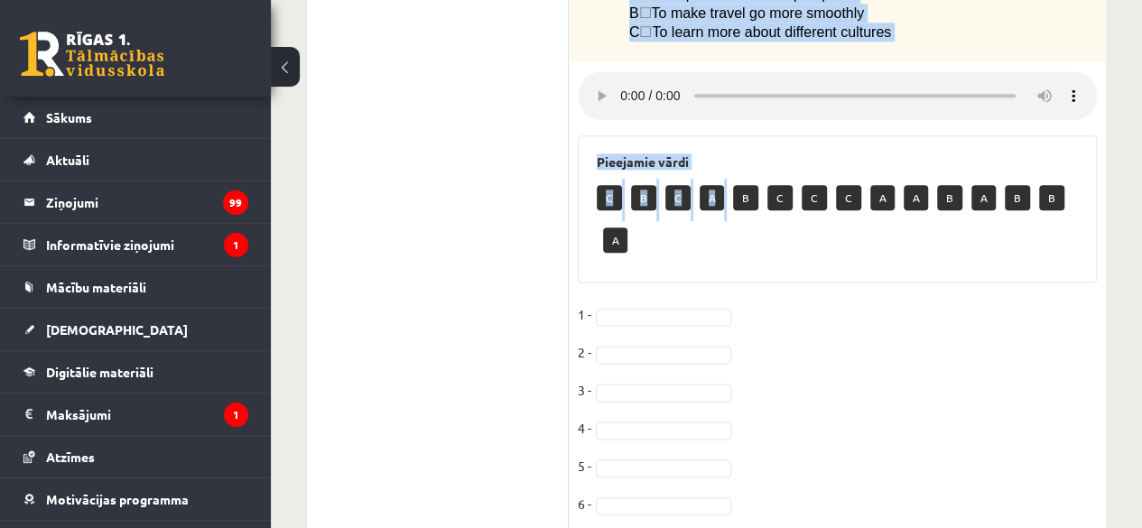
drag, startPoint x: 597, startPoint y: 60, endPoint x: 757, endPoint y: 96, distance: 163.6
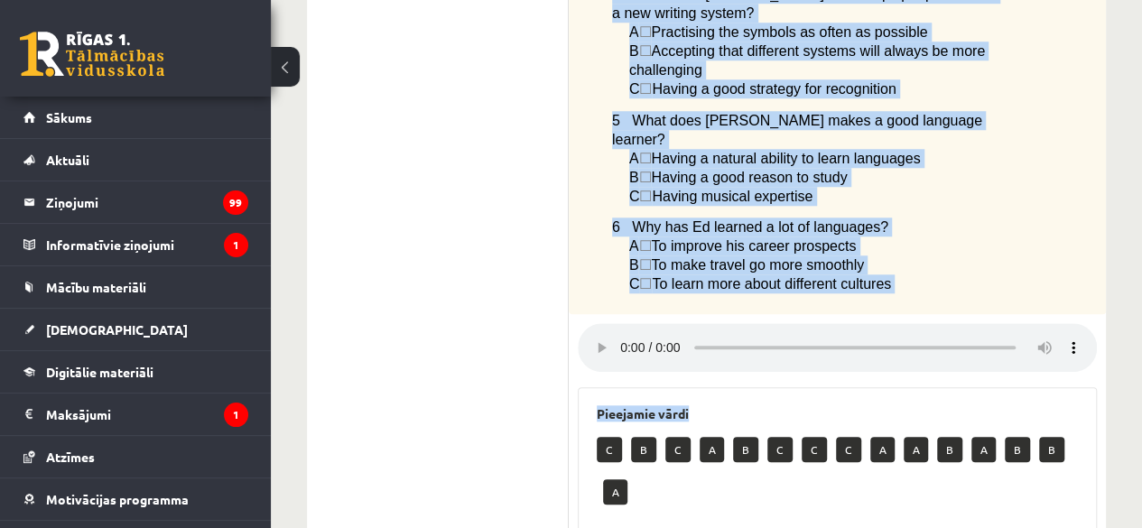
scroll to position [751, 0]
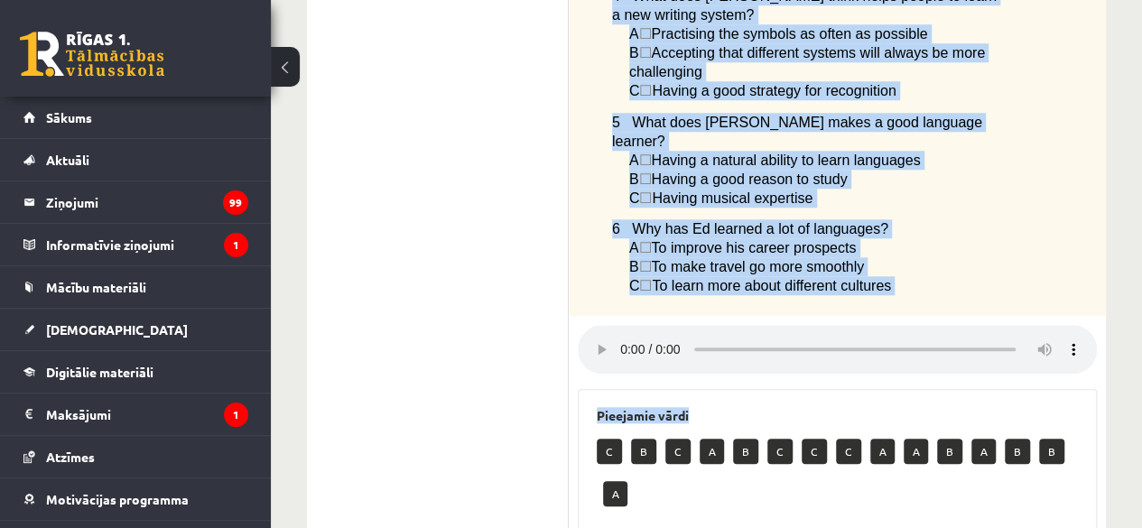
click at [740, 389] on div "Pieejamie vārdi C B C A B C C C A A B A B B A" at bounding box center [837, 462] width 519 height 147
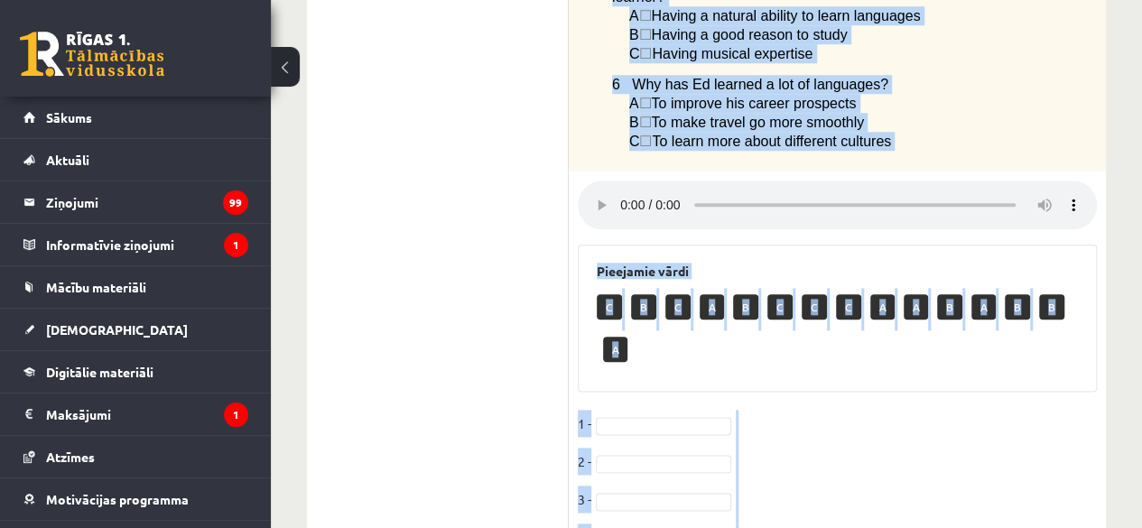
scroll to position [1005, 0]
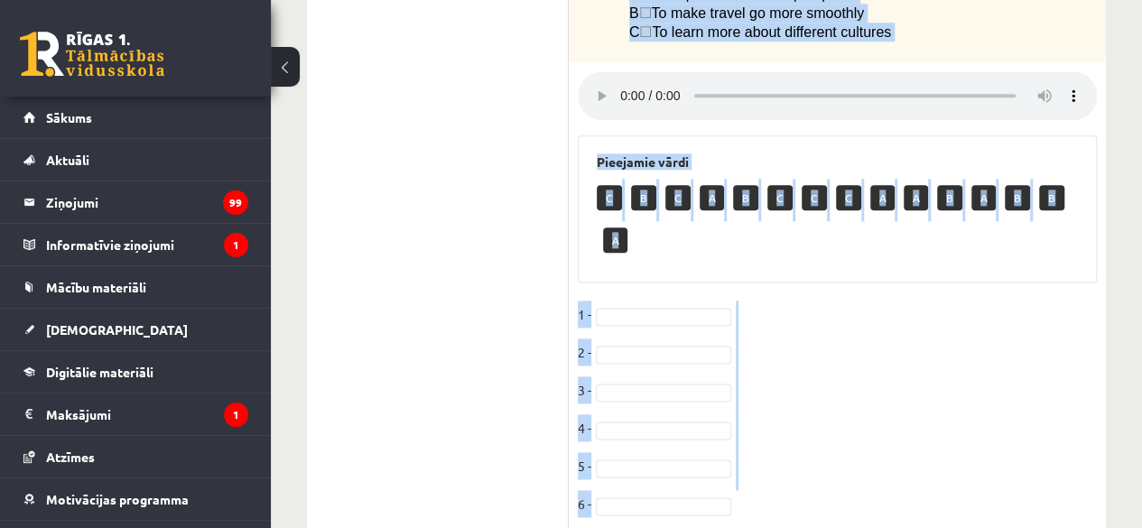
drag, startPoint x: 592, startPoint y: 157, endPoint x: 836, endPoint y: 507, distance: 426.8
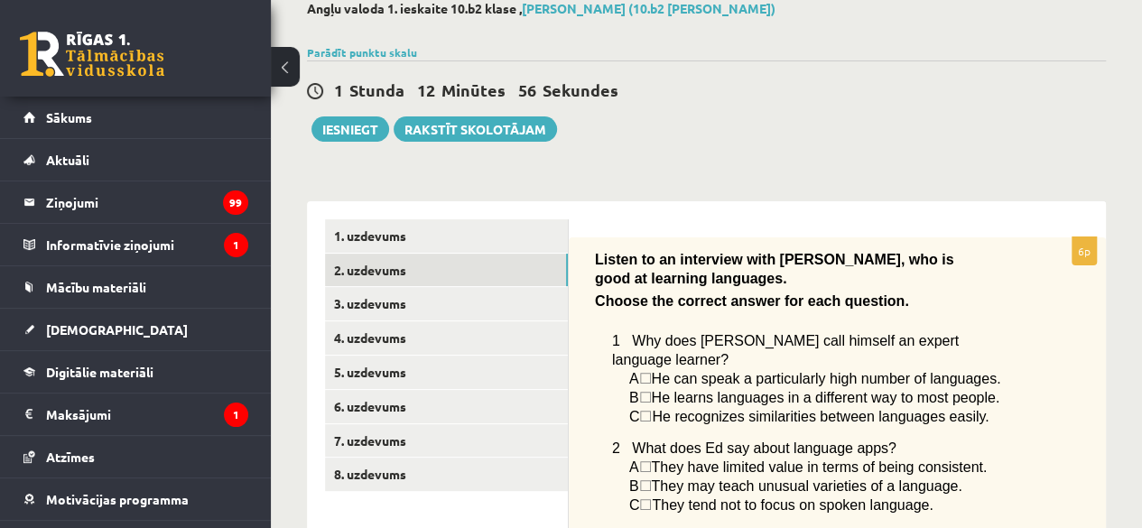
scroll to position [121, 0]
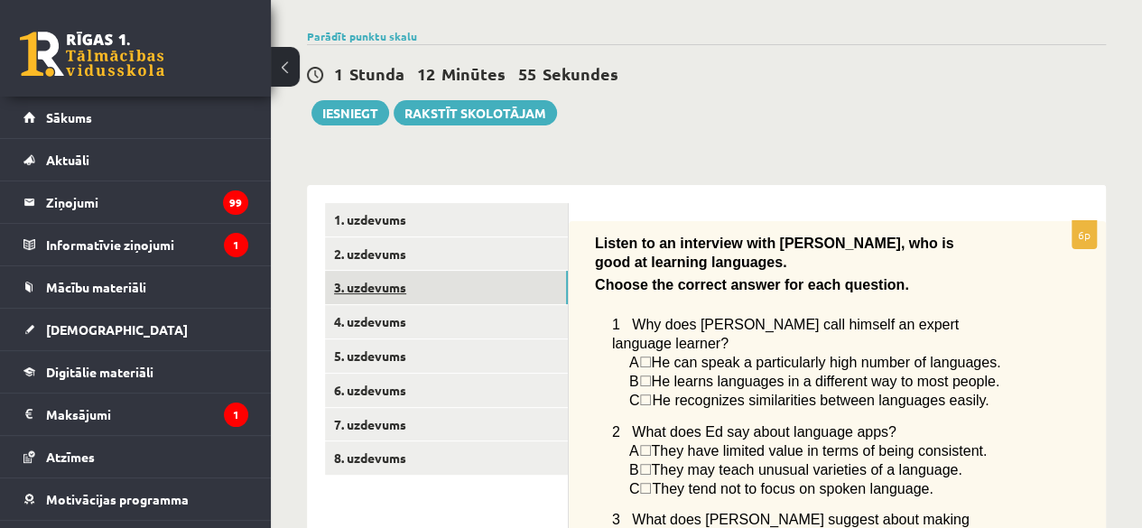
click at [488, 287] on link "3. uzdevums" at bounding box center [446, 287] width 243 height 33
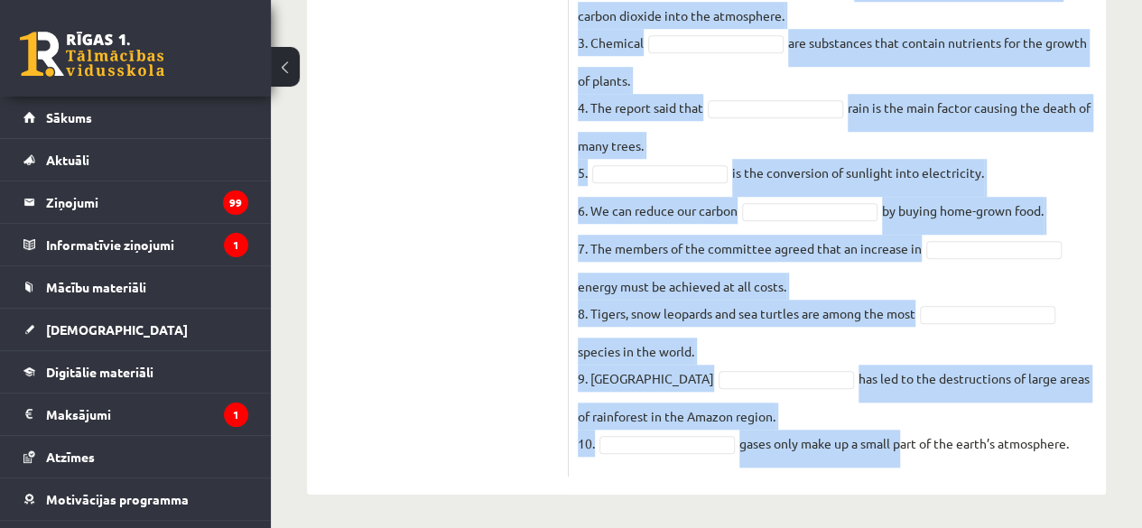
scroll to position [690, 0]
drag, startPoint x: 579, startPoint y: 135, endPoint x: 1076, endPoint y: 445, distance: 586.0
click at [1076, 445] on div "10p Environment. Complete the sentences with the given words: Pieejamie vārdi f…" at bounding box center [837, 63] width 537 height 823
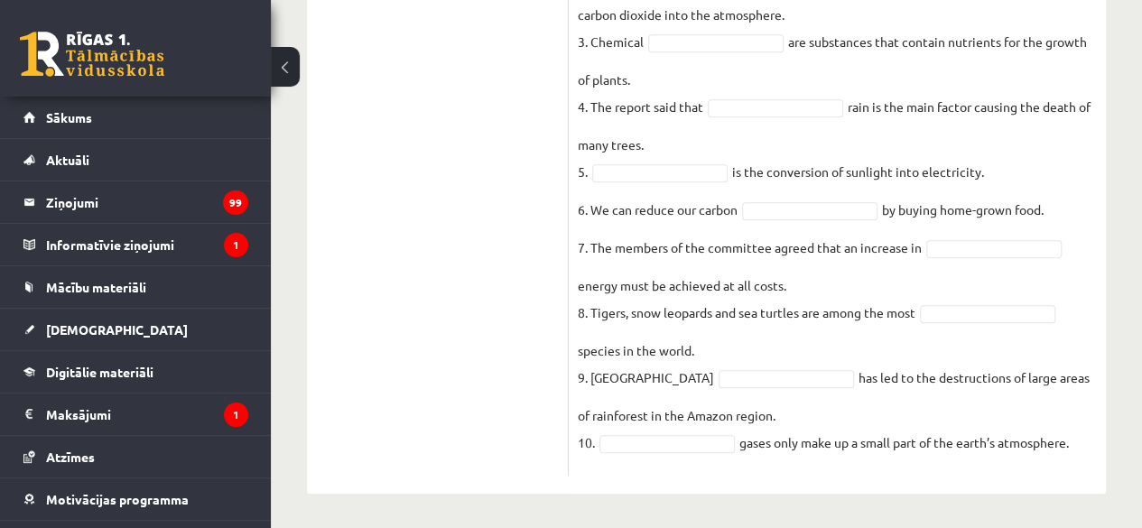
click at [1101, 440] on div "10p Environment. Complete the sentences with the given words: Pieejamie vārdi f…" at bounding box center [837, 63] width 537 height 823
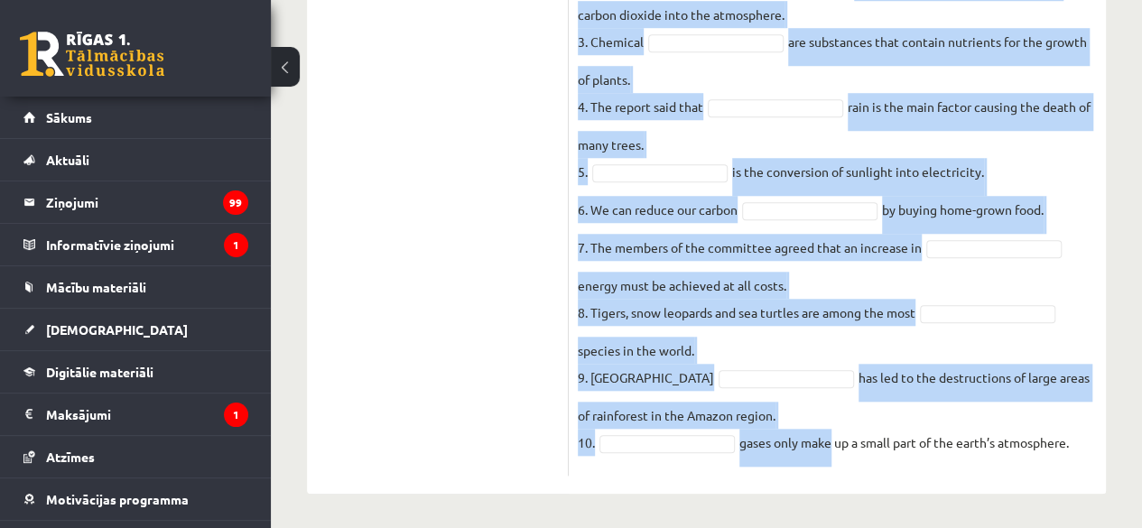
drag, startPoint x: 572, startPoint y: 352, endPoint x: 1103, endPoint y: 462, distance: 542.2
click at [1103, 462] on div "10p Environment. Complete the sentences with the given words: Pieejamie vārdi f…" at bounding box center [837, 63] width 537 height 823
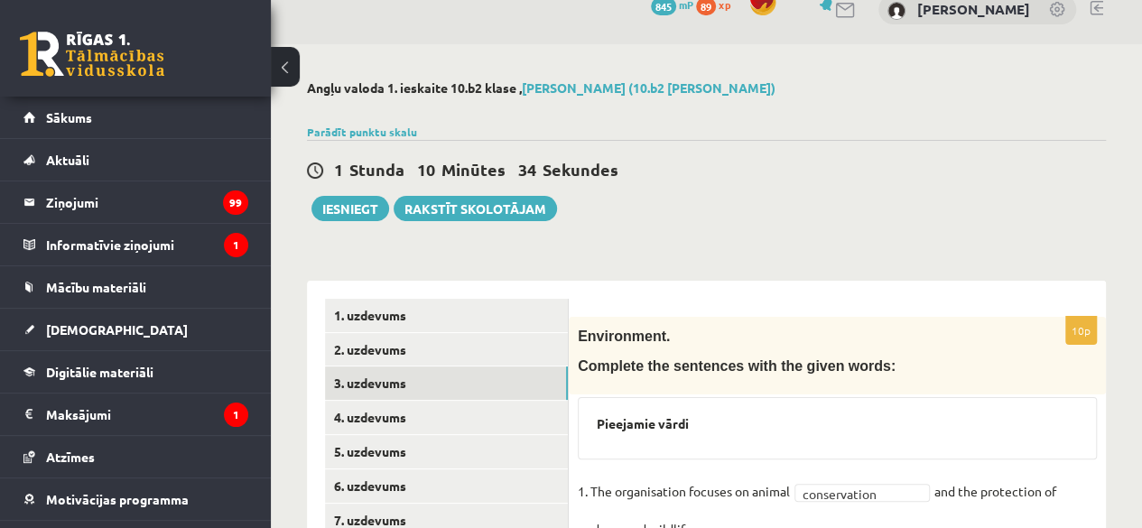
scroll to position [0, 0]
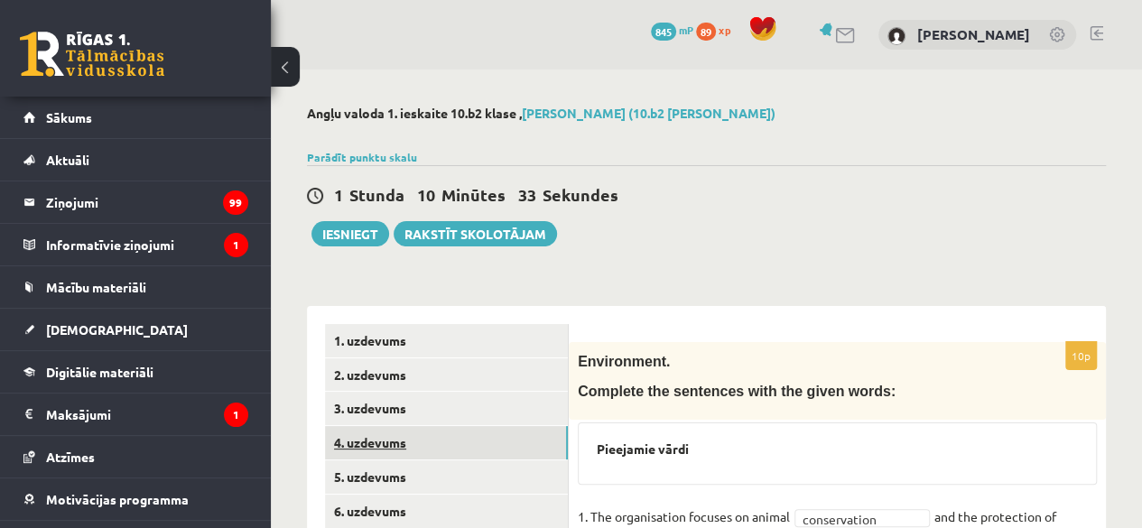
click at [479, 437] on link "4. uzdevums" at bounding box center [446, 442] width 243 height 33
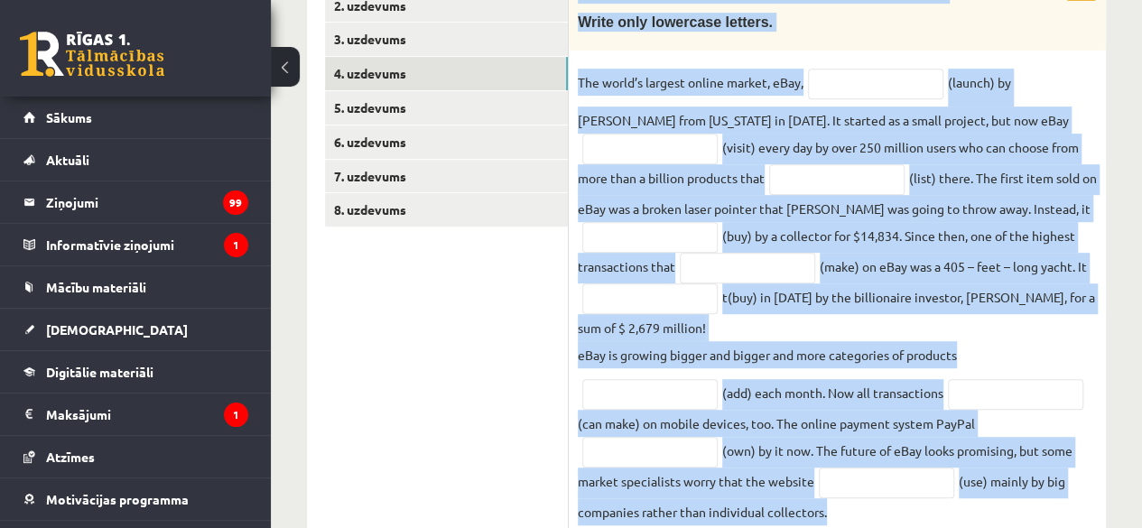
scroll to position [425, 0]
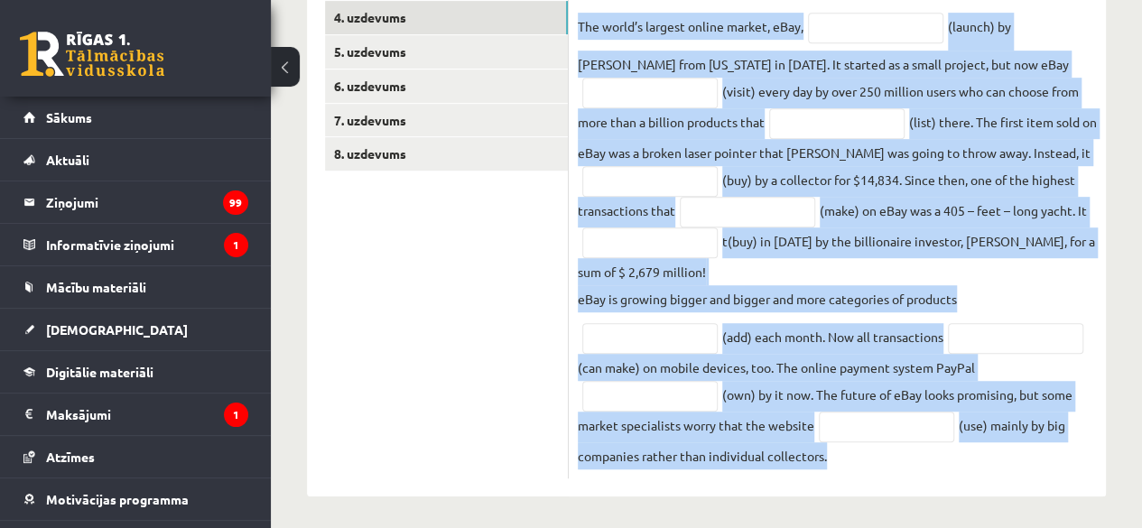
drag, startPoint x: 572, startPoint y: 169, endPoint x: 863, endPoint y: 525, distance: 460.0
click at [863, 525] on div "Angļu valoda 1. ieskaite 10.b2 klase , Roberta Pivovara (10.b2 klase) Parādīt p…" at bounding box center [706, 88] width 871 height 888
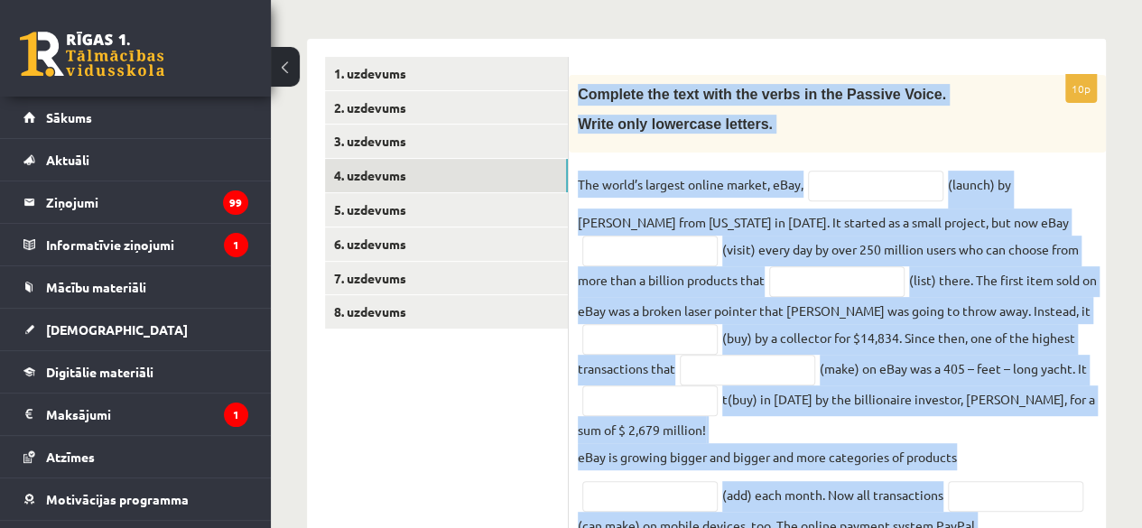
scroll to position [266, 0]
click at [883, 185] on input "text" at bounding box center [875, 187] width 135 height 31
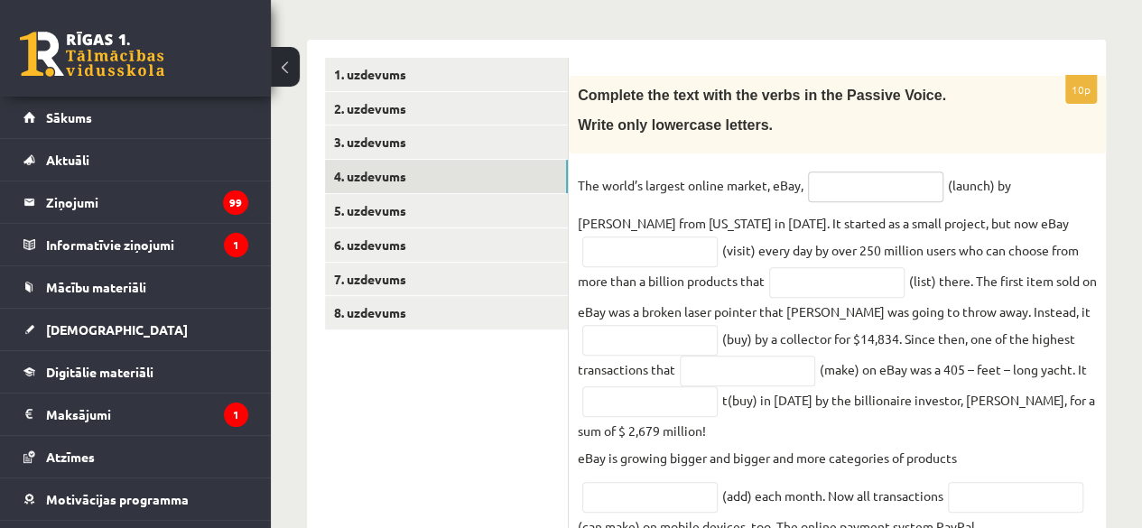
paste input "**********"
type input "**********"
click at [662, 248] on input "text" at bounding box center [649, 252] width 135 height 31
paste input "**********"
type input "**********"
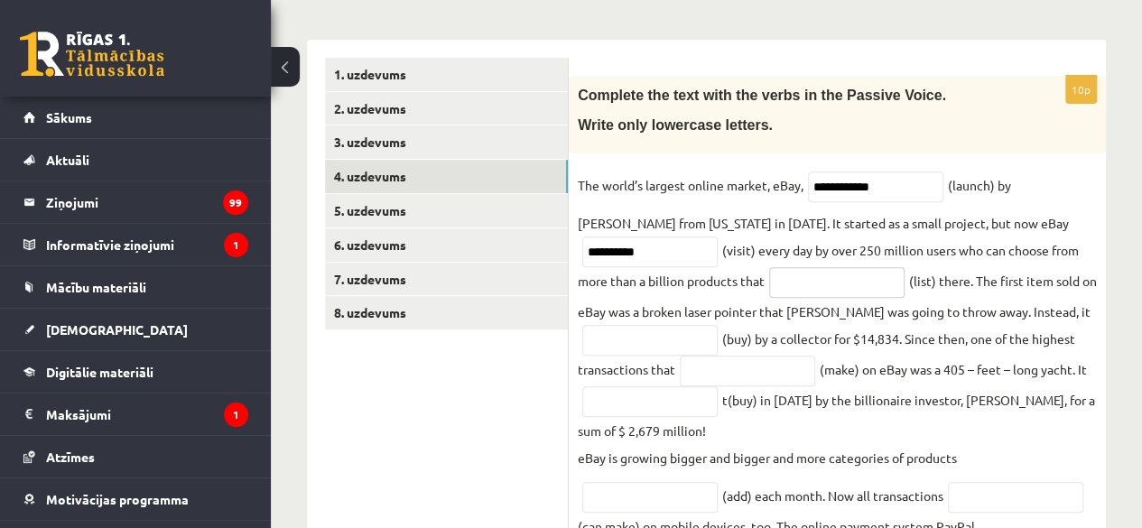
click at [810, 289] on input "text" at bounding box center [836, 282] width 135 height 31
paste input "**********"
type input "**********"
click at [666, 340] on input "text" at bounding box center [649, 340] width 135 height 31
paste input "**********"
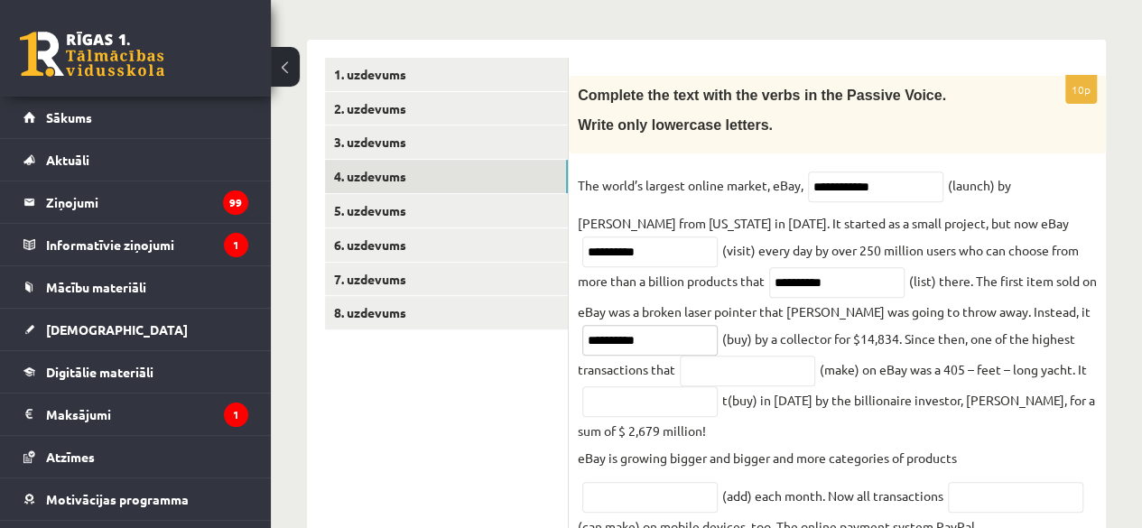
type input "**********"
click at [728, 364] on input "text" at bounding box center [747, 371] width 135 height 31
paste input "********"
type input "********"
click at [641, 401] on input "text" at bounding box center [649, 401] width 135 height 31
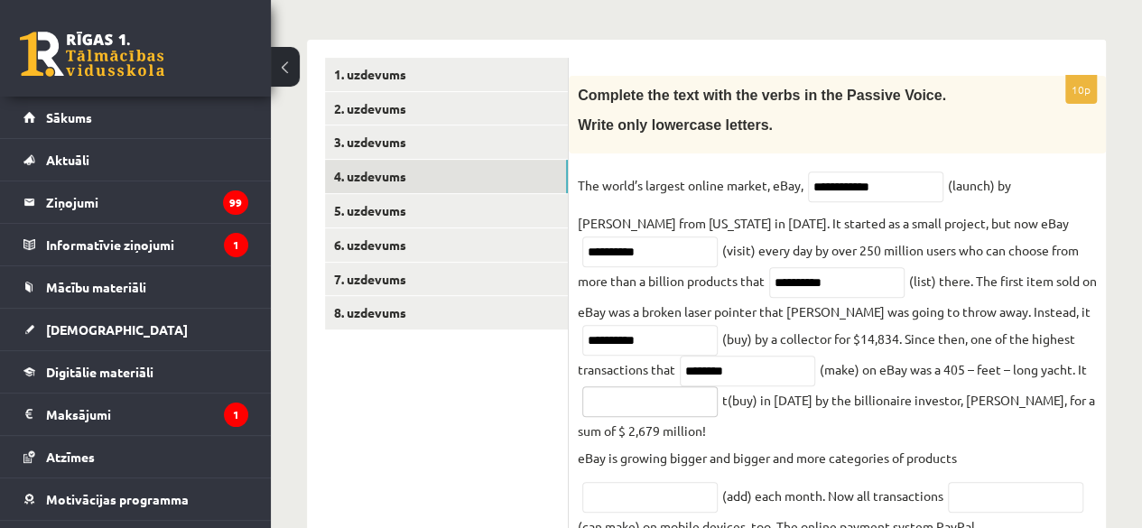
paste input "**********"
type input "**********"
click at [638, 487] on input "text" at bounding box center [649, 497] width 135 height 31
paste input "*********"
type input "*********"
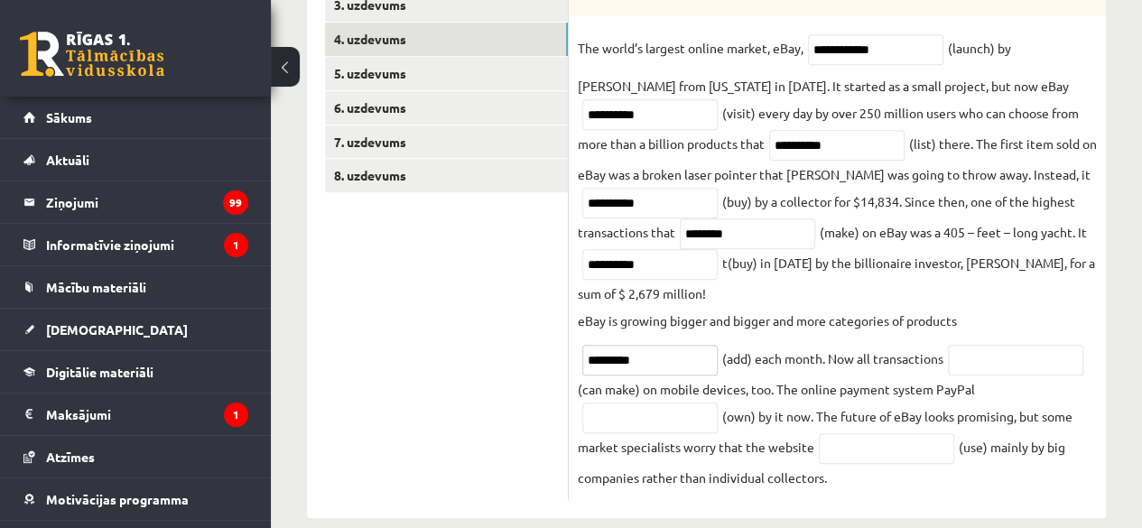
scroll to position [407, 0]
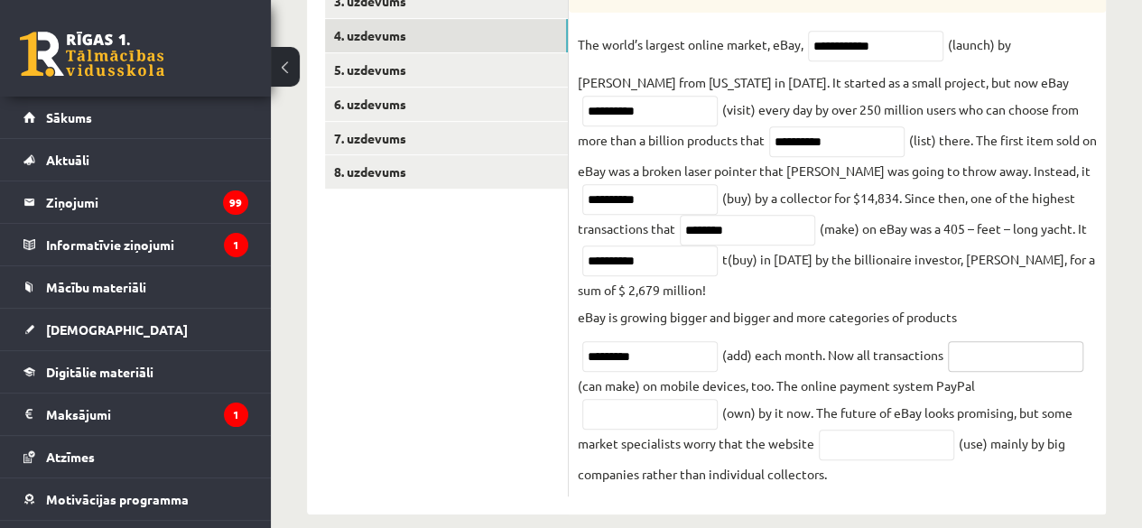
click at [987, 358] on input "text" at bounding box center [1015, 356] width 135 height 31
paste input "**********"
type input "**********"
click at [677, 404] on input "text" at bounding box center [649, 414] width 135 height 31
paste input "********"
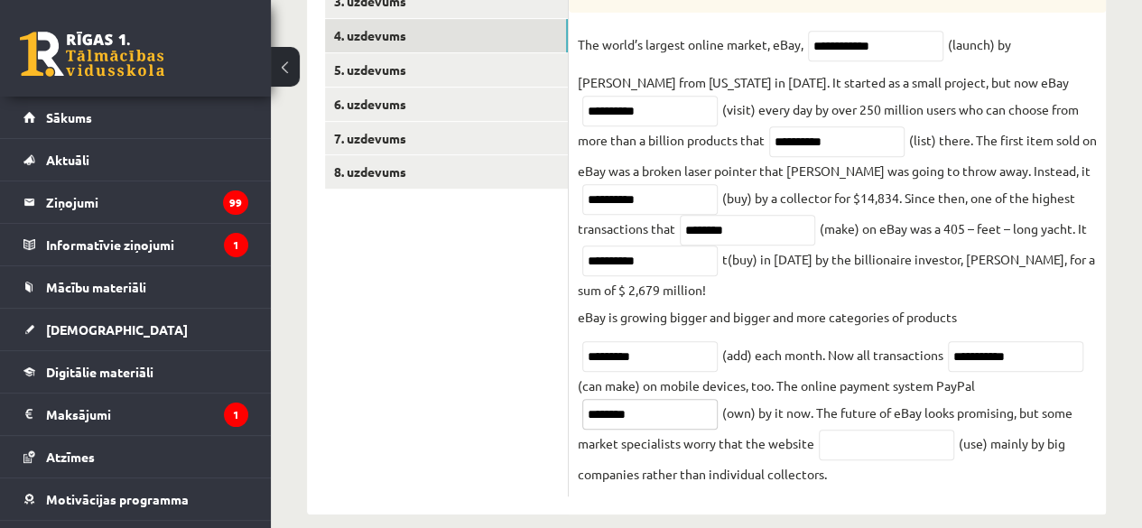
type input "********"
click at [859, 435] on input "text" at bounding box center [886, 445] width 135 height 31
paste input "*******"
type input "*******"
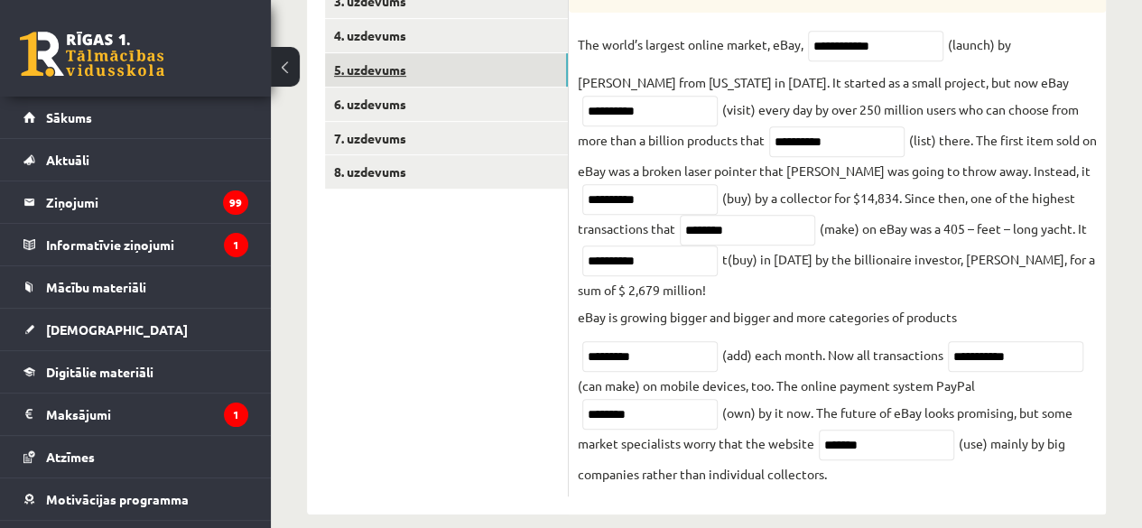
click at [488, 61] on link "5. uzdevums" at bounding box center [446, 69] width 243 height 33
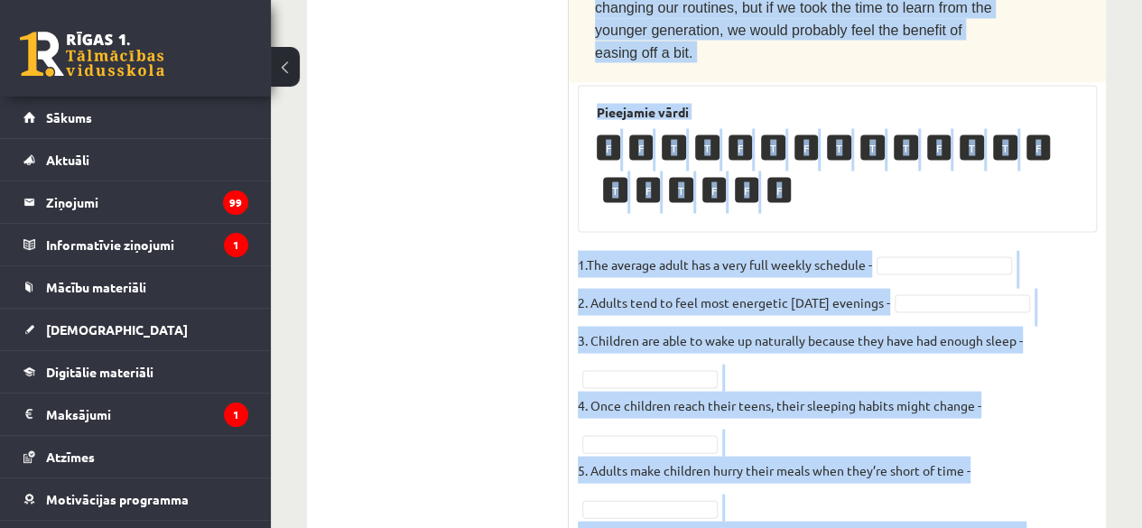
scroll to position [1822, 0]
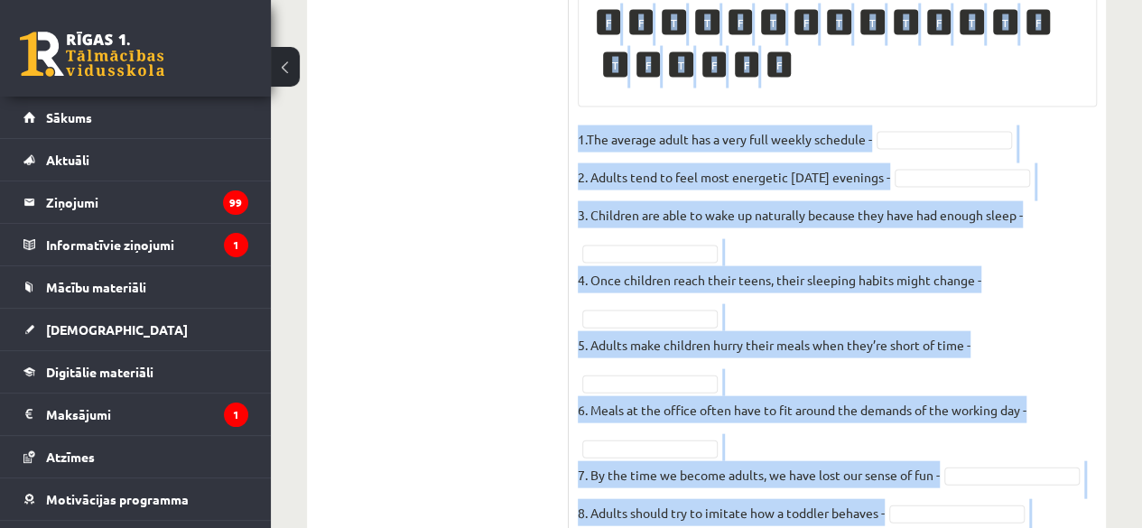
drag, startPoint x: 590, startPoint y: 68, endPoint x: 999, endPoint y: 510, distance: 601.9
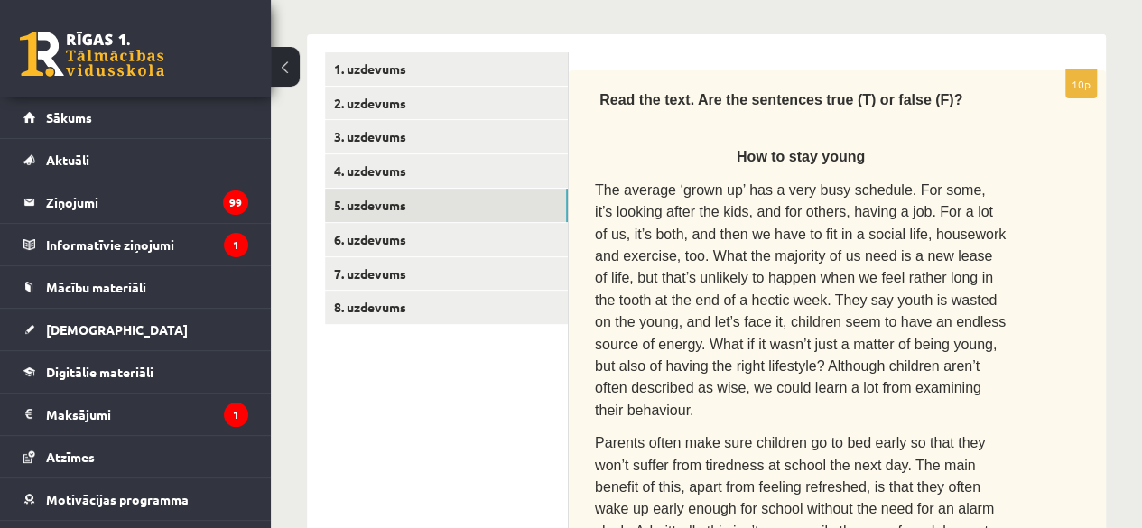
scroll to position [266, 0]
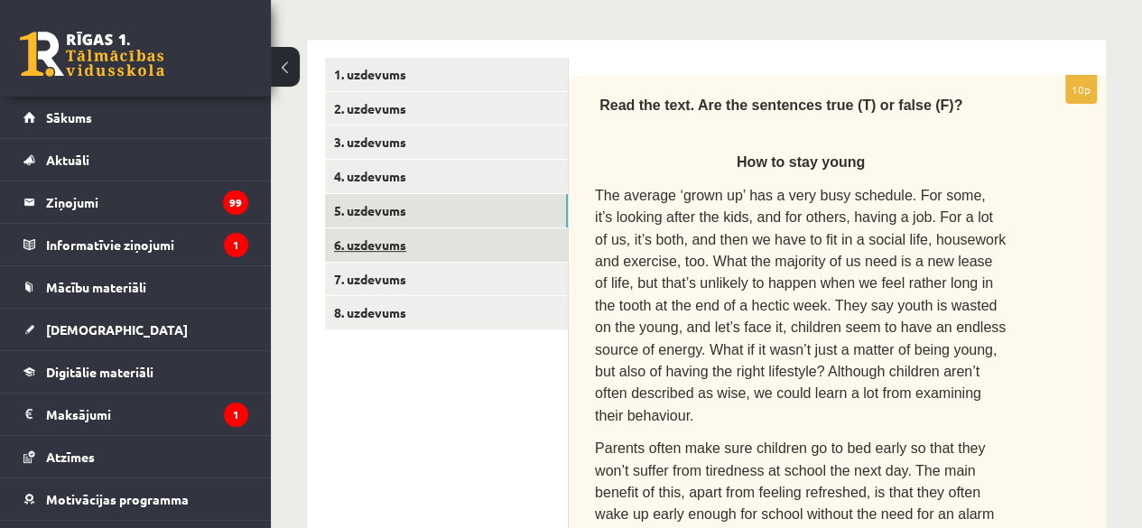
click at [543, 242] on link "6. uzdevums" at bounding box center [446, 244] width 243 height 33
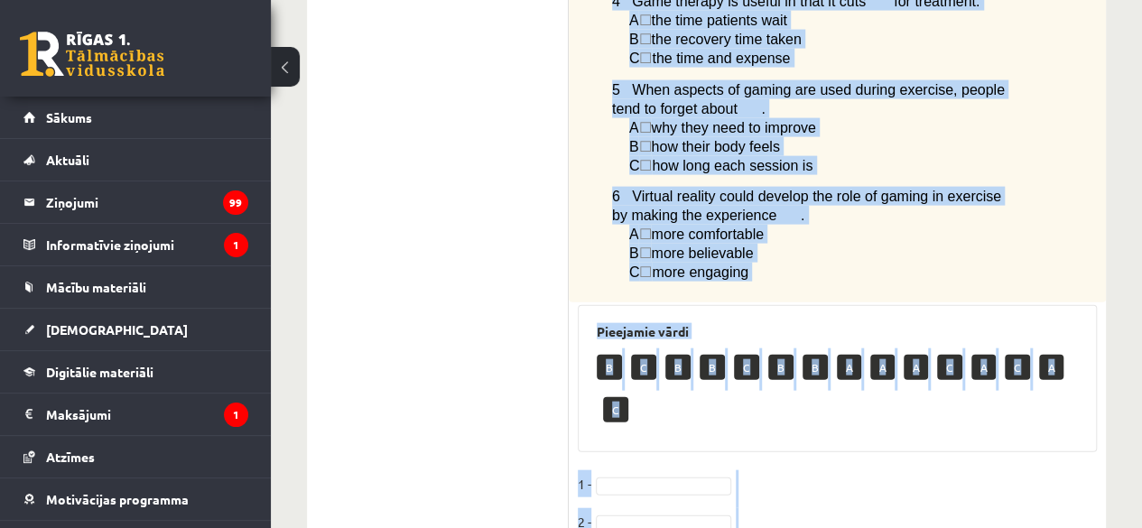
scroll to position [1984, 0]
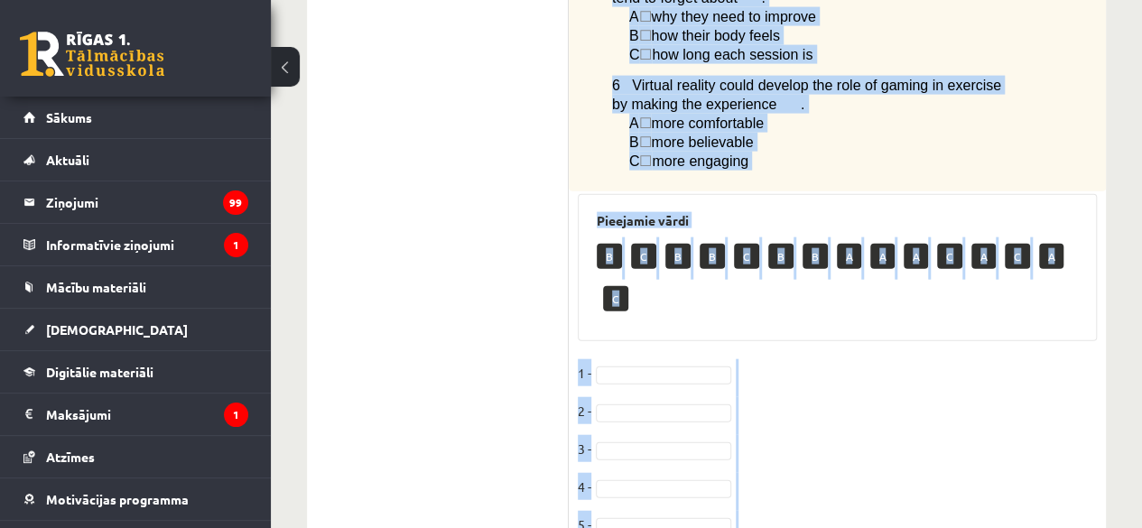
drag, startPoint x: 589, startPoint y: 95, endPoint x: 890, endPoint y: 527, distance: 527.2
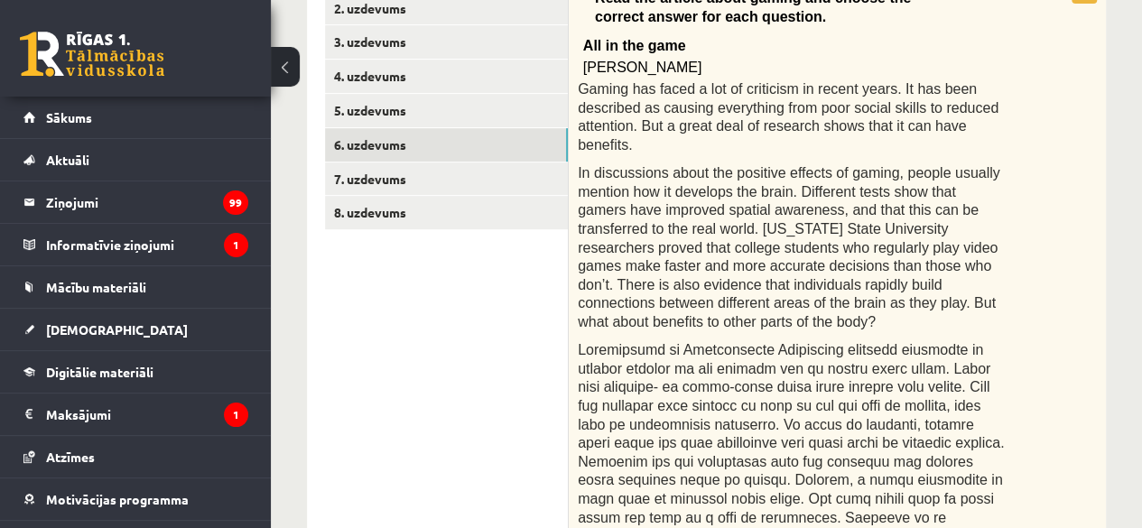
scroll to position [365, 0]
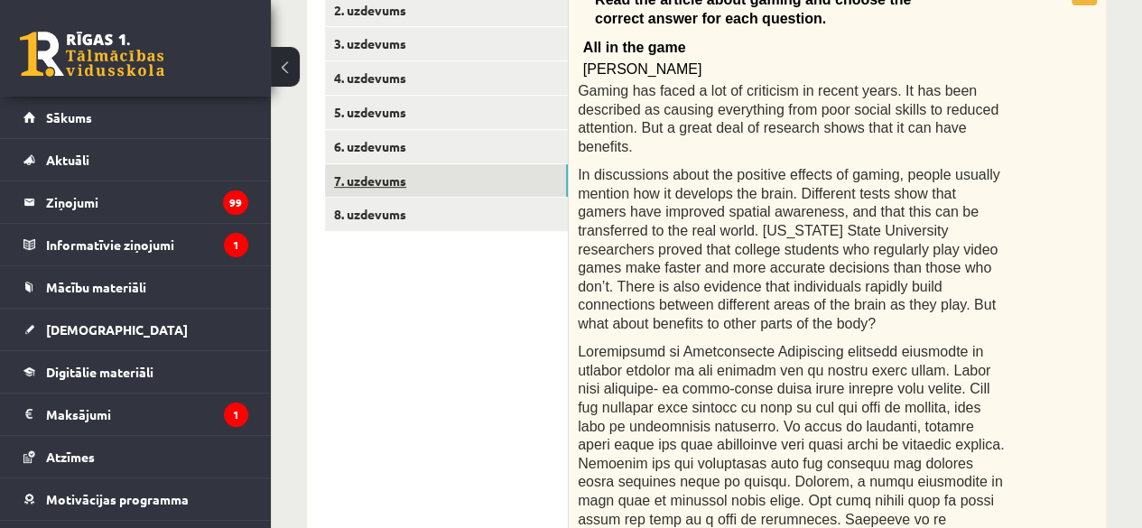
click at [531, 172] on link "7. uzdevums" at bounding box center [446, 180] width 243 height 33
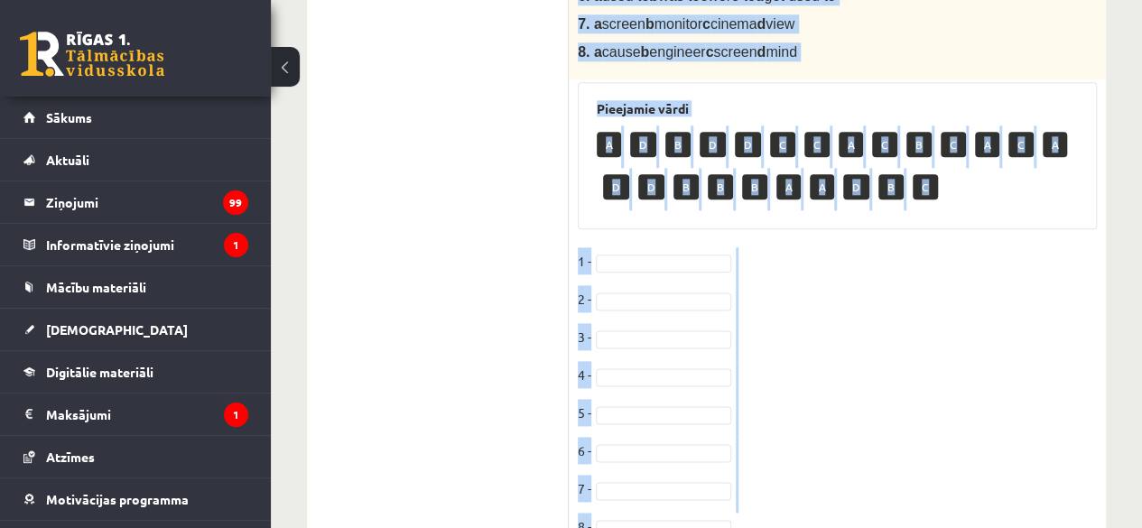
scroll to position [1082, 0]
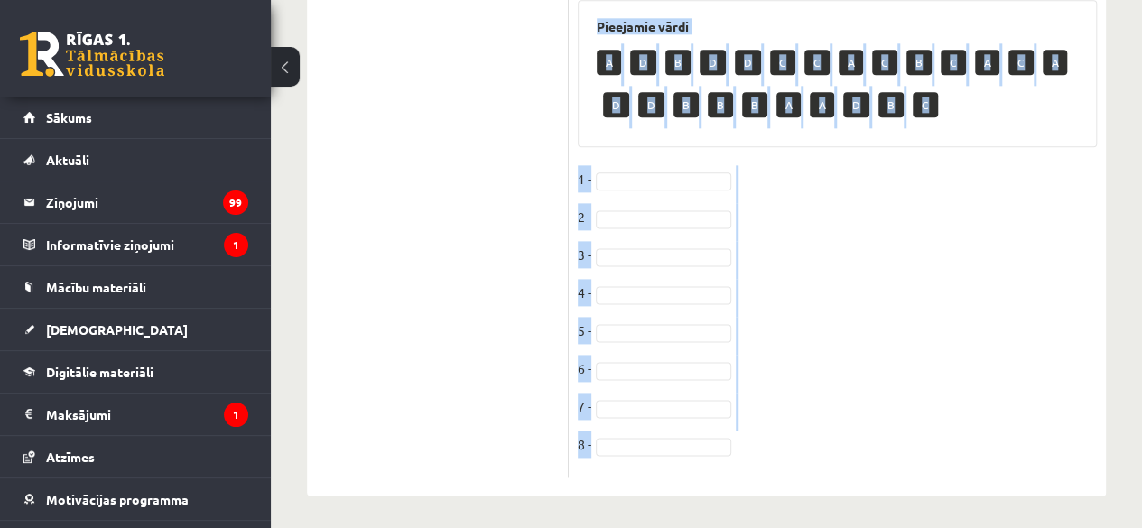
drag, startPoint x: 593, startPoint y: 107, endPoint x: 867, endPoint y: 560, distance: 528.6
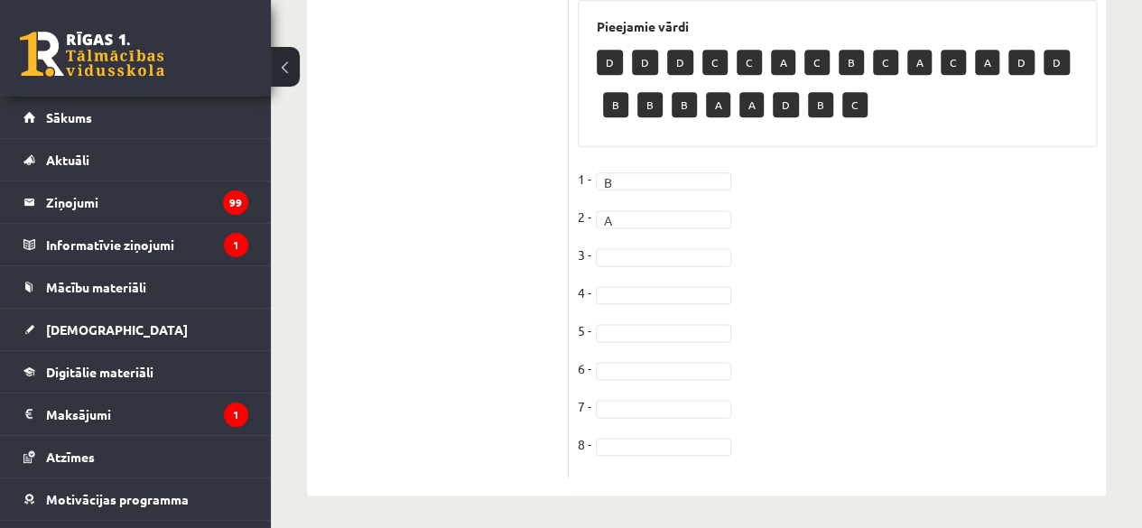
click at [646, 243] on fieldset "1 - B * 2 - A * 3 - 4 - 5 - 6 - 7 - 8 -" at bounding box center [837, 316] width 519 height 303
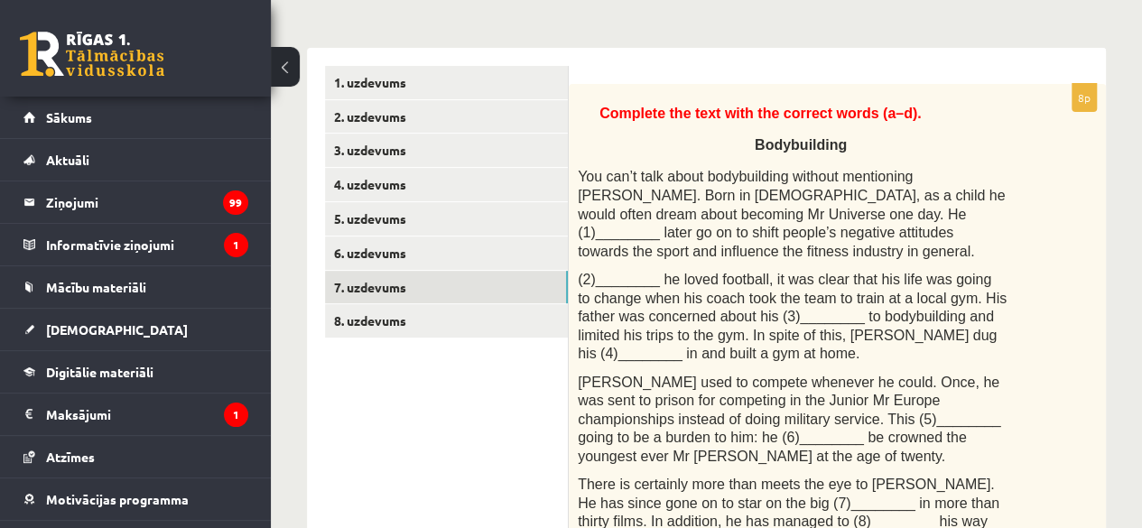
scroll to position [228, 0]
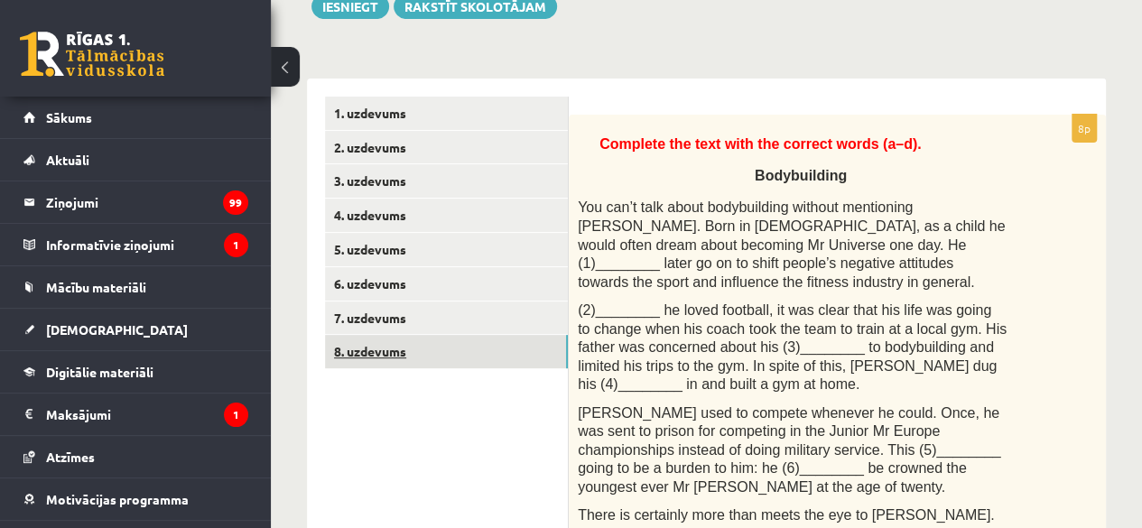
click at [433, 360] on link "8. uzdevums" at bounding box center [446, 351] width 243 height 33
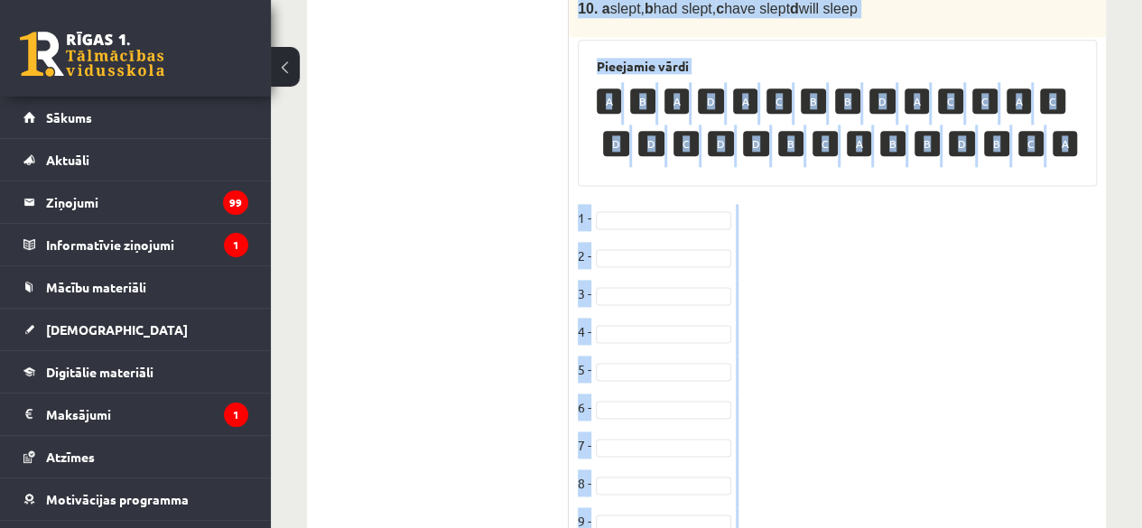
scroll to position [1191, 0]
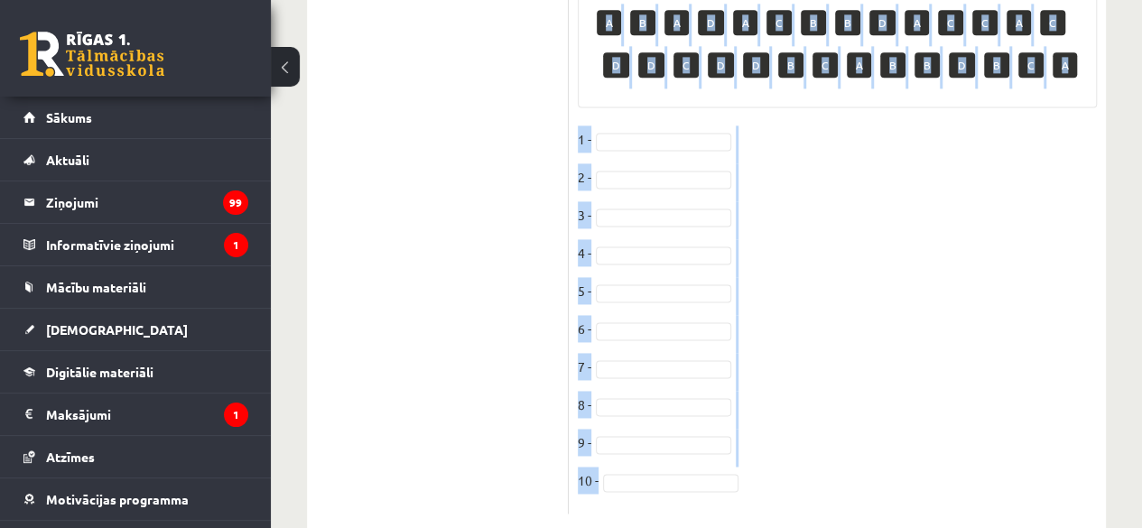
drag, startPoint x: 576, startPoint y: 136, endPoint x: 827, endPoint y: 526, distance: 463.8
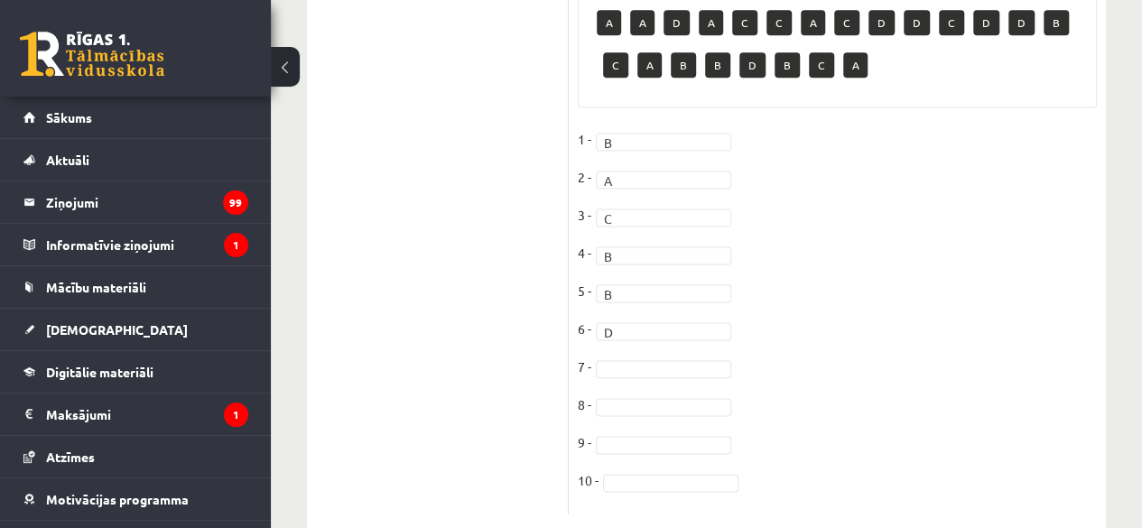
click at [614, 337] on fieldset "1 - B * 2 - A * 3 - C * 4 - B * 5 - B * 6 - D * 7 - 8 - 9 - 10 -" at bounding box center [837, 314] width 519 height 379
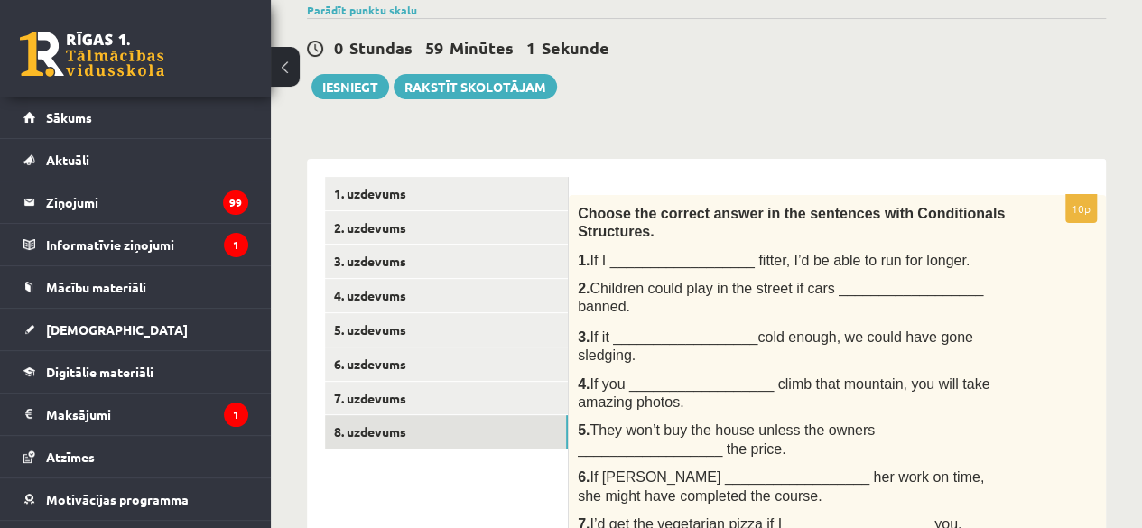
scroll to position [140, 0]
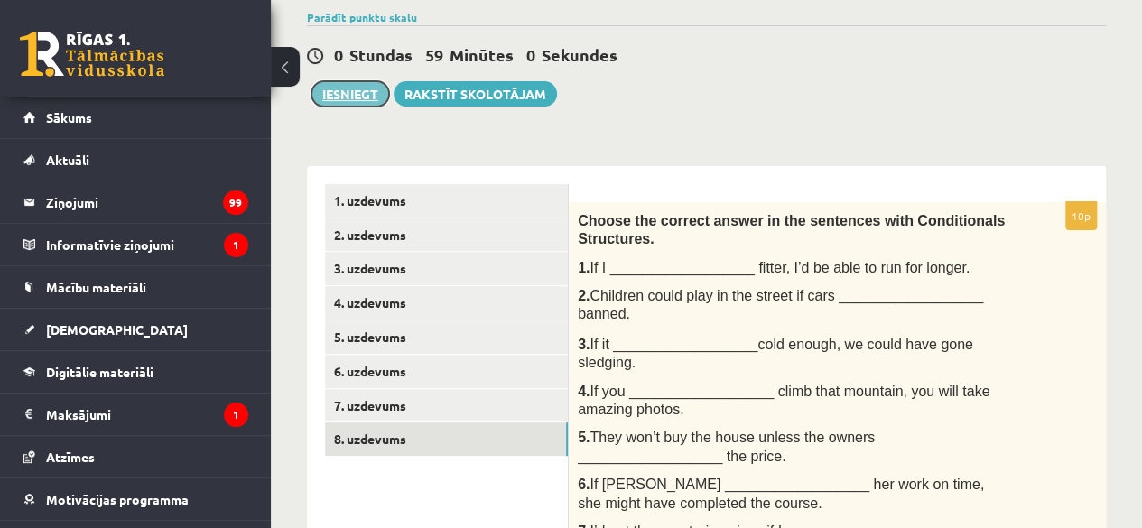
click at [330, 87] on button "Iesniegt" at bounding box center [350, 93] width 78 height 25
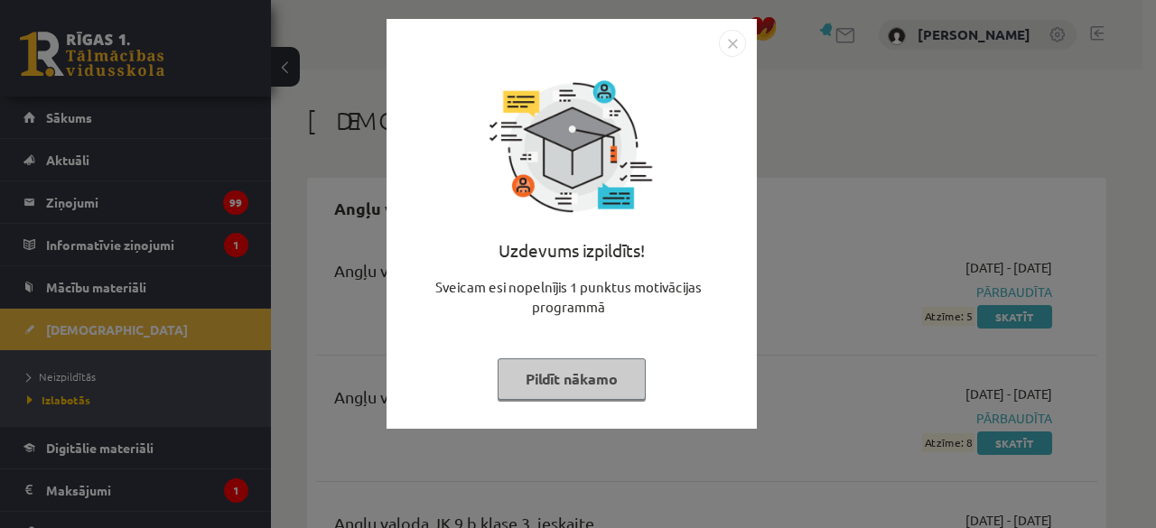
click at [559, 395] on button "Pildīt nākamo" at bounding box center [571, 379] width 148 height 42
